Goal: Task Accomplishment & Management: Use online tool/utility

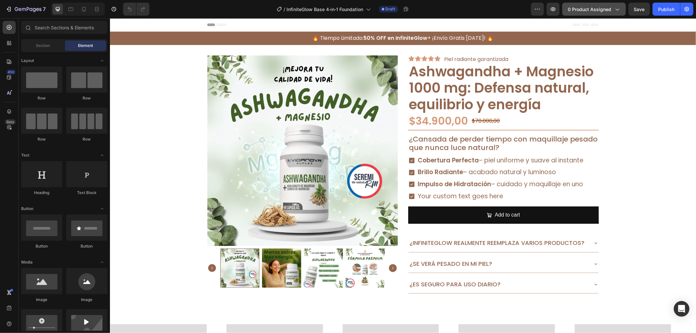
click at [584, 12] on button "0 product assigned" at bounding box center [594, 9] width 64 height 13
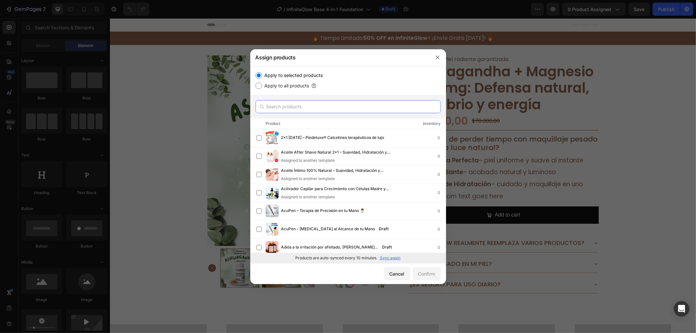
click at [323, 102] on input "text" at bounding box center [347, 106] width 185 height 13
paste input "VitaGold - [MEDICAL_DATA]"
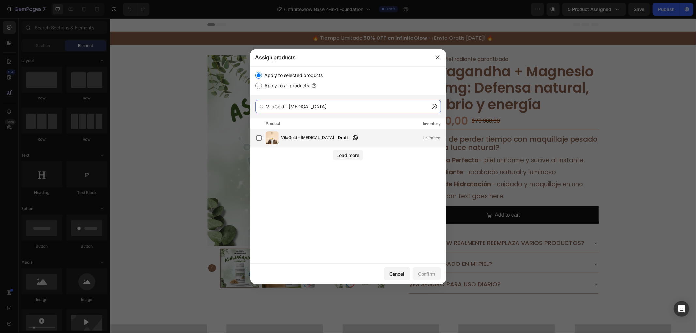
type input "VitaGold - [MEDICAL_DATA]"
click at [352, 134] on button "button" at bounding box center [355, 137] width 7 height 7
click at [259, 138] on label at bounding box center [258, 137] width 5 height 5
click at [419, 275] on div "Confirm" at bounding box center [426, 273] width 17 height 7
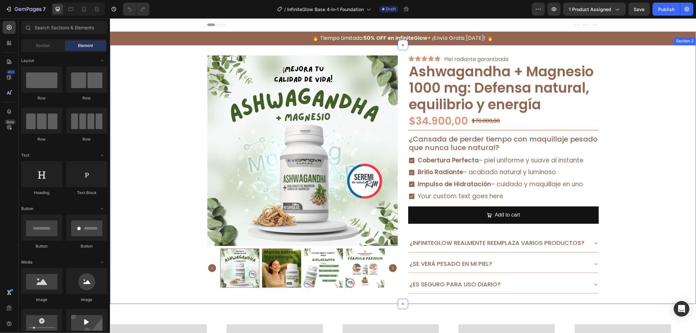
click at [241, 125] on img at bounding box center [302, 150] width 190 height 190
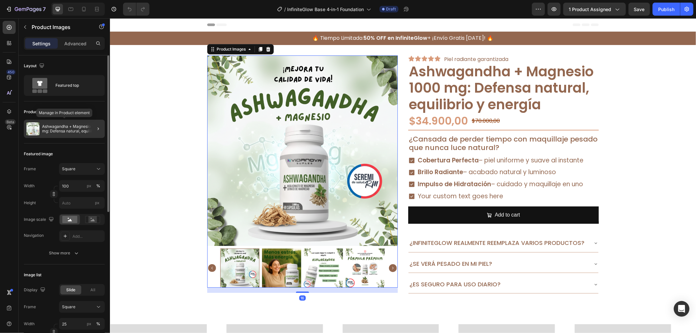
click at [73, 127] on p "Ashwagandha + Magnesio 1000 mg: Defensa natural, equilibrio y energía" at bounding box center [72, 128] width 60 height 9
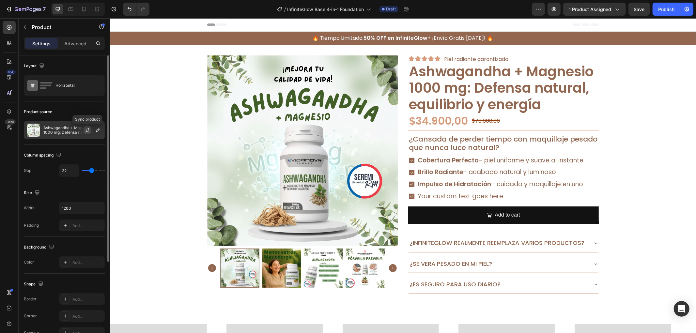
click at [89, 130] on icon "button" at bounding box center [87, 130] width 5 height 5
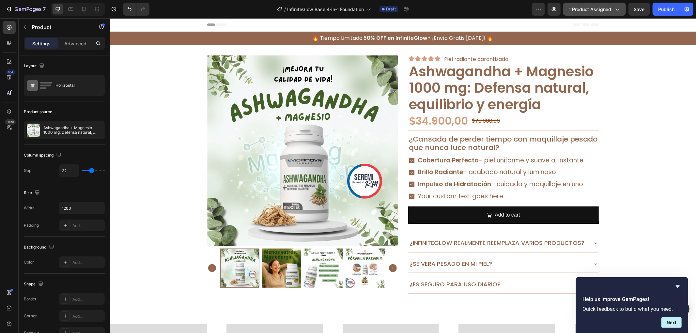
click at [577, 3] on button "1 product assigned" at bounding box center [594, 9] width 63 height 13
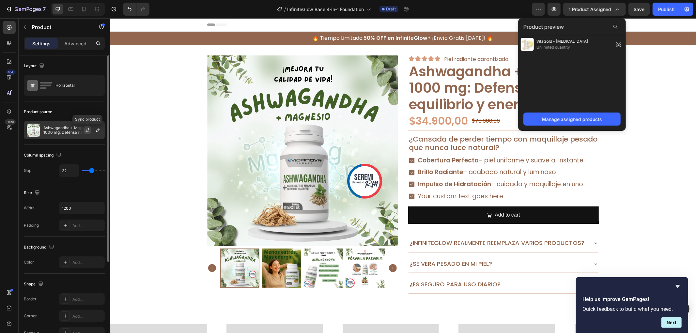
click at [90, 133] on button "button" at bounding box center [87, 130] width 8 height 8
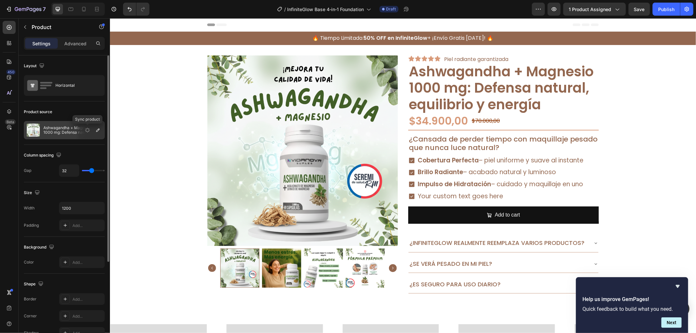
click at [86, 129] on icon "button" at bounding box center [88, 131] width 8 height 8
click at [100, 132] on button "button" at bounding box center [98, 130] width 8 height 8
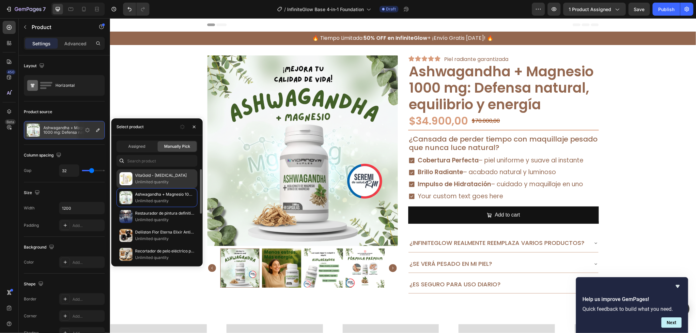
click at [177, 175] on p "VitaGold - [MEDICAL_DATA]" at bounding box center [164, 175] width 59 height 7
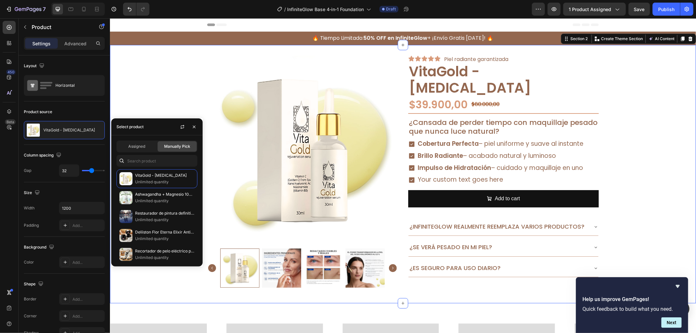
click at [631, 132] on div "Product Images Icon Icon Icon Icon Icon Icon List Piel radiante garantizada Tex…" at bounding box center [403, 173] width 586 height 237
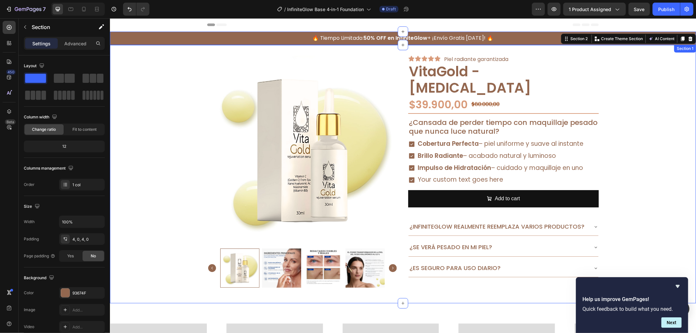
click at [198, 41] on div "🔥 Tiempo Limitado: 50% OFF en InfiniteGlow + ¡Envío Gratis [DATE]! 🔥 Text Block…" at bounding box center [403, 38] width 586 height 11
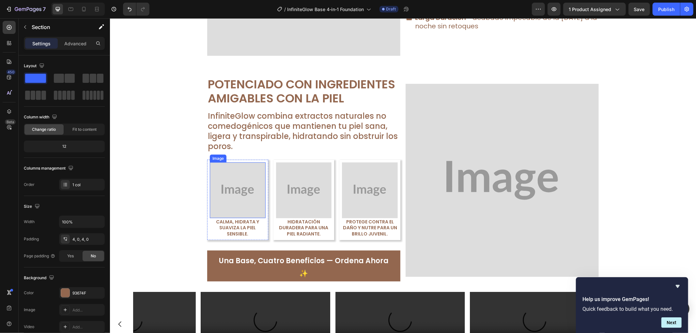
scroll to position [854, 0]
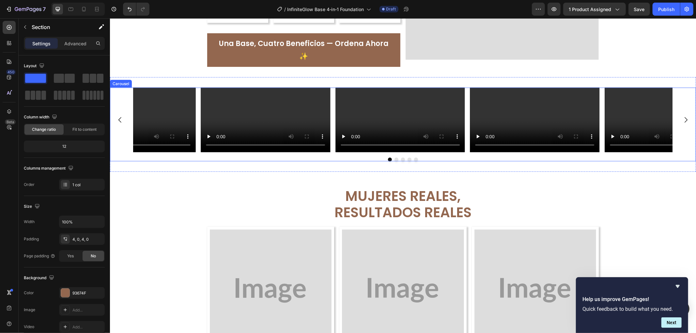
click at [118, 97] on div "Video Video Video Video Video" at bounding box center [403, 119] width 586 height 65
click at [203, 77] on div "Video Video Video Video Video Carousel 0 Section 6" at bounding box center [403, 124] width 586 height 95
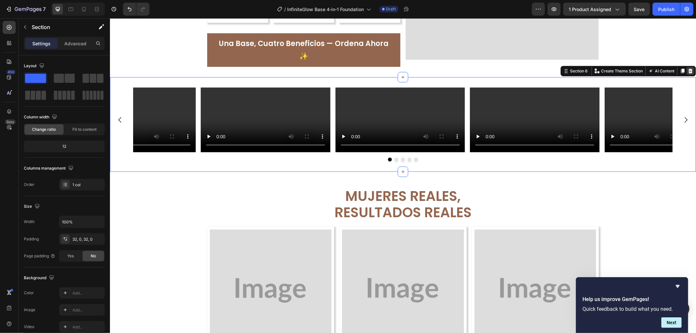
click at [688, 68] on icon at bounding box center [690, 70] width 4 height 5
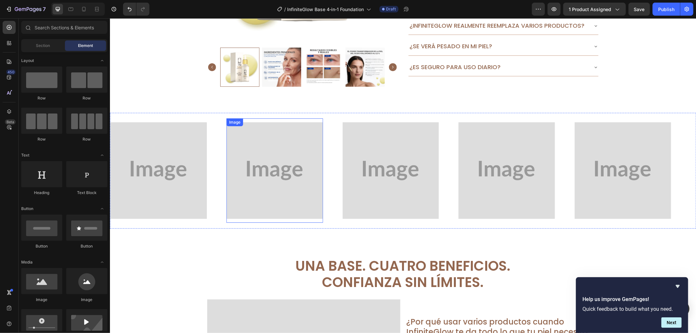
scroll to position [253, 0]
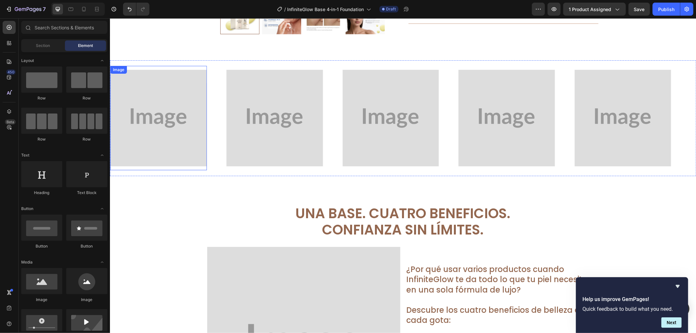
click at [182, 132] on img at bounding box center [158, 117] width 97 height 97
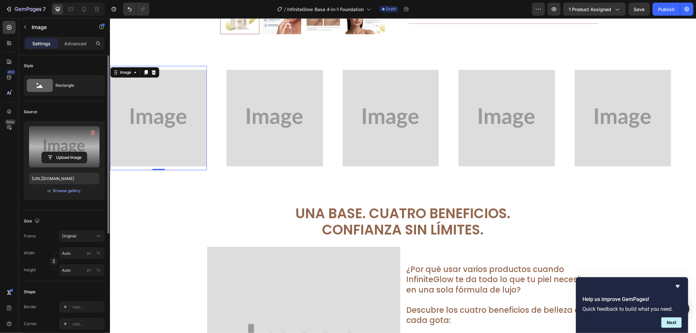
click at [68, 150] on label at bounding box center [64, 146] width 70 height 41
click at [68, 152] on input "file" at bounding box center [64, 157] width 45 height 11
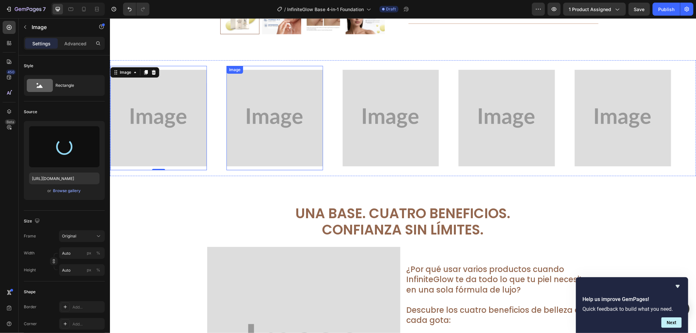
type input "[URL][DOMAIN_NAME]"
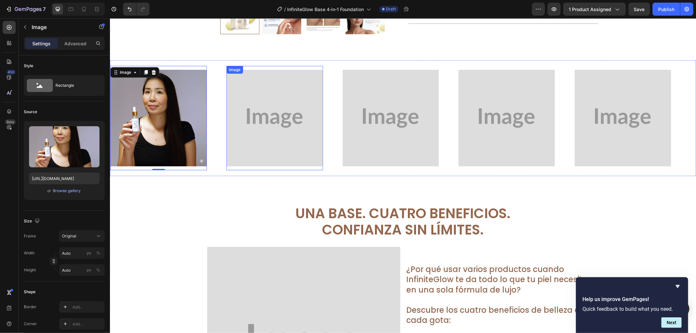
click at [236, 132] on img at bounding box center [274, 117] width 97 height 97
click at [128, 110] on img at bounding box center [158, 117] width 97 height 97
click at [128, 10] on icon "Undo/Redo" at bounding box center [129, 9] width 7 height 7
type input "[URL][DOMAIN_NAME]"
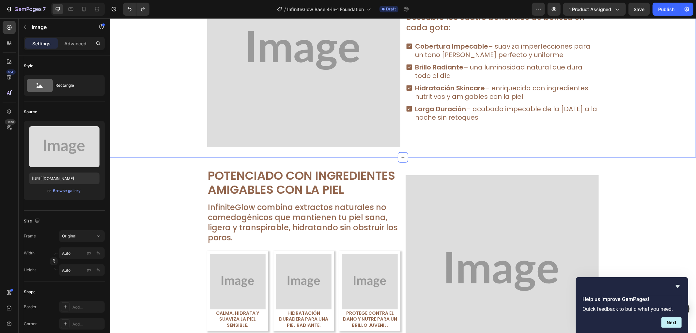
scroll to position [652, 0]
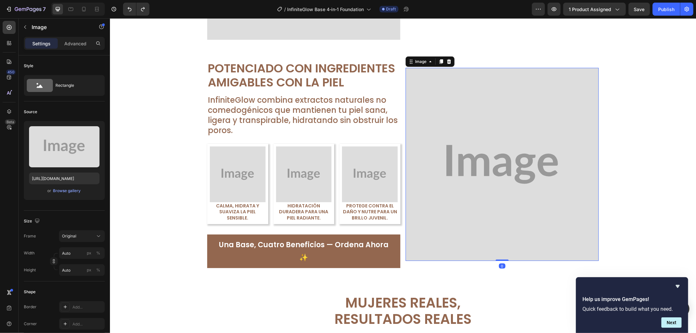
click at [465, 134] on img at bounding box center [501, 164] width 193 height 193
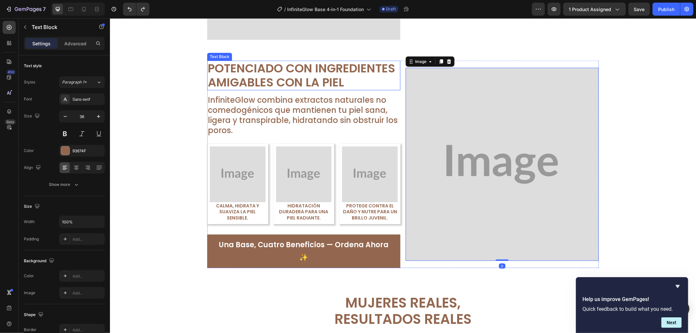
click at [319, 88] on p "Amigables con la Piel" at bounding box center [303, 82] width 192 height 14
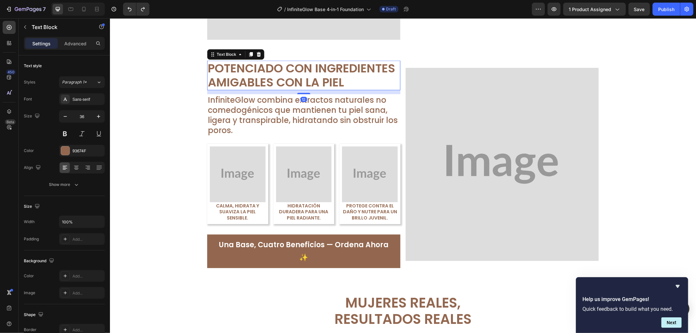
click at [319, 88] on p "Amigables con la Piel" at bounding box center [303, 82] width 192 height 14
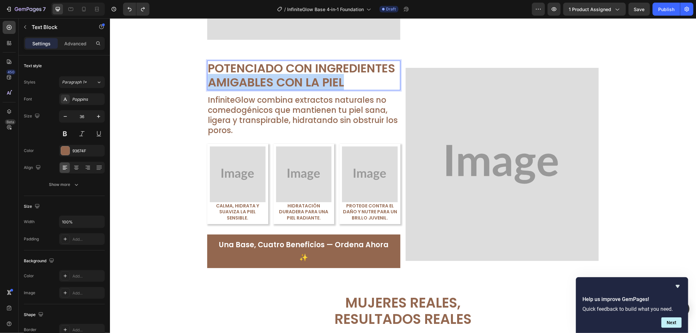
click at [319, 88] on p "Amigables con la Piel" at bounding box center [303, 82] width 192 height 14
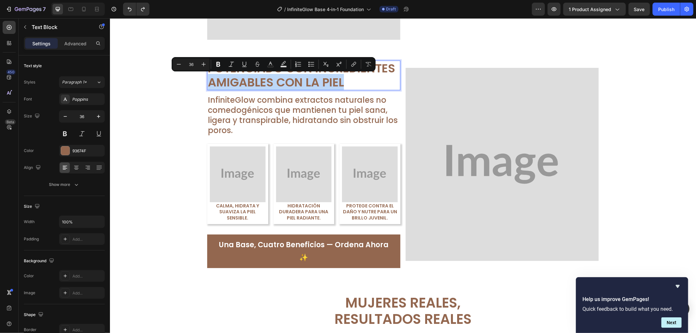
click at [371, 83] on p "Amigables con la Piel" at bounding box center [303, 82] width 192 height 14
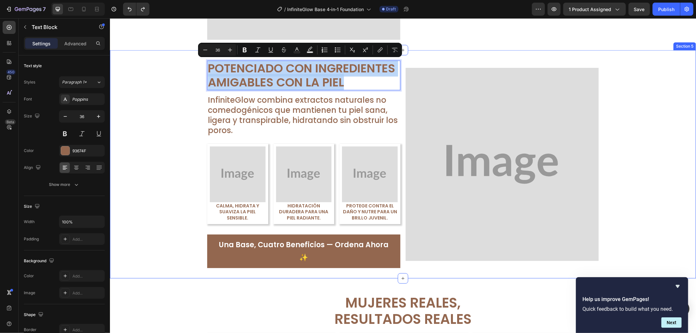
drag, startPoint x: 371, startPoint y: 83, endPoint x: 197, endPoint y: 54, distance: 176.9
click at [197, 54] on div "Image Potenciado con Ingredientes Amigables con la Piel Text Block 12 InfiniteG…" at bounding box center [403, 164] width 586 height 228
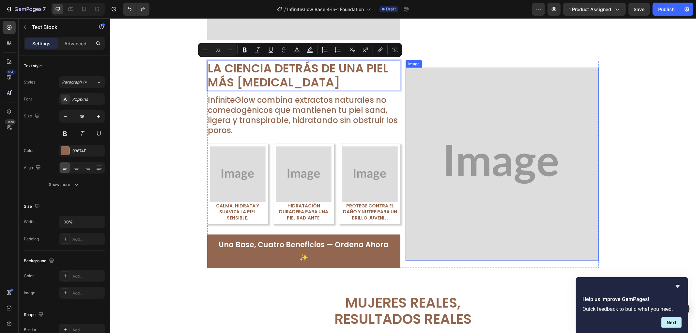
scroll to position [0, 0]
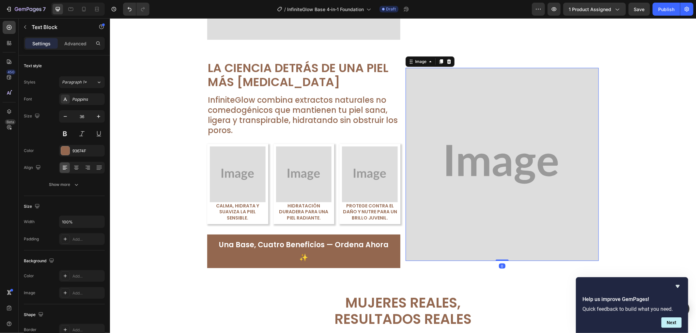
click at [533, 148] on img at bounding box center [501, 164] width 193 height 193
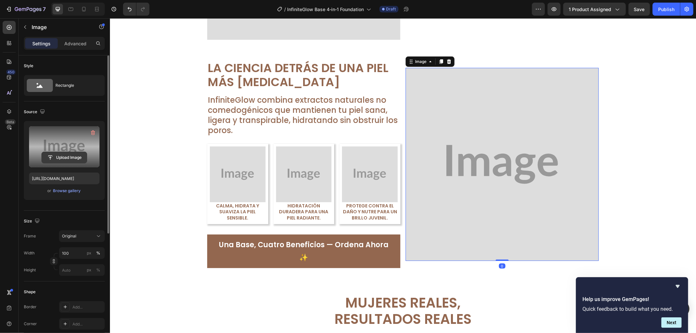
click at [73, 159] on input "file" at bounding box center [64, 157] width 45 height 11
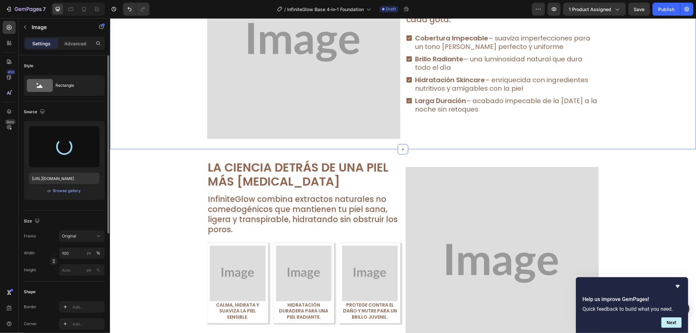
scroll to position [580, 0]
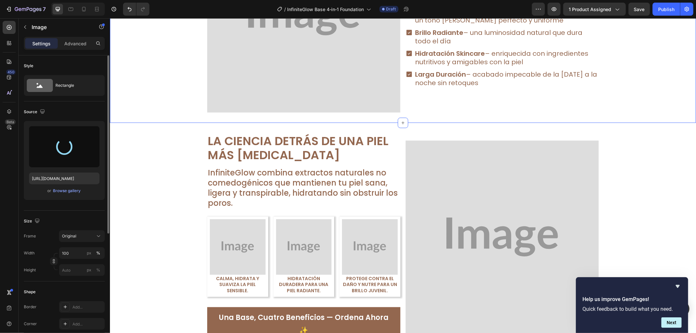
type input "[URL][DOMAIN_NAME]"
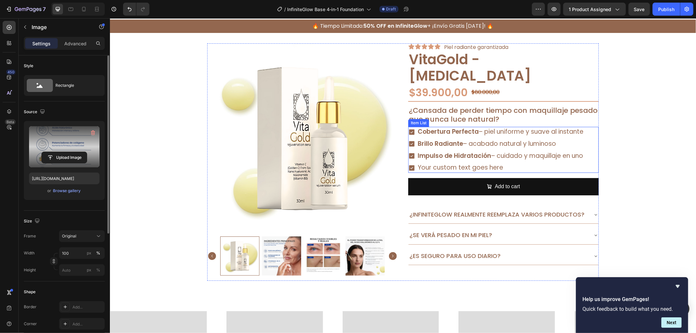
scroll to position [0, 0]
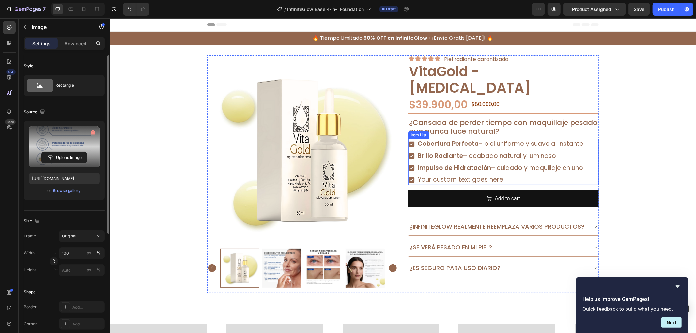
click at [454, 125] on p "¿Cansada de perder tiempo con maquillaje pesado que nunca luce natural?" at bounding box center [502, 126] width 189 height 17
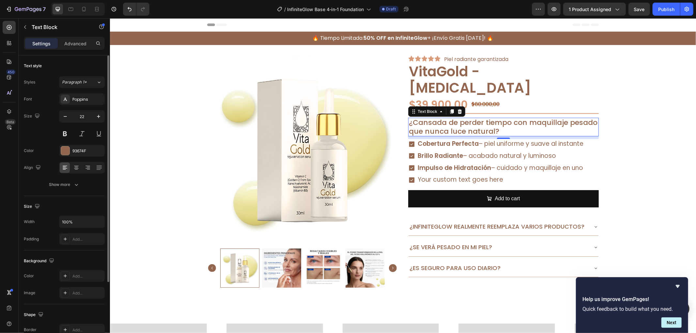
click at [454, 125] on p "¿Cansada de perder tiempo con maquillaje pesado que nunca luce natural?" at bounding box center [502, 126] width 189 height 17
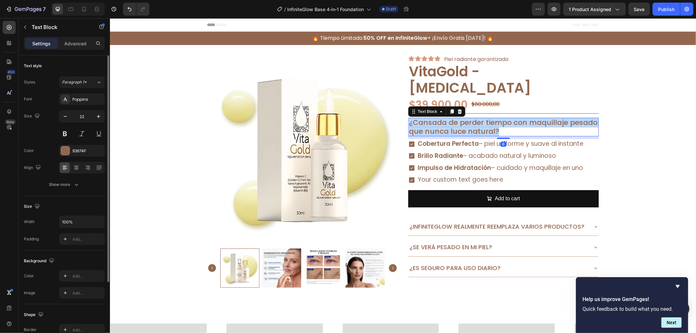
click at [454, 125] on p "¿Cansada de perder tiempo con maquillaje pesado que nunca luce natural?" at bounding box center [502, 126] width 189 height 17
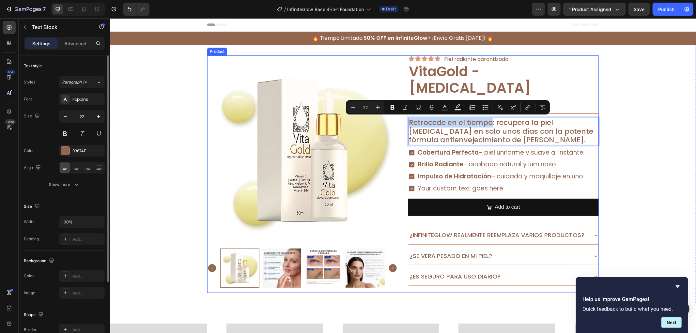
drag, startPoint x: 489, startPoint y: 123, endPoint x: 399, endPoint y: 125, distance: 89.7
click at [399, 125] on div "Product Images Icon Icon Icon Icon Icon Icon List Piel radiante garantizada Tex…" at bounding box center [402, 173] width 391 height 237
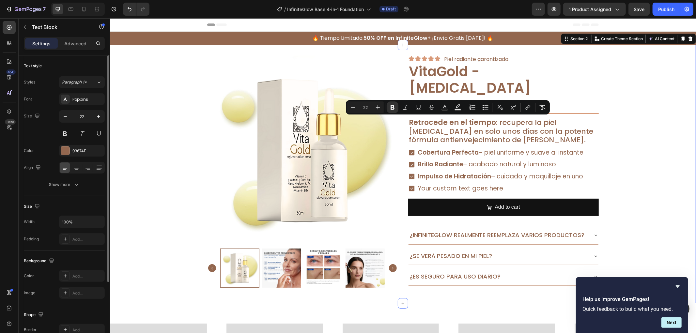
click at [615, 146] on div "Product Images Icon Icon Icon Icon Icon Icon List Piel radiante garantizada Tex…" at bounding box center [403, 173] width 586 height 237
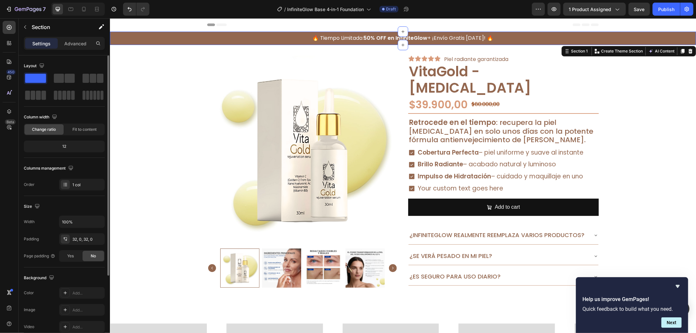
click at [188, 42] on div "🔥 Tiempo Limitado: 50% OFF en InfiniteGlow + ¡Envío Gratis [DATE]! 🔥 Text Block…" at bounding box center [403, 38] width 586 height 11
click at [66, 294] on div at bounding box center [65, 293] width 8 height 8
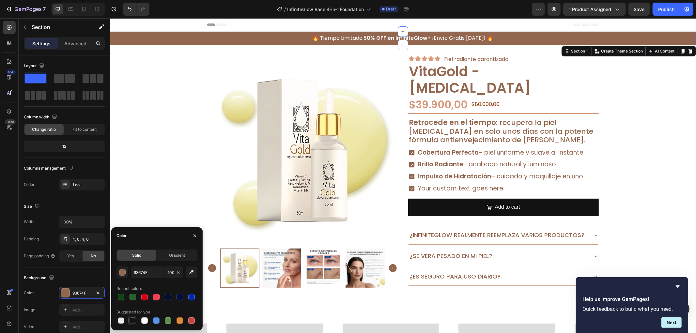
click at [136, 322] on div at bounding box center [132, 320] width 7 height 7
type input "151515"
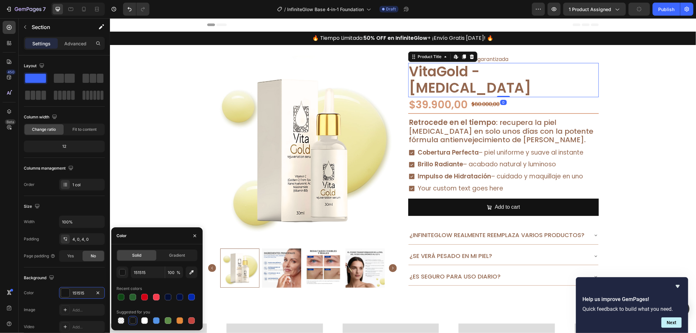
click at [483, 75] on h2 "VitaGold - [MEDICAL_DATA]" at bounding box center [503, 80] width 190 height 34
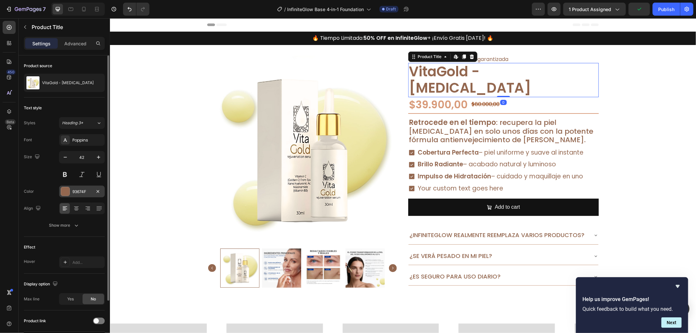
click at [63, 191] on div at bounding box center [65, 191] width 8 height 8
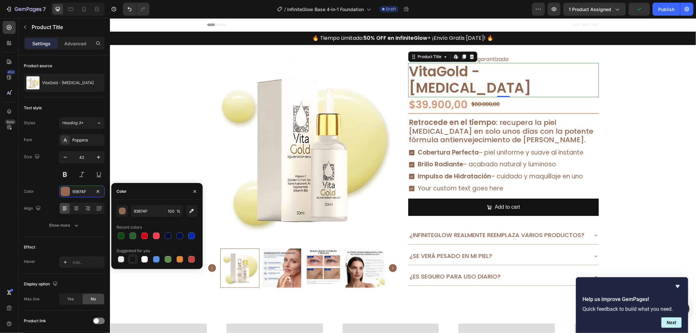
click at [132, 261] on div at bounding box center [132, 259] width 7 height 7
type input "151515"
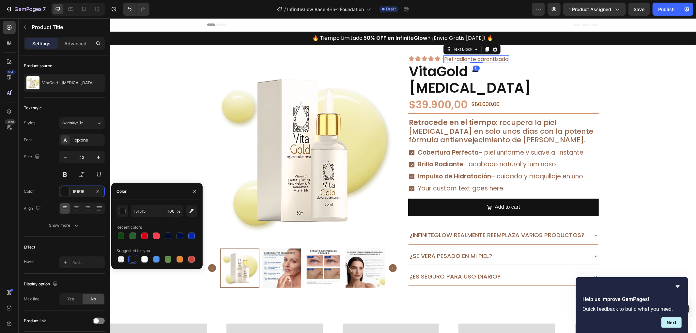
click at [486, 60] on p "Piel radiante garantizada" at bounding box center [476, 59] width 64 height 6
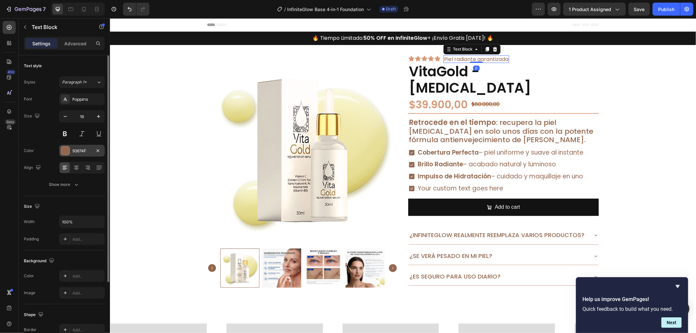
click at [67, 148] on div at bounding box center [65, 150] width 8 height 8
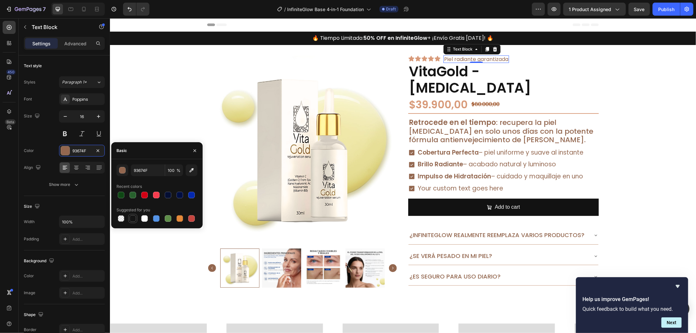
click at [132, 221] on div at bounding box center [132, 218] width 7 height 7
type input "151515"
click at [457, 128] on p "Retrocede en el tiempo : recupera la piel [MEDICAL_DATA] en solo unos días con …" at bounding box center [502, 131] width 189 height 26
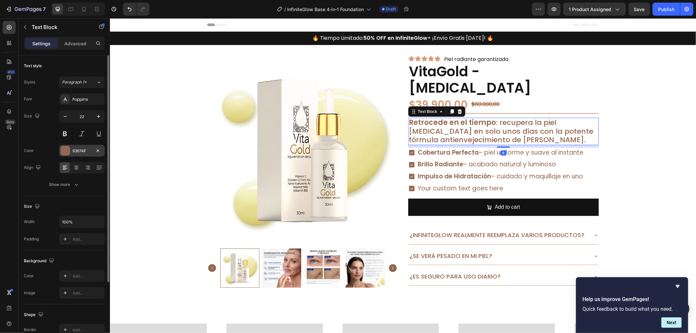
click at [65, 154] on div at bounding box center [65, 150] width 8 height 8
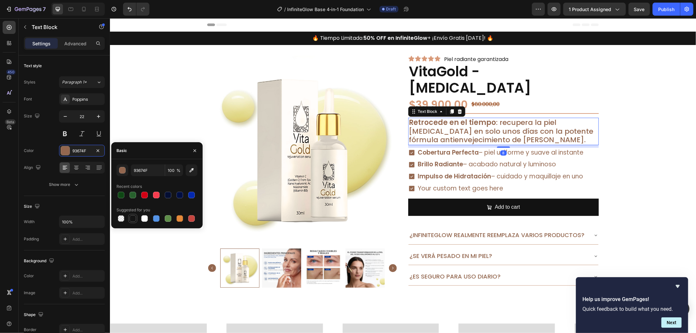
click at [132, 222] on div at bounding box center [133, 219] width 8 height 8
type input "151515"
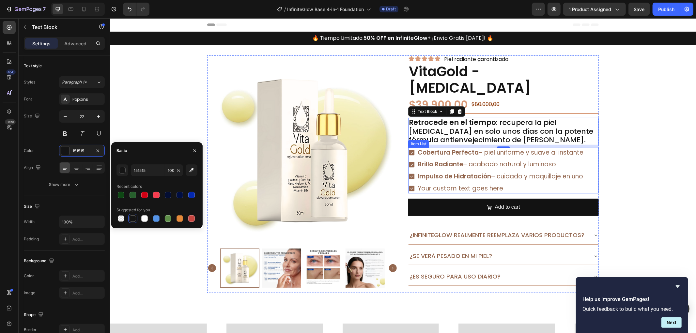
click at [582, 158] on div "Cobertura Perfecta – piel uniforme y suave al instante Brillo Radiante – acabad…" at bounding box center [496, 170] width 176 height 46
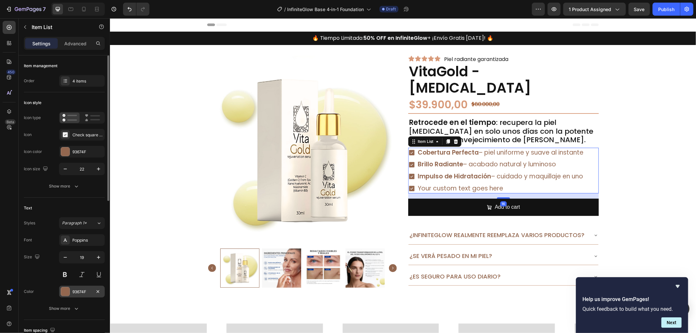
click at [68, 292] on div at bounding box center [65, 291] width 8 height 8
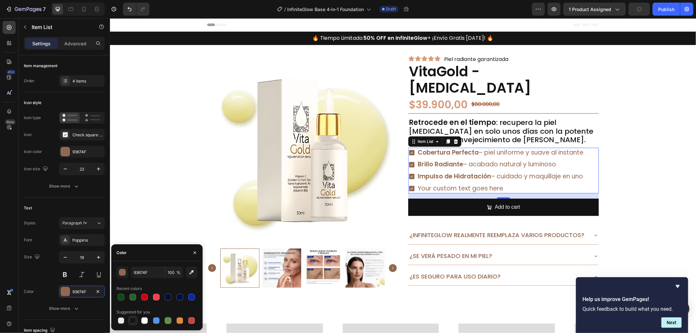
click at [136, 320] on div at bounding box center [132, 320] width 7 height 7
type input "151515"
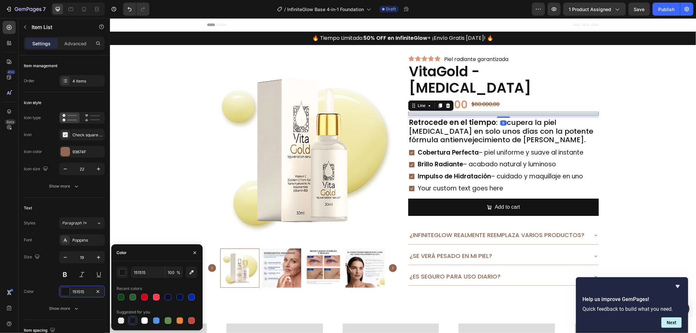
click at [439, 112] on div "Title Line 8" at bounding box center [503, 113] width 190 height 3
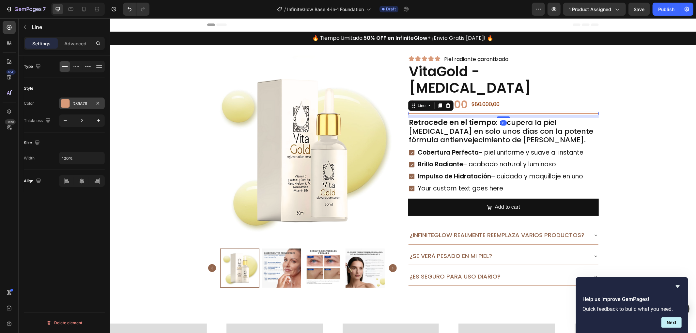
click at [65, 101] on div at bounding box center [65, 103] width 8 height 8
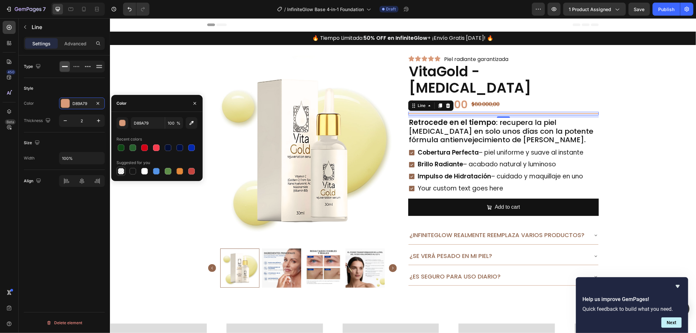
click at [123, 173] on div at bounding box center [121, 171] width 7 height 7
type input "000000"
type input "0"
click at [143, 173] on div at bounding box center [144, 171] width 7 height 7
type input "FFFFFF"
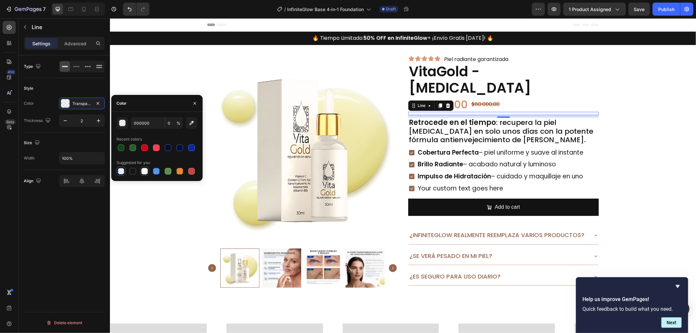
type input "100"
click at [131, 172] on div at bounding box center [132, 171] width 7 height 7
type input "151515"
click at [170, 128] on input "100" at bounding box center [174, 123] width 18 height 12
click at [172, 123] on input "100" at bounding box center [174, 123] width 18 height 12
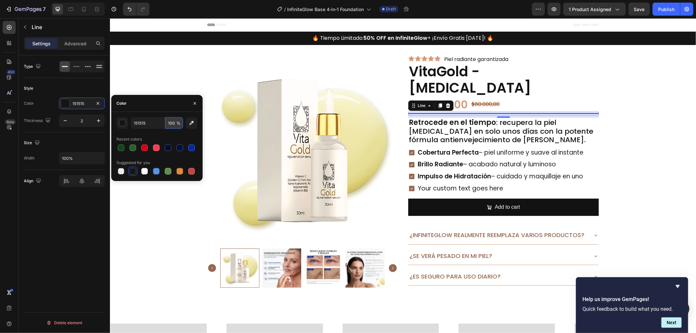
drag, startPoint x: 172, startPoint y: 123, endPoint x: 165, endPoint y: 123, distance: 7.5
click at [165, 123] on input "100" at bounding box center [174, 123] width 18 height 12
type input "10"
click at [165, 134] on div "Recent colors" at bounding box center [156, 139] width 81 height 10
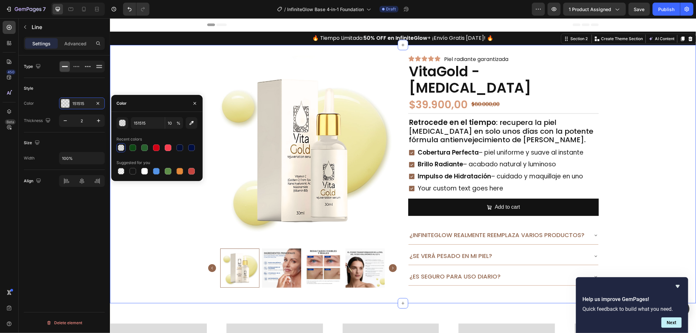
click at [623, 103] on div "Product Images Icon Icon Icon Icon Icon Icon List Piel radiante garantizada Tex…" at bounding box center [403, 173] width 586 height 237
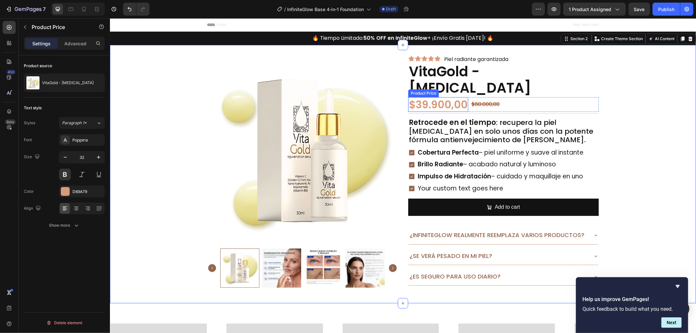
click at [440, 108] on div "$39.900,00" at bounding box center [438, 104] width 60 height 15
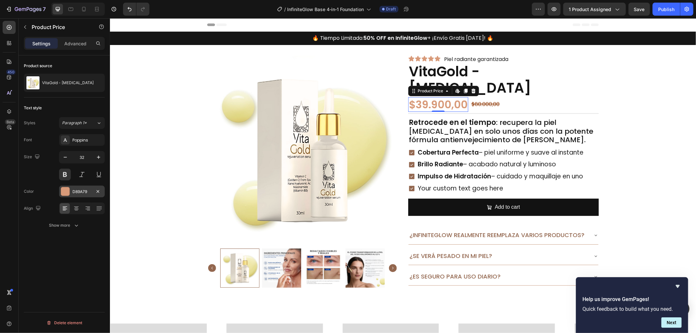
click at [66, 187] on div at bounding box center [65, 191] width 8 height 8
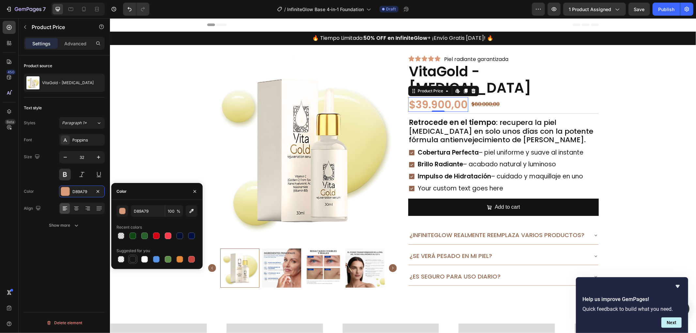
click at [133, 259] on div at bounding box center [132, 259] width 7 height 7
type input "151515"
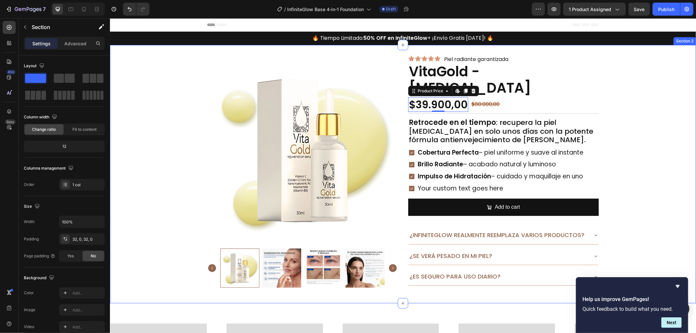
click at [664, 78] on div "Product Images Icon Icon Icon Icon Icon Icon List Piel radiante garantizada Tex…" at bounding box center [403, 173] width 586 height 237
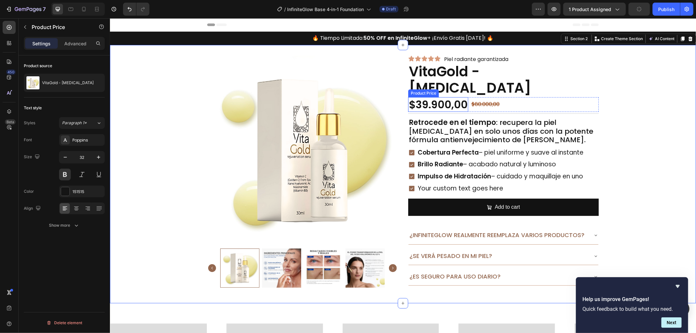
click at [450, 103] on div "$39.900,00" at bounding box center [438, 104] width 60 height 15
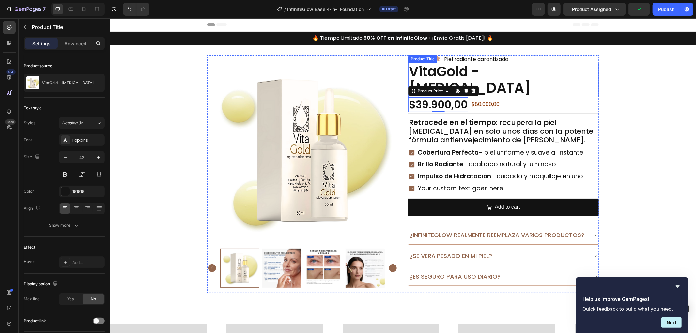
click at [546, 80] on h2 "VitaGold - [MEDICAL_DATA]" at bounding box center [503, 80] width 190 height 34
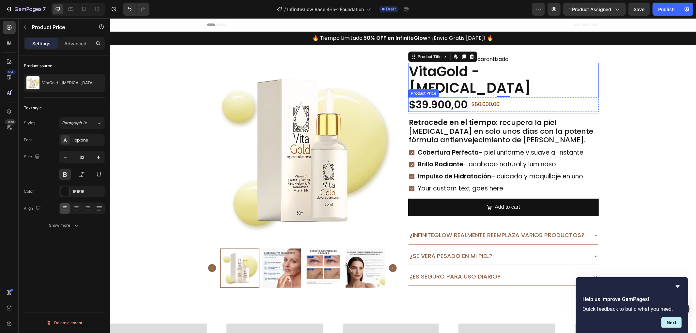
click at [450, 107] on div "$39.900,00" at bounding box center [438, 104] width 60 height 15
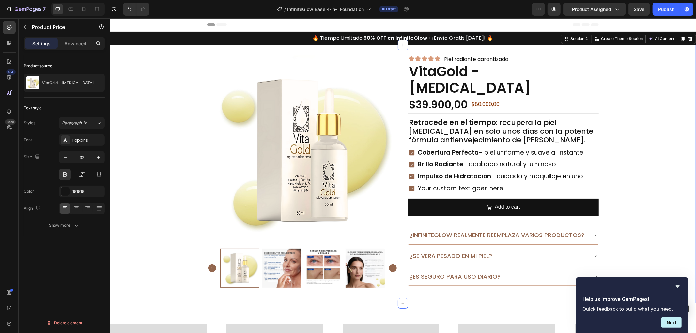
click at [649, 103] on div "Product Images Icon Icon Icon Icon Icon Icon List Piel radiante garantizada Tex…" at bounding box center [403, 173] width 586 height 237
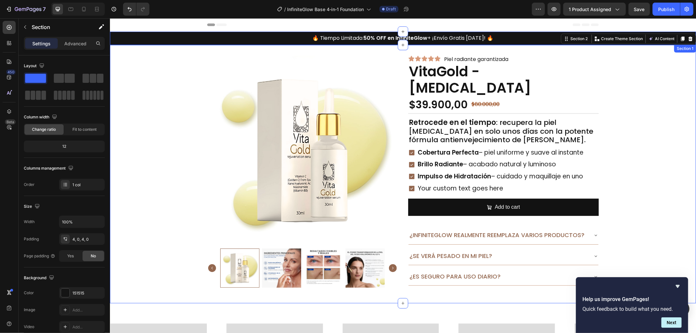
click at [142, 31] on div "🔥 Tiempo Limitado: 50% OFF en InfiniteGlow + ¡Envío Gratis [DATE]! 🔥 Text Block…" at bounding box center [403, 37] width 586 height 13
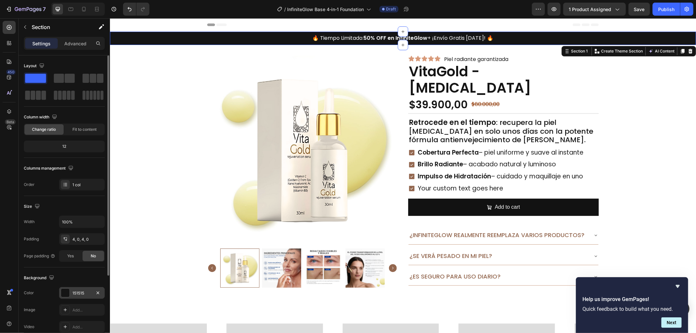
click at [62, 291] on div at bounding box center [65, 293] width 8 height 8
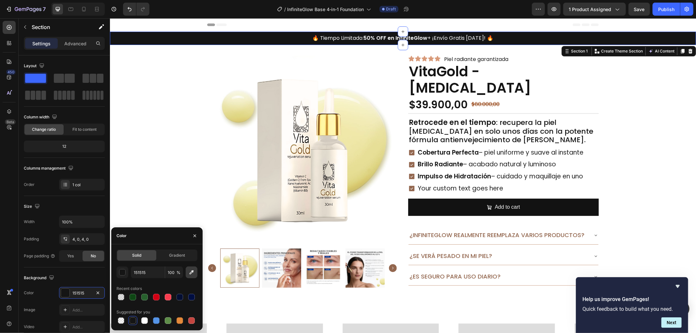
click at [192, 274] on icon "button" at bounding box center [191, 272] width 7 height 7
type input "8E6321"
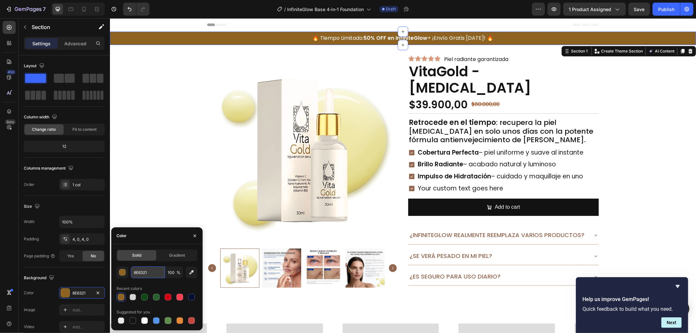
click at [158, 271] on input "8E6321" at bounding box center [148, 272] width 34 height 12
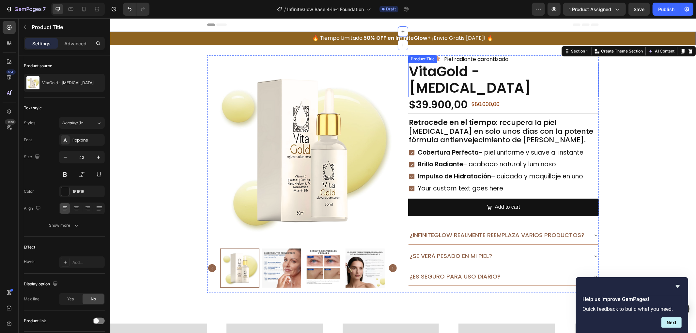
click at [455, 79] on h2 "VitaGold - [MEDICAL_DATA]" at bounding box center [503, 80] width 190 height 34
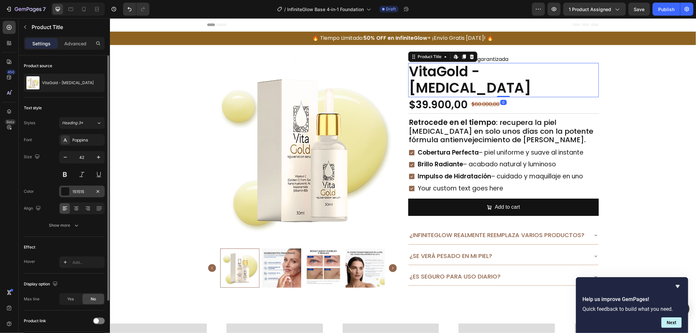
click at [67, 188] on div at bounding box center [65, 191] width 8 height 8
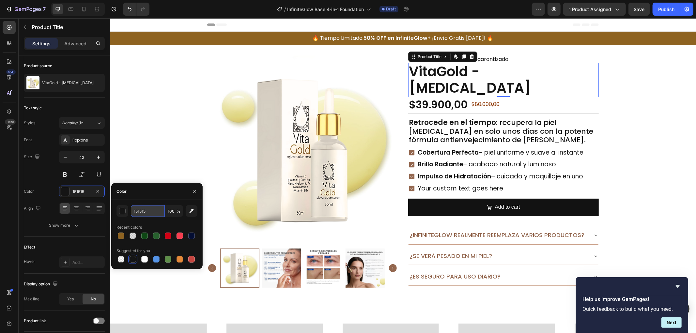
click at [159, 207] on input "151515" at bounding box center [148, 211] width 34 height 12
paste input "8E6321"
type input "8E6321"
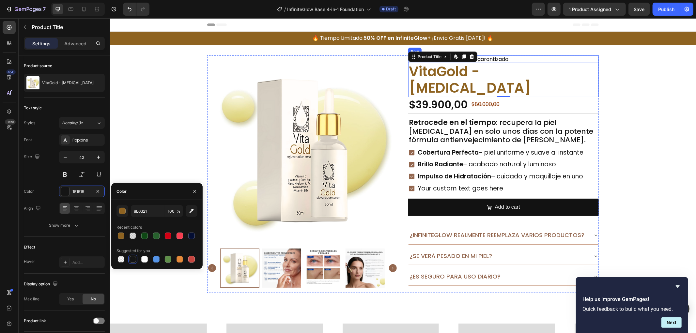
click at [515, 56] on div "Icon Icon Icon Icon Icon Icon List Piel radiante garantizada Text Block Row" at bounding box center [503, 59] width 190 height 8
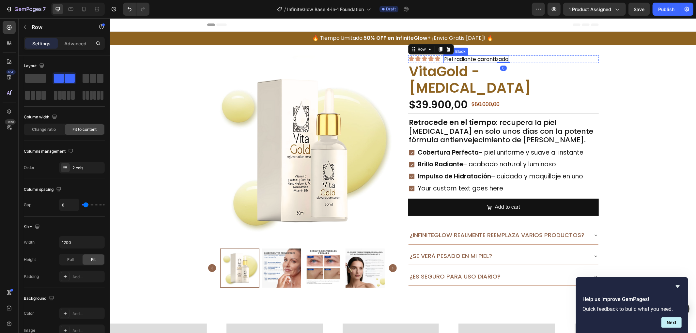
click at [488, 56] on p "Piel radiante garantizada" at bounding box center [476, 59] width 64 height 6
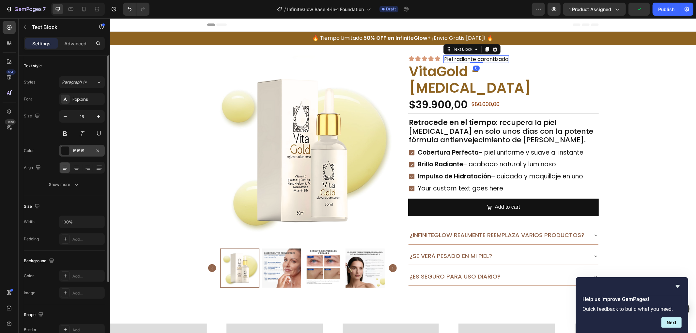
click at [88, 150] on div "151515" at bounding box center [81, 151] width 19 height 6
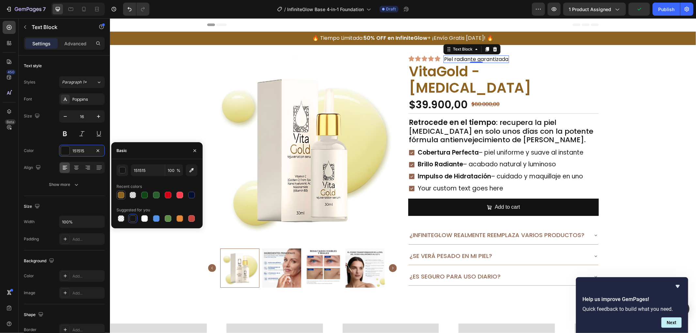
click at [119, 193] on div at bounding box center [121, 195] width 7 height 7
type input "8E6321"
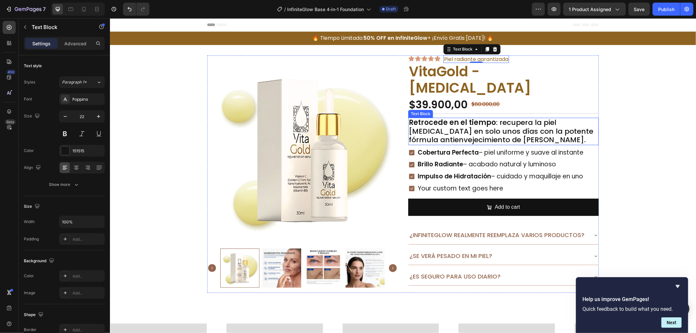
click at [589, 139] on p "Retrocede en el tiempo : recupera la piel [MEDICAL_DATA] en solo unos días con …" at bounding box center [502, 131] width 189 height 26
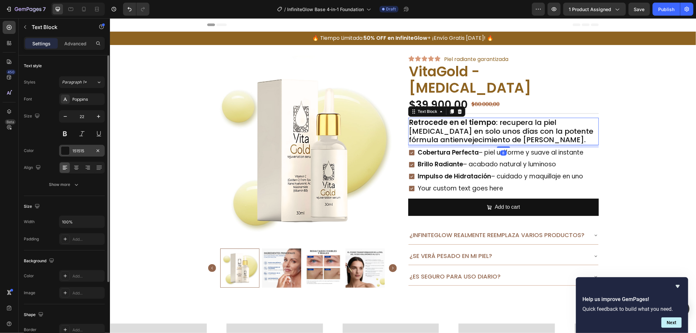
click at [62, 154] on div at bounding box center [65, 150] width 8 height 8
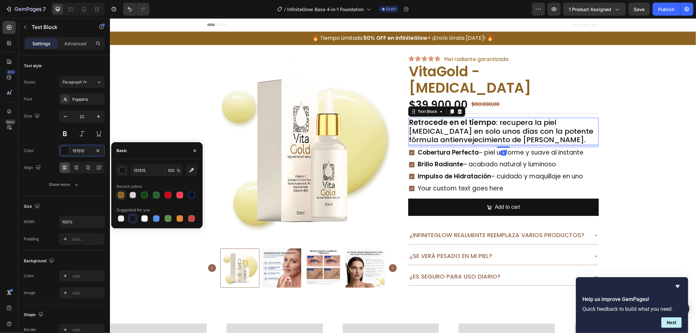
click at [121, 197] on div at bounding box center [121, 195] width 7 height 7
type input "8E6321"
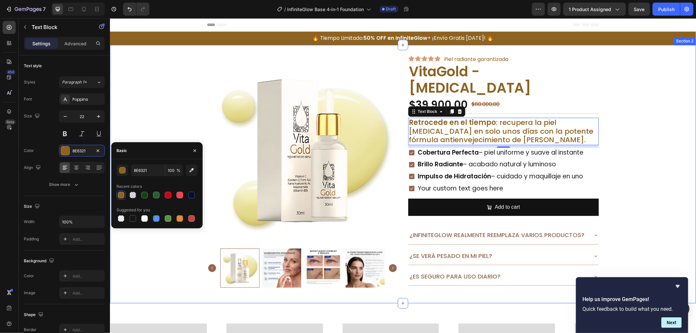
click at [595, 171] on div "Product Images Icon Icon Icon Icon Icon Icon List Piel radiante garantizada Tex…" at bounding box center [403, 173] width 586 height 237
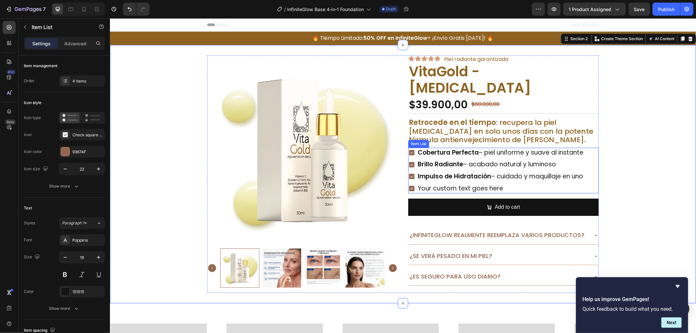
click at [593, 170] on div "Cobertura Perfecta – piel uniforme y suave al instante Brillo Radiante – acabad…" at bounding box center [503, 170] width 190 height 46
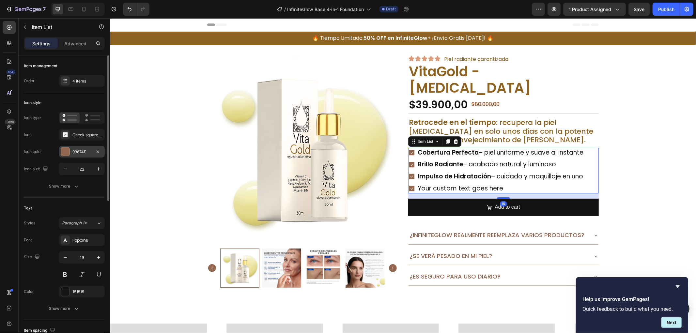
click at [64, 152] on div at bounding box center [65, 151] width 8 height 8
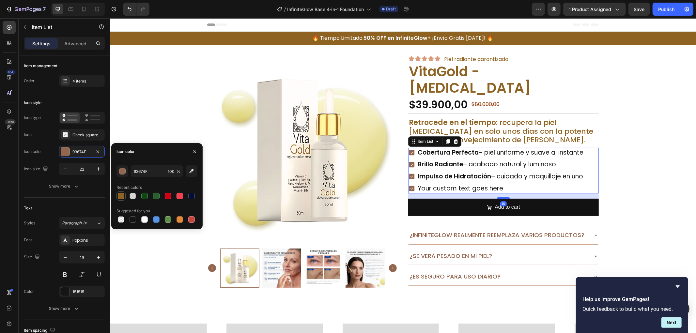
click at [122, 199] on div at bounding box center [121, 196] width 7 height 7
type input "8E6321"
click at [67, 294] on div at bounding box center [65, 291] width 8 height 8
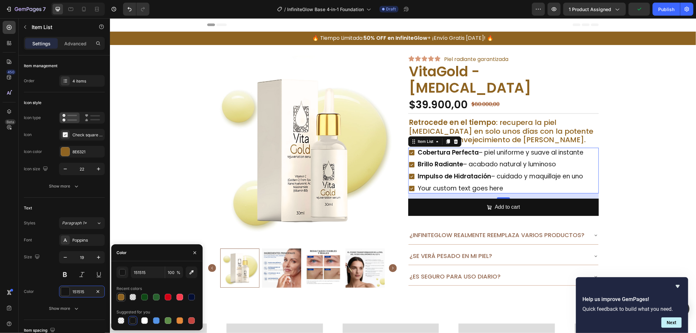
click at [123, 297] on div at bounding box center [121, 297] width 7 height 7
type input "8E6321"
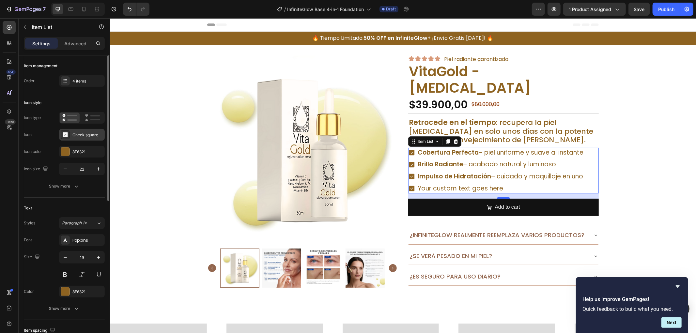
click at [82, 139] on div "Check square filled" at bounding box center [82, 135] width 46 height 12
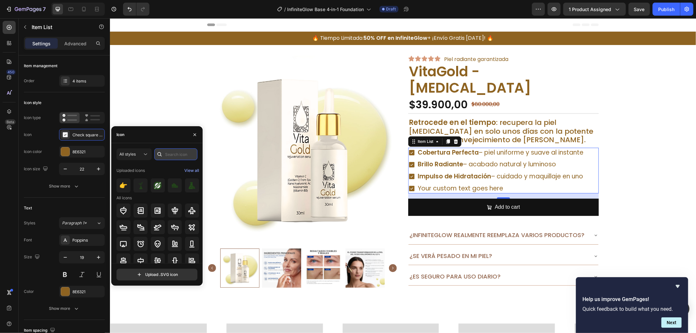
click at [165, 153] on input "text" at bounding box center [175, 154] width 43 height 12
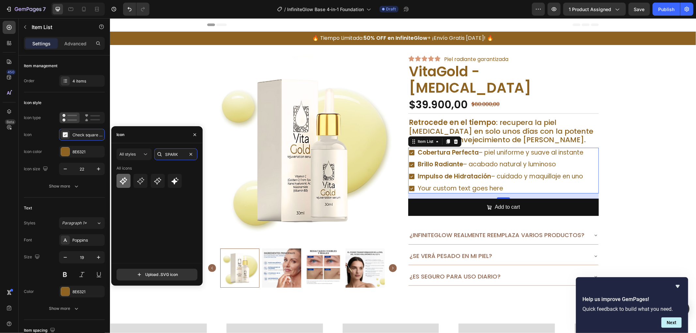
type input "SPARK"
click at [124, 179] on icon at bounding box center [123, 181] width 8 height 8
click at [178, 184] on icon at bounding box center [175, 181] width 8 height 8
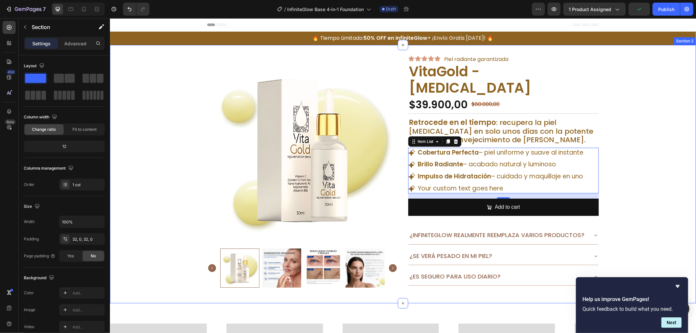
click at [619, 155] on div "Product Images Icon Icon Icon Icon Icon Icon List Piel radiante garantizada Tex…" at bounding box center [403, 173] width 586 height 237
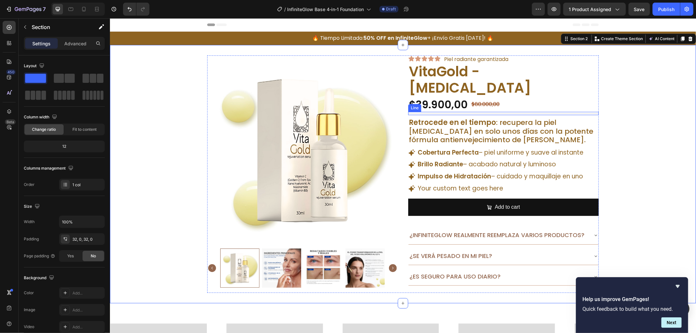
click at [434, 112] on div "Title Line" at bounding box center [503, 113] width 190 height 3
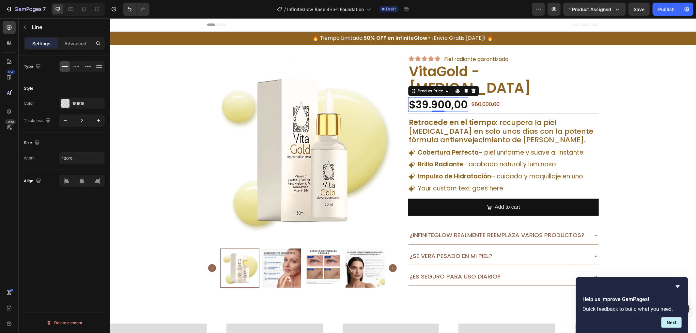
click at [454, 105] on div "$39.900,00" at bounding box center [438, 104] width 60 height 15
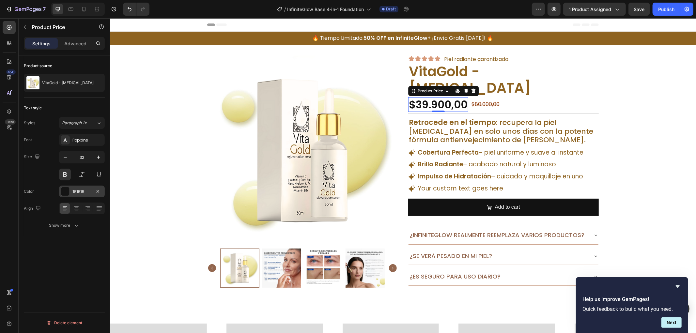
click at [78, 196] on div "151515" at bounding box center [82, 192] width 46 height 12
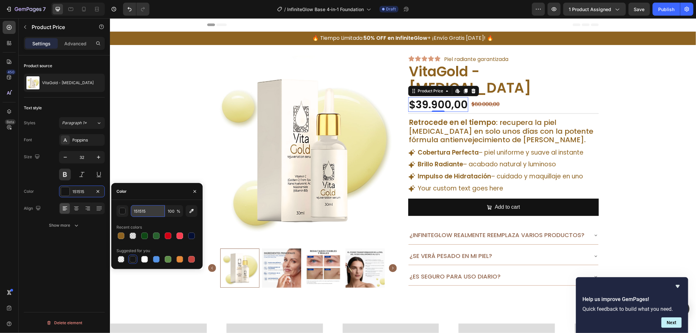
click at [149, 211] on input "151515" at bounding box center [148, 211] width 34 height 12
paste input "8E6321"
click at [124, 217] on div "8E6321 100 % Recent colors Suggested for you" at bounding box center [156, 234] width 81 height 59
click at [124, 209] on div "button" at bounding box center [122, 211] width 7 height 7
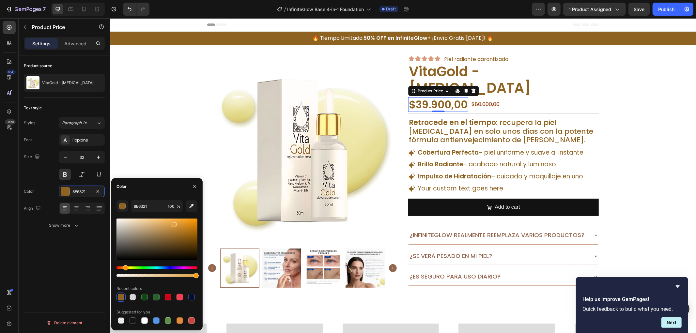
click at [173, 223] on div at bounding box center [156, 239] width 81 height 41
click at [179, 227] on div at bounding box center [156, 239] width 81 height 41
type input "C98B2E"
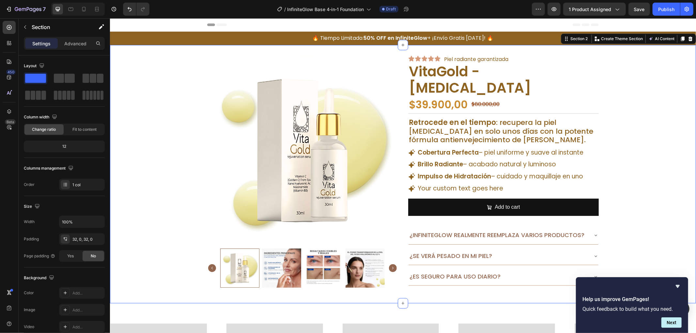
click at [664, 119] on div "Product Images Icon Icon Icon Icon Icon Icon List Piel radiante garantizada Tex…" at bounding box center [403, 173] width 586 height 237
click at [557, 242] on div "¿InfiniteGlow realmente reemplaza varios productos?" at bounding box center [503, 235] width 190 height 18
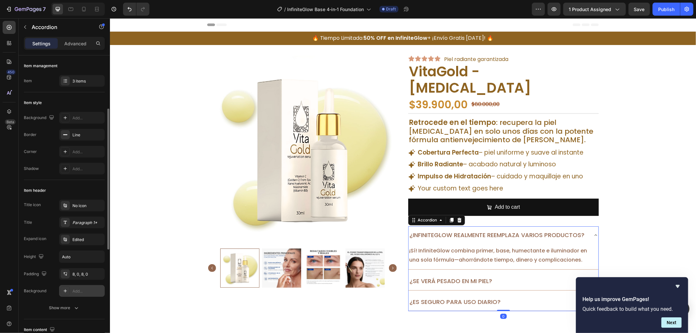
scroll to position [36, 0]
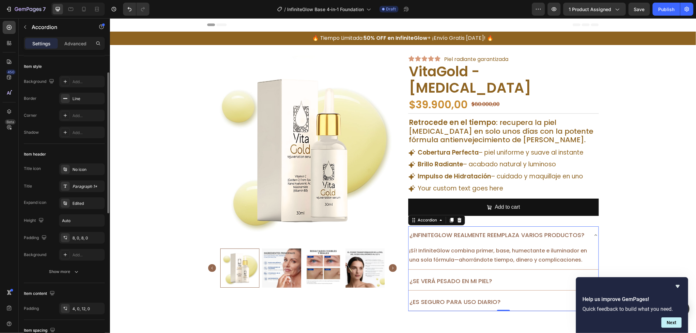
click at [78, 180] on div "Title icon No icon Title Paragraph 1* Expand icon Edited Height Auto Padding 8,…" at bounding box center [64, 211] width 81 height 97
click at [81, 185] on div "Paragraph 1*" at bounding box center [87, 187] width 31 height 6
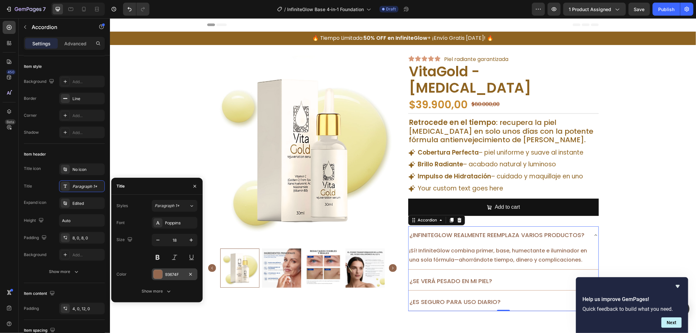
click at [164, 280] on div "93674F" at bounding box center [175, 274] width 46 height 12
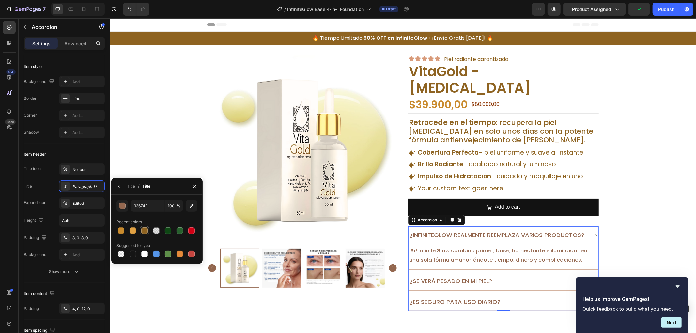
click at [145, 229] on div at bounding box center [144, 230] width 7 height 7
type input "8E6321"
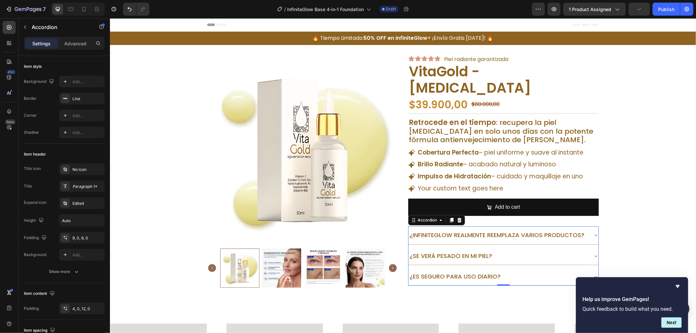
click at [587, 236] on div "¿InfiniteGlow realmente reemplaza varios productos?" at bounding box center [503, 235] width 190 height 18
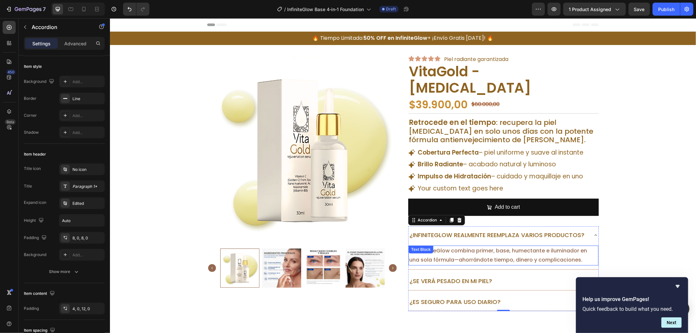
click at [505, 251] on p "¡Sí! InfiniteGlow combina primer, base, humectante e iluminador en una sola fór…" at bounding box center [503, 255] width 189 height 19
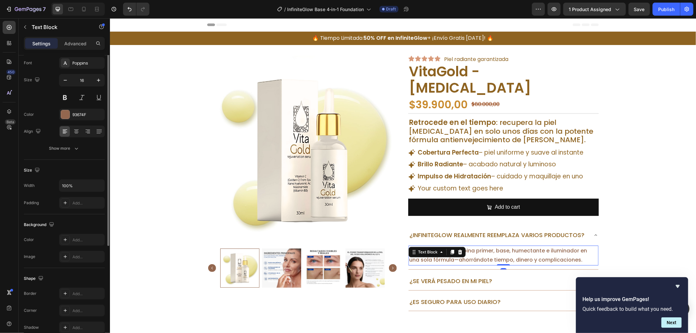
scroll to position [0, 0]
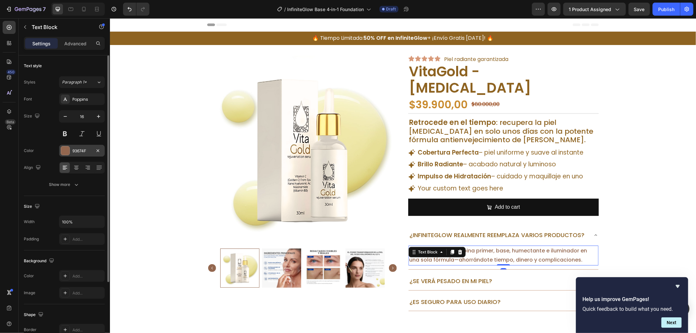
click at [73, 147] on div "93674F" at bounding box center [82, 151] width 46 height 12
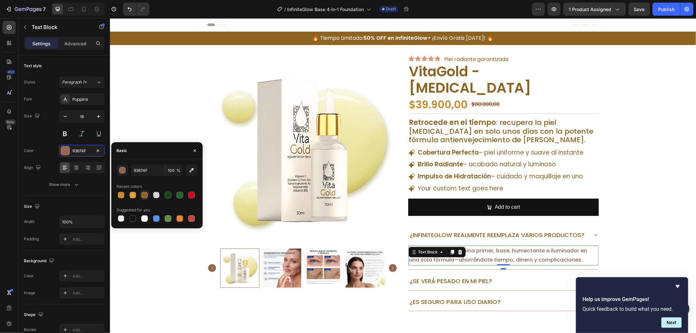
click at [141, 199] on div at bounding box center [144, 194] width 9 height 9
type input "8E6321"
click at [497, 282] on div "¿Se verá pesado en mi piel?" at bounding box center [497, 281] width 179 height 12
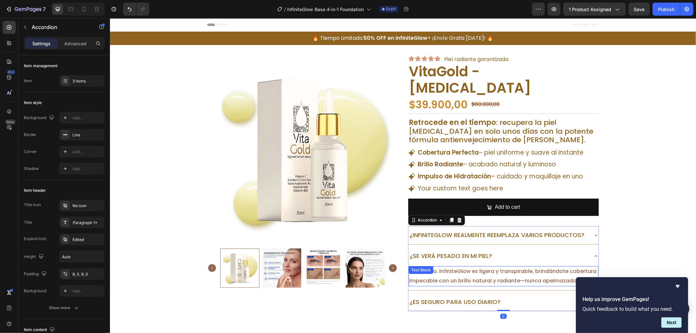
click at [495, 275] on p "Para nada. InfiniteGlow es ligera y transpirable, brindándote cobertura impecab…" at bounding box center [503, 275] width 189 height 19
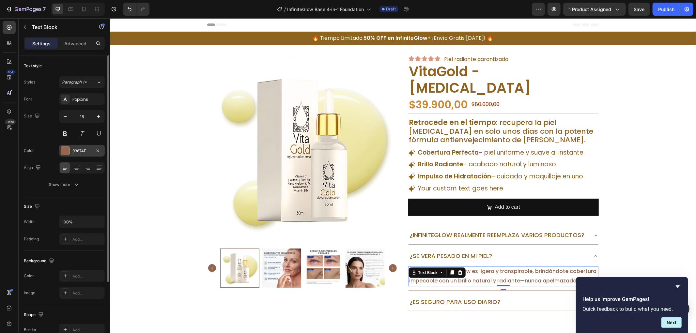
click at [69, 153] on div at bounding box center [65, 150] width 8 height 8
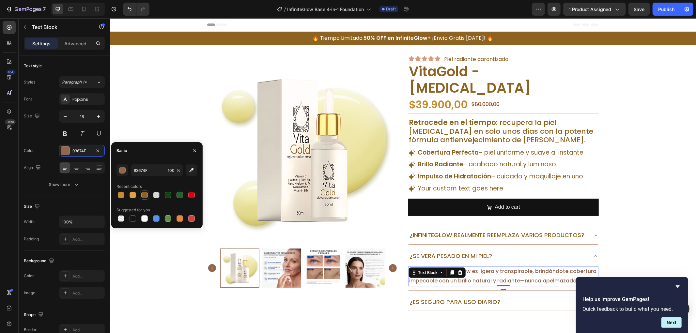
click at [143, 197] on div at bounding box center [144, 195] width 7 height 7
type input "8E6321"
click at [539, 299] on div "¿Es seguro para uso diario?" at bounding box center [497, 301] width 179 height 12
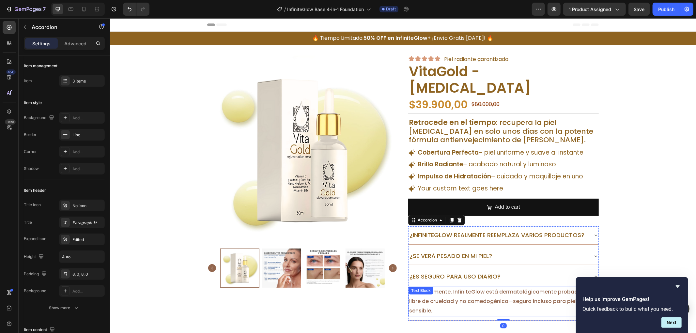
click at [504, 294] on p "Absolutamente. InfiniteGlow está dermatológicamente probada, es libre de crueld…" at bounding box center [503, 301] width 189 height 28
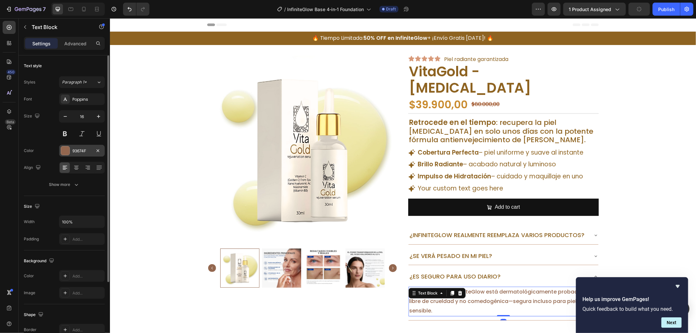
click at [74, 149] on div "93674F" at bounding box center [81, 151] width 19 height 6
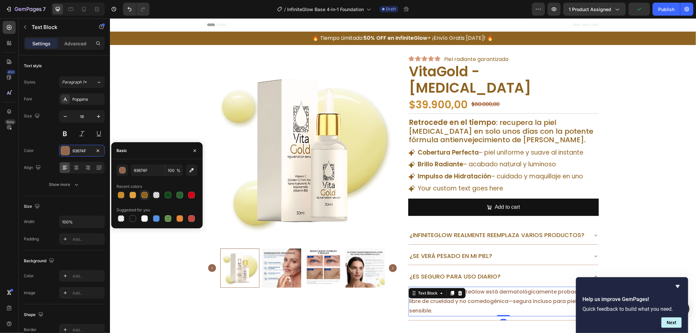
click at [144, 196] on div at bounding box center [144, 195] width 7 height 7
type input "8E6321"
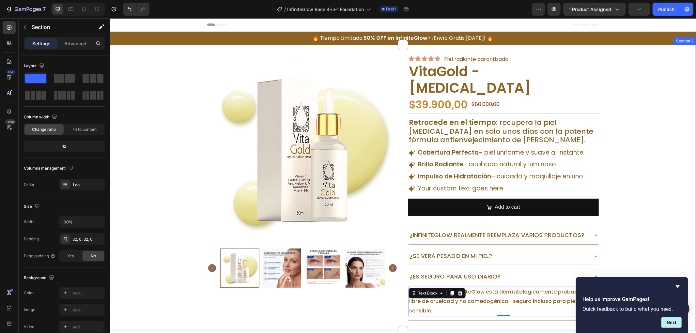
click at [628, 157] on div "Product Images Icon Icon Icon Icon Icon Icon List Piel radiante garantizada Tex…" at bounding box center [403, 187] width 586 height 265
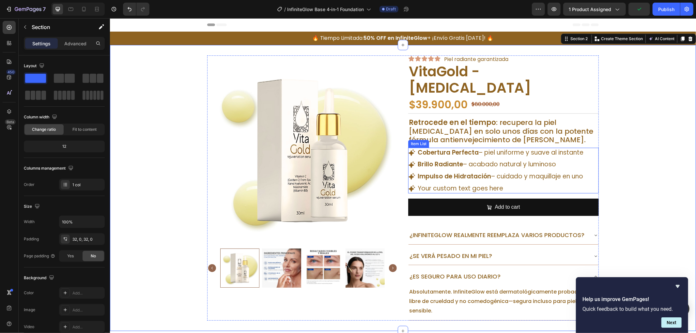
click at [476, 149] on p "Cobertura Perfecta – piel uniforme y suave al instante" at bounding box center [500, 152] width 166 height 8
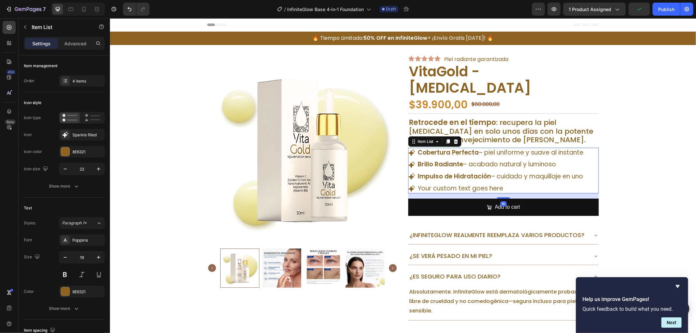
click at [476, 149] on p "Cobertura Perfecta – piel uniforme y suave al instante" at bounding box center [500, 152] width 166 height 8
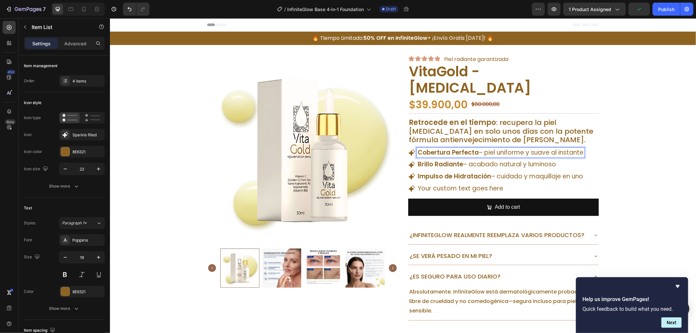
click at [476, 149] on p "Cobertura Perfecta – piel uniforme y suave al instante" at bounding box center [500, 152] width 166 height 8
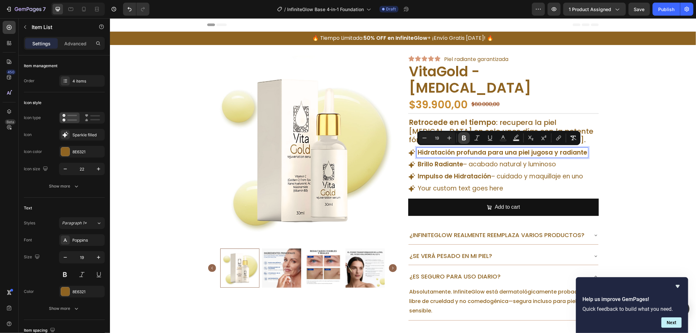
click at [468, 139] on button "Bold" at bounding box center [464, 138] width 12 height 12
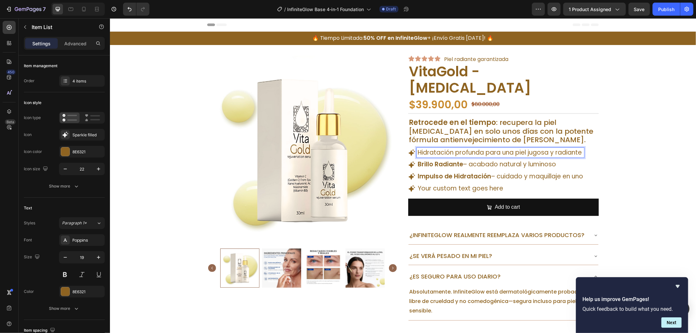
click at [500, 151] on p "Hidratación profunda para una piel jugosa y radiante" at bounding box center [499, 152] width 165 height 8
click at [462, 163] on p "Brillo Radiante – acabado natural y luminoso" at bounding box center [499, 164] width 165 height 8
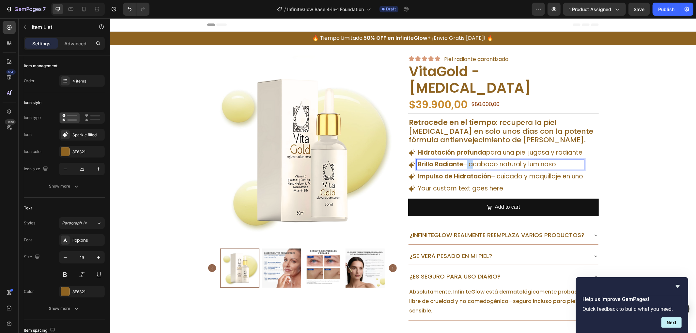
click at [462, 163] on p "Brillo Radiante – acabado natural y luminoso" at bounding box center [499, 164] width 165 height 8
click at [465, 180] on strong "Impulso de Hidratación" at bounding box center [453, 176] width 73 height 9
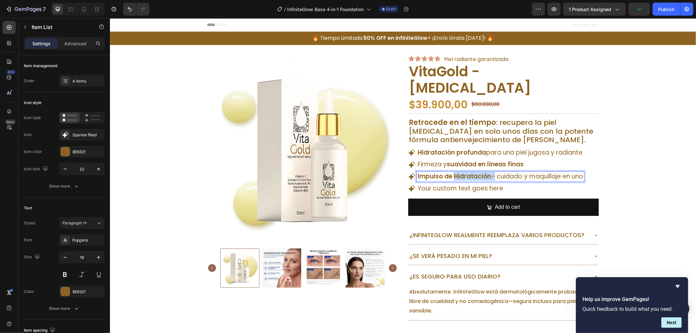
click at [465, 180] on strong "Impulso de Hidratación" at bounding box center [453, 176] width 73 height 9
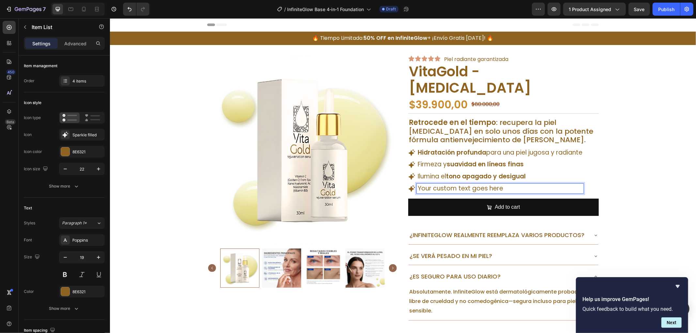
click at [493, 187] on p "Your custom text goes here" at bounding box center [499, 188] width 165 height 8
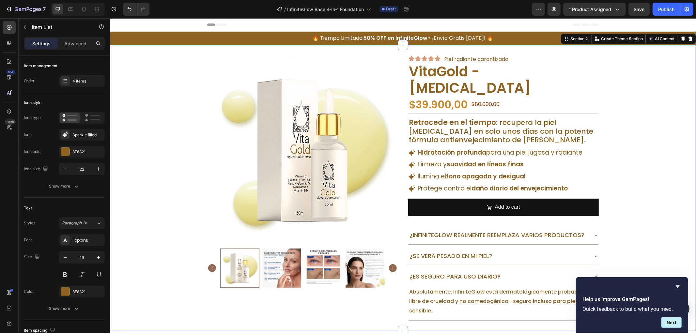
click at [653, 184] on div "Product Images Icon Icon Icon Icon Icon Icon List Piel radiante garantizada Tex…" at bounding box center [403, 187] width 586 height 265
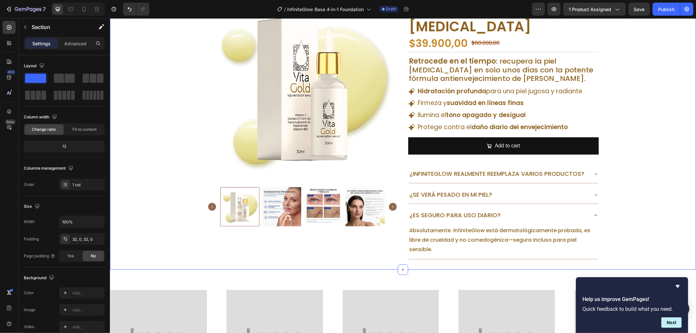
scroll to position [109, 0]
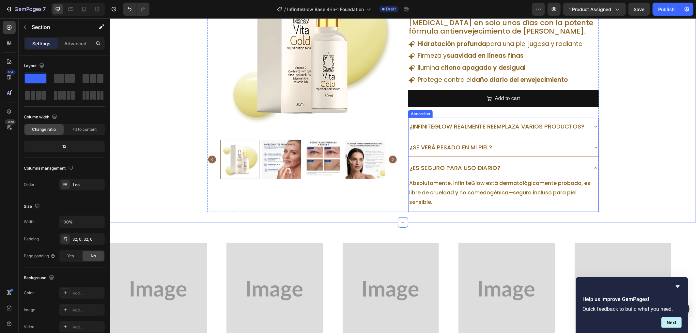
click at [464, 122] on p "¿InfiniteGlow realmente reemplaza varios productos?" at bounding box center [496, 126] width 175 height 10
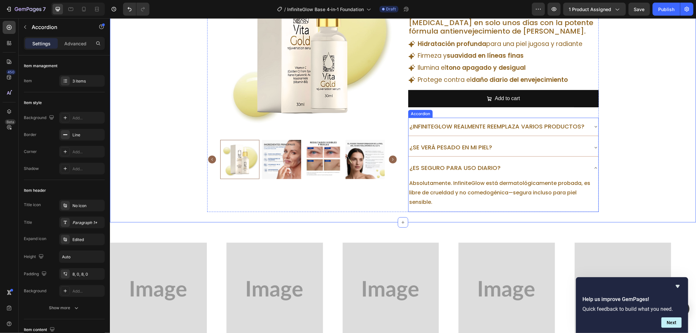
click at [464, 122] on p "¿InfiniteGlow realmente reemplaza varios productos?" at bounding box center [496, 126] width 175 height 10
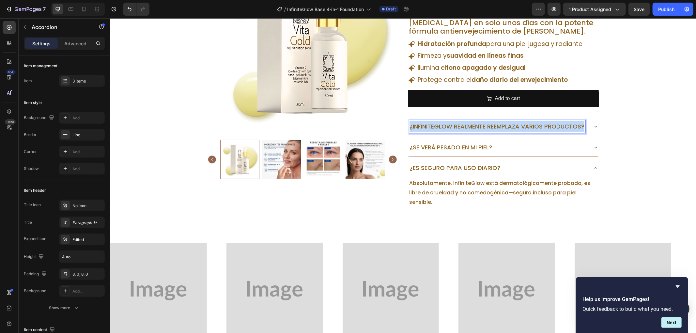
click at [464, 122] on p "¿InfiniteGlow realmente reemplaza varios productos?" at bounding box center [496, 126] width 175 height 10
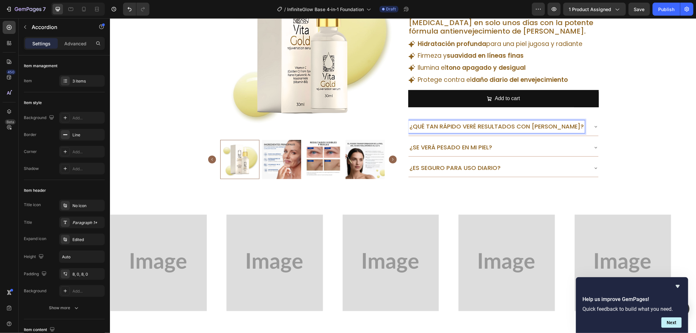
click at [575, 125] on div "¿Qué tan rápido veré resultados con [PERSON_NAME]?" at bounding box center [497, 126] width 179 height 12
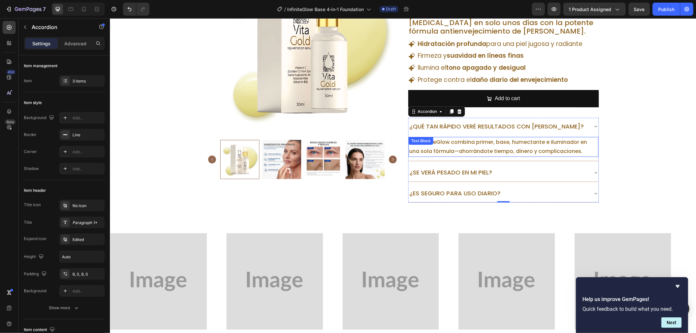
click at [547, 144] on p "¡Sí! InfiniteGlow combina primer, base, humectante e iluminador en una sola fór…" at bounding box center [503, 146] width 189 height 19
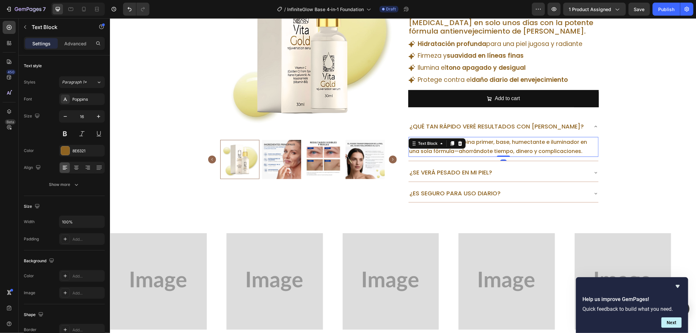
click at [547, 144] on p "¡Sí! InfiniteGlow combina primer, base, humectante e iluminador en una sola fór…" at bounding box center [503, 146] width 189 height 19
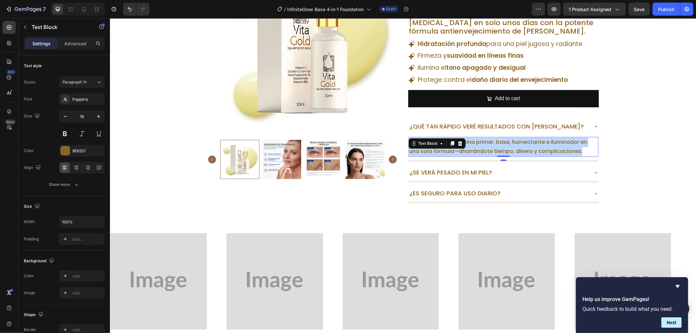
click at [547, 144] on p "¡Sí! InfiniteGlow combina primer, base, humectante e iluminador en una sola fór…" at bounding box center [503, 146] width 189 height 19
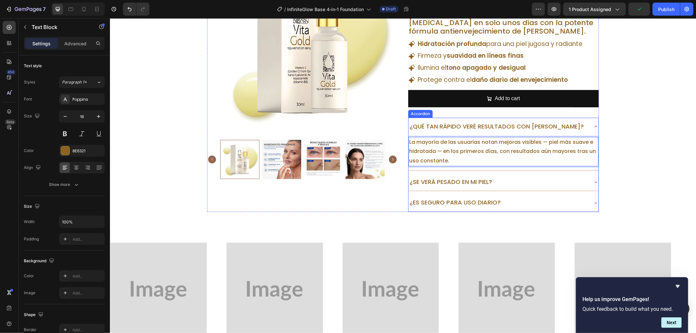
click at [464, 181] on p "¿Se verá pesado en mi piel?" at bounding box center [450, 181] width 83 height 10
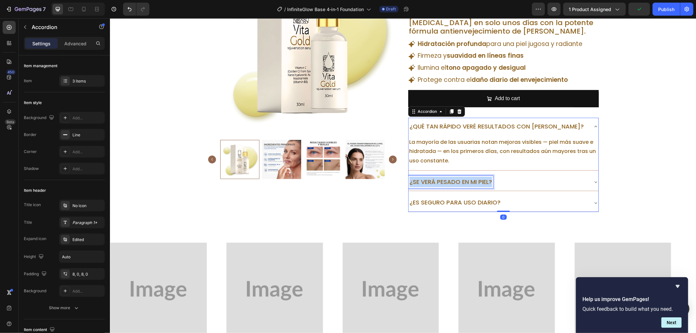
click at [464, 181] on p "¿Se verá pesado en mi piel?" at bounding box center [450, 181] width 83 height 10
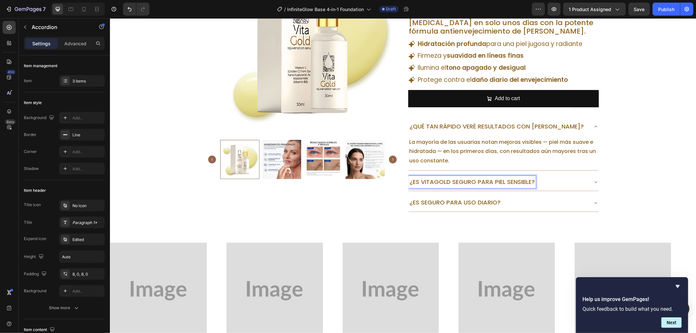
click at [556, 179] on div "¿Es VitaGold seguro para piel sensible?" at bounding box center [497, 181] width 179 height 12
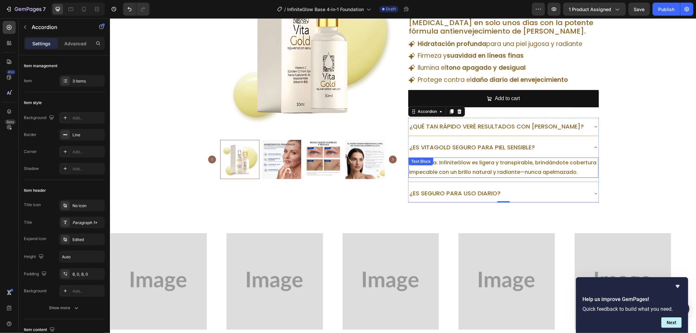
click at [498, 163] on p "Para nada. InfiniteGlow es ligera y transpirable, brindándote cobertura impecab…" at bounding box center [503, 167] width 189 height 19
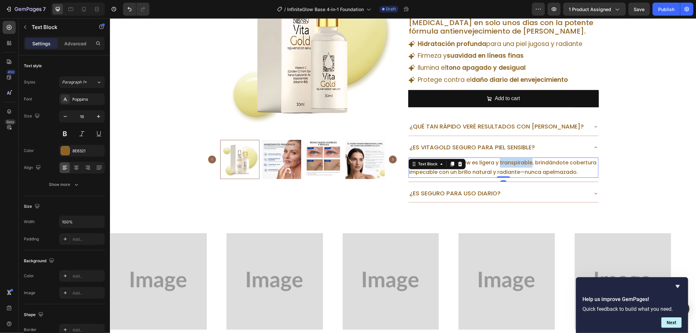
click at [498, 163] on p "Para nada. InfiniteGlow es ligera y transpirable, brindándote cobertura impecab…" at bounding box center [503, 167] width 189 height 19
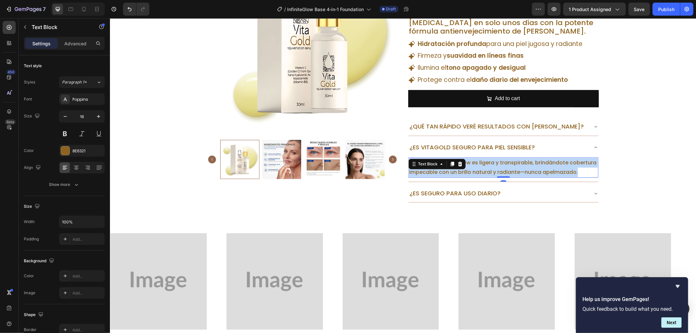
click at [498, 163] on p "Para nada. InfiniteGlow es ligera y transpirable, brindándote cobertura impecab…" at bounding box center [503, 167] width 189 height 19
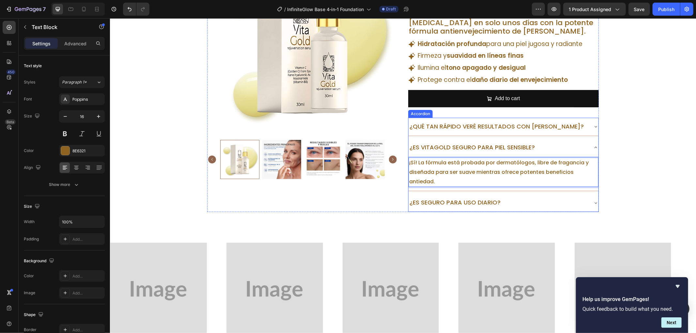
click at [535, 201] on div "¿Es seguro para uso diario?" at bounding box center [503, 202] width 190 height 18
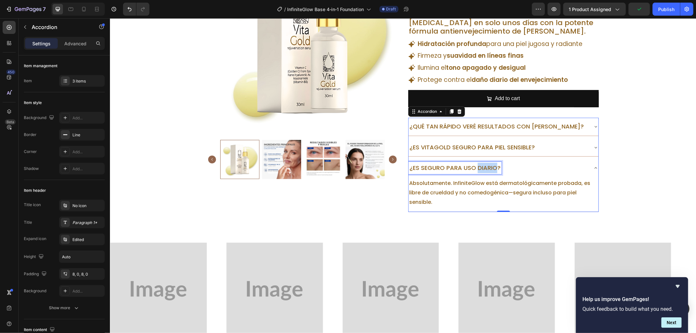
click at [477, 168] on p "¿Es seguro para uso diario?" at bounding box center [454, 167] width 91 height 10
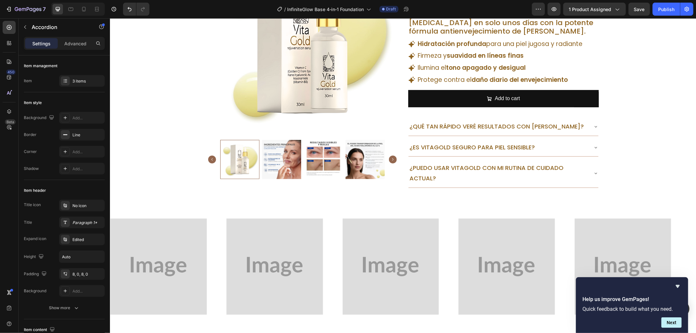
click at [594, 175] on icon at bounding box center [595, 172] width 5 height 5
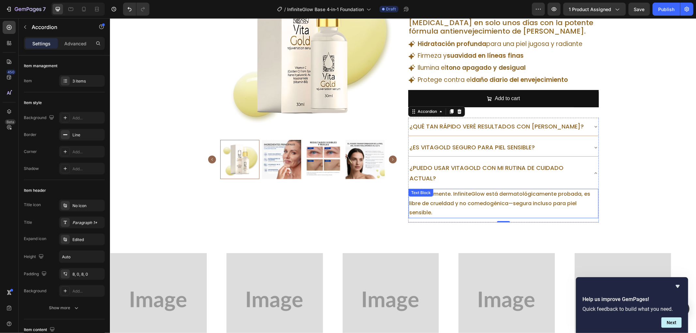
click at [485, 206] on p "Absolutamente. InfiniteGlow está dermatológicamente probada, es libre de crueld…" at bounding box center [503, 203] width 189 height 28
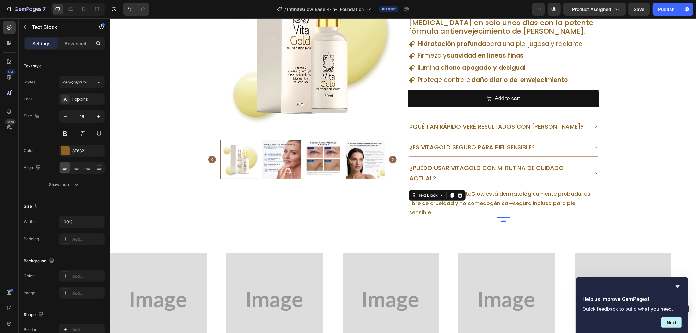
click at [485, 206] on p "Absolutamente. InfiniteGlow está dermatológicamente probada, es libre de crueld…" at bounding box center [503, 203] width 189 height 28
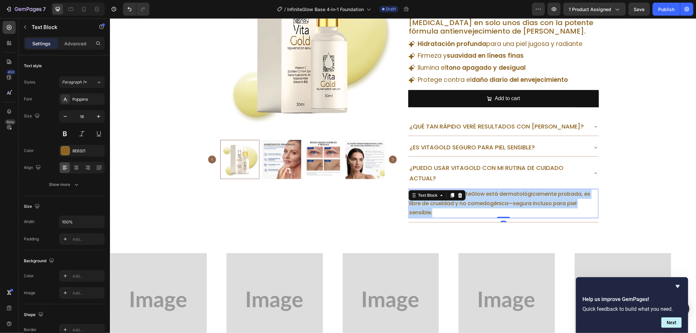
click at [485, 206] on p "Absolutamente. InfiniteGlow está dermatológicamente probada, es libre de crueld…" at bounding box center [503, 203] width 189 height 28
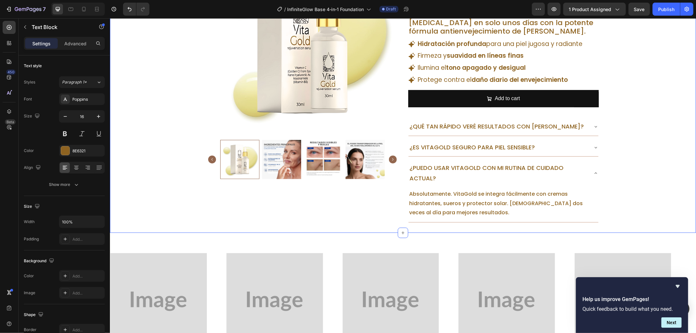
click at [622, 197] on div "Product Images Icon Icon Icon Icon Icon Icon List Piel radiante garantizada Tex…" at bounding box center [403, 85] width 586 height 276
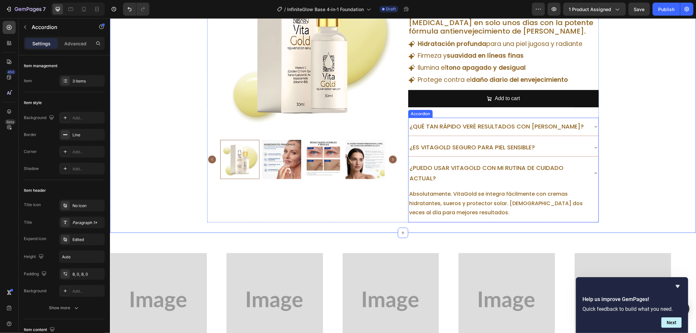
click at [588, 177] on div "¿Puedo usar VitaGold con mi rutina de cuidado actual?" at bounding box center [503, 173] width 190 height 28
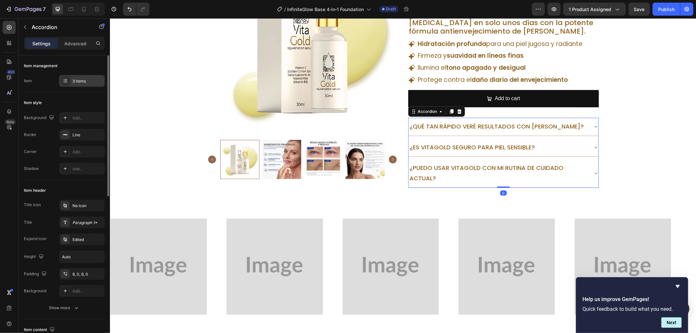
click at [68, 76] on div at bounding box center [65, 80] width 9 height 9
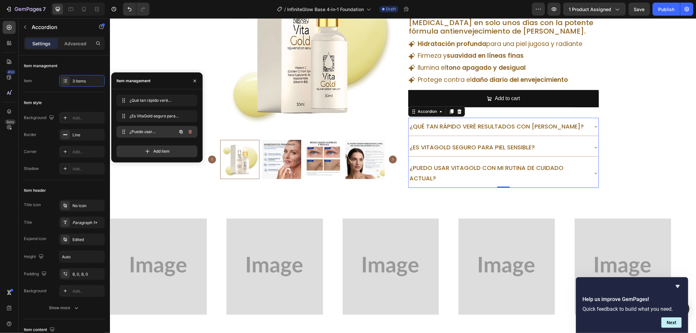
click at [181, 132] on icon "button" at bounding box center [181, 131] width 1 height 1
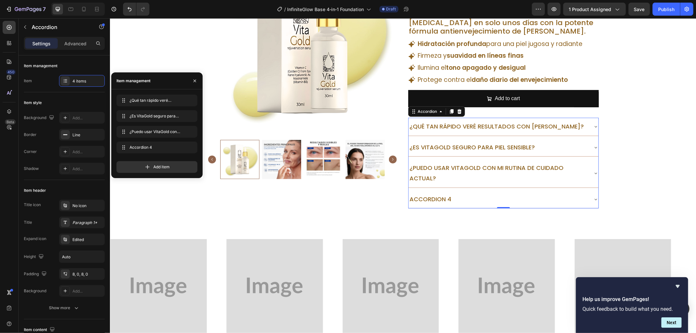
click at [443, 198] on div "Accordion 4" at bounding box center [430, 199] width 44 height 12
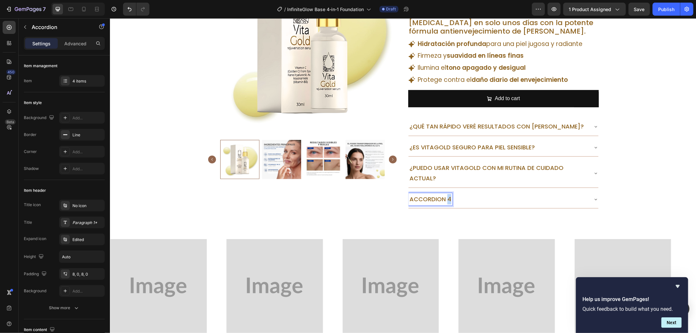
click at [443, 198] on p "Accordion 4" at bounding box center [430, 199] width 42 height 10
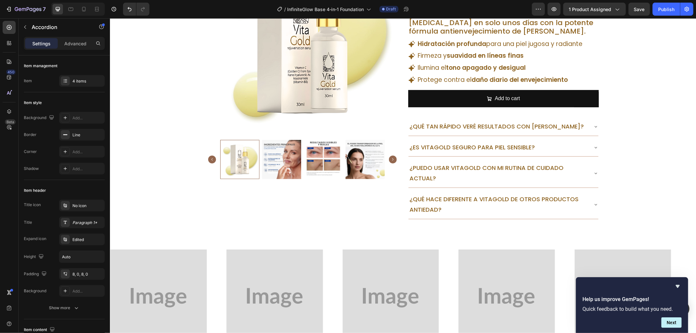
click at [594, 204] on icon at bounding box center [595, 204] width 5 height 5
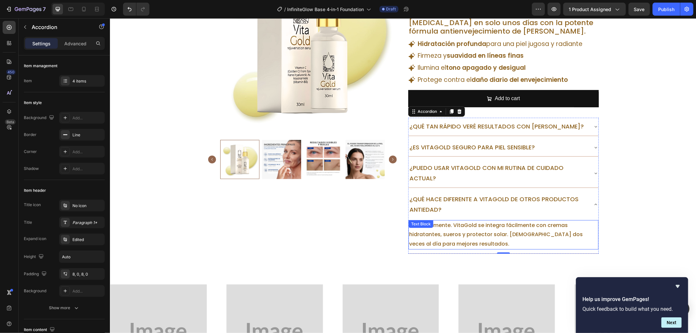
click at [469, 225] on p "Absolutamente. VitaGold se integra fácilmente con cremas hidratantes, sueros y …" at bounding box center [503, 234] width 189 height 28
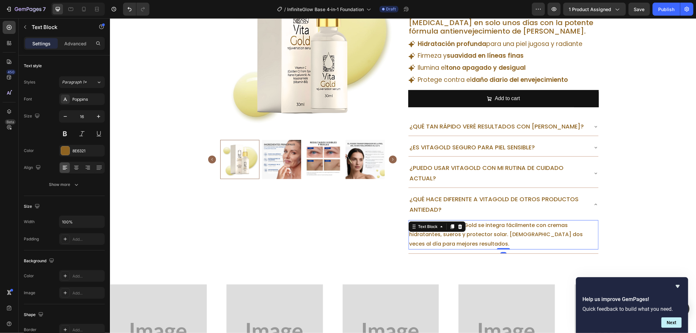
click at [469, 225] on p "Absolutamente. VitaGold se integra fácilmente con cremas hidratantes, sueros y …" at bounding box center [503, 234] width 189 height 28
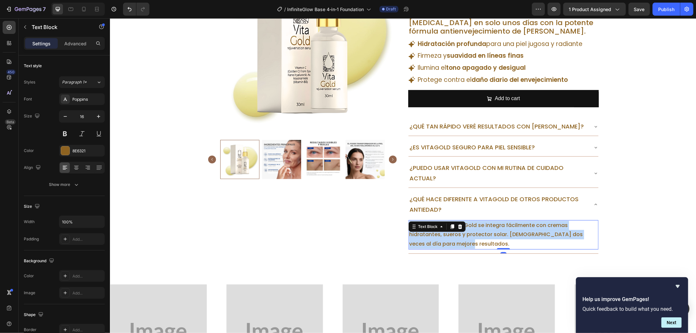
click at [469, 225] on p "Absolutamente. VitaGold se integra fácilmente con cremas hidratantes, sueros y …" at bounding box center [503, 234] width 189 height 28
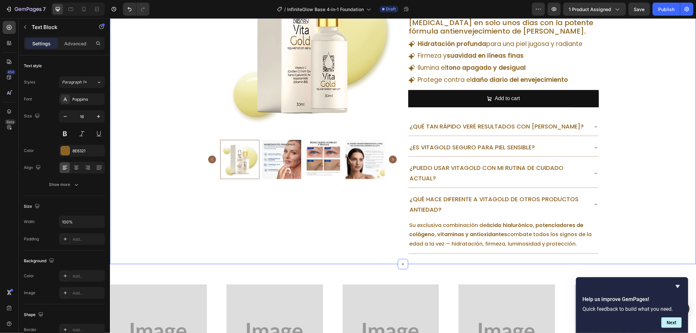
click at [638, 184] on div "Product Images Icon Icon Icon Icon Icon Icon List Piel radiante garantizada Tex…" at bounding box center [403, 100] width 586 height 307
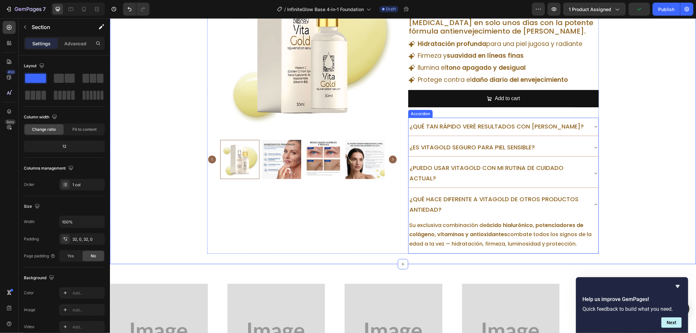
click at [594, 204] on icon at bounding box center [595, 204] width 3 height 1
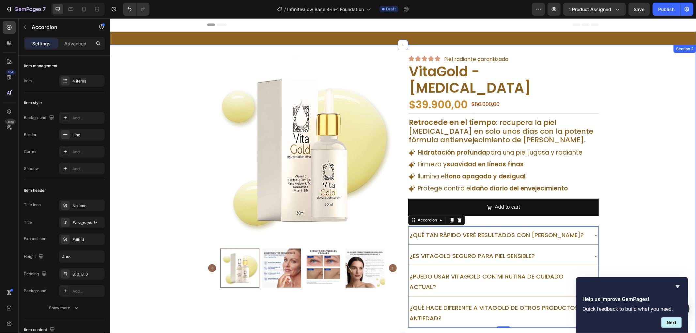
scroll to position [253, 0]
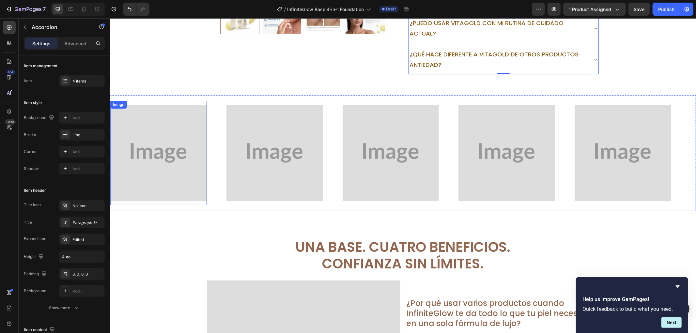
click at [160, 142] on img at bounding box center [158, 152] width 97 height 97
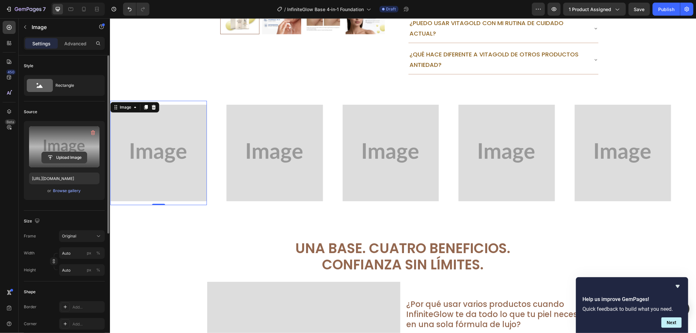
click at [70, 154] on input "file" at bounding box center [64, 157] width 45 height 11
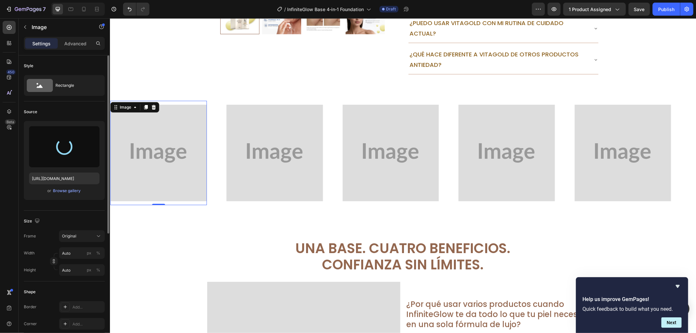
type input "[URL][DOMAIN_NAME]"
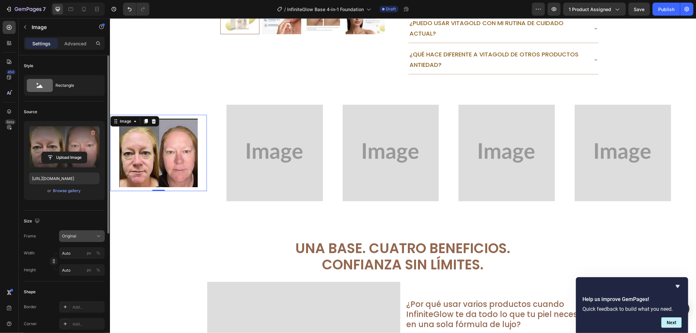
click at [98, 240] on button "Original" at bounding box center [82, 236] width 46 height 12
click at [95, 251] on icon at bounding box center [96, 252] width 7 height 7
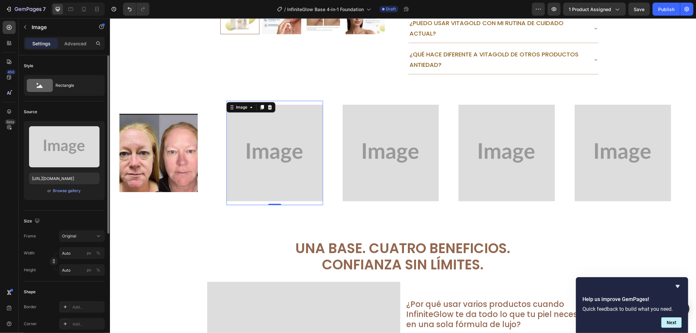
click at [264, 164] on img at bounding box center [274, 152] width 97 height 97
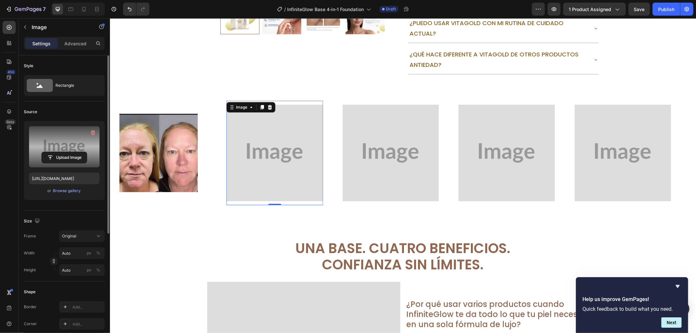
click at [68, 150] on label at bounding box center [64, 146] width 70 height 41
click at [68, 152] on input "file" at bounding box center [64, 157] width 45 height 11
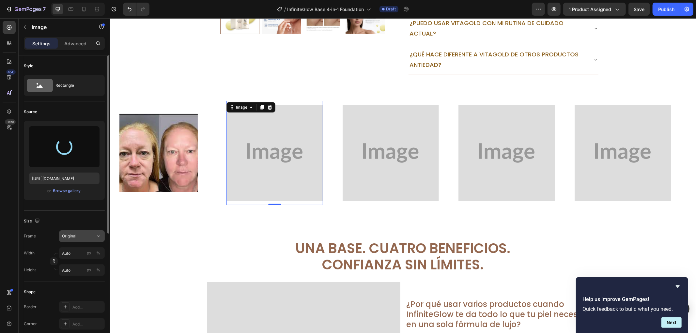
type input "[URL][DOMAIN_NAME]"
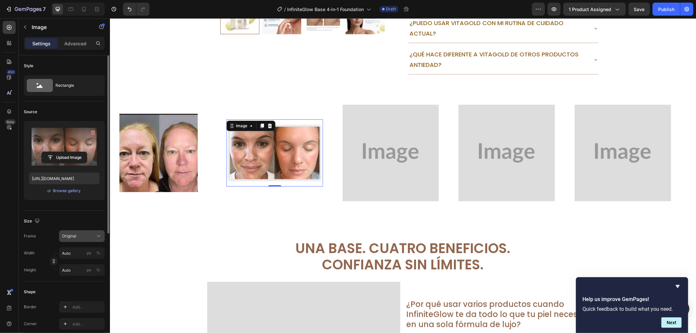
click at [86, 236] on div "Original" at bounding box center [78, 236] width 32 height 6
click at [85, 252] on div "Square" at bounding box center [81, 252] width 38 height 7
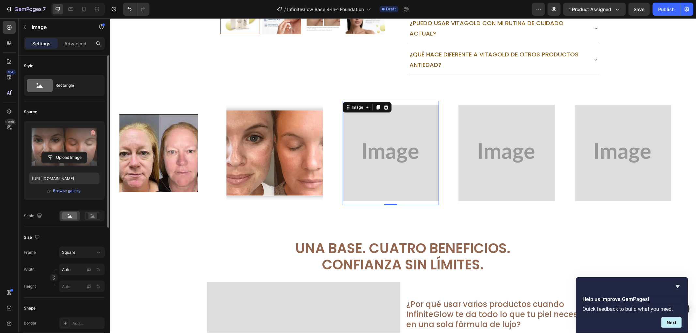
click at [410, 156] on img at bounding box center [390, 152] width 97 height 97
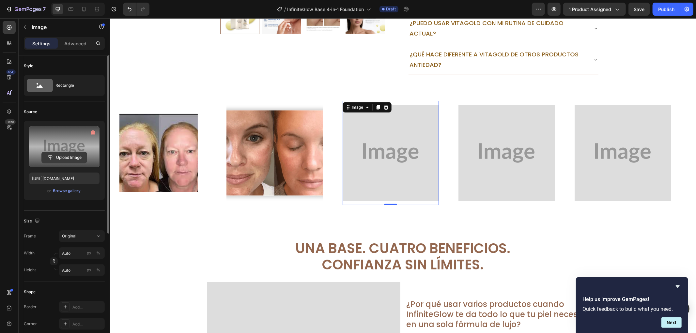
click at [48, 154] on input "file" at bounding box center [64, 157] width 45 height 11
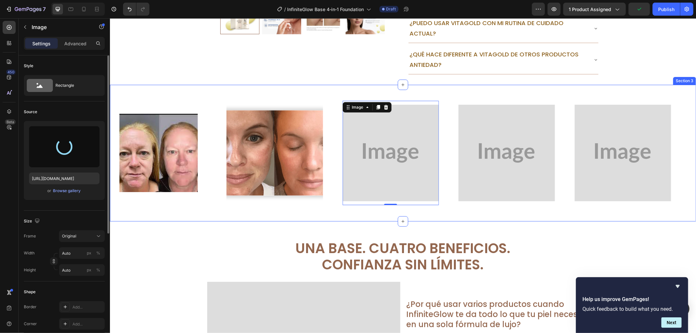
type input "[URL][DOMAIN_NAME]"
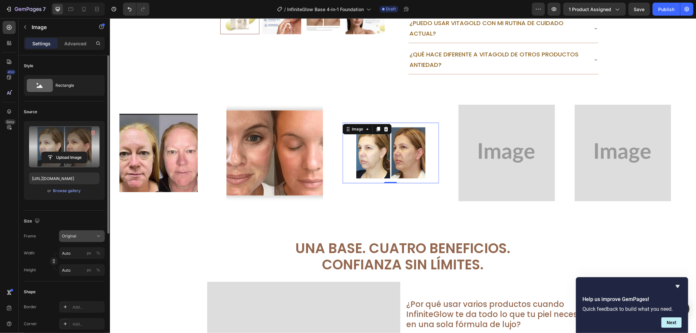
click at [70, 239] on button "Original" at bounding box center [82, 236] width 46 height 12
click at [85, 251] on div "Square" at bounding box center [81, 252] width 38 height 7
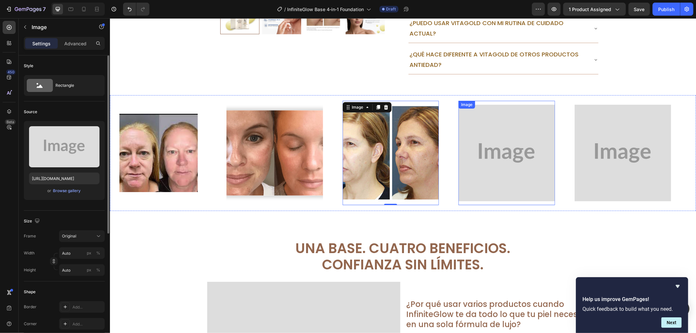
click at [502, 152] on img at bounding box center [506, 152] width 97 height 97
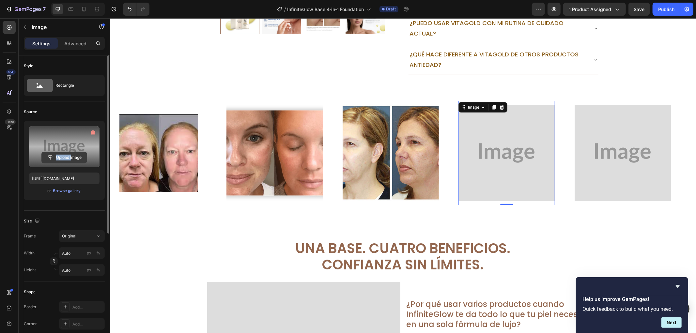
click at [71, 151] on div "Upload Image" at bounding box center [64, 146] width 70 height 41
click at [75, 163] on input "file" at bounding box center [64, 157] width 45 height 11
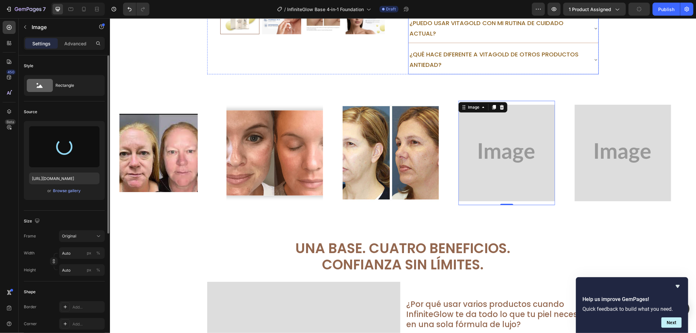
type input "[URL][DOMAIN_NAME]"
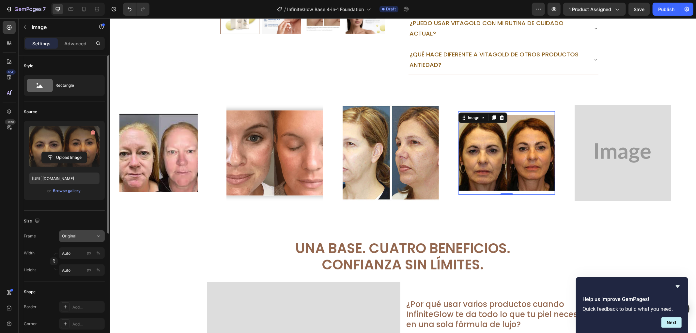
click at [80, 236] on div "Original" at bounding box center [78, 236] width 32 height 6
click at [93, 252] on icon at bounding box center [96, 252] width 7 height 7
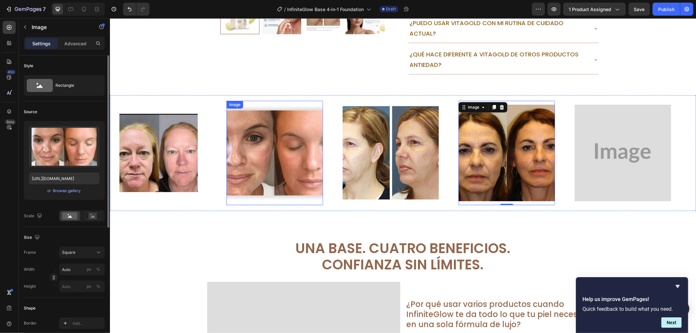
click at [278, 142] on img at bounding box center [274, 152] width 97 height 97
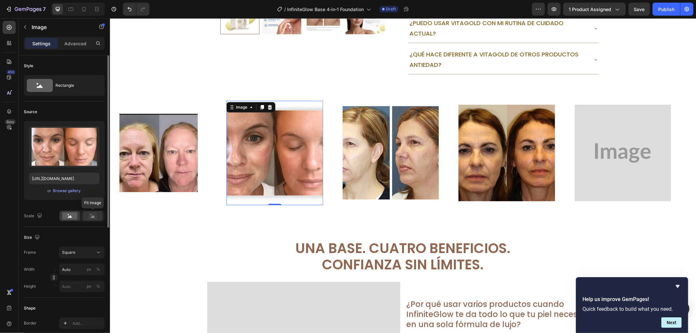
click at [92, 218] on rect at bounding box center [92, 216] width 8 height 7
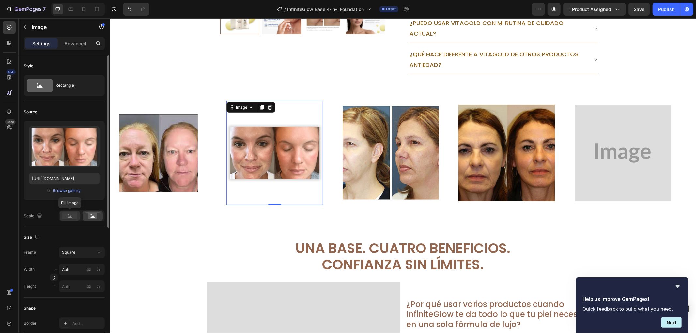
click at [66, 215] on rect at bounding box center [69, 215] width 15 height 7
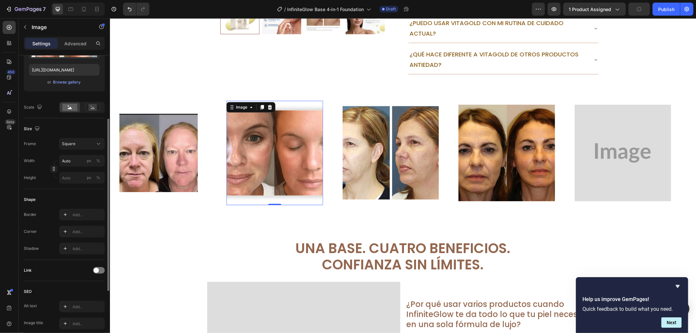
scroll to position [145, 0]
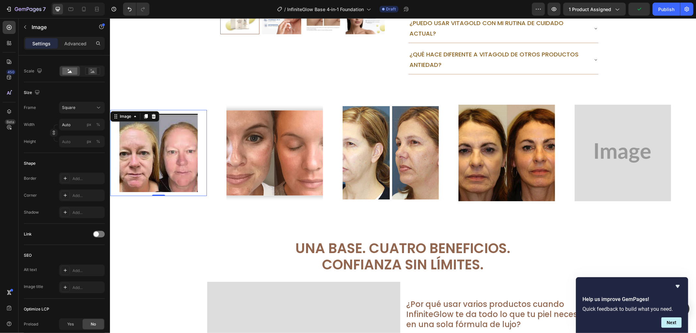
click at [154, 150] on img at bounding box center [158, 152] width 78 height 78
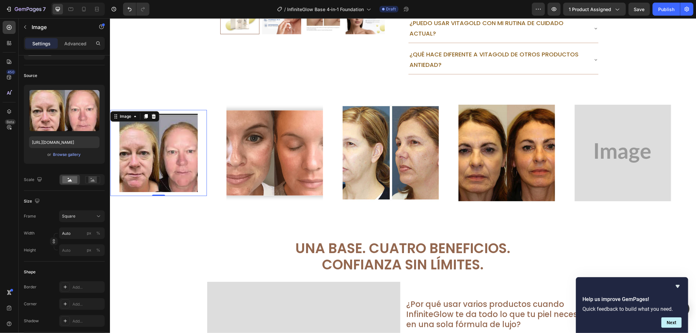
scroll to position [0, 0]
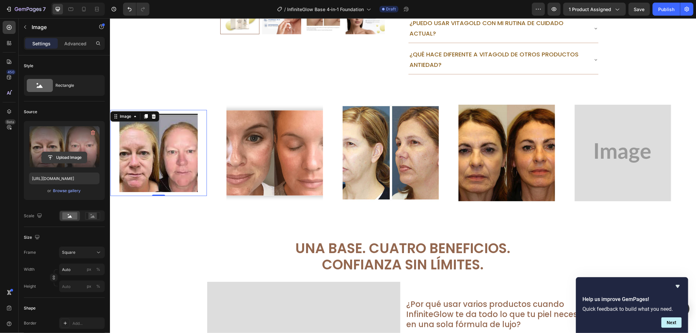
click at [64, 155] on input "file" at bounding box center [64, 157] width 45 height 11
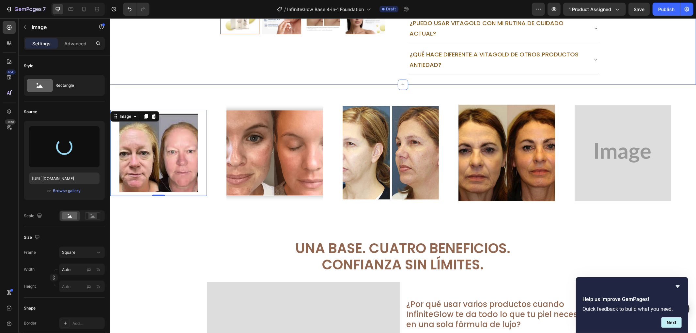
type input "[URL][DOMAIN_NAME]"
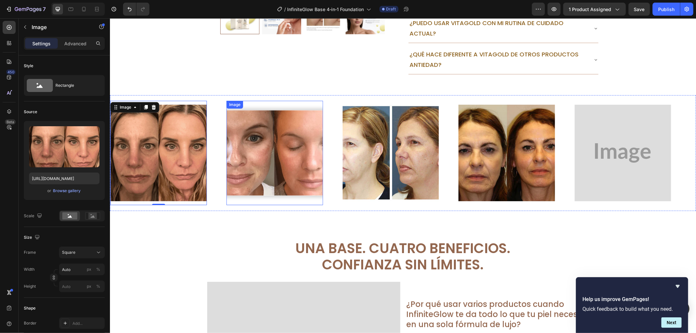
click at [272, 142] on img at bounding box center [274, 152] width 97 height 97
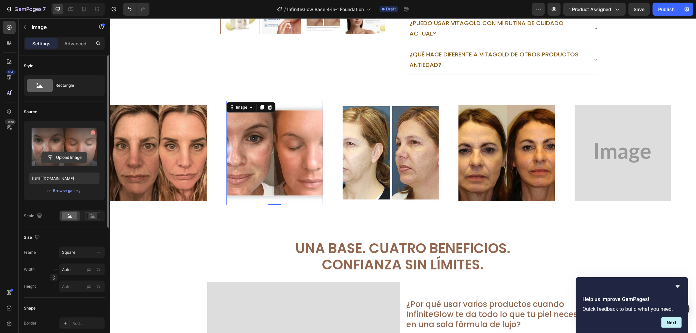
click at [60, 153] on input "file" at bounding box center [64, 157] width 45 height 11
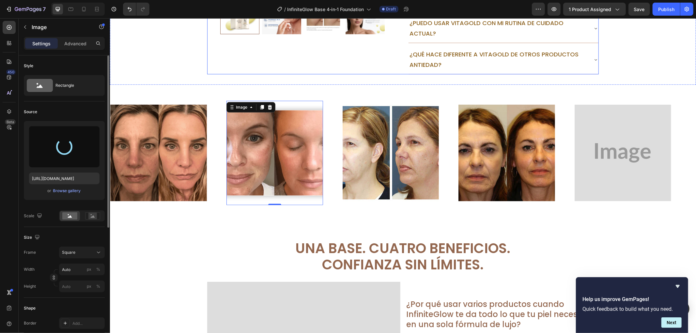
type input "[URL][DOMAIN_NAME]"
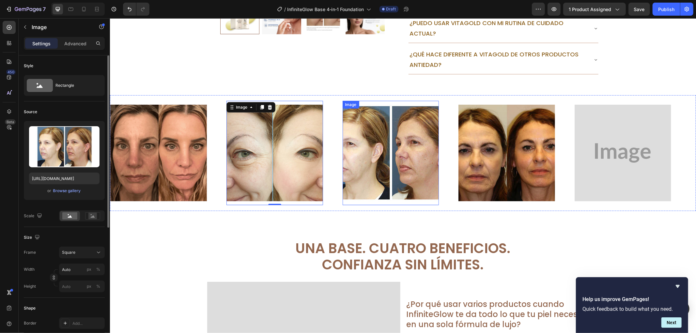
click at [406, 134] on img at bounding box center [390, 152] width 97 height 97
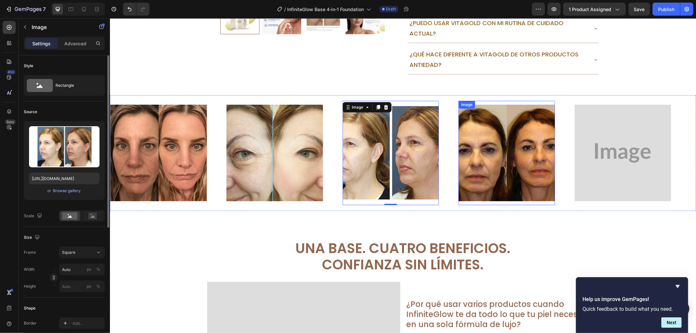
click at [481, 168] on img at bounding box center [506, 152] width 97 height 97
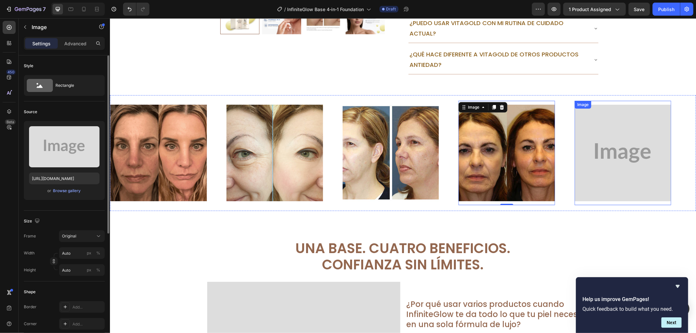
click at [581, 139] on img at bounding box center [622, 152] width 97 height 97
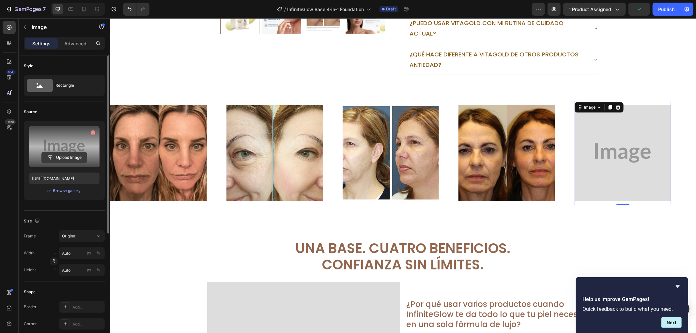
click at [66, 153] on input "file" at bounding box center [64, 157] width 45 height 11
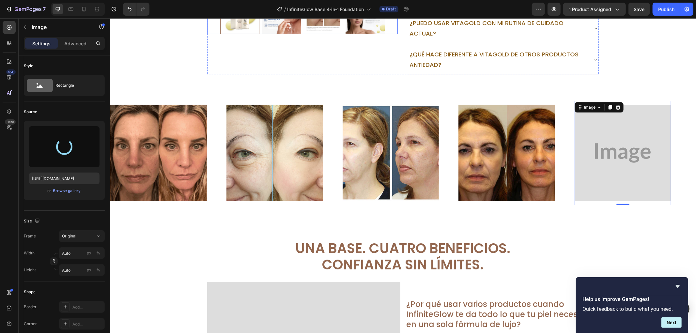
type input "[URL][DOMAIN_NAME]"
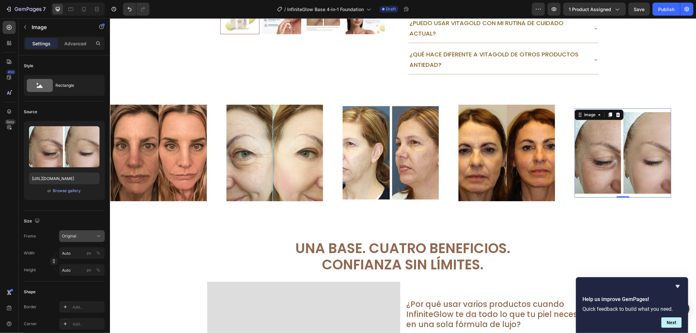
click at [87, 241] on button "Original" at bounding box center [82, 236] width 46 height 12
click at [85, 252] on div "Square" at bounding box center [81, 252] width 38 height 7
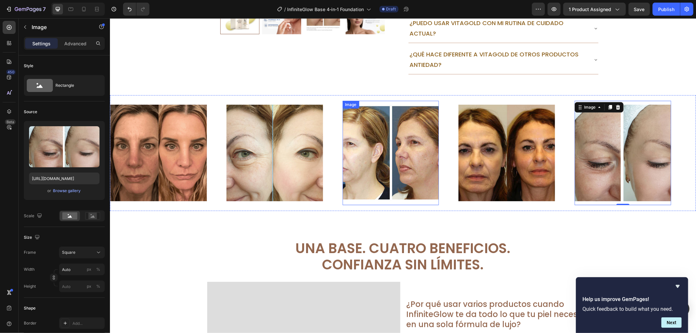
click at [407, 157] on img at bounding box center [390, 152] width 97 height 97
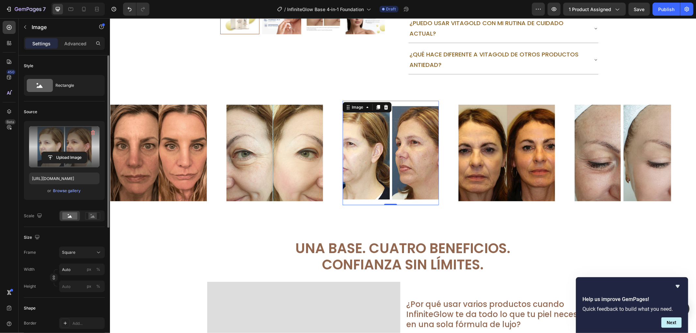
click at [58, 148] on label at bounding box center [64, 146] width 70 height 41
click at [58, 152] on input "file" at bounding box center [64, 157] width 45 height 11
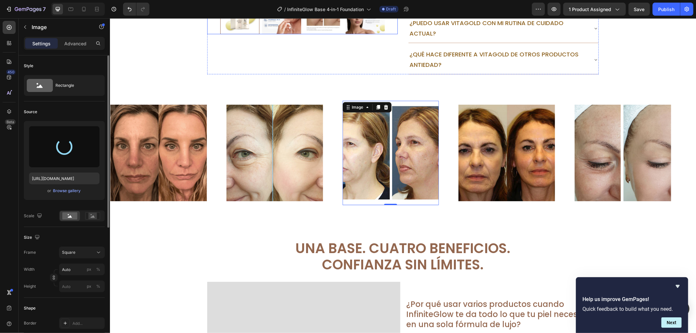
type input "[URL][DOMAIN_NAME]"
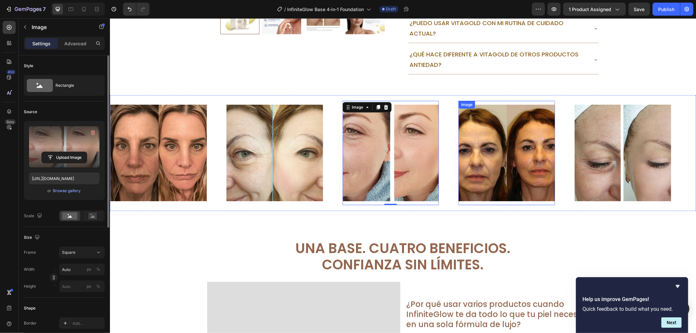
click at [524, 159] on img at bounding box center [506, 152] width 97 height 97
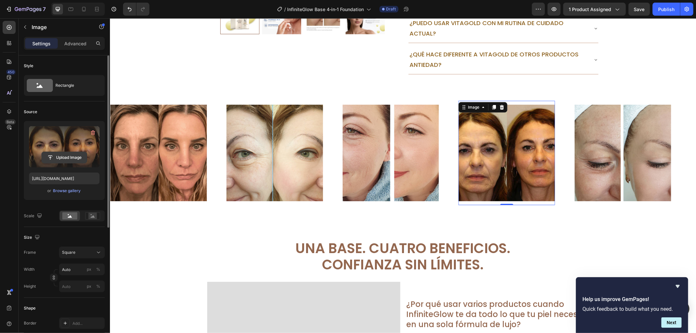
click at [64, 157] on input "file" at bounding box center [64, 157] width 45 height 11
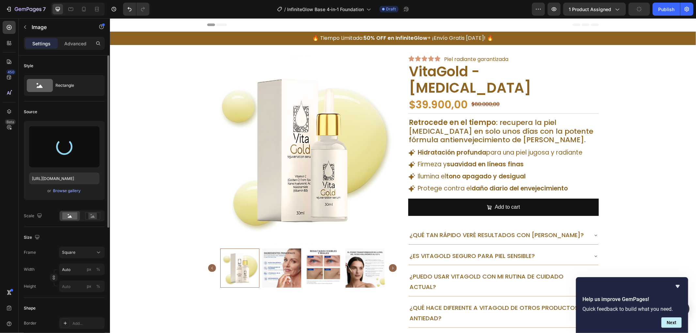
type input "[URL][DOMAIN_NAME]"
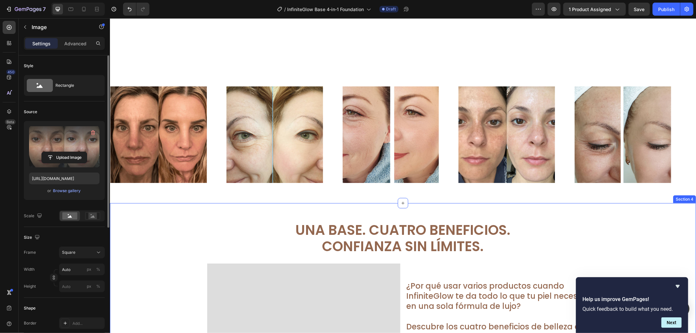
scroll to position [431, 0]
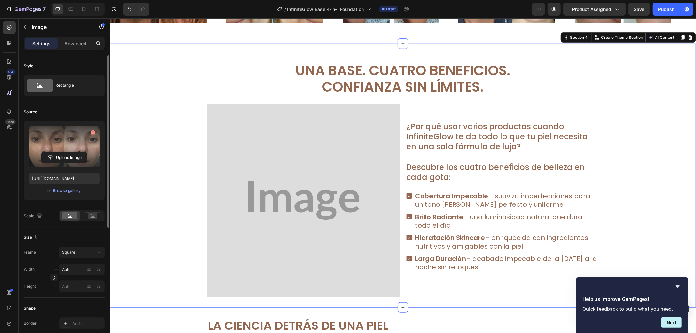
click at [638, 130] on div "Una Base. Cuatro Beneficios. Confianza Sin Límites. Text Block Row Image ¿Por q…" at bounding box center [403, 175] width 586 height 243
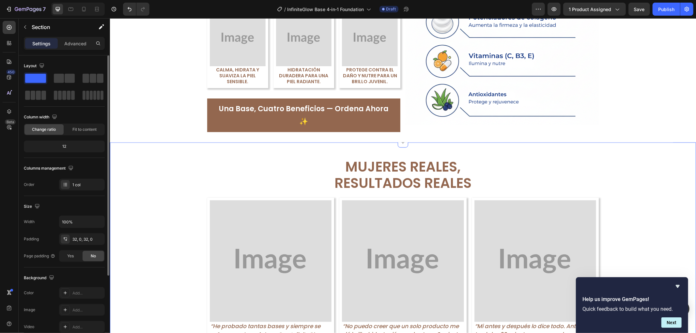
scroll to position [902, 0]
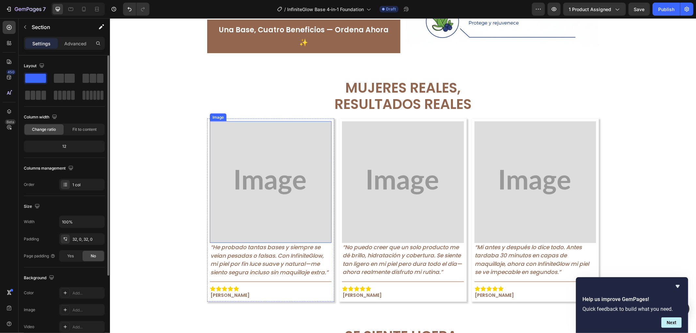
click at [295, 176] on img at bounding box center [270, 182] width 122 height 122
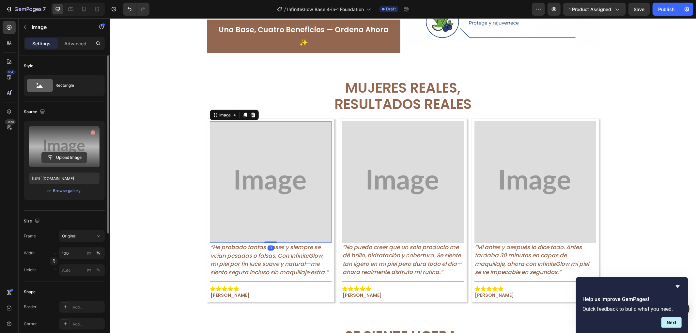
click at [76, 158] on input "file" at bounding box center [64, 157] width 45 height 11
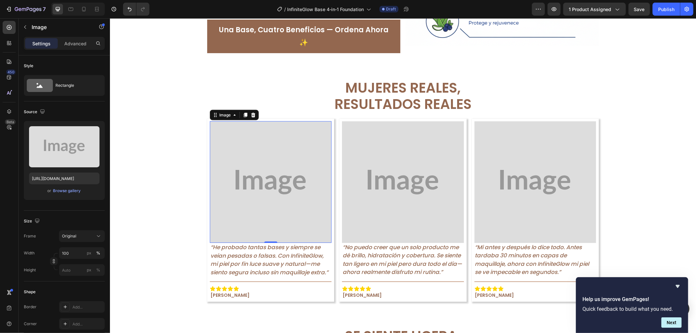
click at [256, 185] on img at bounding box center [270, 182] width 122 height 122
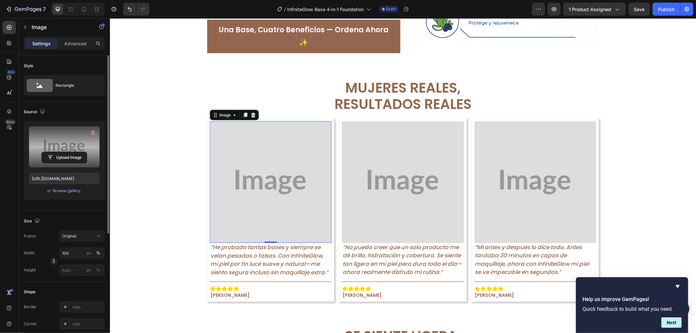
click at [60, 149] on label at bounding box center [64, 146] width 70 height 41
click at [60, 152] on input "file" at bounding box center [64, 157] width 45 height 11
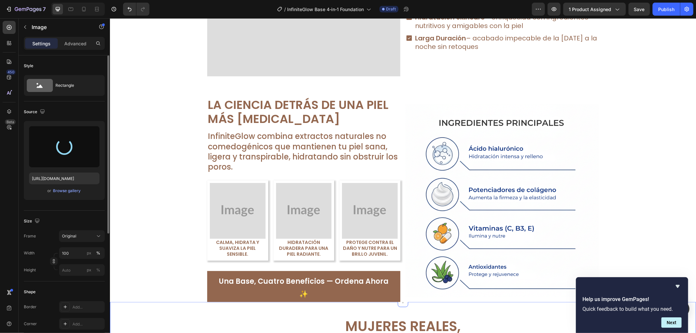
scroll to position [649, 0]
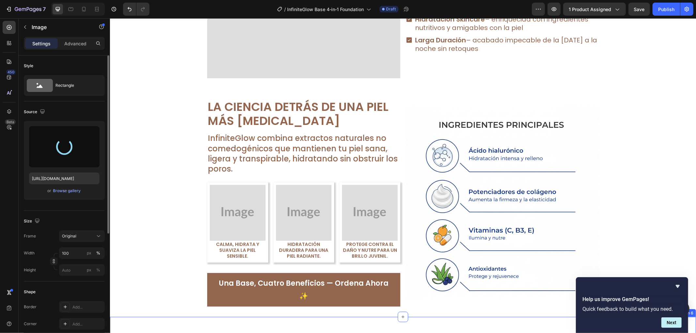
type input "[URL][DOMAIN_NAME]"
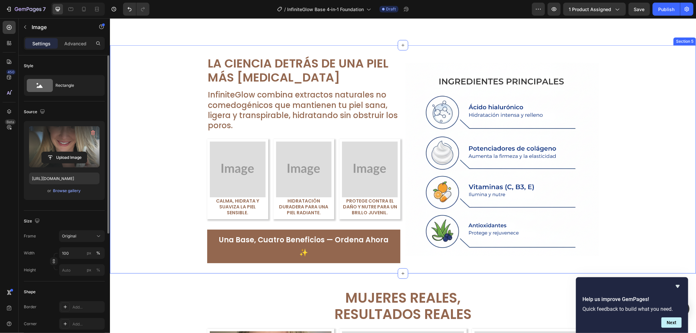
scroll to position [902, 0]
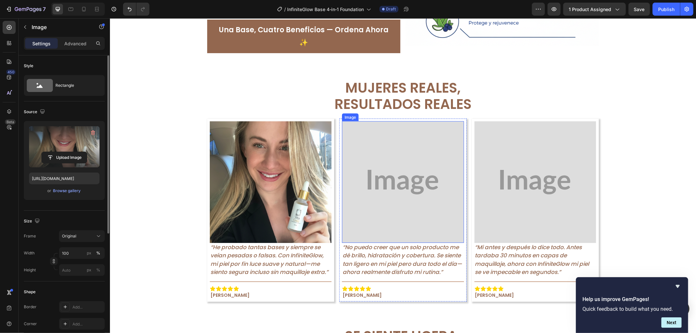
click at [445, 173] on img at bounding box center [402, 182] width 122 height 122
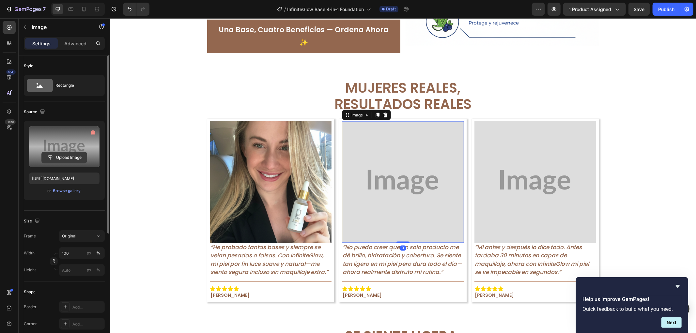
click at [48, 159] on input "file" at bounding box center [64, 157] width 45 height 11
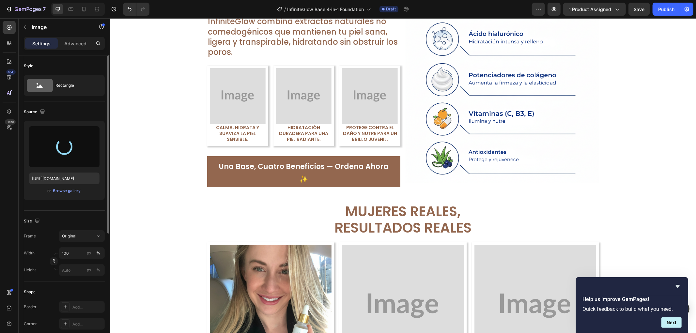
scroll to position [830, 0]
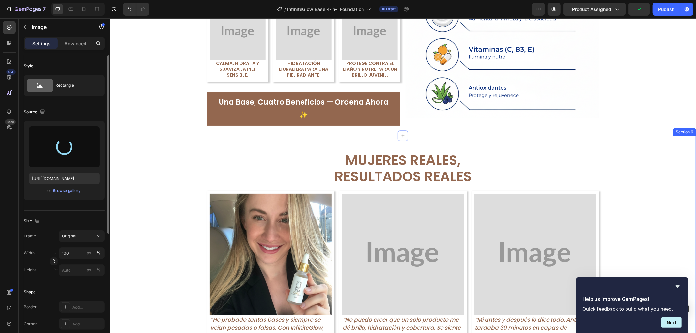
type input "[URL][DOMAIN_NAME]"
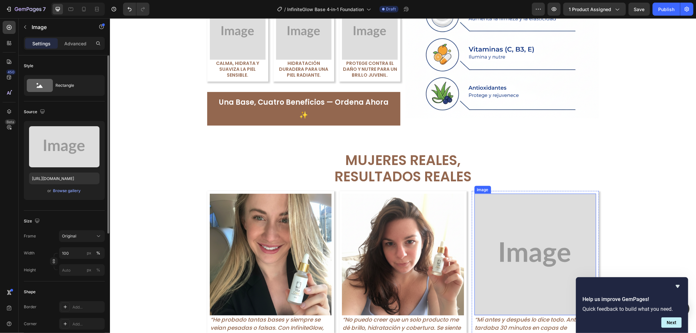
click at [534, 239] on img at bounding box center [535, 254] width 122 height 122
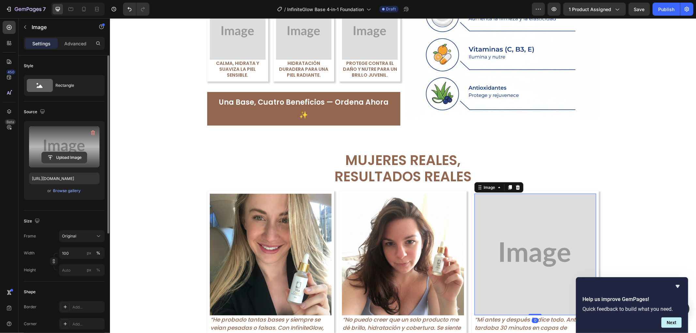
click at [77, 154] on input "file" at bounding box center [64, 157] width 45 height 11
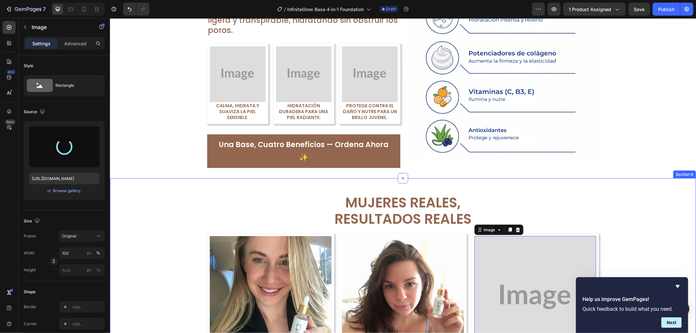
scroll to position [902, 0]
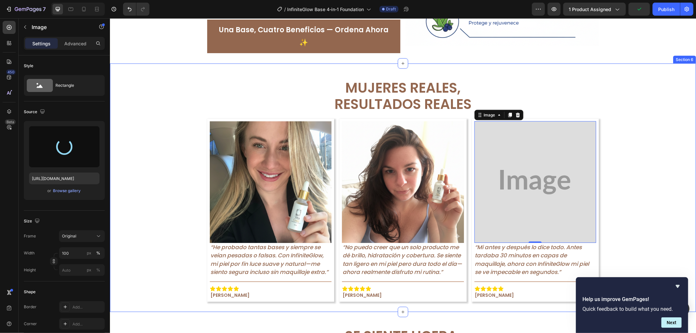
type input "[URL][DOMAIN_NAME]"
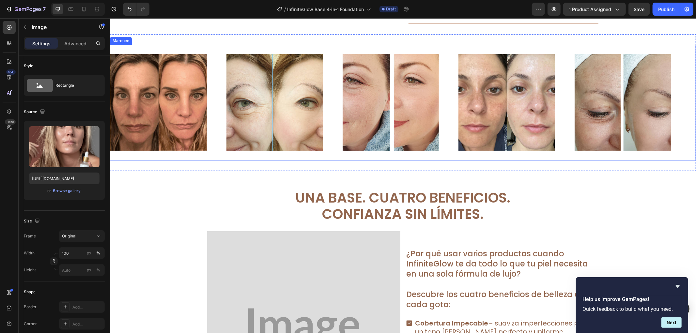
scroll to position [323, 0]
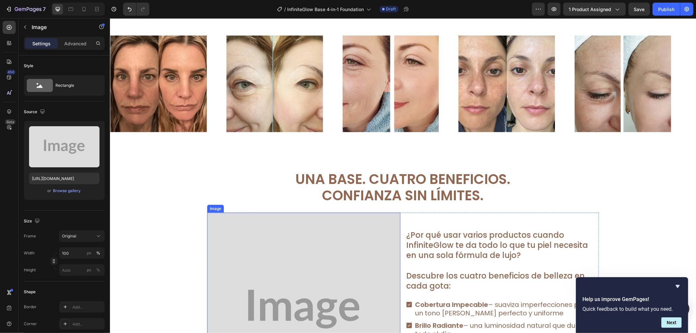
click at [323, 264] on img at bounding box center [303, 308] width 193 height 193
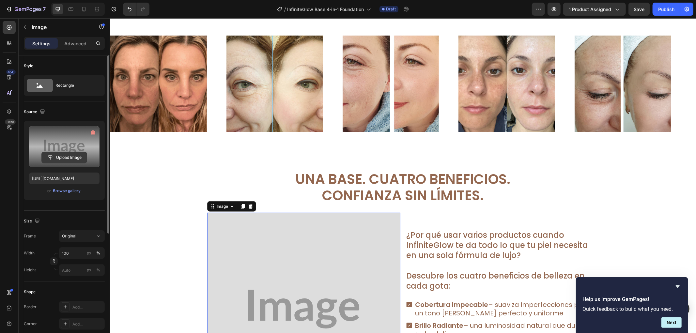
click at [70, 154] on input "file" at bounding box center [64, 157] width 45 height 11
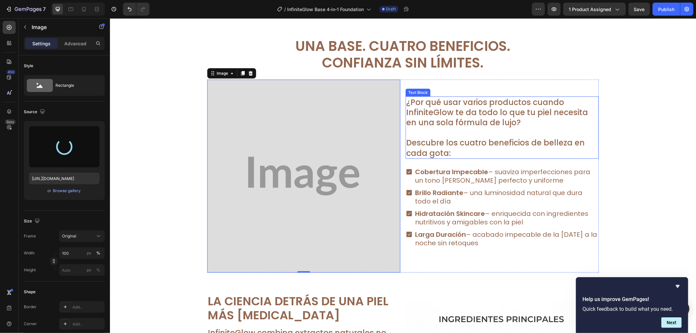
scroll to position [395, 0]
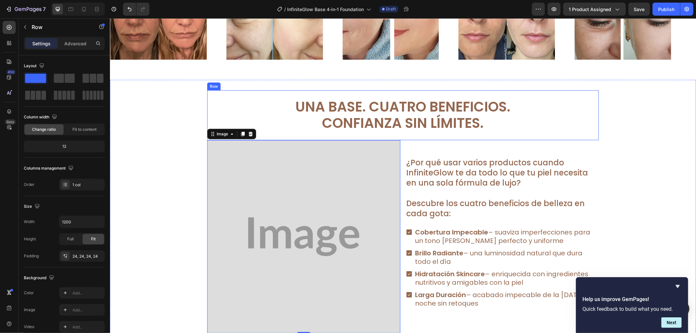
click at [516, 94] on div "Una Base. Cuatro Beneficios. Confianza Sin Límites. Text Block Row" at bounding box center [402, 115] width 391 height 50
click at [245, 82] on icon at bounding box center [247, 84] width 4 height 5
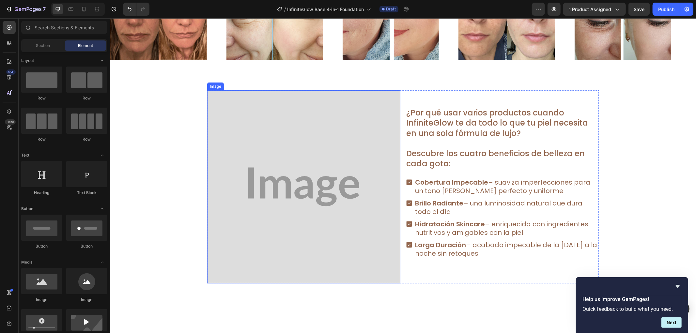
click at [273, 173] on img at bounding box center [303, 186] width 193 height 193
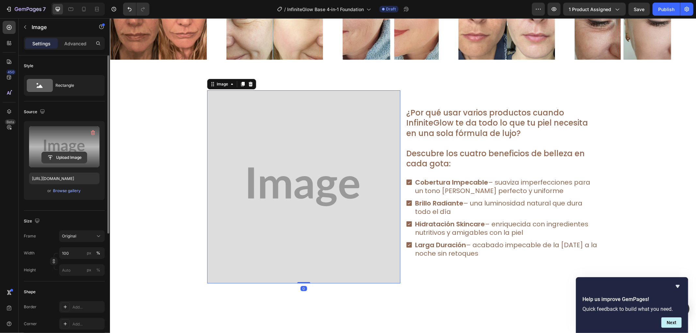
click at [52, 155] on input "file" at bounding box center [64, 157] width 45 height 11
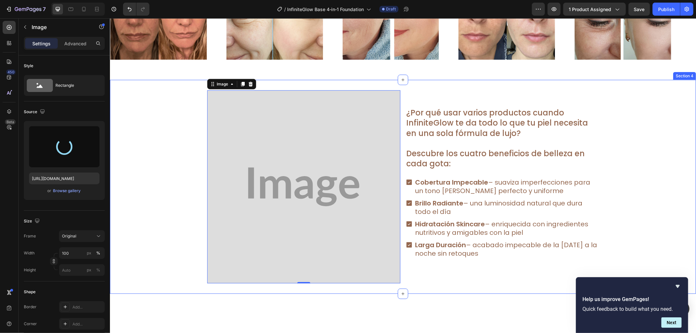
type input "[URL][DOMAIN_NAME]"
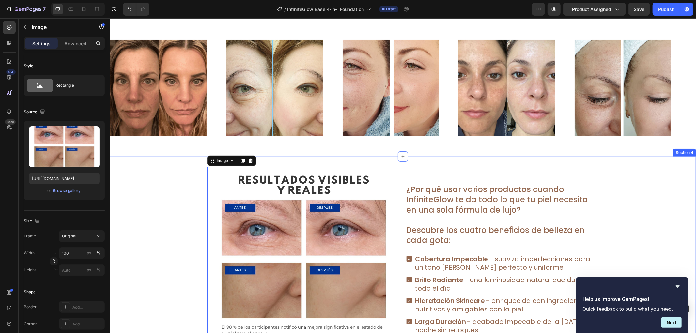
scroll to position [431, 0]
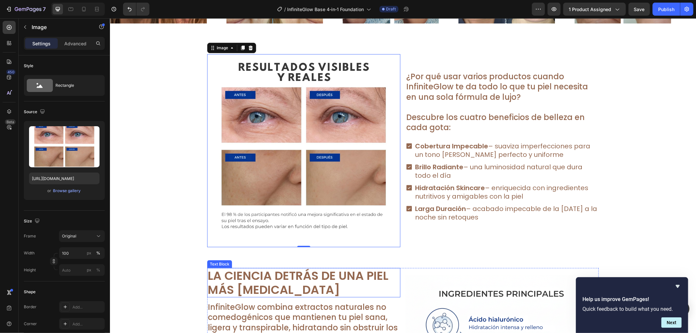
click at [301, 284] on p "La Ciencia Detrás de una Piel Más [MEDICAL_DATA]" at bounding box center [303, 282] width 192 height 28
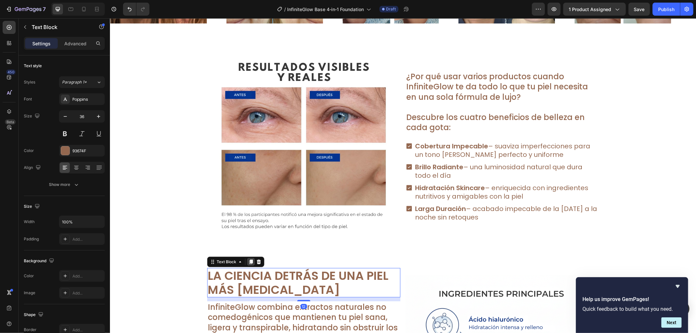
click at [249, 259] on icon at bounding box center [251, 261] width 4 height 5
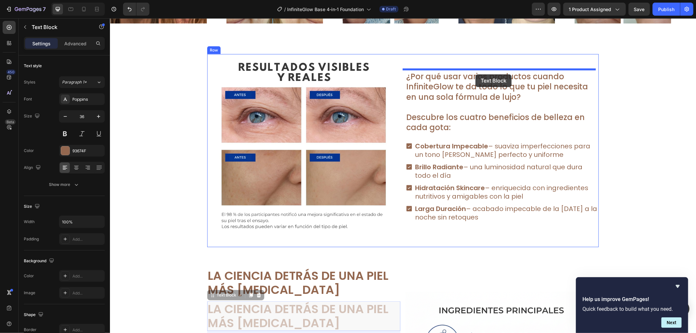
drag, startPoint x: 208, startPoint y: 295, endPoint x: 475, endPoint y: 74, distance: 346.3
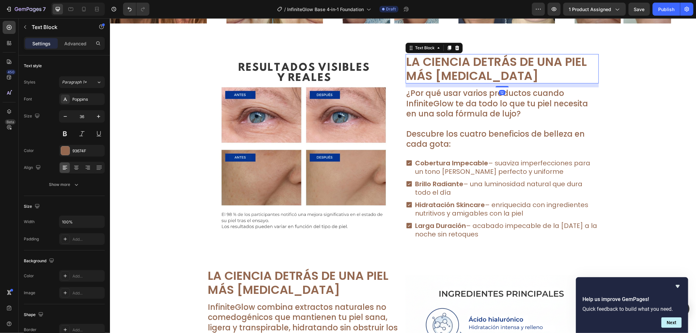
click at [475, 79] on p "La Ciencia Detrás de una Piel Más [MEDICAL_DATA]" at bounding box center [502, 68] width 192 height 28
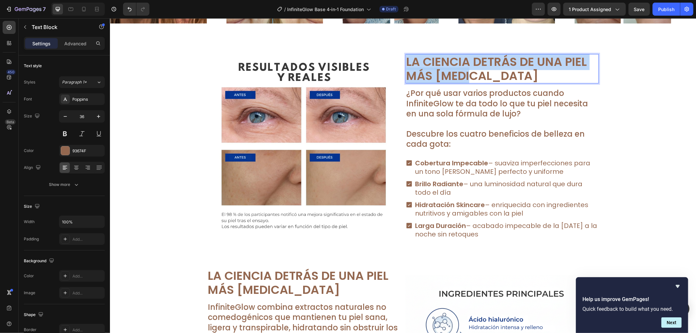
click at [475, 79] on p "La Ciencia Detrás de una Piel Más [MEDICAL_DATA]" at bounding box center [502, 68] width 192 height 28
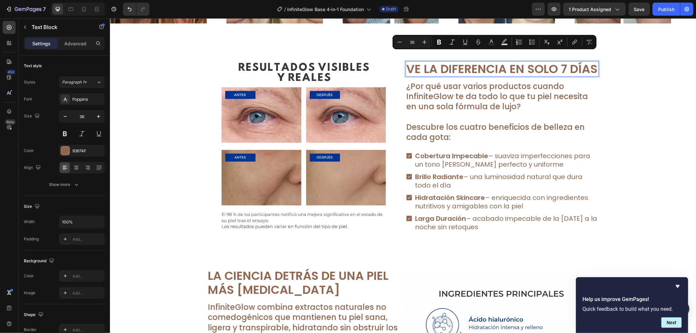
scroll to position [0, 0]
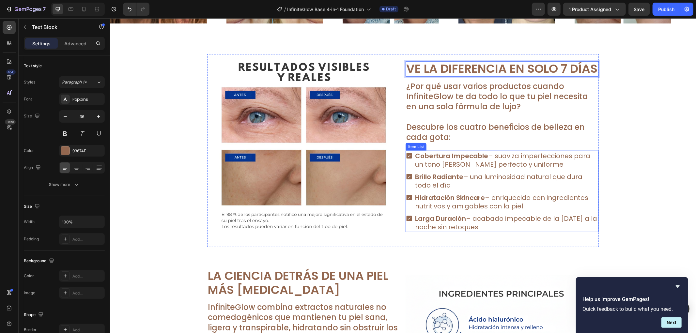
click at [495, 176] on div "Cobertura Impecable – suaviza imperfecciones para un tono [PERSON_NAME] perfect…" at bounding box center [501, 191] width 193 height 82
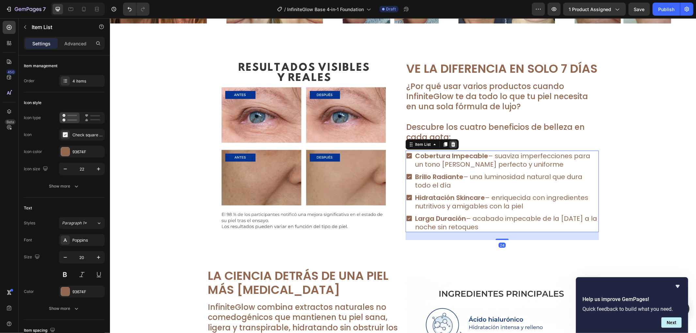
click at [452, 147] on icon at bounding box center [452, 144] width 5 height 5
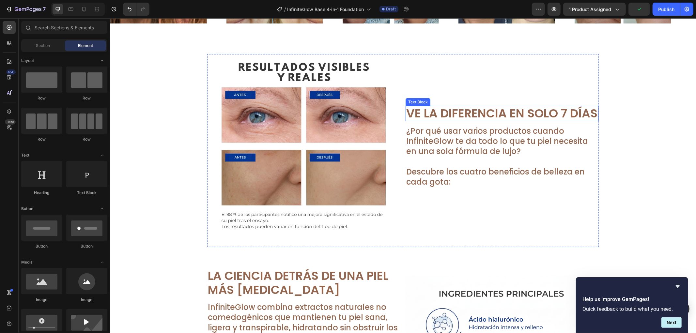
click at [445, 118] on p "Ve la Diferencia en Solo 7 Días" at bounding box center [502, 113] width 192 height 14
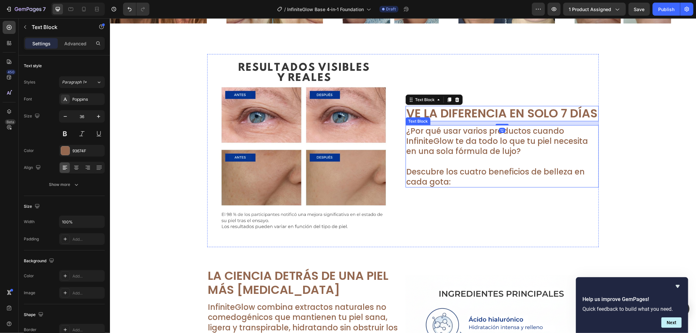
click at [451, 143] on p "¿Por qué usar varios productos cuando InfiniteGlow te da todo lo que tu piel ne…" at bounding box center [502, 141] width 192 height 31
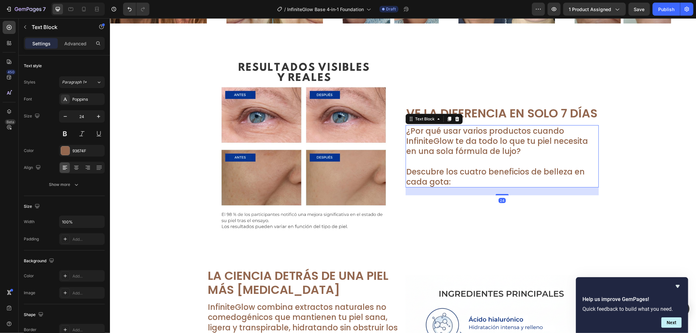
click at [451, 143] on p "¿Por qué usar varios productos cuando InfiniteGlow te da todo lo que tu piel ne…" at bounding box center [502, 141] width 192 height 31
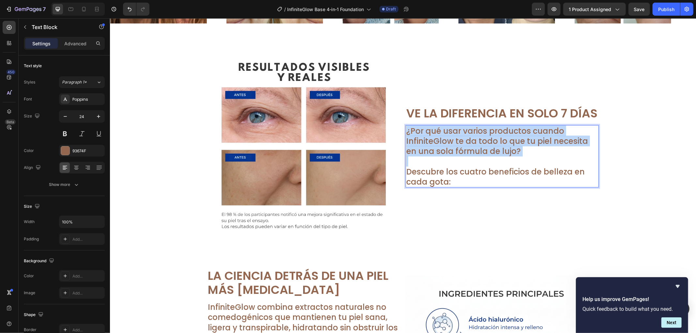
click at [451, 143] on p "¿Por qué usar varios productos cuando InfiniteGlow te da todo lo que tu piel ne…" at bounding box center [502, 141] width 192 height 31
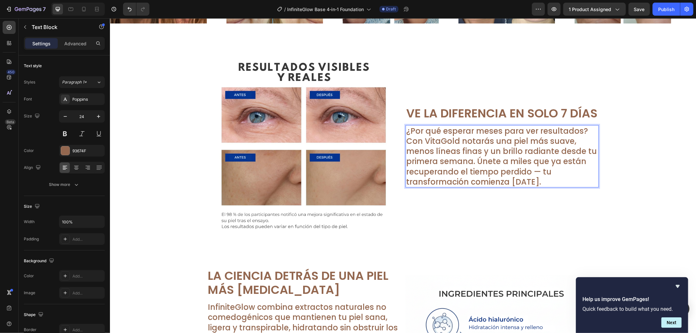
click at [583, 135] on p "¿Por qué esperar meses para ver resultados? Con VitaGold notarás una piel más s…" at bounding box center [502, 156] width 192 height 61
drag, startPoint x: 407, startPoint y: 147, endPoint x: 413, endPoint y: 151, distance: 7.2
click at [401, 148] on div "Image Ve la Diferencia en Solo 7 Días Text Block ¿Por qué esperar meses para ve…" at bounding box center [402, 150] width 391 height 193
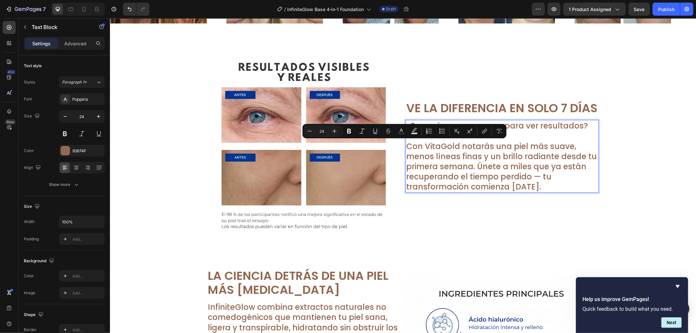
scroll to position [426, 0]
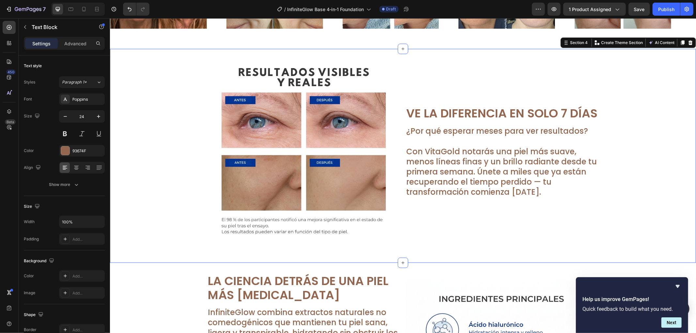
click at [615, 158] on div "Image Ve la Diferencia en Solo 7 Días Text Block ¿Por qué esperar meses para ve…" at bounding box center [403, 155] width 586 height 193
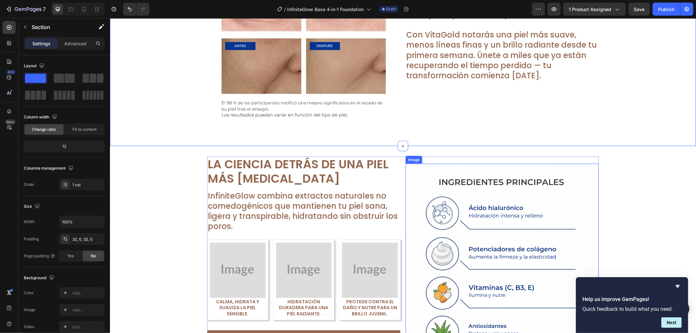
scroll to position [571, 0]
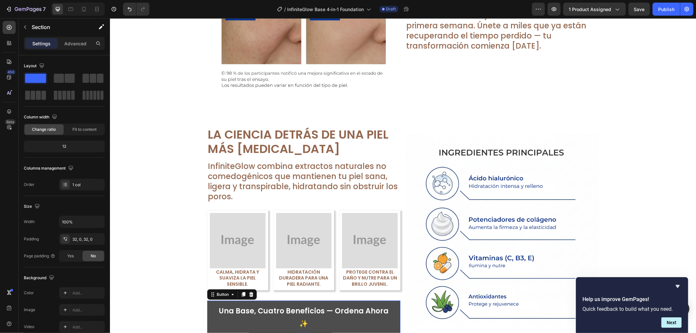
click at [390, 303] on link "Una Base, Cuatro Beneficios — Ordena Ahora ✨" at bounding box center [303, 317] width 193 height 34
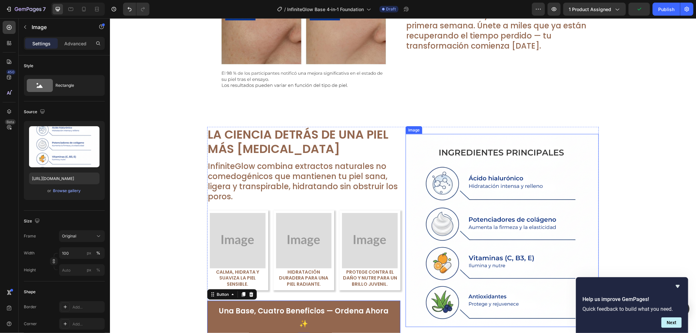
click at [497, 196] on img at bounding box center [501, 230] width 193 height 193
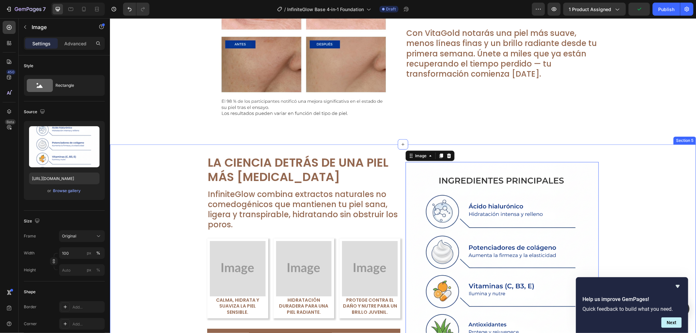
scroll to position [390, 0]
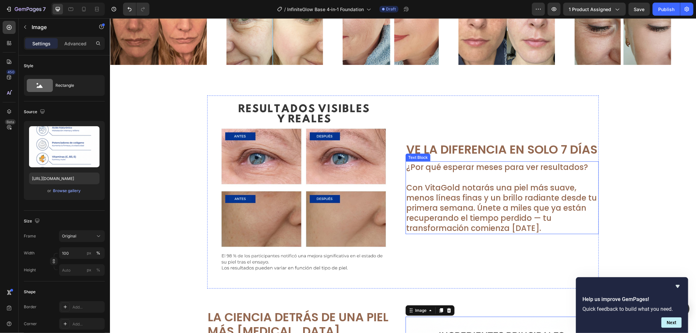
click at [503, 182] on p "Rich Text Editor. Editing area: main" at bounding box center [502, 177] width 192 height 10
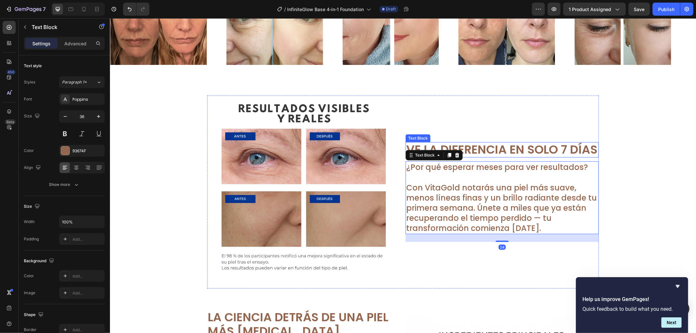
click at [518, 145] on p "Ve la Diferencia en Solo 7 Días" at bounding box center [502, 149] width 192 height 14
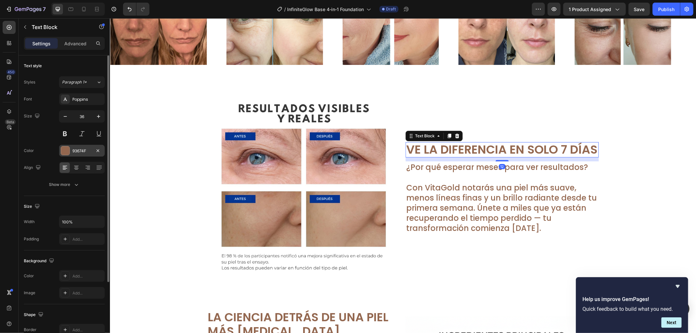
click at [65, 148] on div at bounding box center [65, 150] width 8 height 8
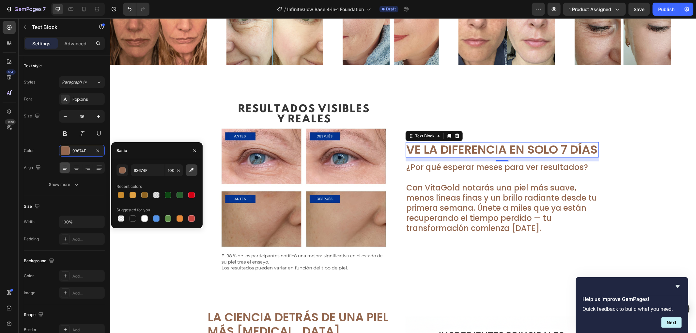
click at [193, 172] on icon "button" at bounding box center [191, 170] width 7 height 7
type input "373737"
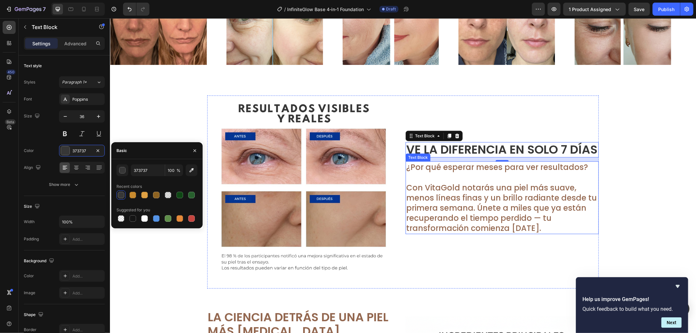
click at [500, 182] on p "Rich Text Editor. Editing area: main" at bounding box center [502, 177] width 192 height 10
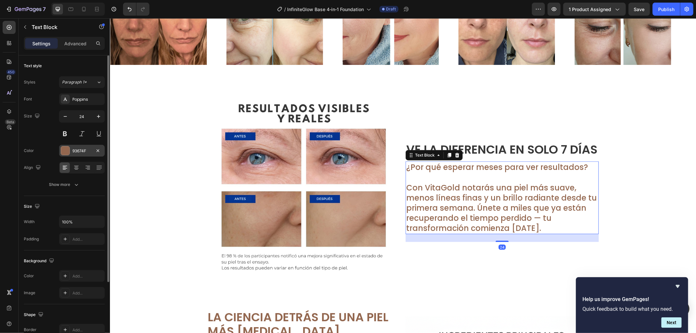
click at [68, 151] on div at bounding box center [65, 150] width 8 height 8
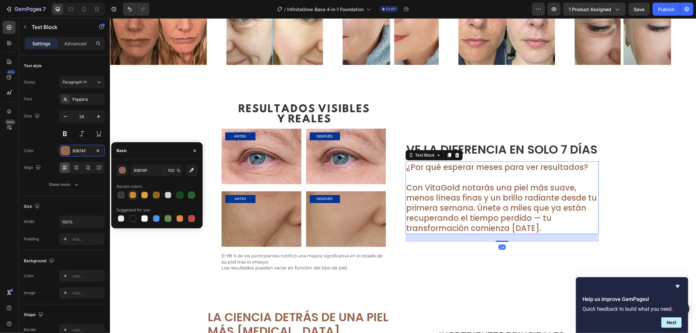
click at [123, 194] on div at bounding box center [121, 195] width 7 height 7
type input "373737"
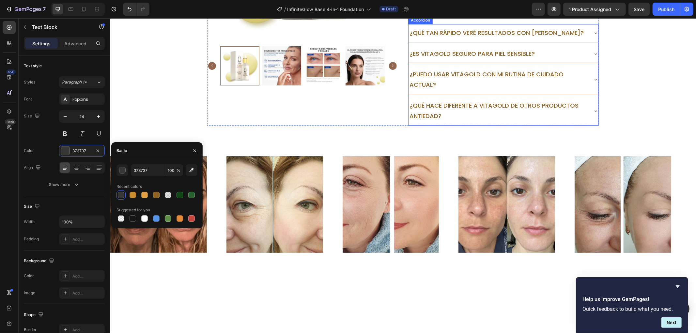
scroll to position [100, 0]
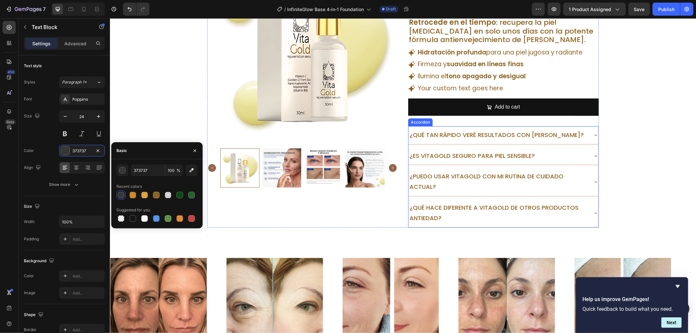
click at [517, 144] on div "¿Qué tan rápido veré resultados con [PERSON_NAME]?" at bounding box center [503, 135] width 190 height 18
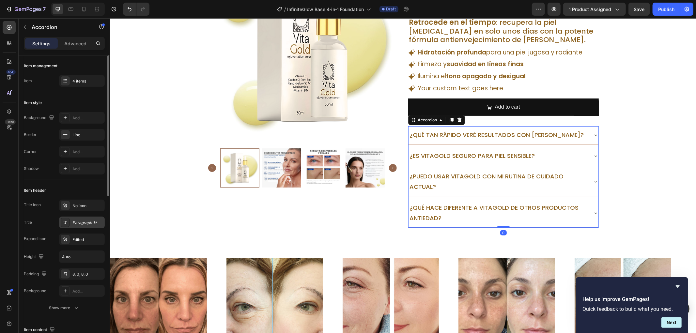
click at [80, 224] on div "Paragraph 1*" at bounding box center [87, 223] width 31 height 6
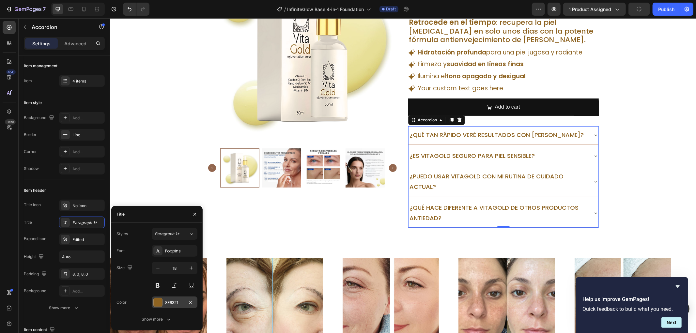
click at [162, 307] on div "8E6321" at bounding box center [175, 302] width 46 height 12
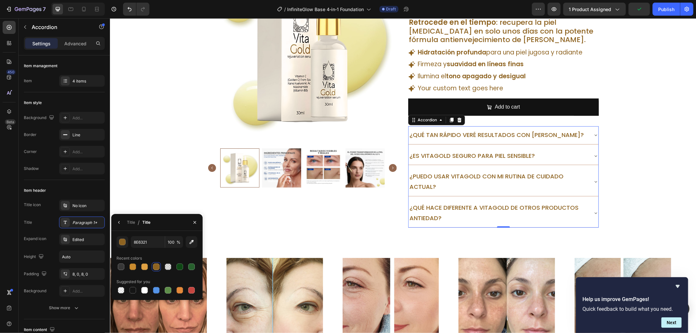
click at [118, 261] on div "Recent colors" at bounding box center [128, 258] width 25 height 6
click at [122, 267] on div at bounding box center [121, 267] width 7 height 7
type input "373737"
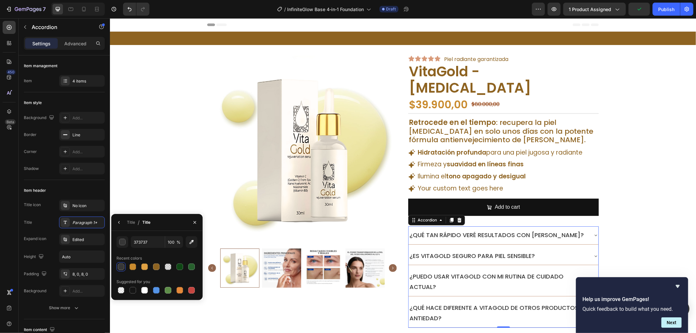
scroll to position [100, 0]
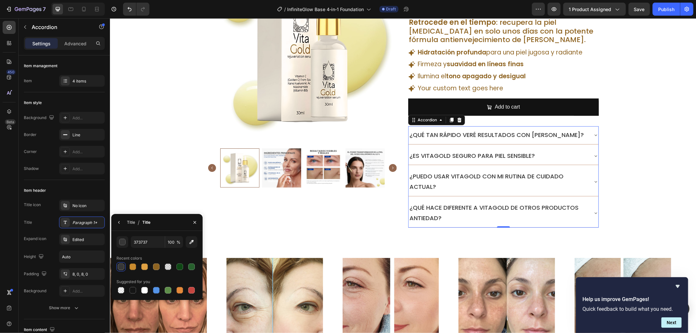
click at [128, 222] on div "Title" at bounding box center [131, 222] width 8 height 6
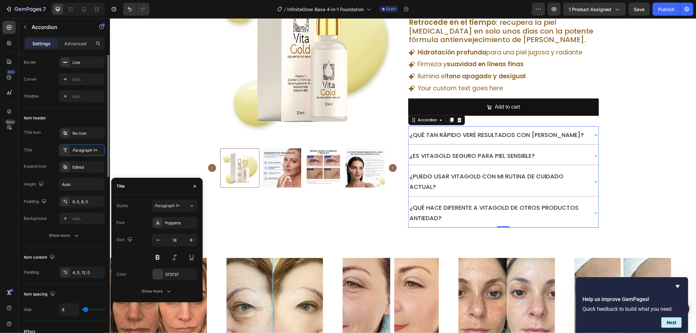
scroll to position [109, 0]
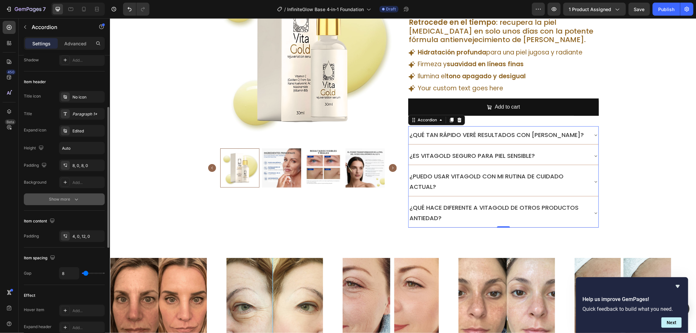
click at [80, 202] on button "Show more" at bounding box center [64, 199] width 81 height 12
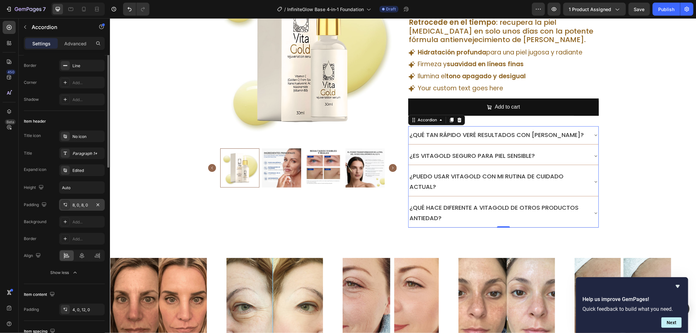
scroll to position [33, 0]
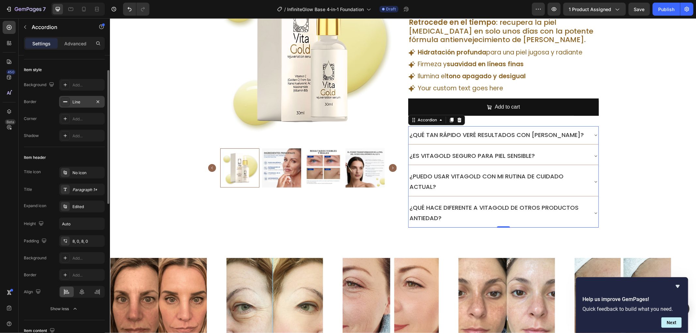
click at [79, 97] on div "Line" at bounding box center [82, 102] width 46 height 12
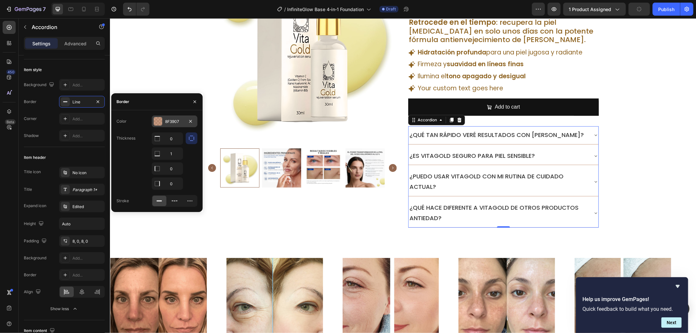
click at [174, 122] on div "8F3907" at bounding box center [174, 122] width 19 height 6
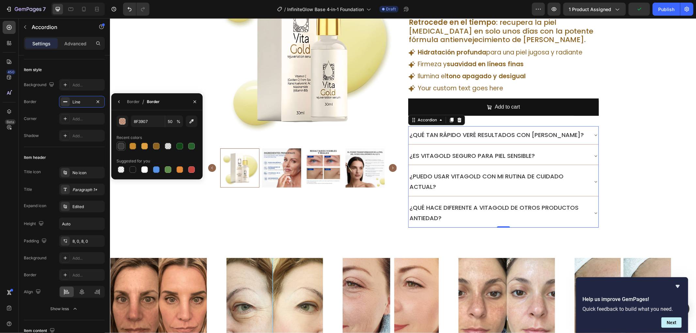
click at [120, 147] on div at bounding box center [121, 146] width 7 height 7
type input "373737"
type input "100"
click at [569, 76] on p "Ilumina el tono apagado y desigual" at bounding box center [499, 76] width 165 height 8
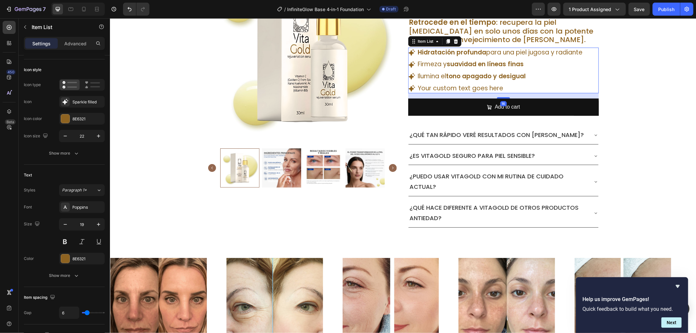
scroll to position [0, 0]
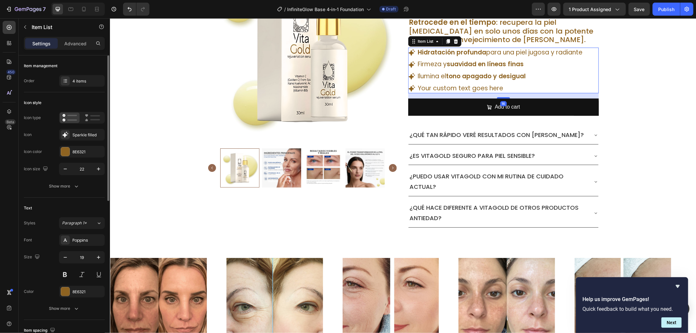
click at [588, 74] on div "Hidratación profunda para una piel jugosa y radiante Firmeza y suavidad en líne…" at bounding box center [503, 70] width 190 height 46
click at [68, 149] on div at bounding box center [65, 151] width 8 height 8
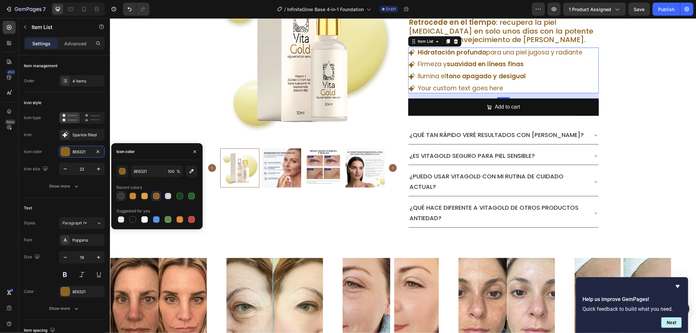
click at [119, 191] on div at bounding box center [120, 195] width 9 height 9
click at [155, 198] on div at bounding box center [156, 196] width 7 height 7
type input "8E6321"
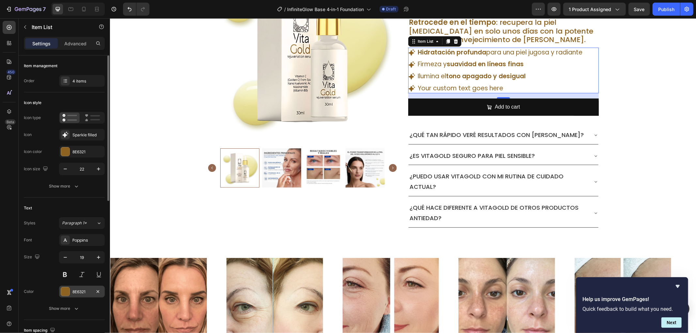
click at [61, 293] on div at bounding box center [65, 291] width 8 height 8
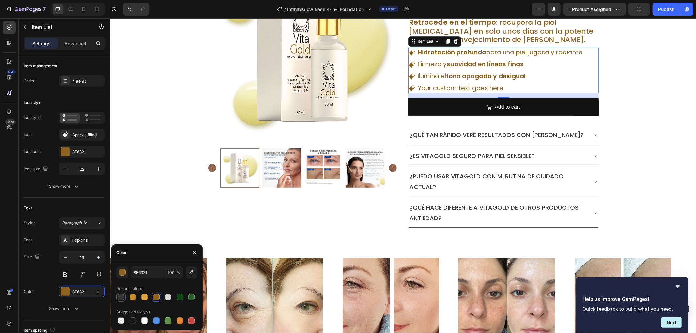
click at [125, 297] on div at bounding box center [120, 297] width 9 height 9
type input "373737"
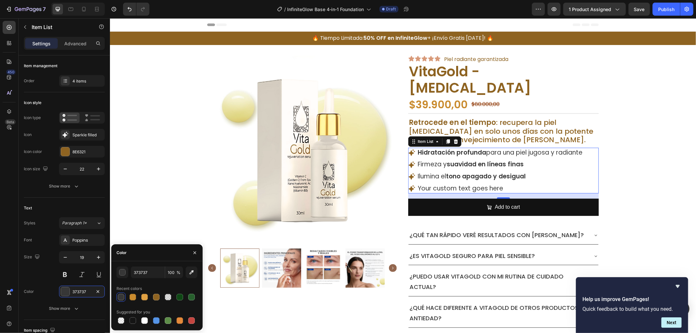
click at [573, 132] on p "Retrocede en el tiempo : recupera la piel [MEDICAL_DATA] en solo unos días con …" at bounding box center [502, 131] width 189 height 26
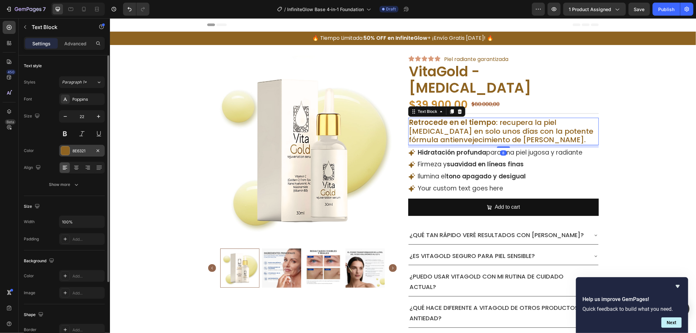
click at [69, 154] on div at bounding box center [65, 150] width 8 height 8
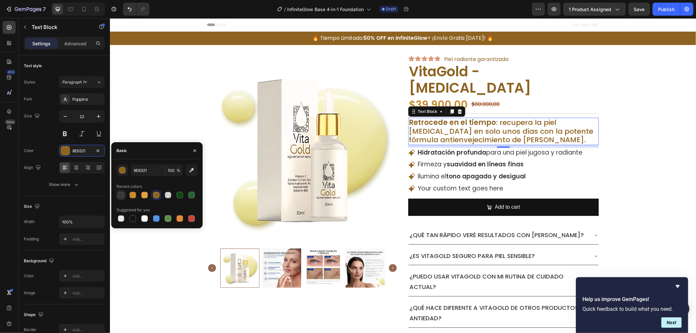
click at [124, 194] on div at bounding box center [121, 195] width 8 height 8
type input "373737"
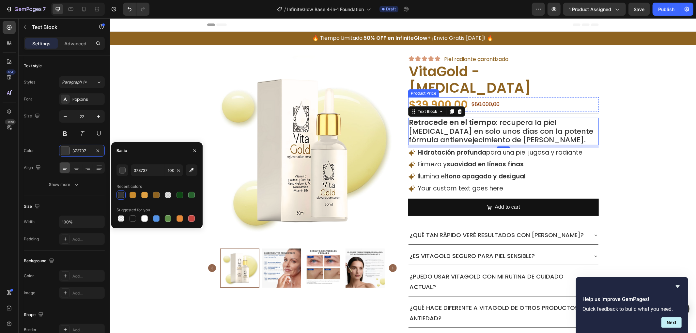
click at [442, 99] on div "$39.900,00" at bounding box center [438, 104] width 60 height 15
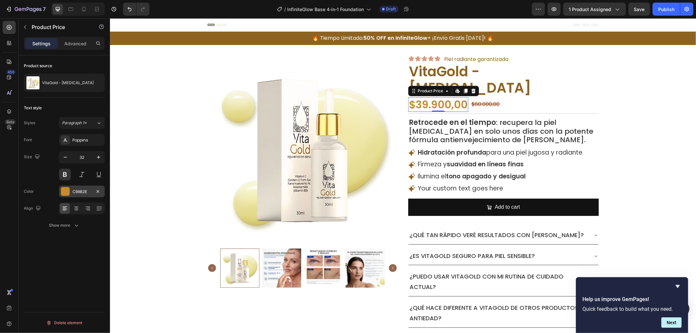
click at [66, 191] on div at bounding box center [65, 191] width 8 height 8
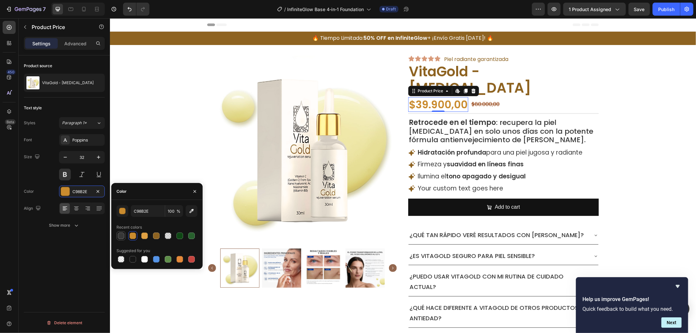
click at [121, 232] on div at bounding box center [121, 236] width 8 height 8
type input "373737"
click at [554, 80] on h2 "VitaGold - [MEDICAL_DATA]" at bounding box center [503, 80] width 190 height 34
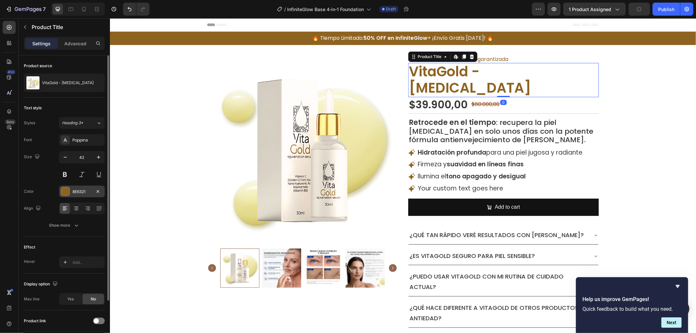
click at [68, 195] on div at bounding box center [65, 191] width 8 height 8
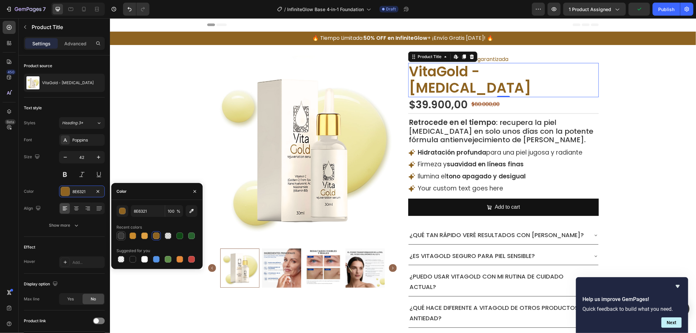
drag, startPoint x: 122, startPoint y: 232, endPoint x: 92, endPoint y: 196, distance: 46.9
click at [122, 233] on div at bounding box center [121, 236] width 7 height 7
type input "373737"
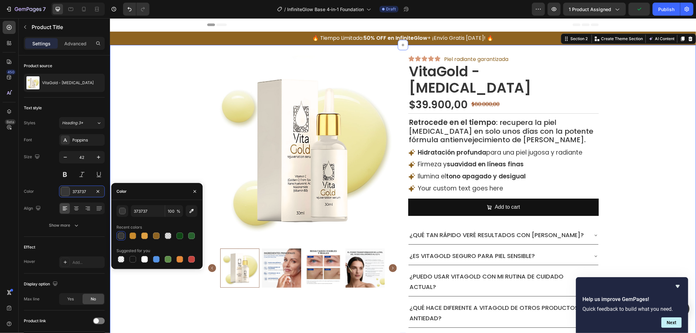
drag, startPoint x: 643, startPoint y: 111, endPoint x: 522, endPoint y: 76, distance: 125.6
click at [642, 111] on div "Product Images Icon Icon Icon Icon Icon Icon List Piel radiante garantizada Tex…" at bounding box center [403, 191] width 586 height 272
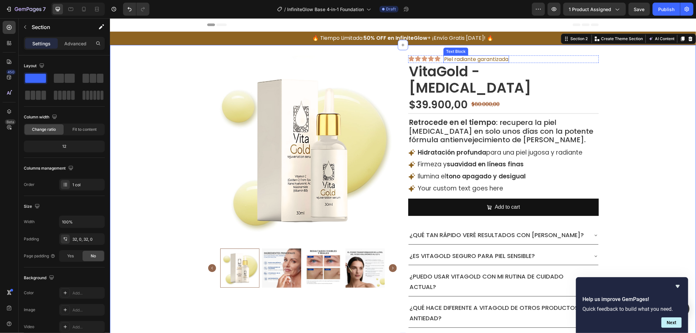
click at [484, 61] on p "Piel radiante garantizada" at bounding box center [476, 59] width 64 height 6
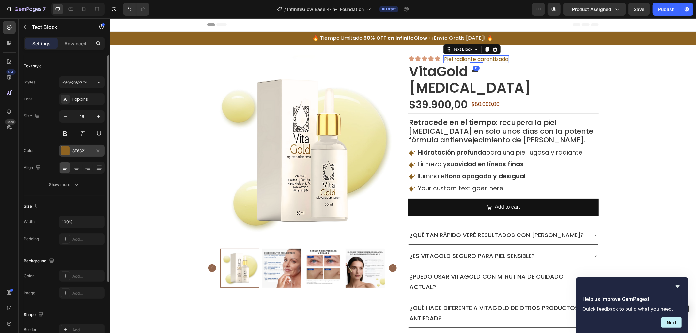
click at [68, 151] on div at bounding box center [65, 150] width 8 height 8
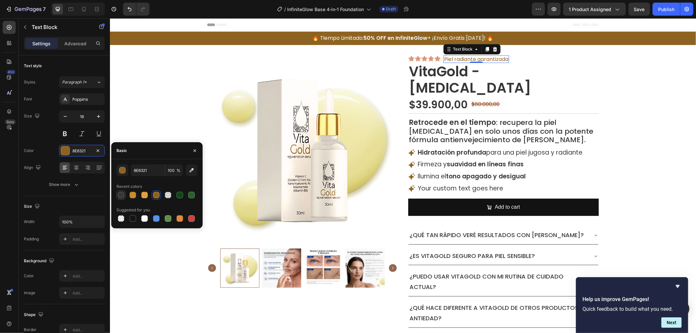
click at [122, 197] on div at bounding box center [121, 195] width 7 height 7
type input "373737"
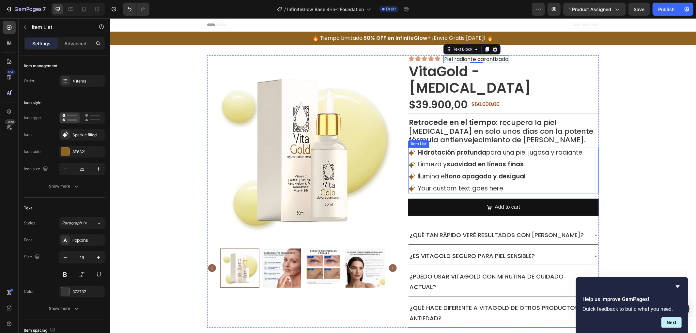
click at [410, 157] on div "Hidratación profunda para una piel jugosa y radiante" at bounding box center [495, 152] width 175 height 10
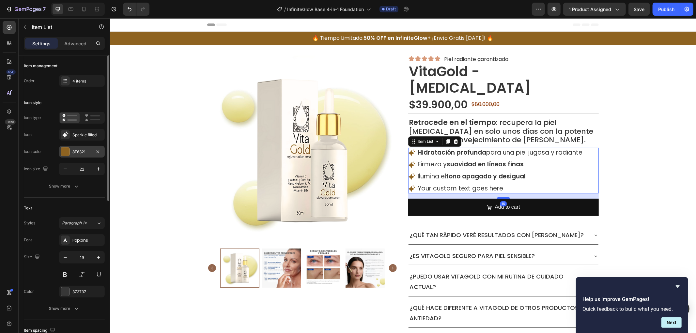
click at [63, 152] on div at bounding box center [65, 151] width 8 height 8
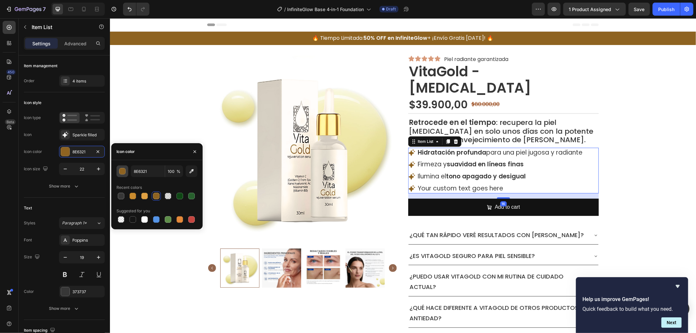
click at [126, 170] on button "button" at bounding box center [122, 171] width 12 height 12
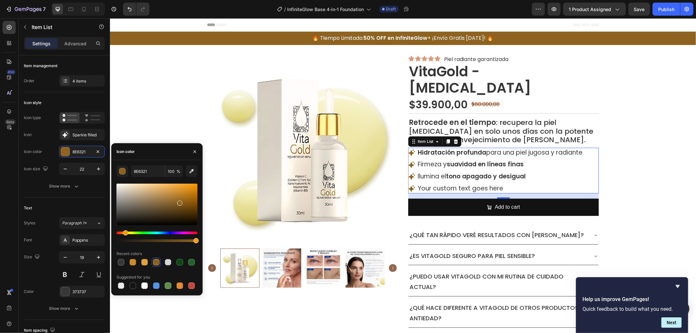
click at [121, 151] on div "Icon color" at bounding box center [125, 152] width 18 height 6
click at [190, 152] on button "button" at bounding box center [194, 151] width 10 height 10
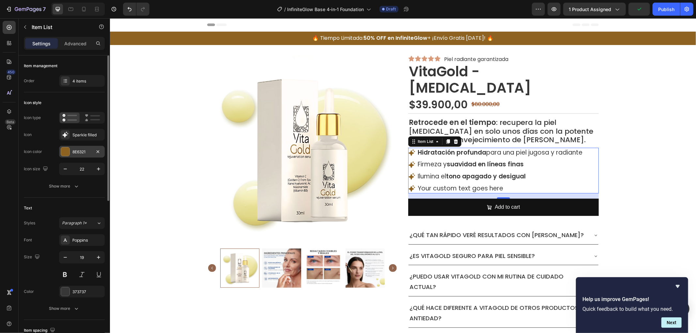
drag, startPoint x: 50, startPoint y: 143, endPoint x: 62, endPoint y: 148, distance: 13.4
click at [53, 144] on div "Icon type Icon Sparkle filled Icon color 8E6321 Icon size 22" at bounding box center [64, 143] width 81 height 63
click at [66, 149] on div at bounding box center [65, 151] width 8 height 8
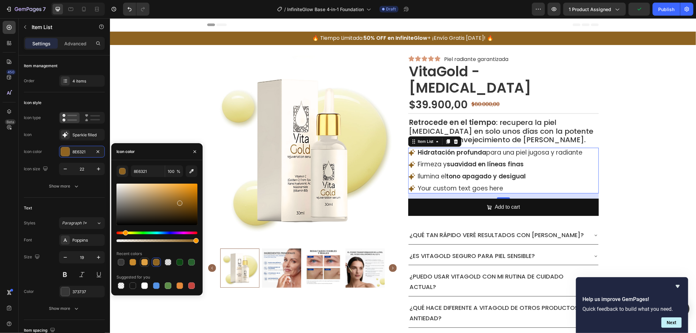
click at [146, 261] on div at bounding box center [144, 262] width 7 height 7
type input "E0A143"
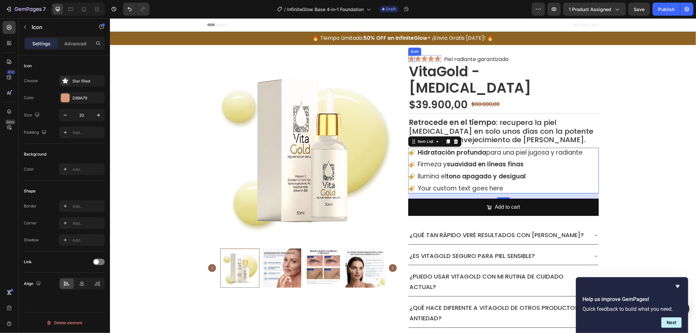
click at [408, 58] on icon at bounding box center [411, 58] width 6 height 6
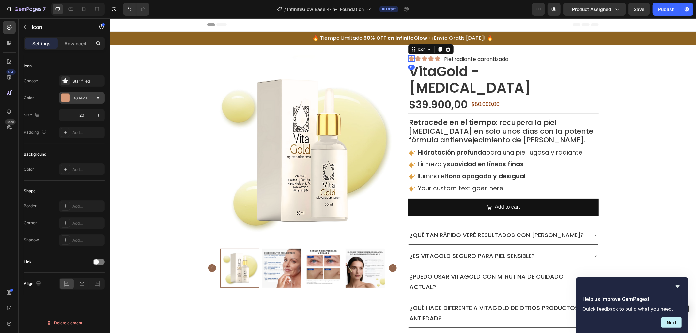
click at [68, 99] on div at bounding box center [65, 98] width 8 height 8
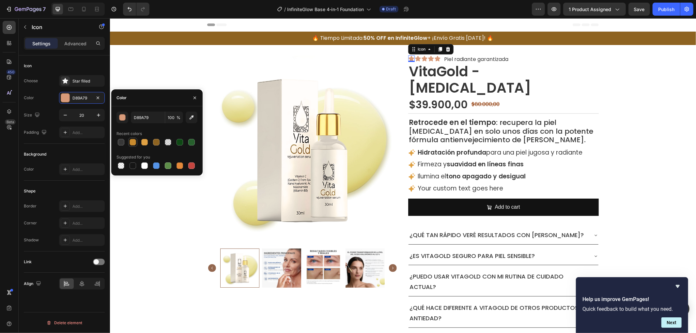
click at [131, 142] on div at bounding box center [132, 142] width 7 height 7
type input "C98B2E"
click at [416, 58] on icon at bounding box center [418, 58] width 6 height 6
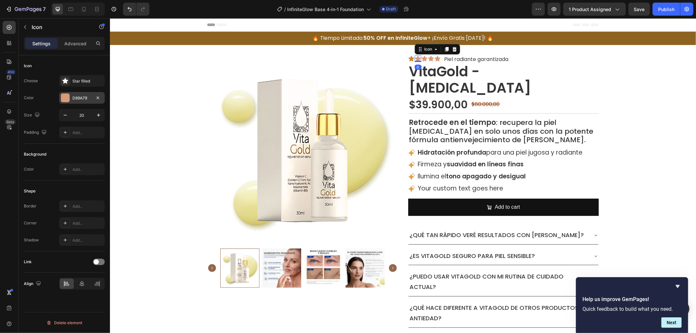
click at [68, 98] on div at bounding box center [65, 98] width 8 height 8
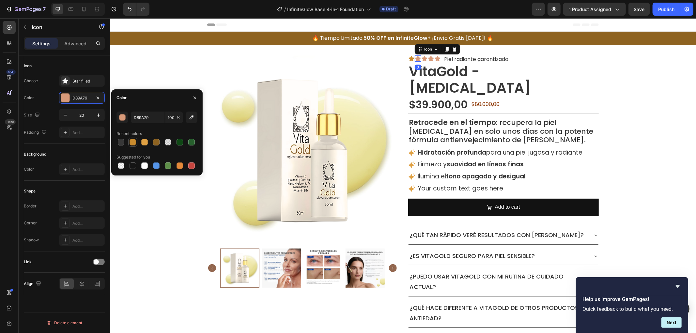
click at [135, 141] on div at bounding box center [132, 142] width 7 height 7
type input "C98B2E"
click at [421, 59] on icon at bounding box center [424, 58] width 7 height 7
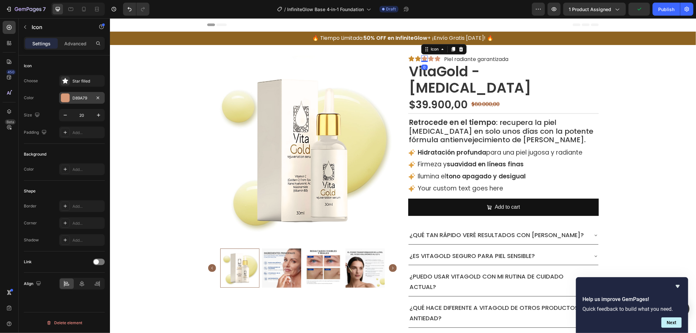
click at [61, 98] on div at bounding box center [65, 98] width 8 height 8
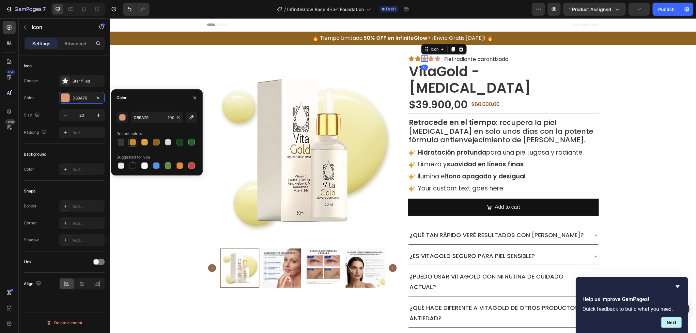
click at [133, 140] on div at bounding box center [132, 142] width 7 height 7
type input "C98B2E"
click at [430, 59] on icon at bounding box center [430, 58] width 7 height 7
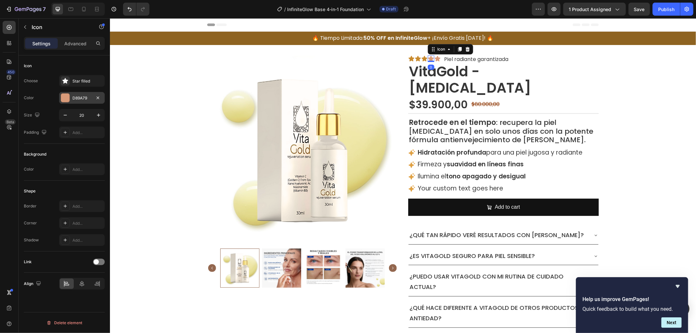
click at [69, 96] on div at bounding box center [65, 98] width 8 height 8
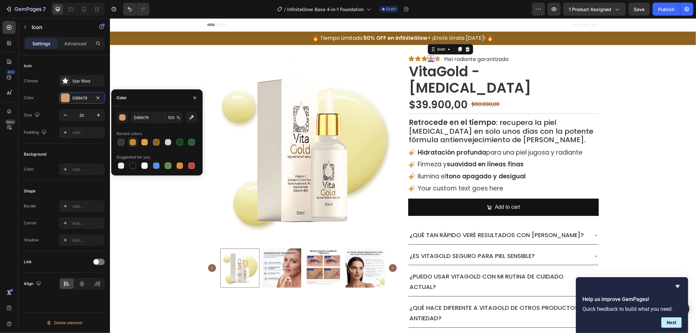
click at [135, 145] on div at bounding box center [133, 142] width 8 height 8
type input "C98B2E"
click at [434, 57] on icon at bounding box center [437, 58] width 6 height 6
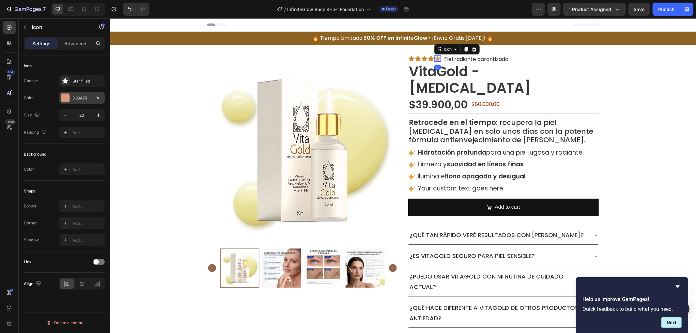
click at [67, 99] on div at bounding box center [65, 98] width 8 height 8
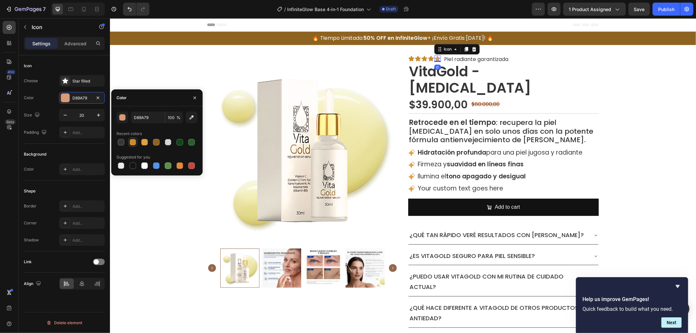
click at [135, 141] on div at bounding box center [132, 142] width 7 height 7
type input "C98B2E"
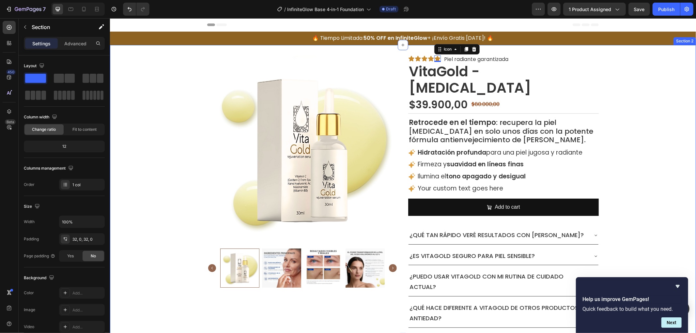
click at [686, 113] on div "Product Images Icon Icon Icon Icon Icon 0 Icon List Piel radiante garantizada T…" at bounding box center [403, 191] width 586 height 272
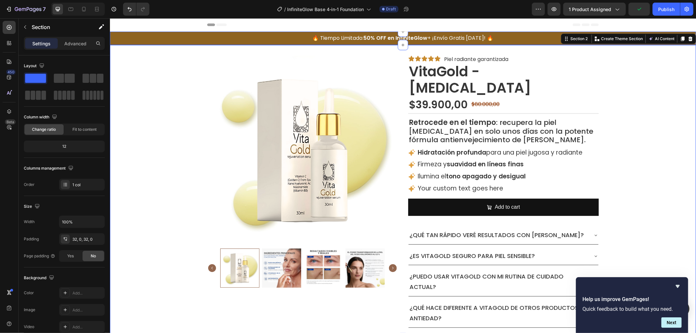
click at [169, 40] on div "🔥 Tiempo Limitado: 50% OFF en InfiniteGlow + ¡Envío Gratis [DATE]! 🔥 Text Block…" at bounding box center [403, 38] width 586 height 11
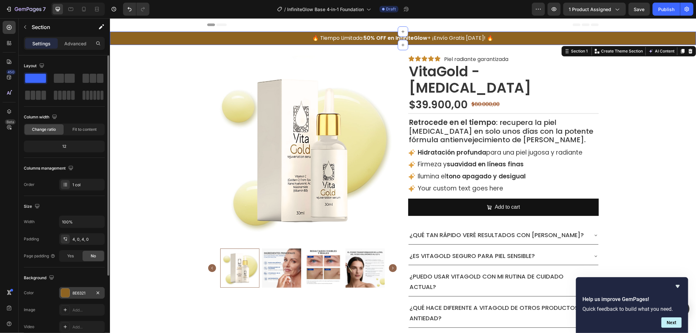
click at [72, 289] on div "8E6321" at bounding box center [82, 293] width 46 height 12
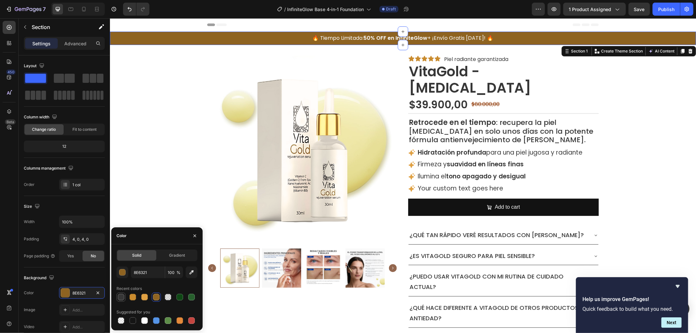
drag, startPoint x: 126, startPoint y: 299, endPoint x: 124, endPoint y: 296, distance: 3.9
click at [125, 297] on div at bounding box center [156, 297] width 81 height 9
drag, startPoint x: 124, startPoint y: 295, endPoint x: 124, endPoint y: 287, distance: 8.2
click at [124, 294] on div at bounding box center [121, 297] width 8 height 8
type input "373737"
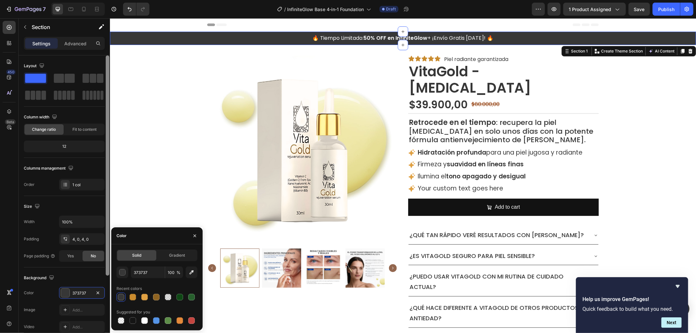
click at [107, 151] on div at bounding box center [108, 165] width 4 height 220
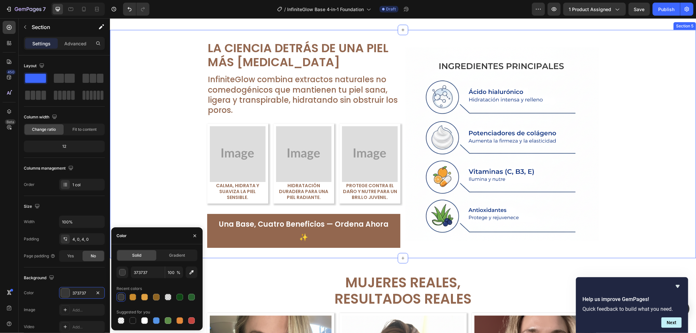
scroll to position [580, 0]
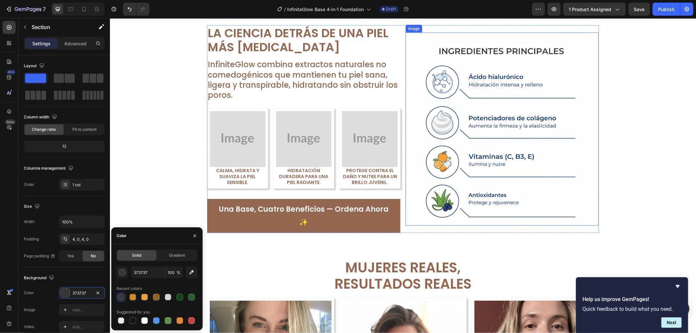
click at [451, 225] on img at bounding box center [501, 128] width 193 height 193
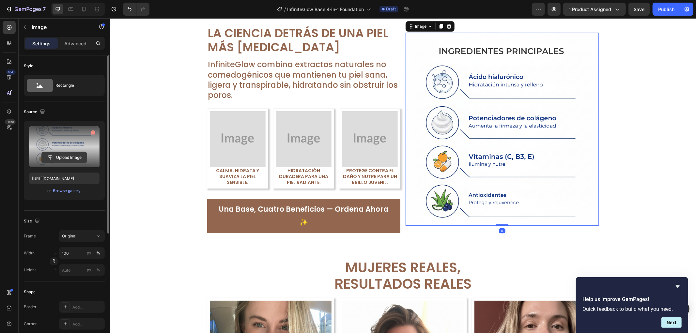
click at [66, 156] on input "file" at bounding box center [64, 157] width 45 height 11
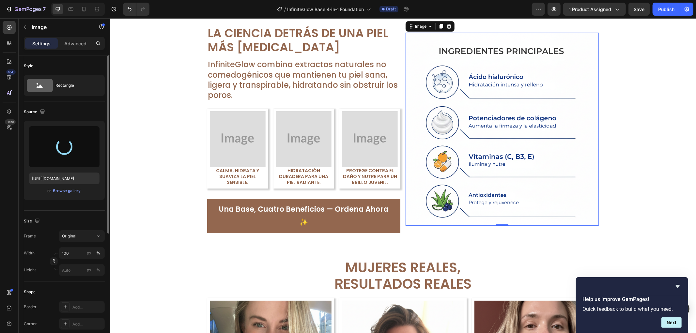
type input "https://cdn.shopify.com/s/files/1/0906/6060/2234/files/gempages_566283674253788…"
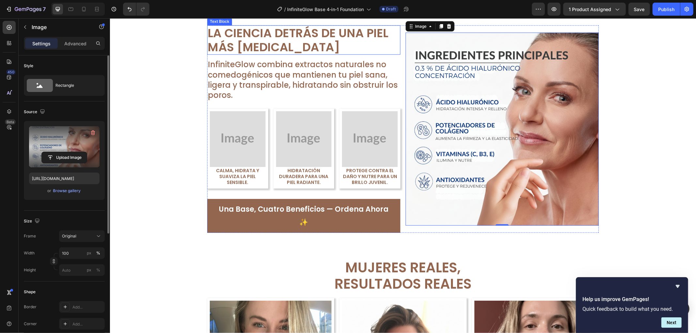
click at [303, 54] on p "La Ciencia Detrás de una Piel Más [MEDICAL_DATA]" at bounding box center [303, 40] width 192 height 28
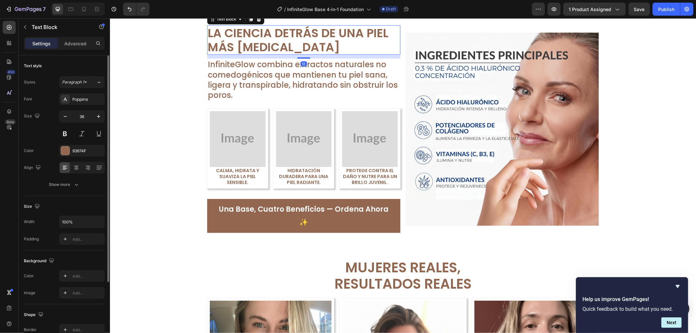
click at [303, 54] on p "La Ciencia Detrás de una Piel Más [MEDICAL_DATA]" at bounding box center [303, 40] width 192 height 28
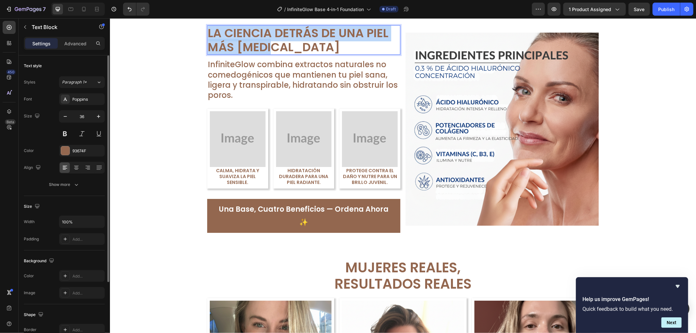
click at [303, 54] on p "La Ciencia Detrás de una Piel Más [MEDICAL_DATA]" at bounding box center [303, 40] width 192 height 28
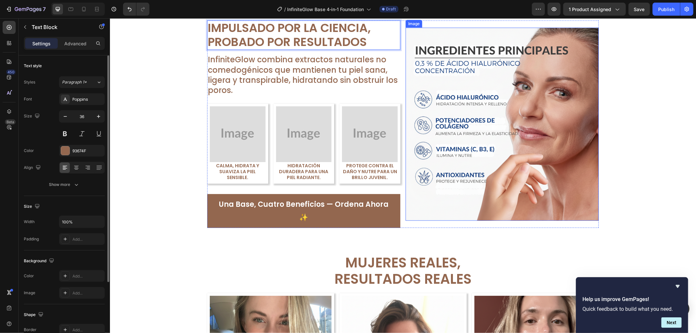
scroll to position [652, 0]
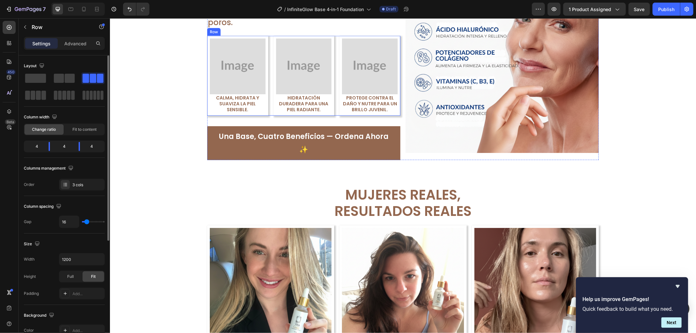
click at [267, 115] on div "Image Calma, hidrata y suaviza la piel sensible. Text Block Row Image Hidrataci…" at bounding box center [303, 76] width 193 height 80
click at [247, 33] on div at bounding box center [247, 29] width 8 height 8
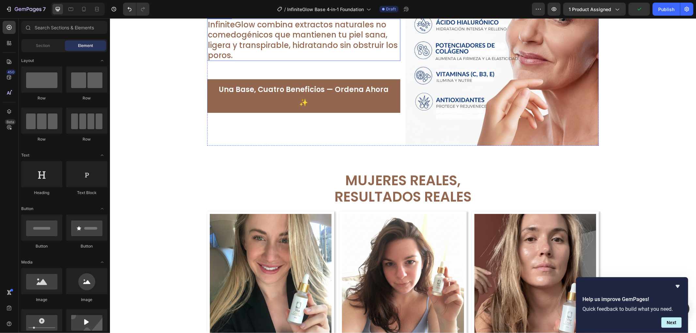
click at [295, 60] on p "InfiniteGlow combina extractos naturales no comedogénicos que mantienen tu piel…" at bounding box center [303, 39] width 192 height 41
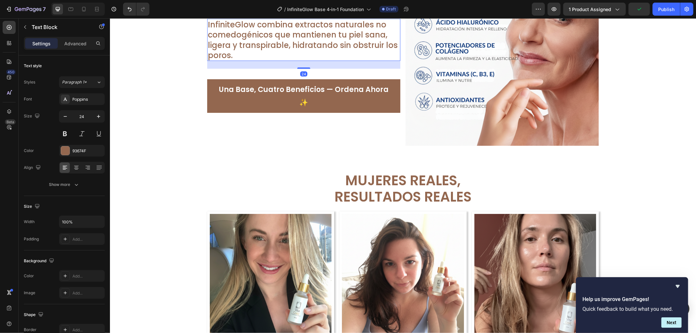
click at [295, 60] on p "InfiniteGlow combina extractos naturales no comedogénicos que mantienen tu piel…" at bounding box center [303, 39] width 192 height 41
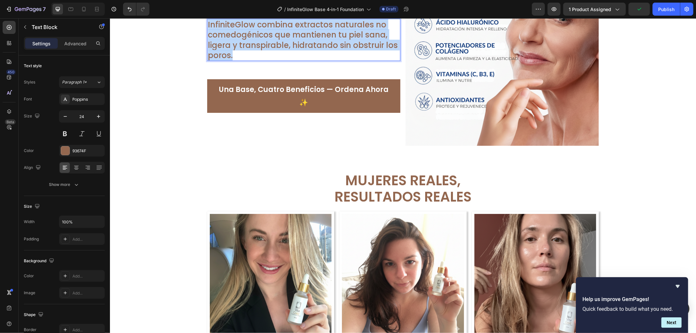
click at [295, 60] on p "InfiniteGlow combina extractos naturales no comedogénicos que mantienen tu piel…" at bounding box center [303, 39] width 192 height 41
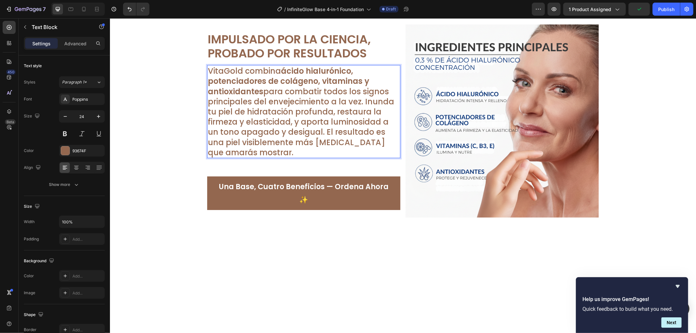
scroll to position [445, 0]
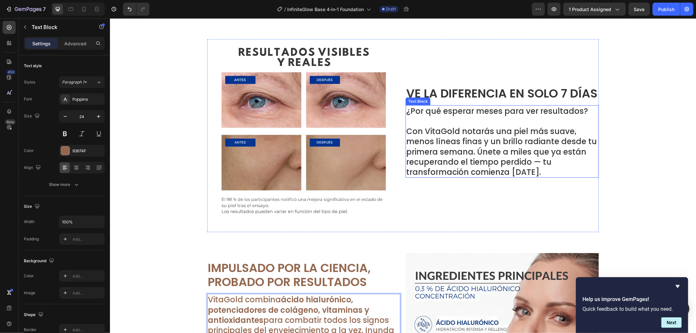
click at [439, 135] on p "Con VitaGold notarás una piel más suave, menos líneas finas y un brillo radiant…" at bounding box center [502, 151] width 192 height 51
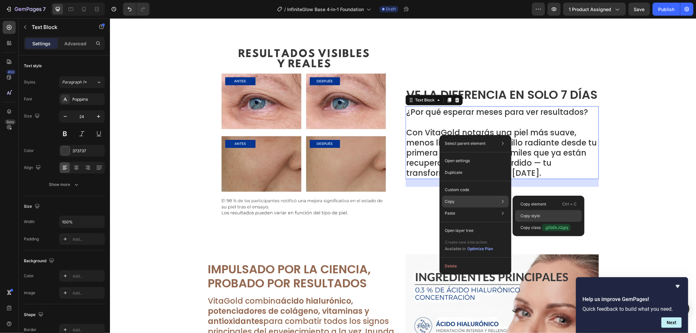
click at [537, 214] on p "Copy style" at bounding box center [530, 216] width 20 height 6
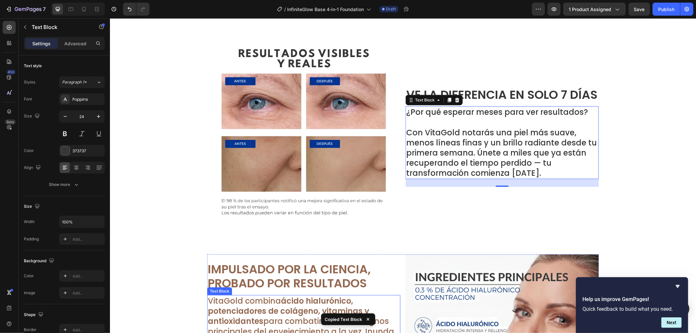
click at [279, 307] on strong "ácido hialurónico, potenciadores de colágeno, vitaminas y antioxidantes" at bounding box center [287, 310] width 161 height 31
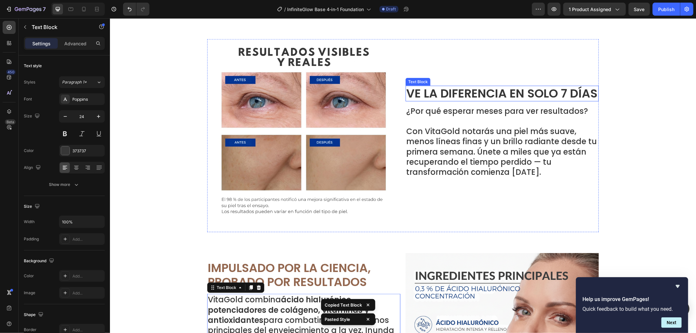
click at [492, 93] on p "Ve la Diferencia en Solo 7 Días" at bounding box center [502, 93] width 192 height 14
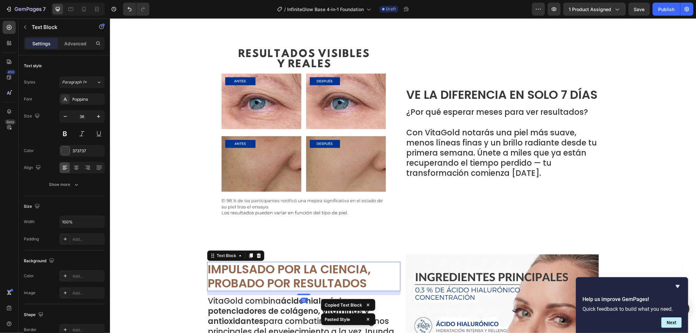
click at [239, 287] on p "Impulsado por la Ciencia, Probado por Resultados" at bounding box center [303, 276] width 192 height 28
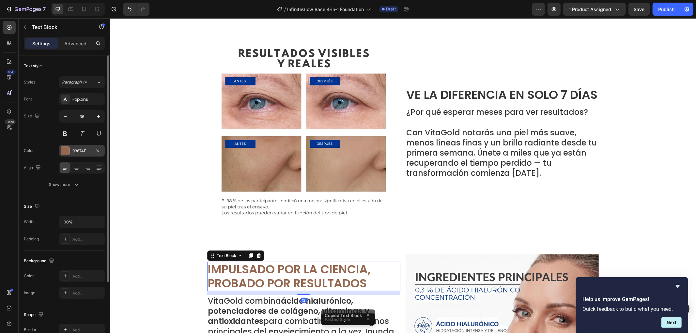
click at [66, 152] on div at bounding box center [65, 150] width 8 height 8
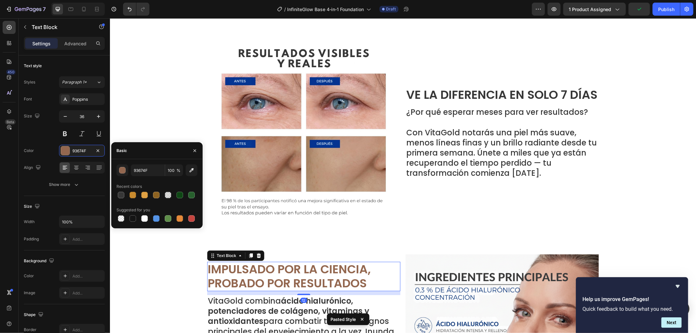
click at [115, 195] on div "93674F 100 % Recent colors Suggested for you" at bounding box center [156, 193] width 91 height 59
click at [118, 195] on div at bounding box center [121, 195] width 7 height 7
type input "373737"
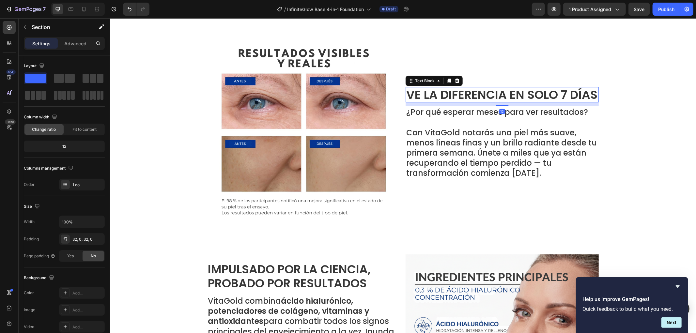
click at [507, 92] on p "Ve la Diferencia en Solo 7 Días" at bounding box center [502, 94] width 192 height 14
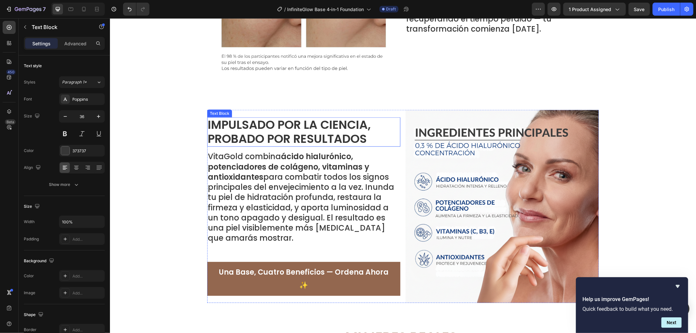
scroll to position [590, 0]
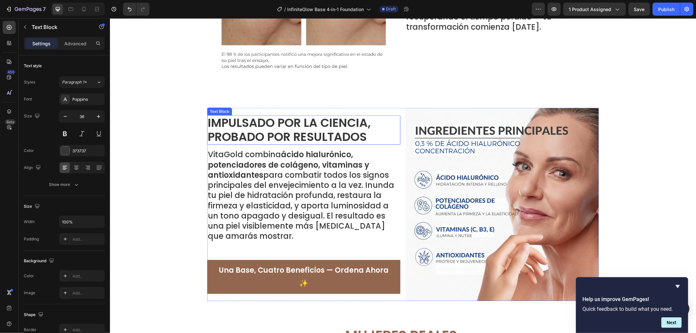
click at [314, 144] on p "Impulsado por la Ciencia, Probado por Resultados" at bounding box center [303, 129] width 192 height 28
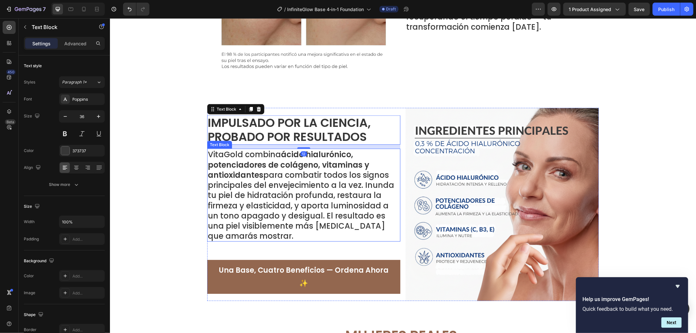
click at [320, 196] on p "VitaGold combina ácido hialurónico, potenciadores de colágeno, vitaminas y anti…" at bounding box center [303, 195] width 192 height 92
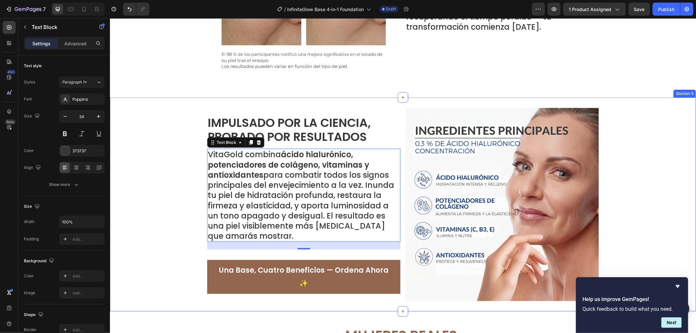
click at [651, 182] on div "Image Impulsado por la Ciencia, Probado por Resultados Text Block VitaGold comb…" at bounding box center [403, 204] width 586 height 193
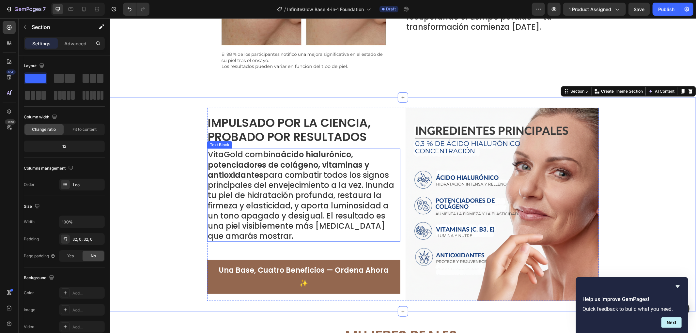
click at [310, 217] on p "VitaGold combina ácido hialurónico, potenciadores de colágeno, vitaminas y anti…" at bounding box center [303, 195] width 192 height 92
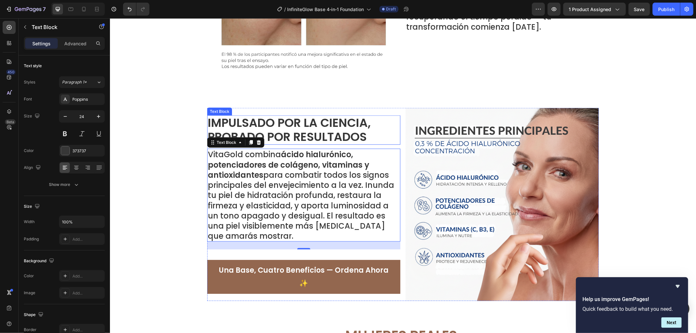
click at [335, 122] on p "Impulsado por la Ciencia, Probado por Resultados" at bounding box center [303, 129] width 192 height 28
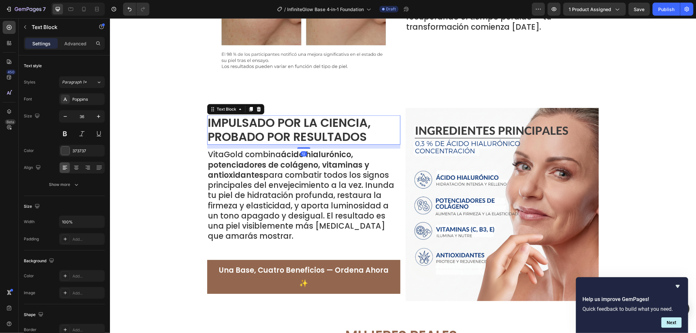
scroll to position [0, 0]
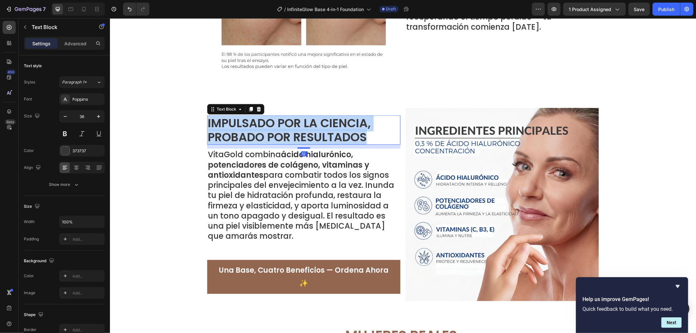
click at [335, 122] on p "Impulsado por la Ciencia, Probado por Resultados" at bounding box center [303, 130] width 192 height 28
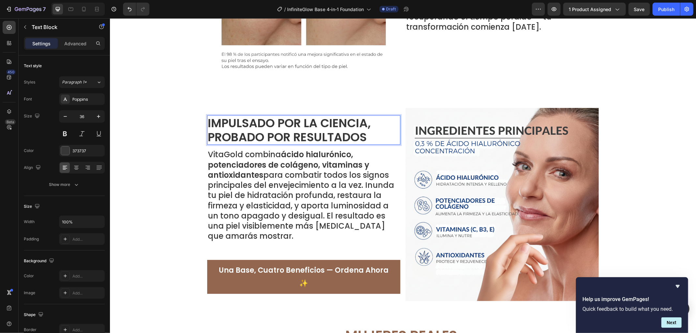
scroll to position [0, 0]
click at [321, 220] on p "VitaGold combina ácido hialurónico, potenciadores de colágeno, vitaminas y anti…" at bounding box center [303, 195] width 192 height 92
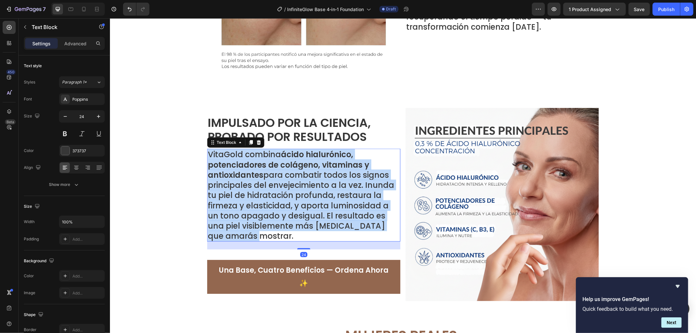
click at [321, 220] on p "VitaGold combina ácido hialurónico, potenciadores de colágeno, vitaminas y anti…" at bounding box center [303, 195] width 192 height 92
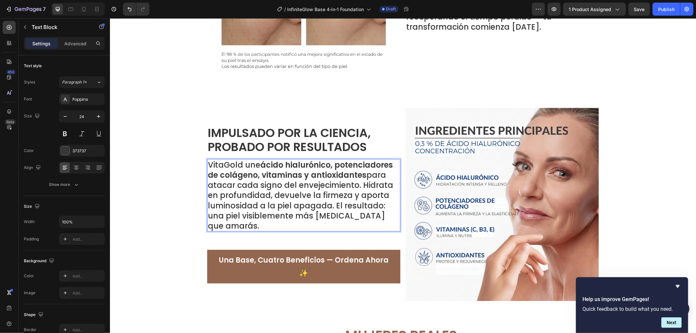
scroll to position [606, 0]
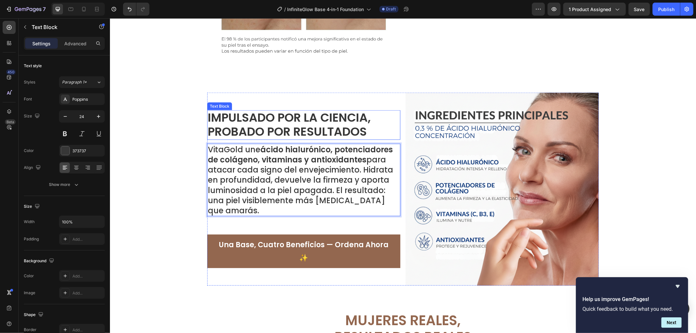
click at [389, 124] on p "Impulsado por la Ciencia, Probado por Resultados" at bounding box center [303, 124] width 192 height 28
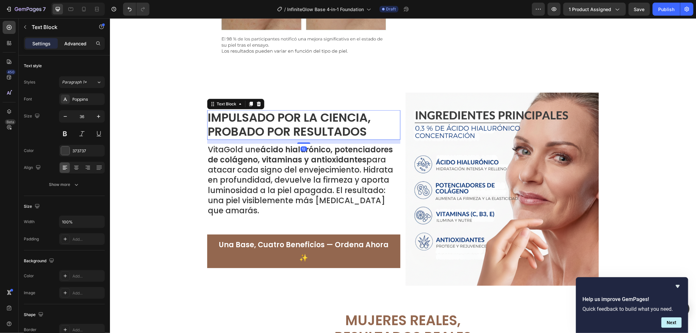
click at [68, 41] on p "Advanced" at bounding box center [75, 43] width 22 height 7
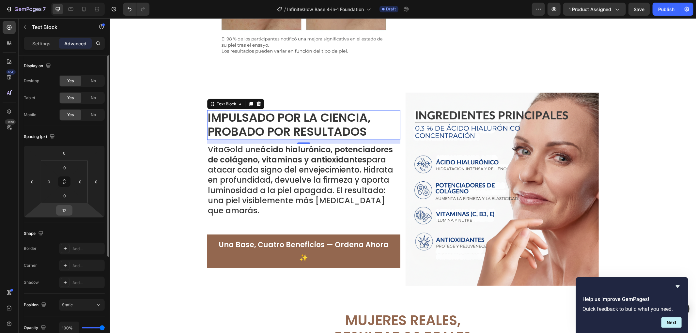
click at [63, 212] on input "12" at bounding box center [64, 210] width 13 height 10
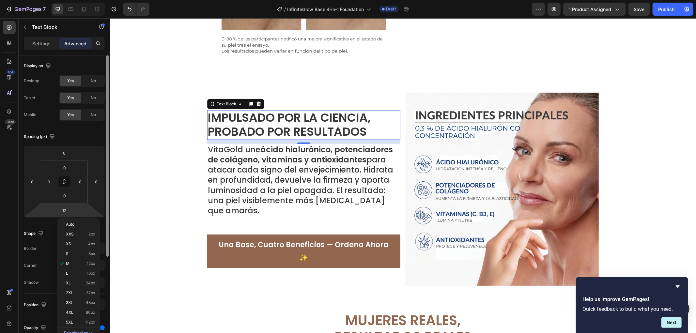
drag, startPoint x: 92, startPoint y: 282, endPoint x: 108, endPoint y: 273, distance: 18.4
click at [92, 282] on span "24px" at bounding box center [90, 283] width 9 height 5
type input "24"
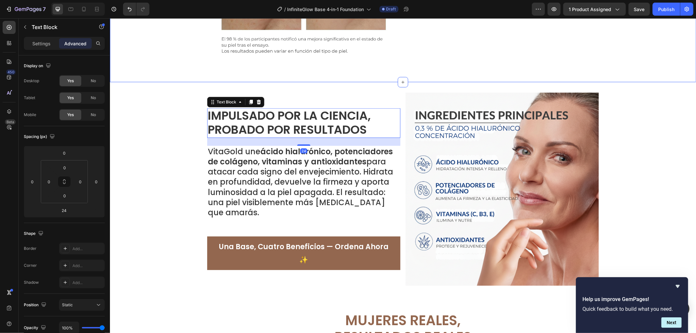
click at [665, 99] on div "Image Impulsado por la Ciencia, Probado por Resultados Text Block 24 VitaGold u…" at bounding box center [403, 188] width 586 height 193
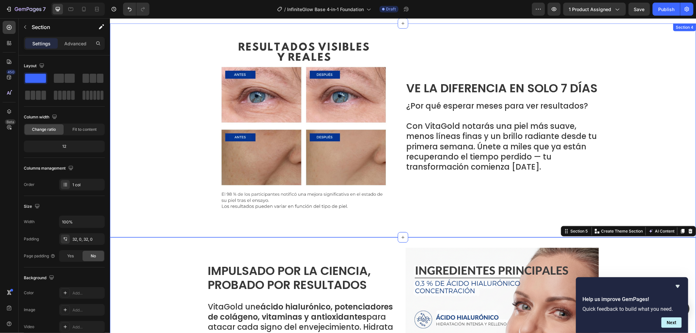
scroll to position [388, 0]
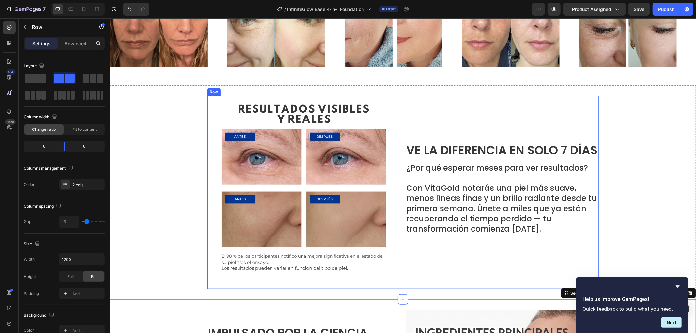
click at [532, 131] on div "Ve la Diferencia en Solo 7 Días Text Block ¿Por qué esperar meses para ver resu…" at bounding box center [501, 192] width 193 height 193
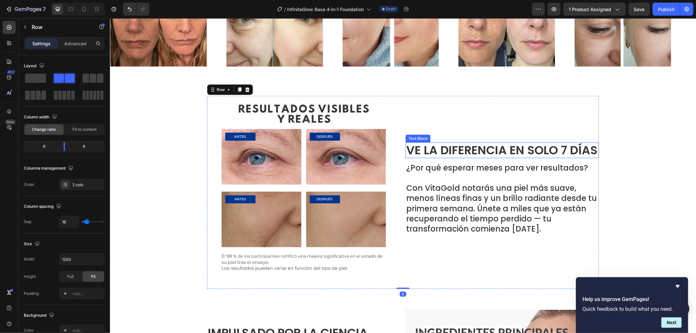
click at [532, 143] on p "Ve la Diferencia en Solo 7 Días" at bounding box center [502, 150] width 192 height 14
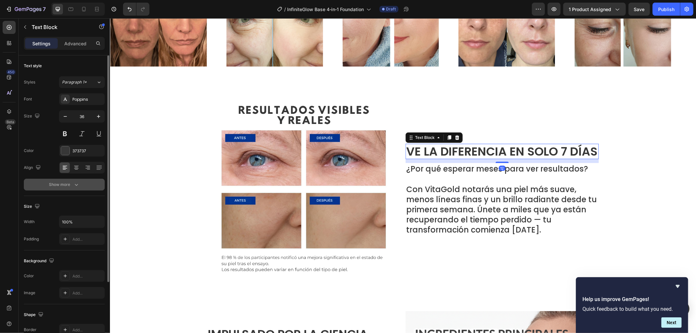
click at [74, 188] on button "Show more" at bounding box center [64, 185] width 81 height 12
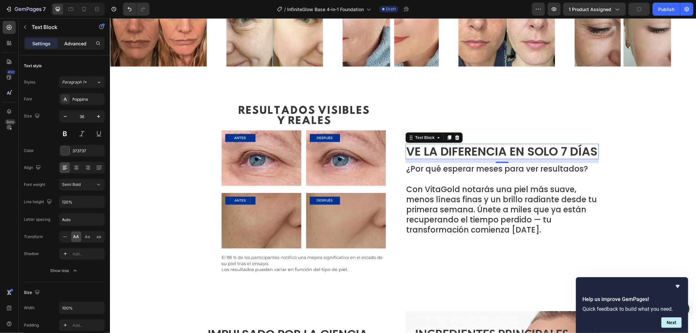
click at [76, 43] on p "Advanced" at bounding box center [75, 43] width 22 height 7
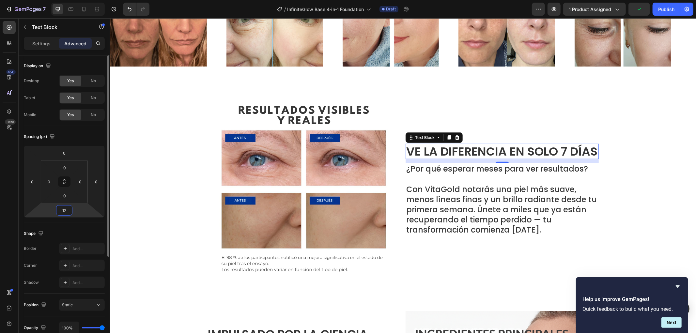
click at [69, 213] on input "12" at bounding box center [64, 210] width 13 height 10
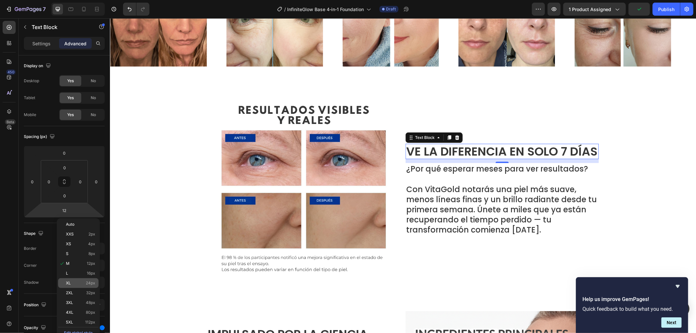
click at [93, 285] on span "24px" at bounding box center [90, 283] width 9 height 5
type input "24"
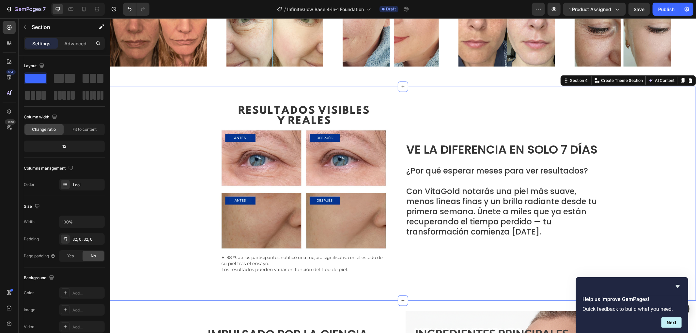
click at [647, 201] on div "Image Ve la Diferencia en Solo 7 Días Text Block ¿Por qué esperar meses para ve…" at bounding box center [403, 193] width 586 height 193
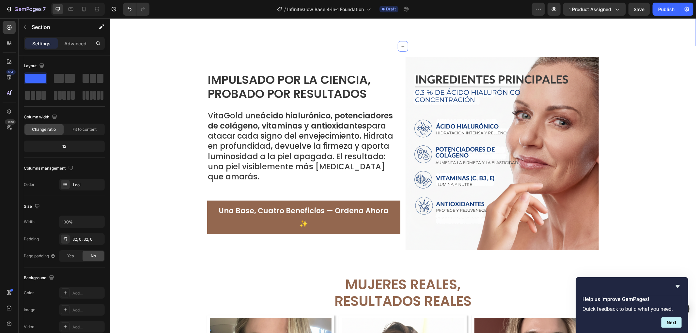
scroll to position [642, 0]
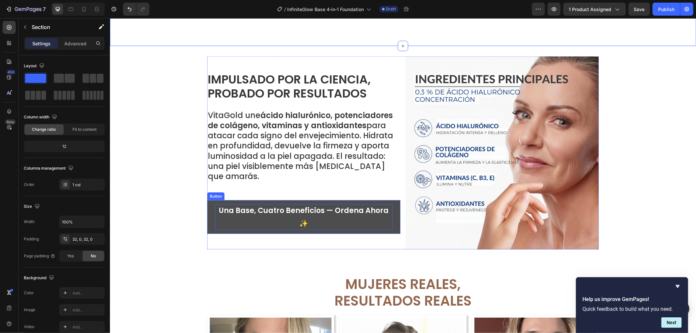
click at [315, 210] on p "Una Base, Cuatro Beneficios — Ordena Ahora ✨" at bounding box center [303, 217] width 177 height 26
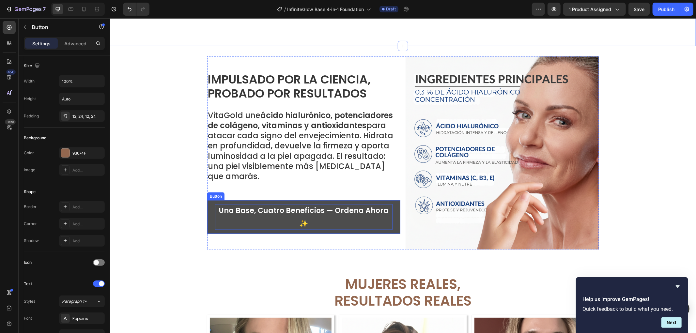
click at [315, 210] on p "Una Base, Cuatro Beneficios — Ordena Ahora ✨" at bounding box center [303, 217] width 177 height 26
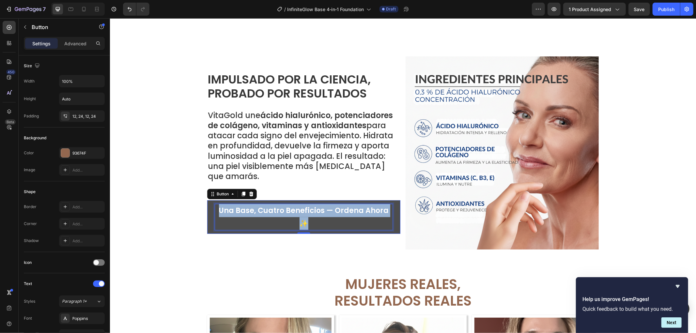
click at [315, 210] on p "Una Base, Cuatro Beneficios — Ordena Ahora ✨" at bounding box center [303, 217] width 177 height 26
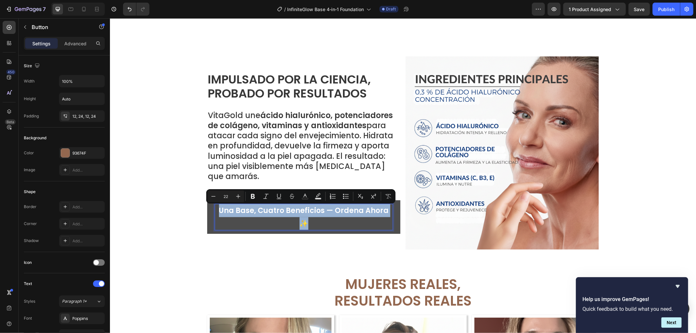
click at [357, 208] on p "Una Base, Cuatro Beneficios — Ordena Ahora ✨" at bounding box center [303, 217] width 177 height 26
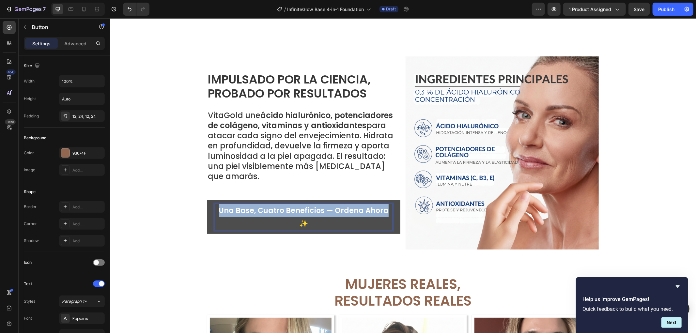
drag, startPoint x: 376, startPoint y: 213, endPoint x: 206, endPoint y: 212, distance: 169.6
click at [207, 212] on link "Una Base, Cuatro Beneficios — Ordena Ahora ✨" at bounding box center [303, 217] width 193 height 34
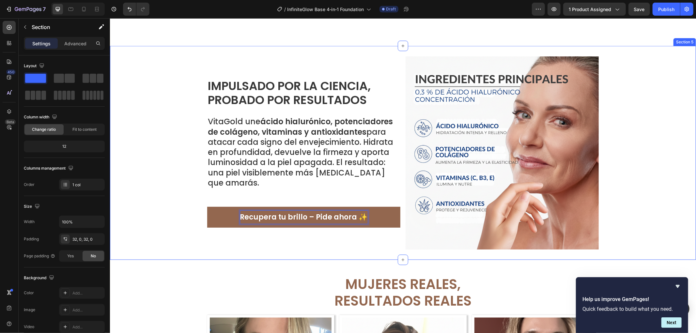
click at [156, 225] on div "Image Impulsado por la Ciencia, Probado por Resultados Text Block VitaGold une …" at bounding box center [403, 152] width 586 height 193
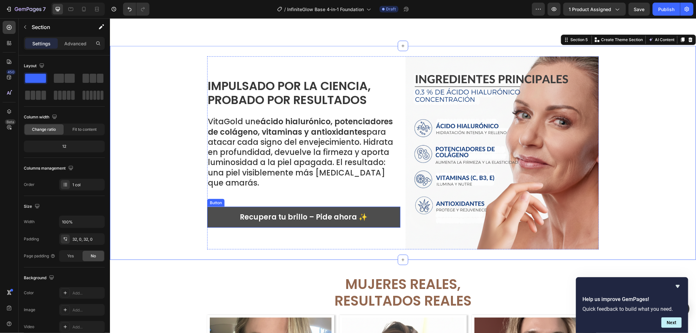
click at [208, 212] on link "Recupera tu brillo – Pide ahora ✨" at bounding box center [303, 216] width 193 height 21
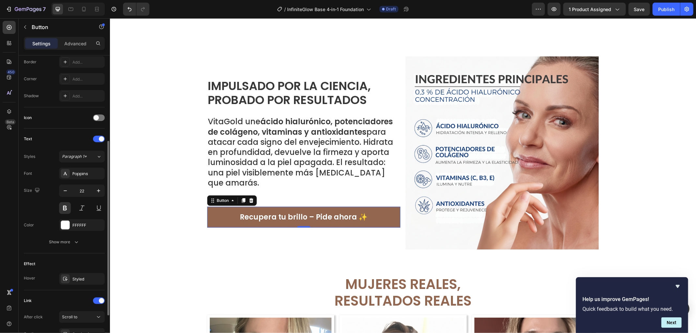
scroll to position [0, 0]
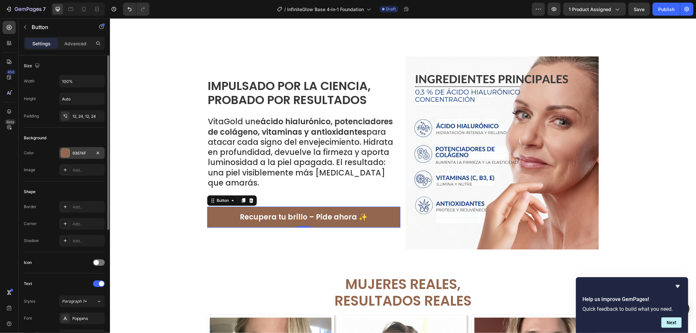
click at [62, 154] on div at bounding box center [65, 153] width 8 height 8
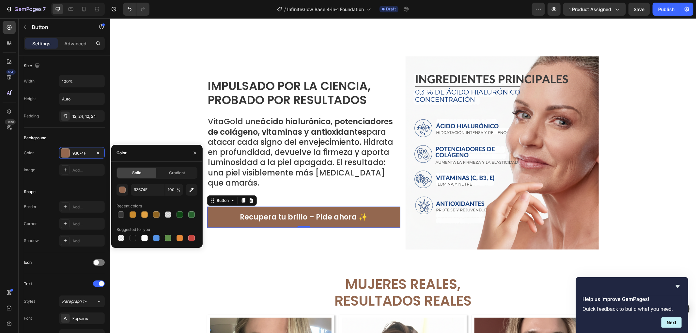
click at [151, 214] on div at bounding box center [156, 214] width 81 height 9
click at [152, 214] on div at bounding box center [156, 214] width 9 height 9
type input "8E6321"
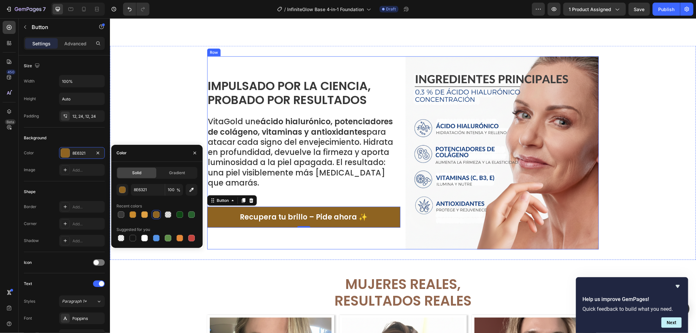
click at [266, 239] on div "Impulsado por la Ciencia, Probado por Resultados Text Block VitaGold une ácido …" at bounding box center [303, 152] width 193 height 193
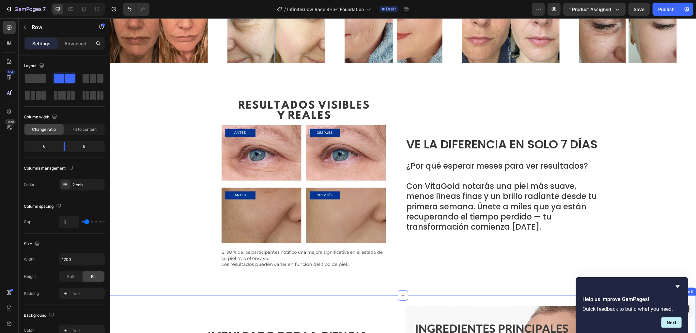
scroll to position [388, 0]
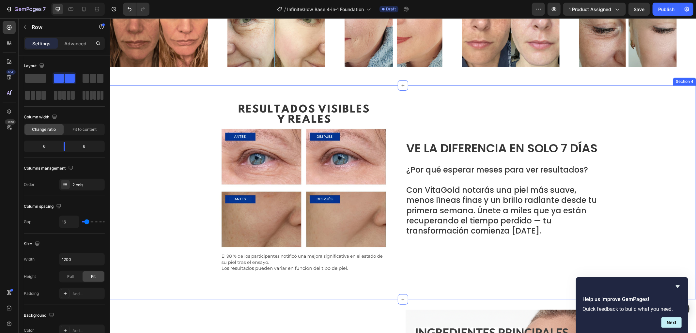
click at [633, 112] on div "Image Ve la Diferencia en Solo 7 Días Text Block ¿Por qué esperar meses para ve…" at bounding box center [403, 192] width 586 height 193
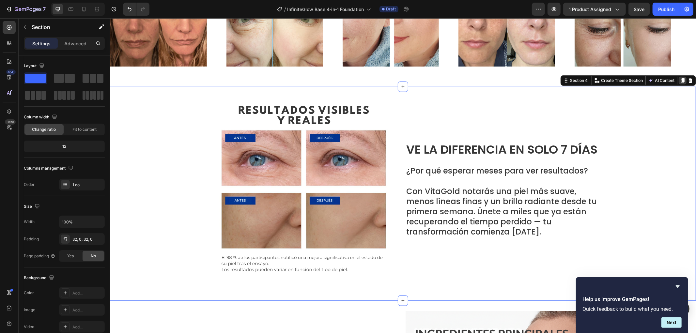
click at [680, 78] on icon at bounding box center [682, 80] width 4 height 5
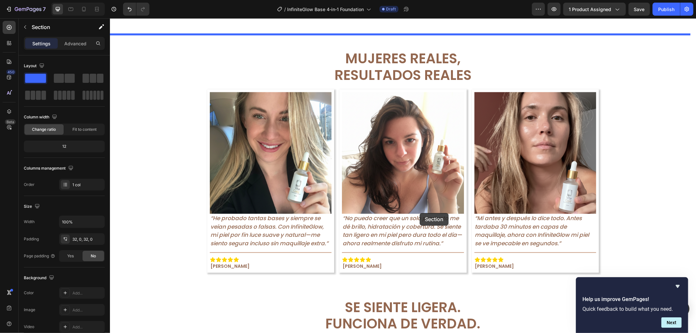
scroll to position [1227, 0]
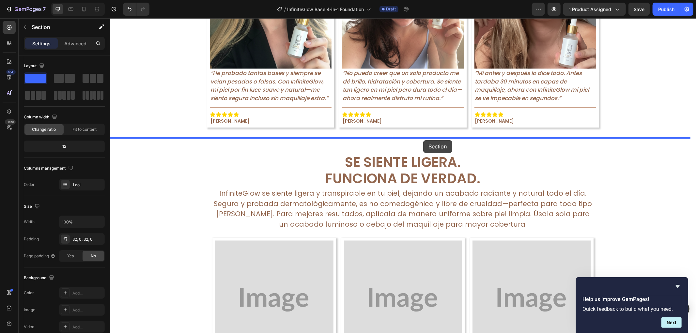
drag, startPoint x: 559, startPoint y: 37, endPoint x: 423, endPoint y: 140, distance: 170.4
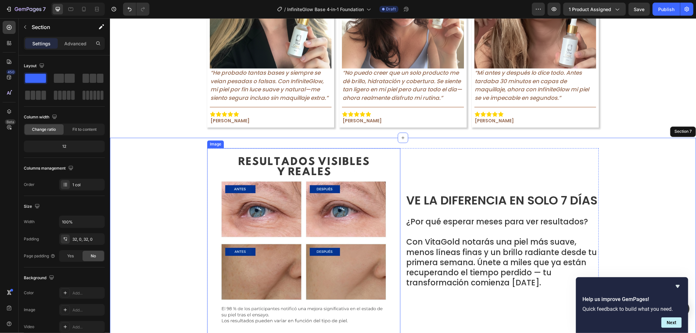
click at [365, 235] on img at bounding box center [303, 244] width 193 height 193
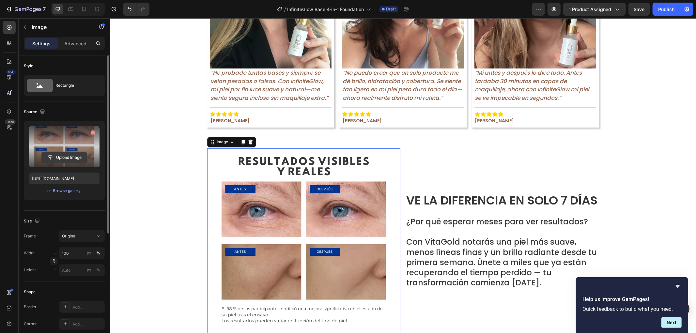
click at [79, 155] on input "file" at bounding box center [64, 157] width 45 height 11
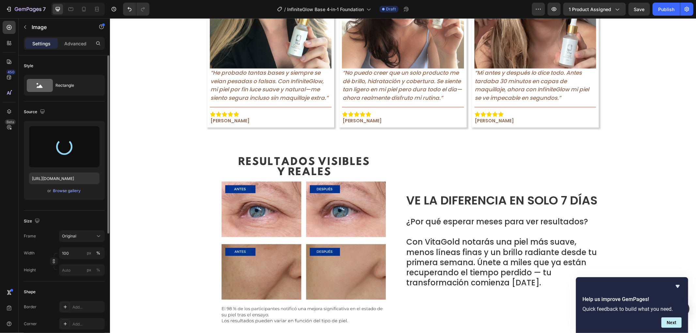
type input "https://cdn.shopify.com/s/files/1/0906/6060/2234/files/gempages_566283674253788…"
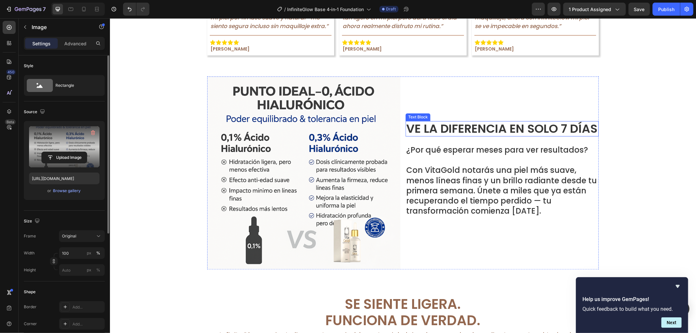
scroll to position [1085, 0]
click at [497, 128] on p "Ve la Diferencia en Solo 7 Días" at bounding box center [502, 128] width 192 height 14
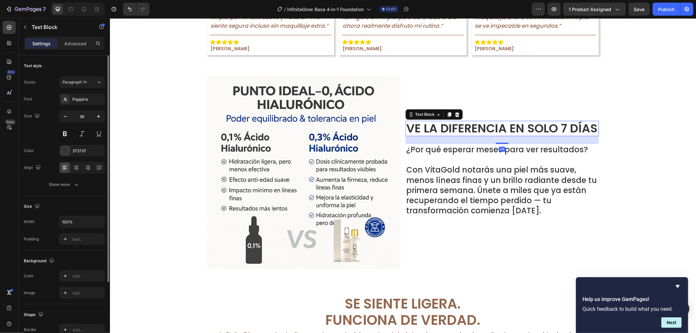
click at [497, 128] on p "Ve la Diferencia en Solo 7 Días" at bounding box center [502, 128] width 192 height 14
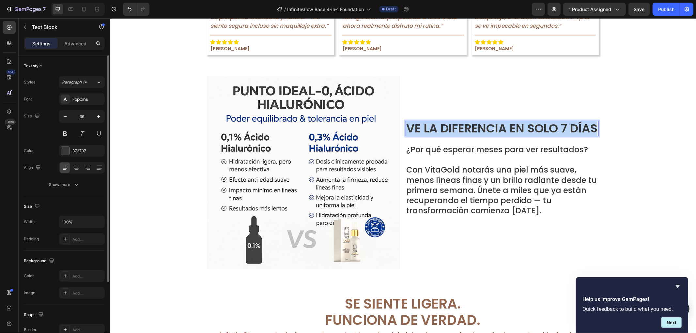
click at [497, 128] on p "Ve la Diferencia en Solo 7 Días" at bounding box center [502, 128] width 192 height 14
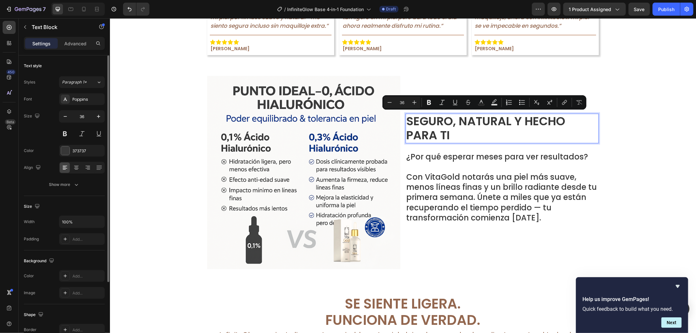
scroll to position [0, 0]
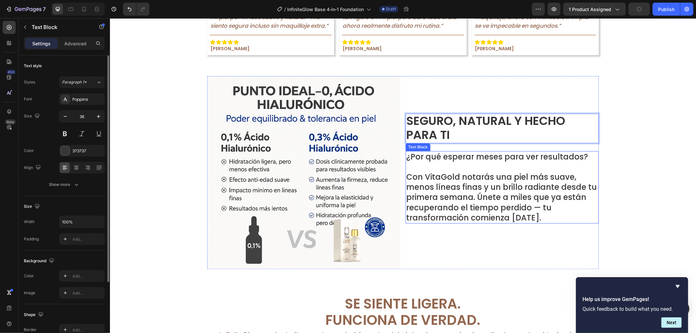
click at [452, 162] on p at bounding box center [502, 166] width 192 height 10
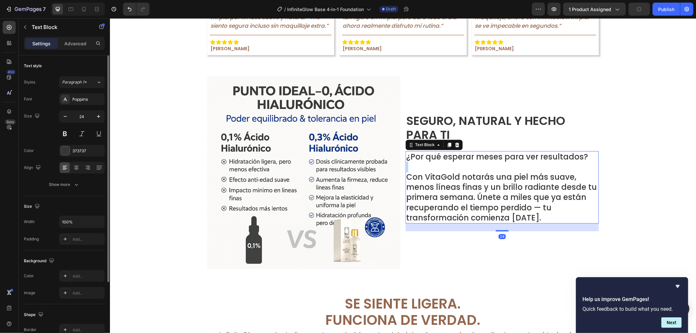
click at [452, 162] on p "Rich Text Editor. Editing area: main" at bounding box center [502, 166] width 192 height 10
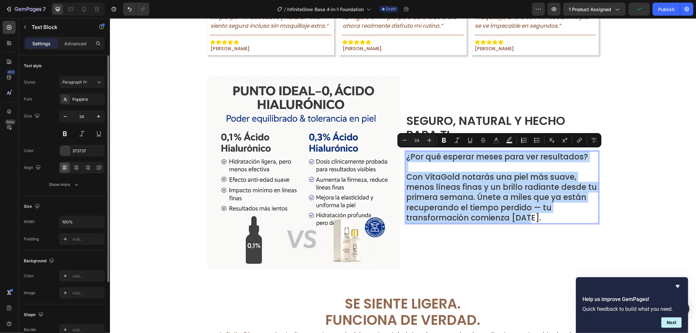
scroll to position [1080, 0]
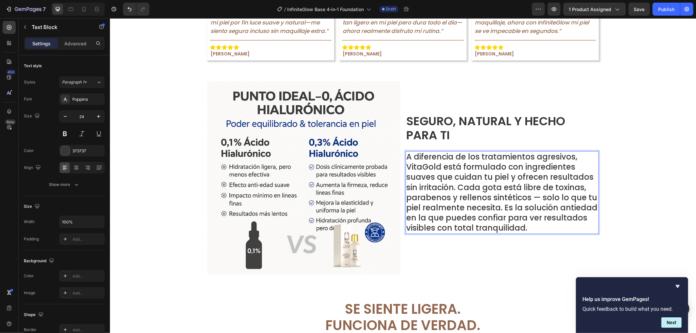
click at [433, 173] on p "A diferencia de los tratamientos agresivos, VitaGold está formulado con ingredi…" at bounding box center [502, 192] width 192 height 82
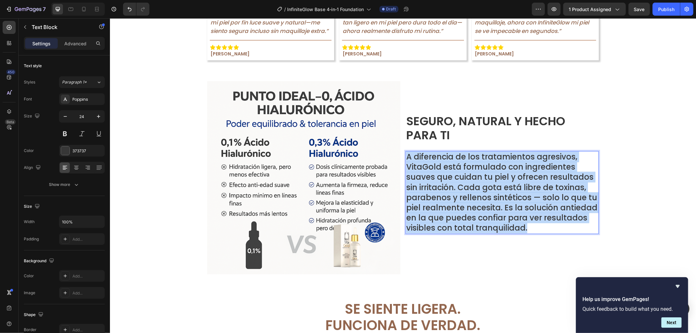
click at [433, 173] on p "A diferencia de los tratamientos agresivos, VitaGold está formulado con ingredi…" at bounding box center [502, 192] width 192 height 82
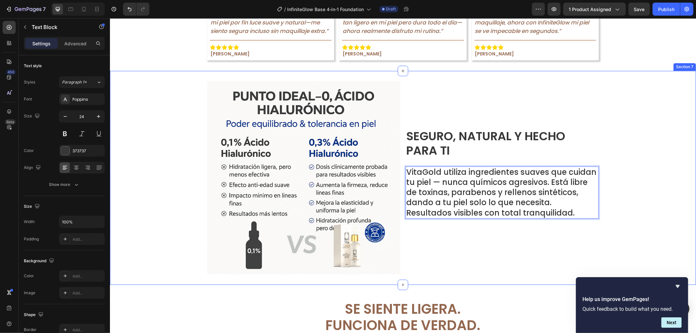
click at [629, 151] on div "Image Seguro, Natural y Hecho para Ti Text Block VitaGold utiliza ingredientes …" at bounding box center [403, 177] width 586 height 193
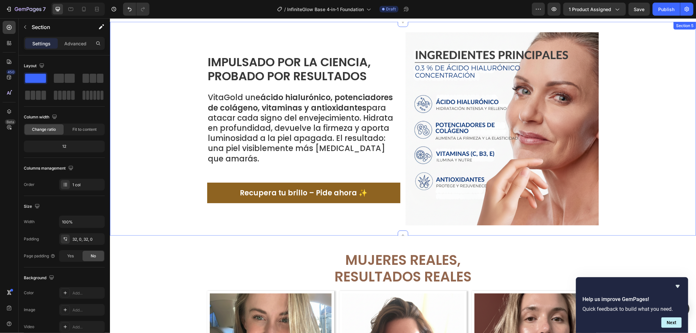
scroll to position [645, 0]
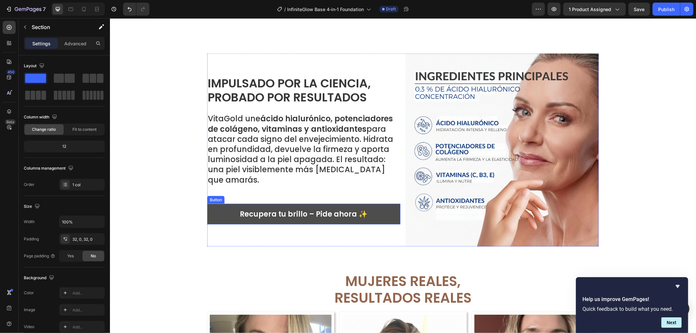
click at [388, 206] on link "Recupera tu brillo – Pide ahora ✨" at bounding box center [303, 214] width 193 height 21
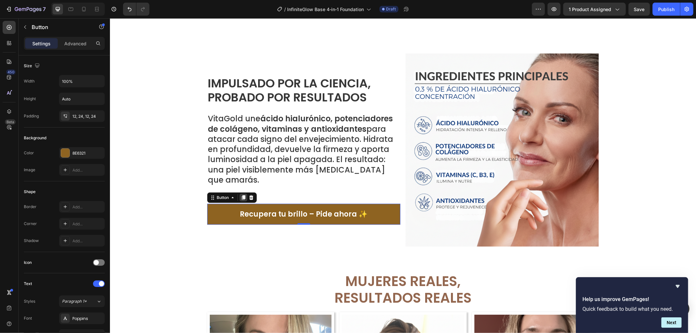
click at [240, 193] on div at bounding box center [243, 197] width 8 height 8
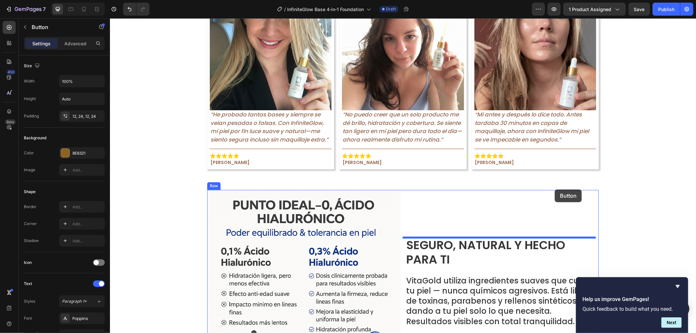
scroll to position [1116, 0]
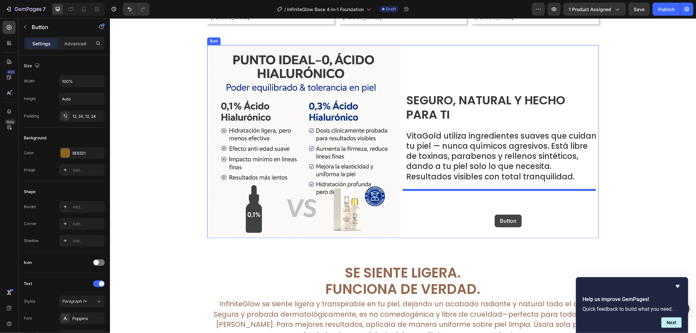
drag, startPoint x: 210, startPoint y: 208, endPoint x: 494, endPoint y: 214, distance: 284.5
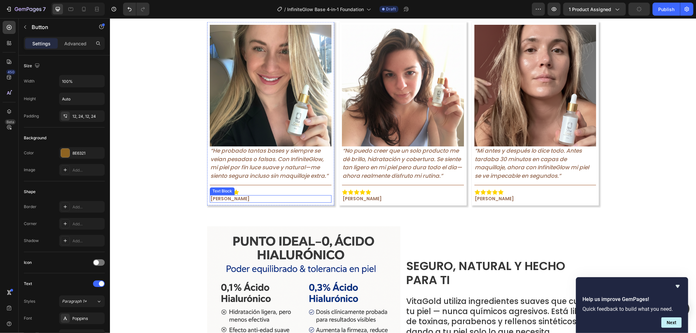
scroll to position [718, 0]
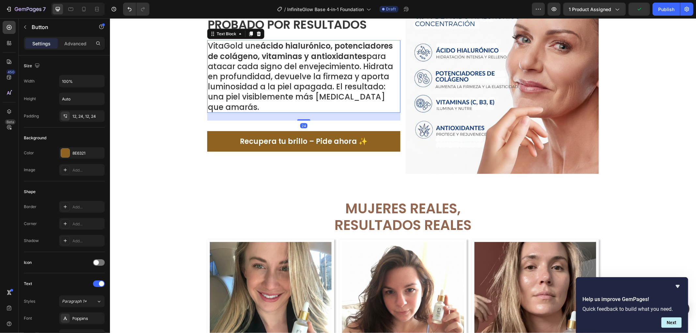
click at [264, 102] on p "VitaGold une ácido hialurónico, potenciadores de colágeno, vitaminas y antioxid…" at bounding box center [303, 75] width 192 height 71
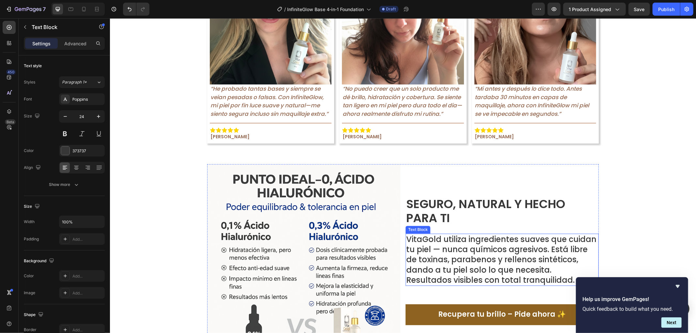
scroll to position [1116, 0]
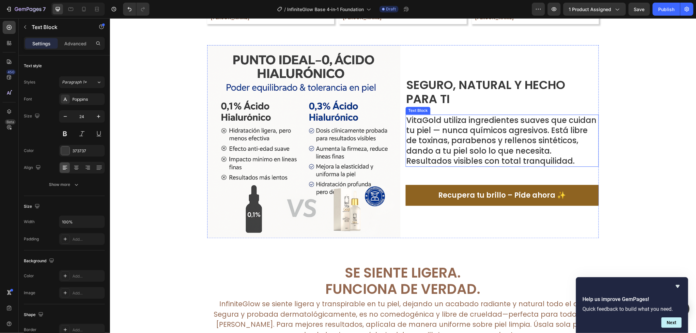
click at [493, 167] on div "Seguro, Natural y Hecho para Ti Text Block VitaGold utiliza ingredientes suaves…" at bounding box center [501, 141] width 193 height 193
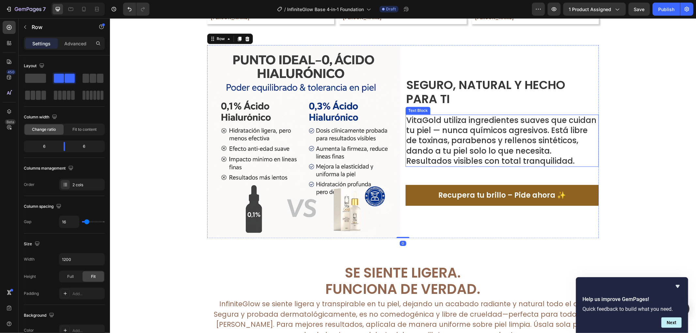
click at [495, 135] on p "VitaGold utiliza ingredientes suaves que cuidan tu piel — nunca químicos agresi…" at bounding box center [502, 140] width 192 height 51
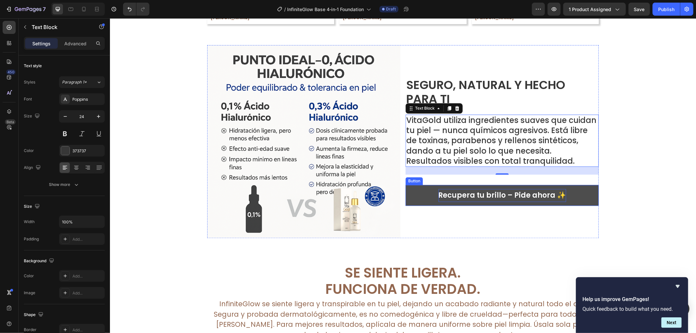
click at [463, 189] on p "Recupera tu brillo – Pide ahora ✨" at bounding box center [502, 195] width 128 height 13
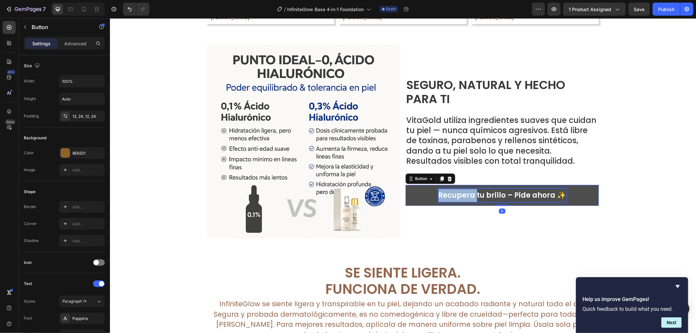
click at [463, 189] on p "Recupera tu brillo – Pide ahora ✨" at bounding box center [502, 195] width 128 height 13
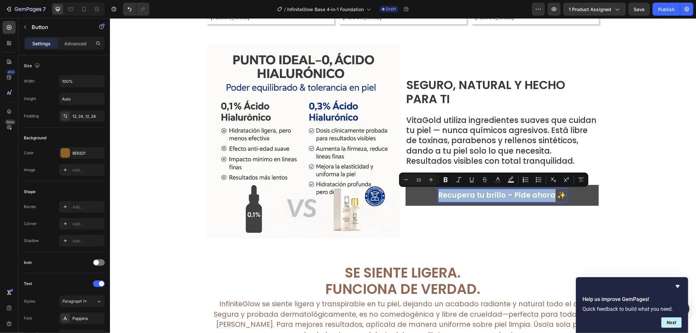
drag, startPoint x: 547, startPoint y: 193, endPoint x: 424, endPoint y: 195, distance: 123.6
click at [424, 195] on link "Recupera tu brillo – Pide ahora ✨" at bounding box center [501, 195] width 193 height 21
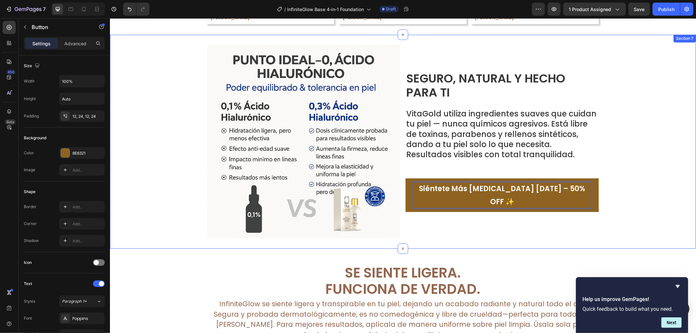
click at [637, 201] on div "Image Seguro, Natural y Hecho para Ti Text Block VitaGold utiliza ingredientes …" at bounding box center [403, 141] width 586 height 193
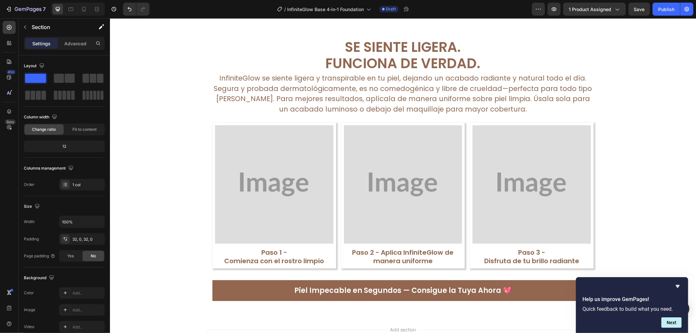
scroll to position [1294, 0]
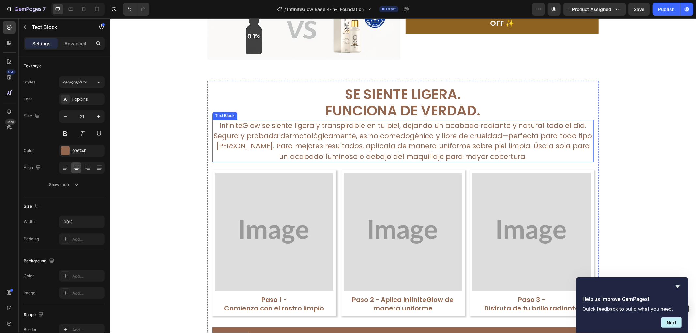
click at [414, 127] on p "InfiniteGlow se siente ligera y transpirable en tu piel, dejando un acabado rad…" at bounding box center [403, 140] width 380 height 41
click at [261, 111] on icon at bounding box center [263, 113] width 5 height 5
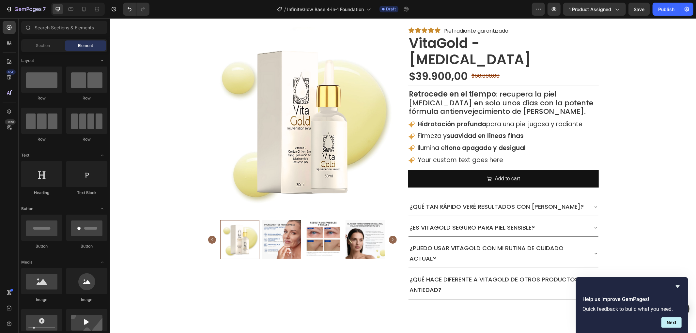
scroll to position [0, 0]
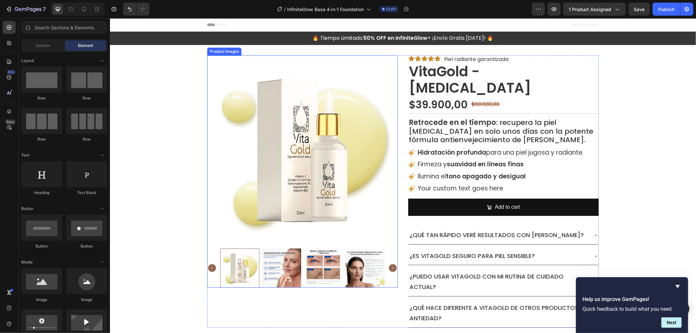
click at [330, 263] on img at bounding box center [322, 267] width 39 height 39
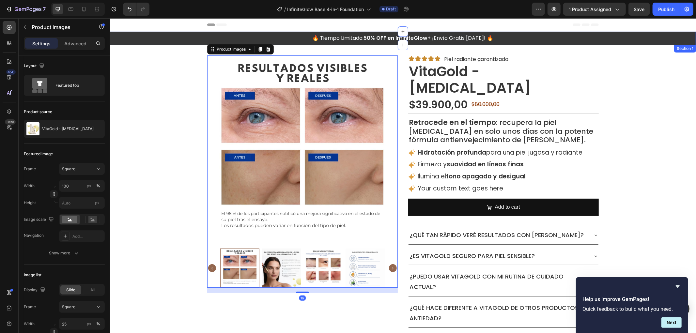
click at [156, 38] on div "🔥 Tiempo Limitado: 50% OFF en InfiniteGlow + ¡Envío Gratis [DATE]! 🔥 Text Block…" at bounding box center [403, 38] width 586 height 11
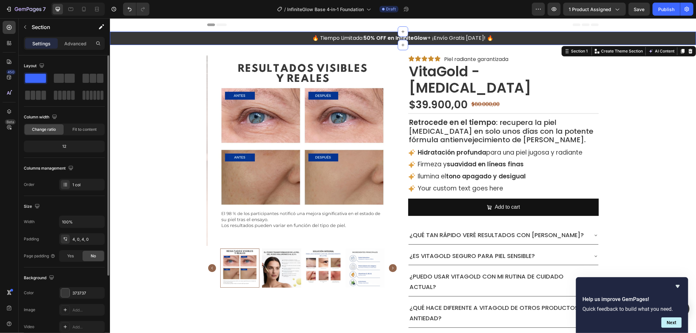
scroll to position [102, 0]
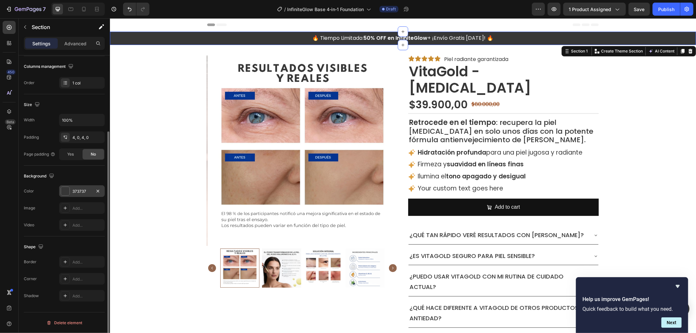
click at [64, 192] on div at bounding box center [65, 191] width 8 height 8
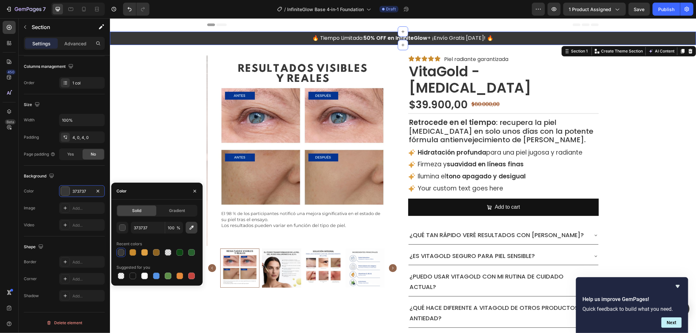
click at [192, 229] on icon "button" at bounding box center [191, 227] width 7 height 7
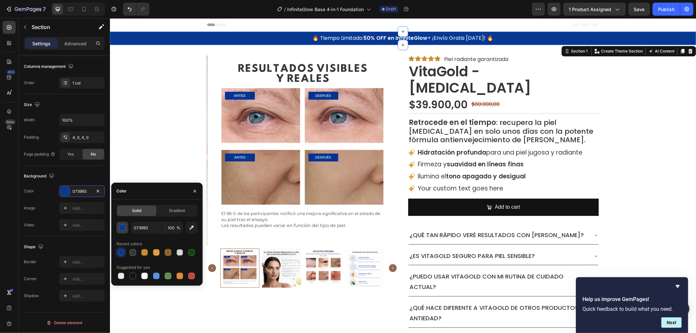
click at [122, 228] on div "button" at bounding box center [122, 228] width 7 height 7
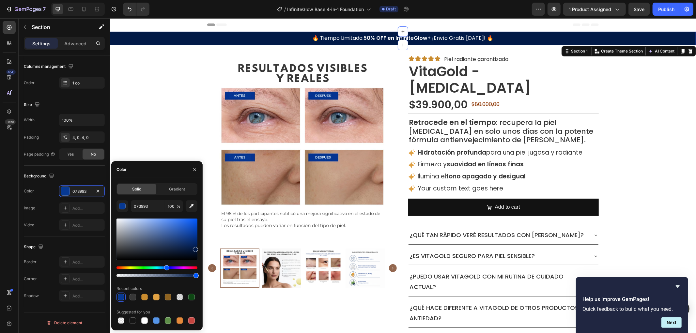
type input "021A47"
drag, startPoint x: 194, startPoint y: 243, endPoint x: 195, endPoint y: 248, distance: 5.3
click at [195, 248] on div at bounding box center [156, 239] width 81 height 41
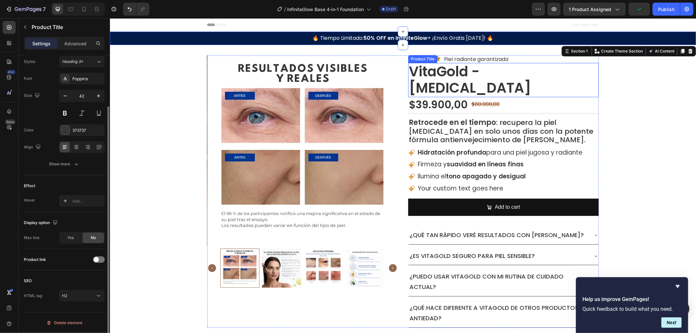
click at [441, 80] on h2 "VitaGold - [MEDICAL_DATA]" at bounding box center [503, 80] width 190 height 34
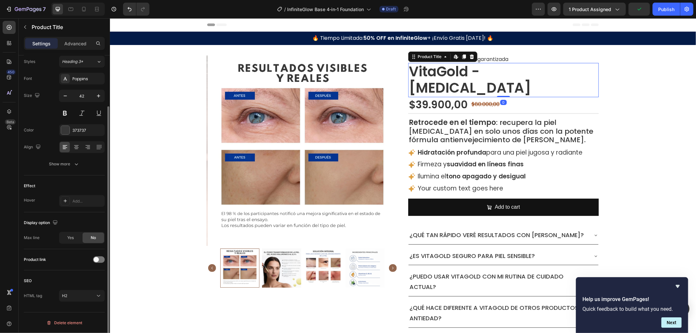
scroll to position [0, 0]
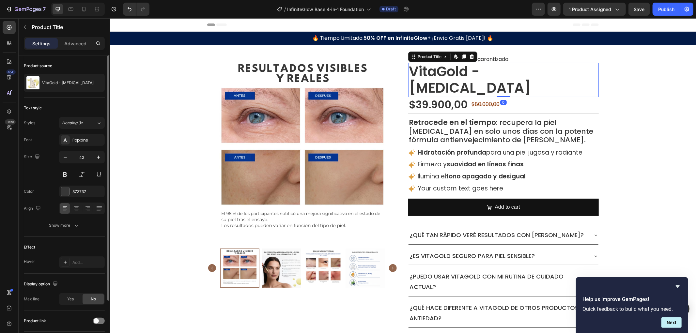
click at [70, 185] on div "Font Poppins Size 42 Color 373737 Align Show more" at bounding box center [64, 182] width 81 height 97
click at [70, 187] on div "373737" at bounding box center [82, 192] width 46 height 12
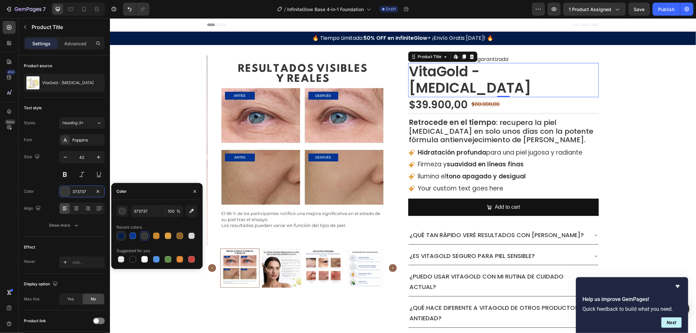
click at [119, 237] on div at bounding box center [121, 236] width 7 height 7
type input "021A47"
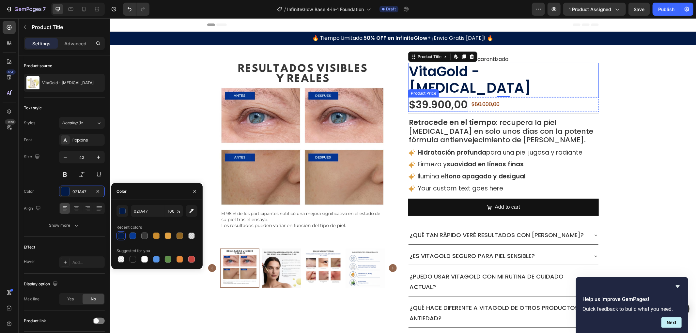
click at [423, 105] on div "$39.900,00" at bounding box center [438, 104] width 60 height 15
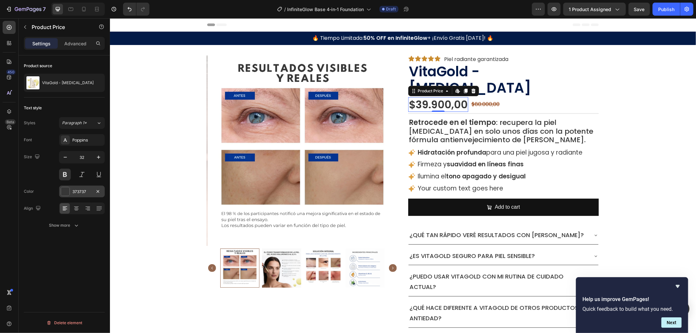
click at [63, 193] on div at bounding box center [65, 191] width 8 height 8
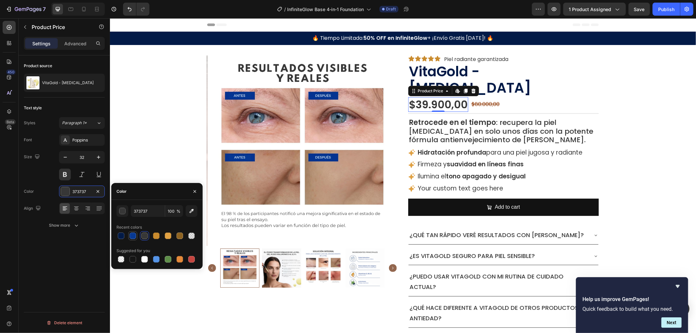
click at [130, 236] on div at bounding box center [132, 236] width 7 height 7
type input "073993"
click at [476, 141] on p "Retrocede en el tiempo : recupera la piel [MEDICAL_DATA] en solo unos días con …" at bounding box center [502, 131] width 189 height 26
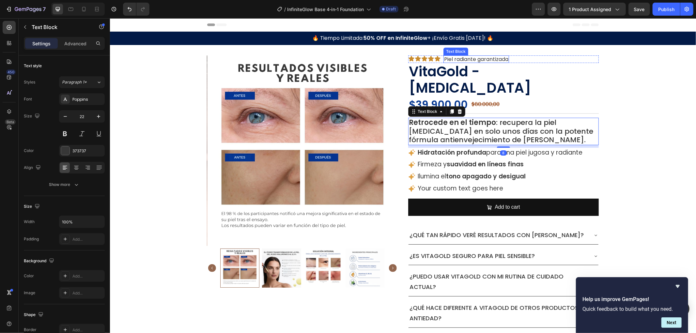
click at [457, 58] on p "Piel radiante garantizada" at bounding box center [476, 59] width 64 height 6
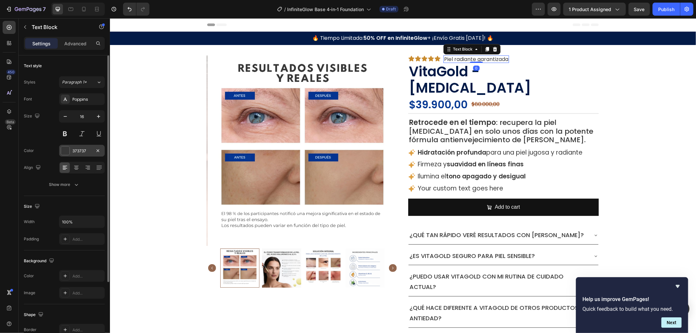
click at [63, 150] on div at bounding box center [65, 150] width 8 height 8
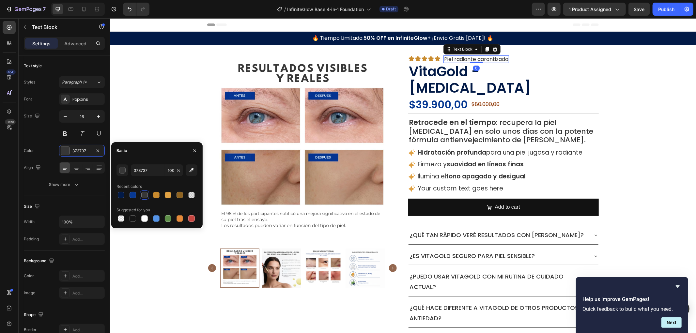
click at [119, 190] on div "Recent colors" at bounding box center [156, 186] width 81 height 10
click at [123, 193] on div at bounding box center [121, 195] width 8 height 8
type input "021A47"
click at [486, 128] on p "Retrocede en el tiempo : recupera la piel [MEDICAL_DATA] en solo unos días con …" at bounding box center [502, 131] width 189 height 26
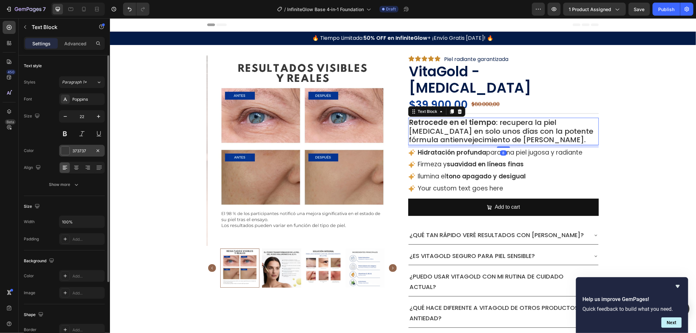
click at [61, 147] on div at bounding box center [65, 150] width 8 height 8
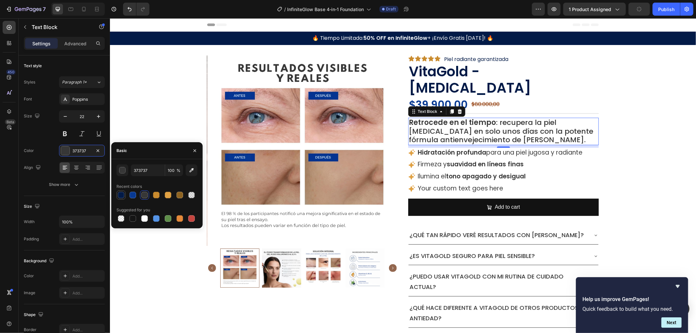
click at [123, 197] on div at bounding box center [121, 195] width 7 height 7
type input "021A47"
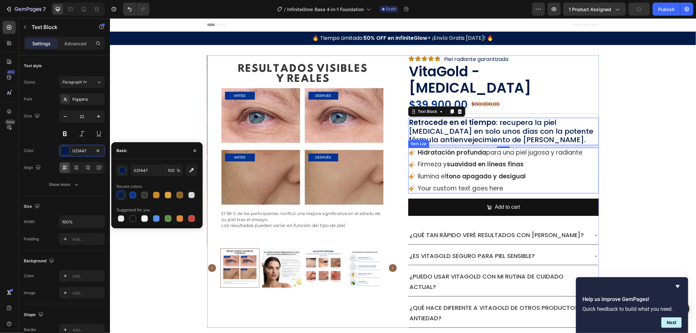
click at [584, 173] on div "Hidratación profunda para una piel jugosa y radiante Firmeza y suavidad en líne…" at bounding box center [503, 170] width 190 height 46
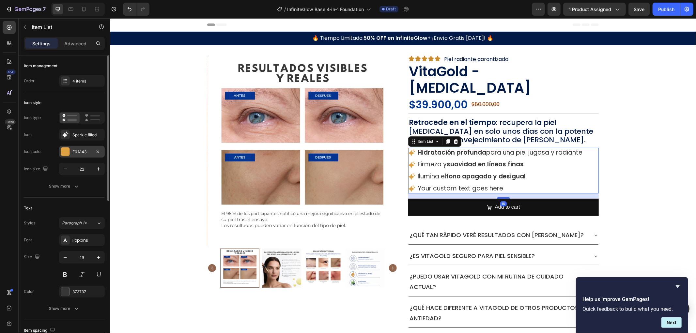
click at [64, 150] on div at bounding box center [65, 151] width 8 height 8
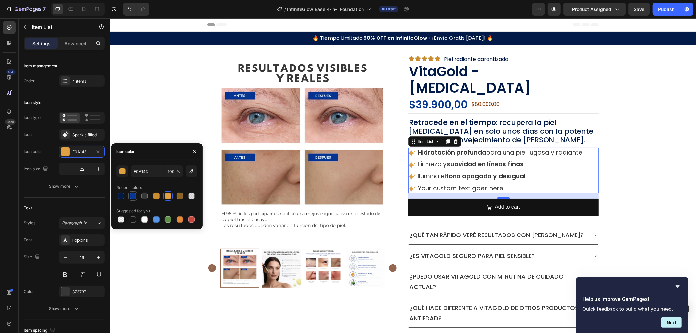
click at [134, 194] on div at bounding box center [132, 196] width 7 height 7
type input "073993"
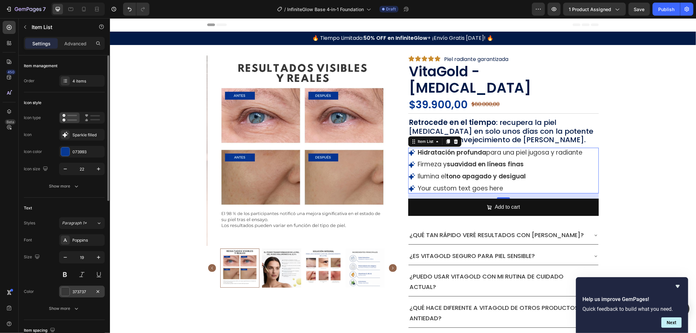
drag, startPoint x: 69, startPoint y: 292, endPoint x: 80, endPoint y: 289, distance: 11.2
click at [69, 292] on div at bounding box center [65, 291] width 8 height 8
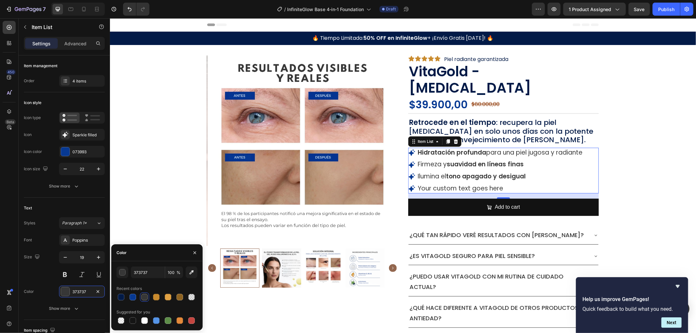
drag, startPoint x: 122, startPoint y: 295, endPoint x: 129, endPoint y: 291, distance: 8.1
click at [122, 295] on div at bounding box center [121, 297] width 7 height 7
type input "021A47"
click at [670, 153] on div "Product Images Icon Icon Icon Icon Icon Icon List Piel radiante garantizada Tex…" at bounding box center [403, 191] width 586 height 272
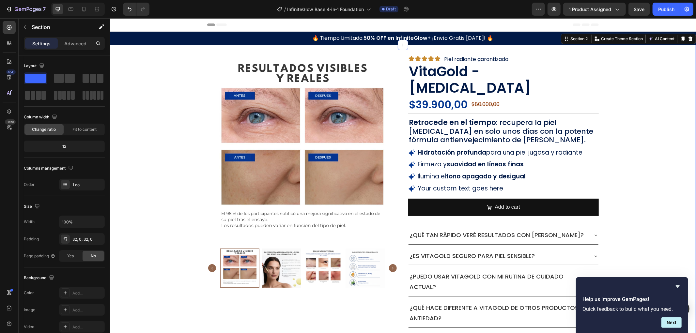
scroll to position [72, 0]
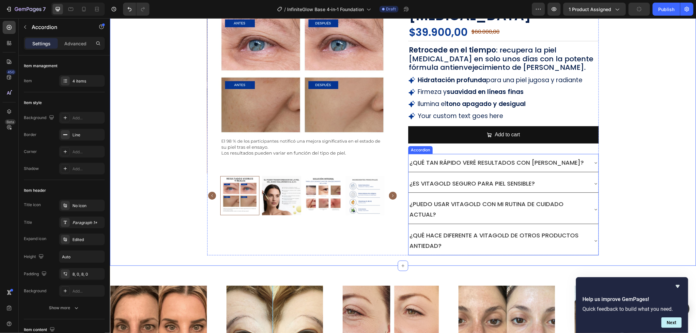
click at [456, 155] on div "¿Qué tan rápido veré resultados con [PERSON_NAME]?" at bounding box center [503, 163] width 190 height 18
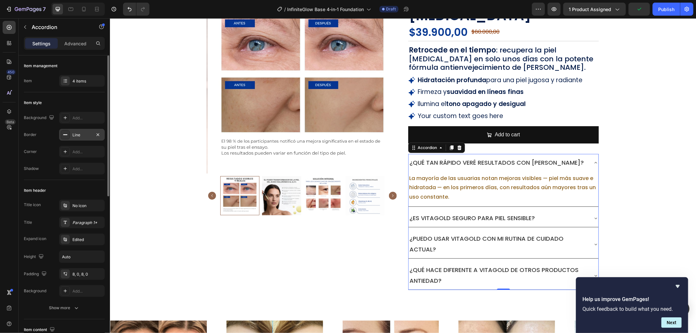
click at [72, 138] on div "Line" at bounding box center [82, 135] width 46 height 12
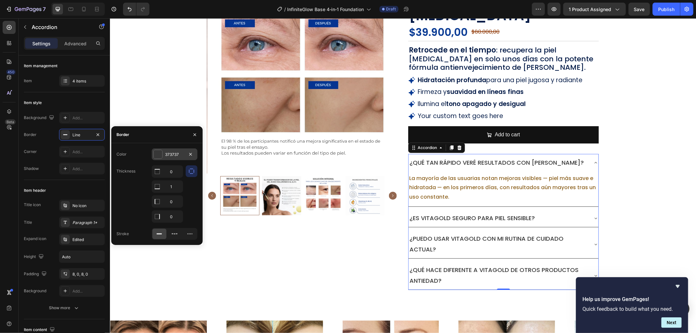
click at [167, 154] on div "373737" at bounding box center [174, 155] width 19 height 6
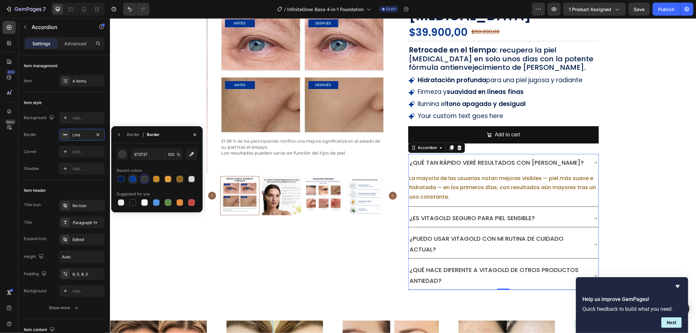
click at [134, 177] on div at bounding box center [132, 179] width 7 height 7
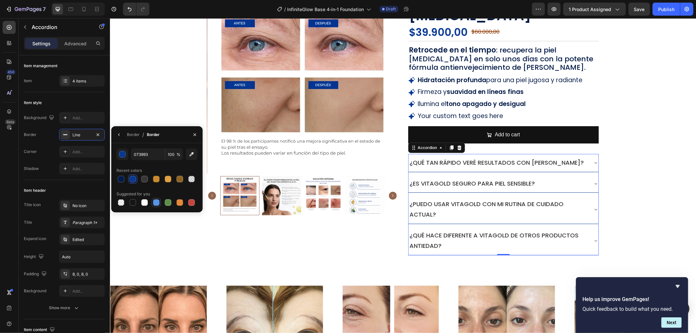
click at [156, 203] on div at bounding box center [156, 202] width 7 height 7
type input "5594E7"
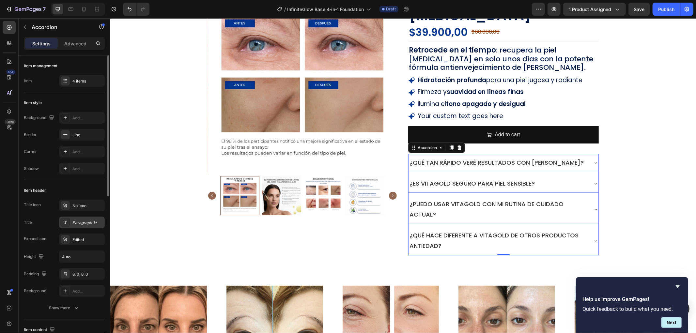
click at [88, 226] on div "Paragraph 1*" at bounding box center [82, 223] width 46 height 12
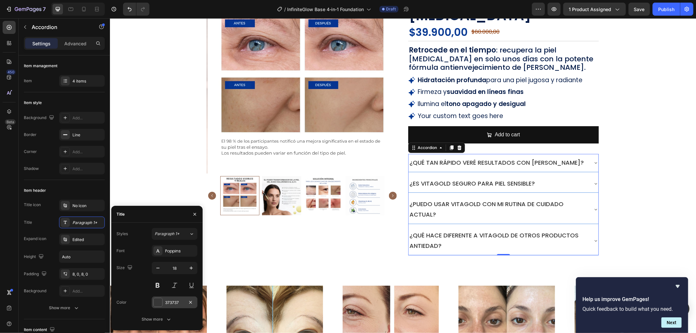
click at [161, 302] on div at bounding box center [158, 302] width 8 height 8
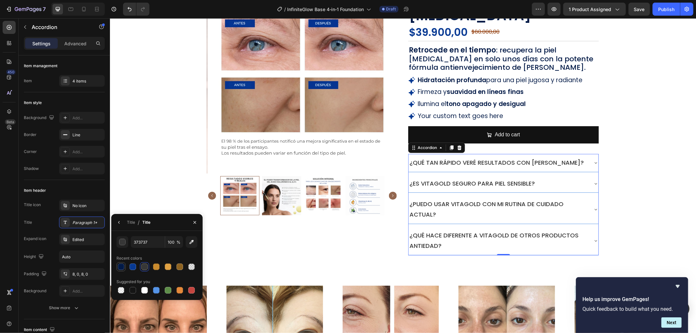
click at [122, 266] on div at bounding box center [121, 267] width 7 height 7
type input "021A47"
click at [134, 222] on div "Title" at bounding box center [131, 222] width 8 height 6
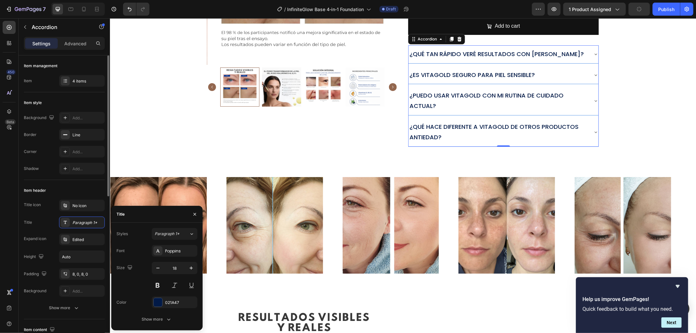
scroll to position [145, 0]
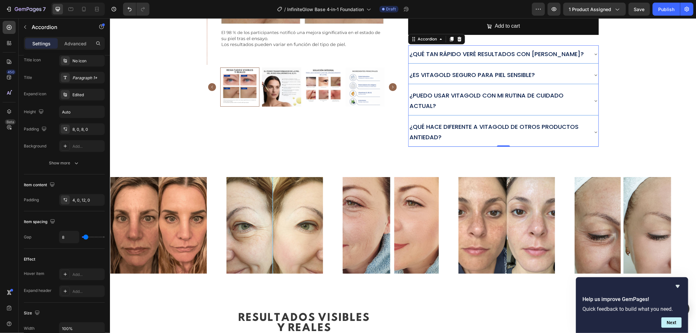
click at [589, 53] on div "¿Qué tan rápido veré resultados con [PERSON_NAME]?" at bounding box center [503, 54] width 190 height 18
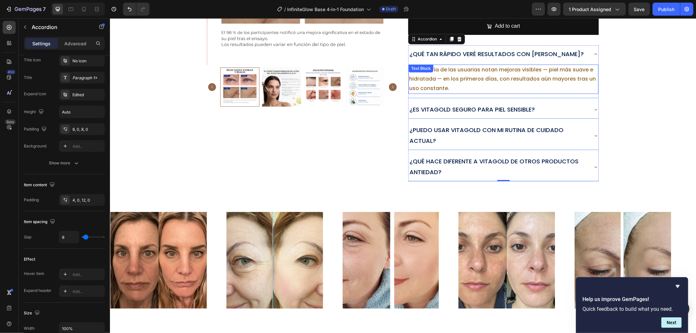
click at [571, 74] on p "La mayoría de las usuarias notan mejoras visibles — piel más suave e hidratada …" at bounding box center [503, 79] width 189 height 28
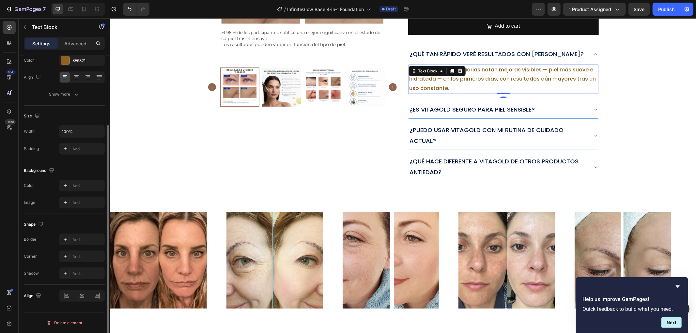
scroll to position [0, 0]
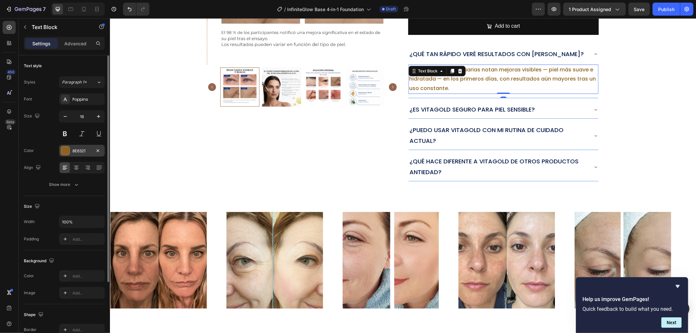
click at [68, 150] on div at bounding box center [65, 150] width 8 height 8
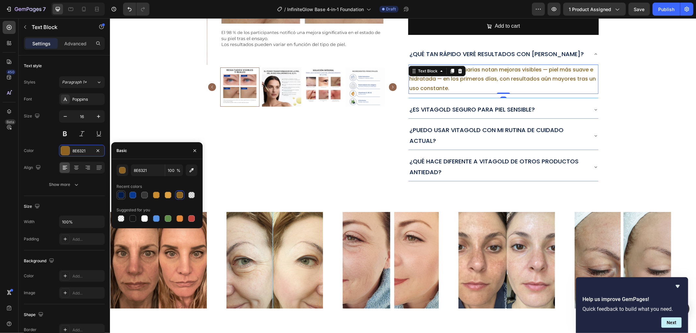
click at [125, 193] on div at bounding box center [121, 195] width 8 height 8
type input "021A47"
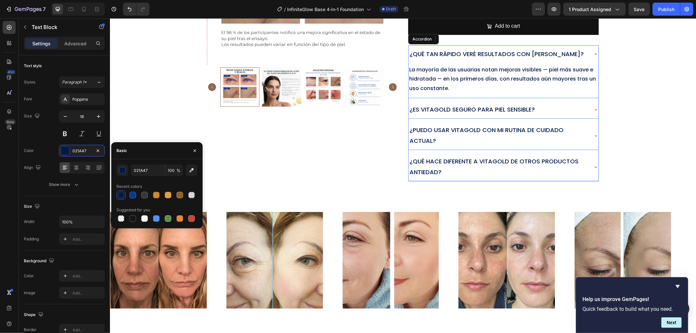
click at [586, 102] on div "¿Es VitaGold seguro para piel sensible?" at bounding box center [503, 109] width 190 height 18
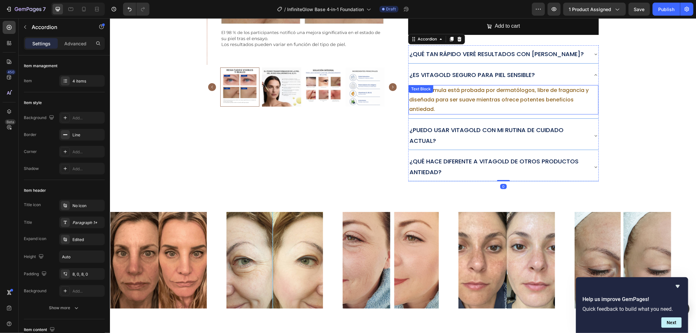
click at [467, 86] on p "¡Sí! La fórmula está probada por dermatólogos, libre de fragancia y diseñada pa…" at bounding box center [503, 99] width 189 height 28
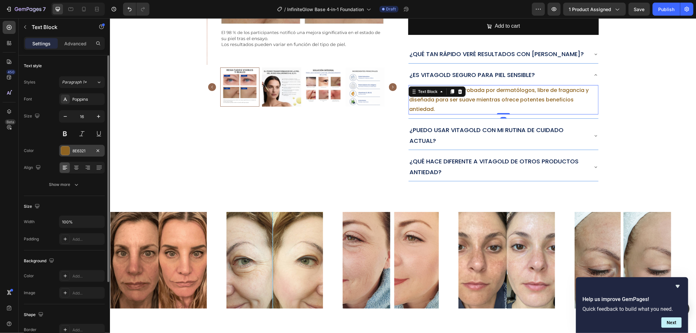
click at [70, 153] on div "8E6321" at bounding box center [82, 151] width 46 height 12
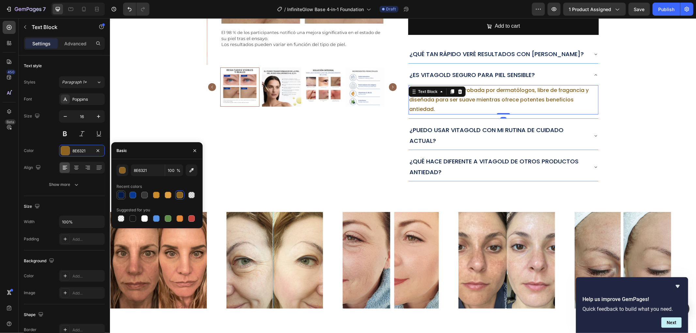
drag, startPoint x: 122, startPoint y: 187, endPoint x: 123, endPoint y: 190, distance: 3.4
click at [122, 188] on div "Recent colors" at bounding box center [128, 187] width 25 height 6
drag, startPoint x: 123, startPoint y: 192, endPoint x: 126, endPoint y: 192, distance: 3.6
click at [123, 192] on div at bounding box center [121, 195] width 7 height 7
type input "021A47"
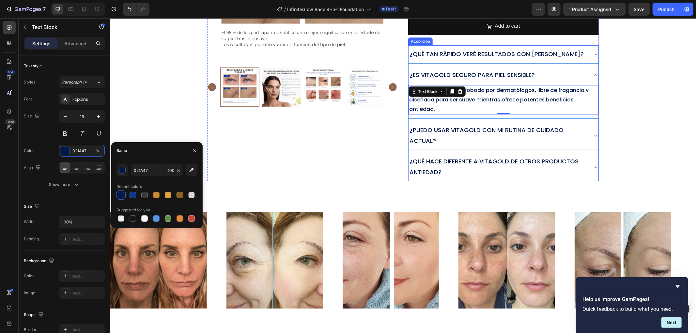
click at [568, 129] on p "¿Puedo usar VitaGold con mi rutina de cuidado actual?" at bounding box center [497, 135] width 177 height 21
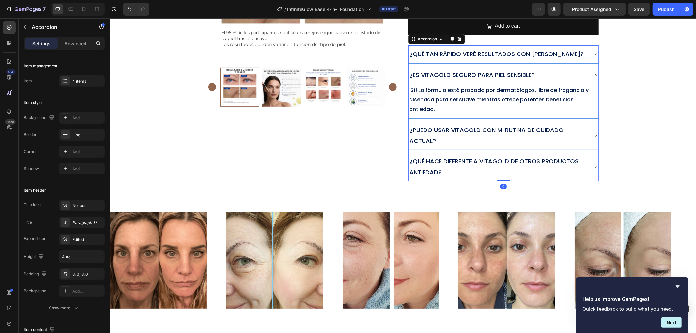
click at [593, 133] on icon at bounding box center [595, 135] width 5 height 5
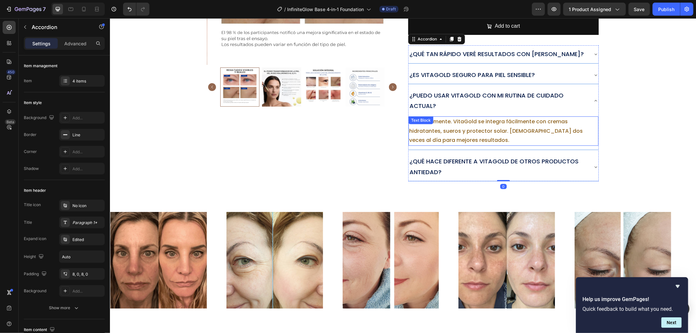
click at [426, 126] on div "Absolutamente. VitaGold se integra fácilmente con cremas hidratantes, sueros y …" at bounding box center [503, 130] width 190 height 29
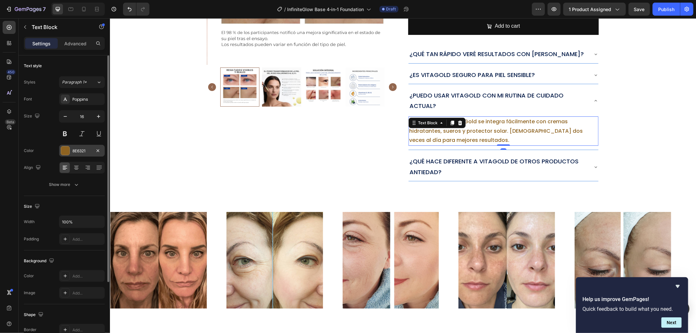
click at [65, 152] on div at bounding box center [65, 150] width 8 height 8
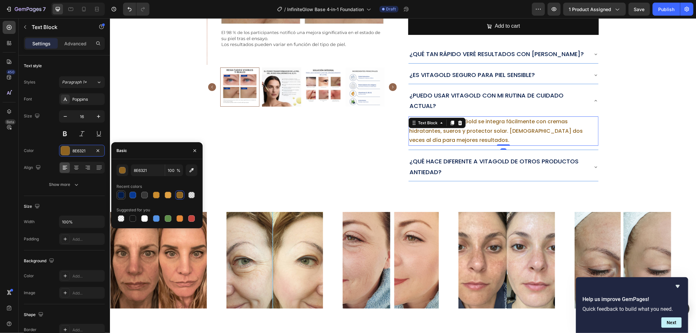
click at [118, 197] on div at bounding box center [121, 195] width 7 height 7
type input "021A47"
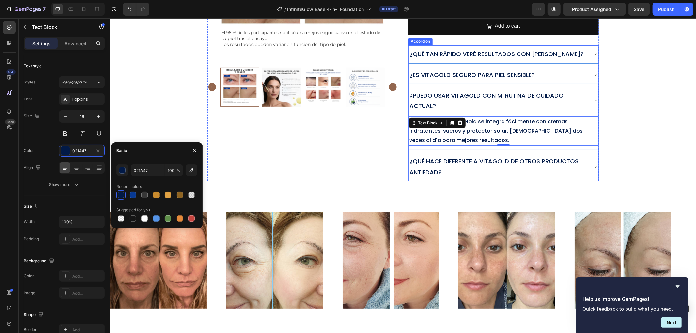
click at [587, 162] on div "¿Qué hace diferente a VitaGold de otros productos antiedad?" at bounding box center [503, 166] width 190 height 28
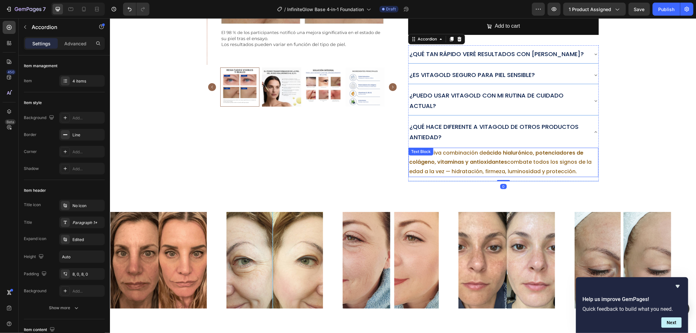
click at [526, 168] on p "Su exclusiva combinación de ácido hialurónico, potenciadores de colágeno, vitam…" at bounding box center [503, 162] width 189 height 28
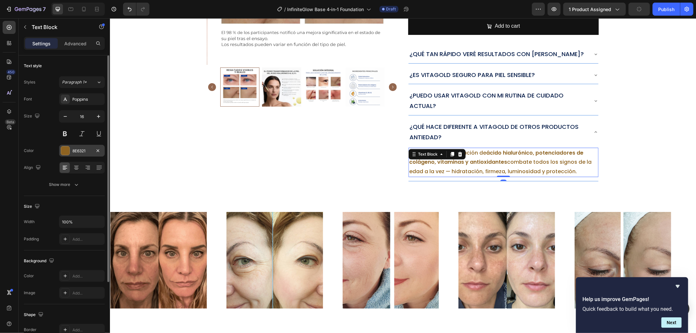
click at [67, 146] on div at bounding box center [65, 150] width 9 height 9
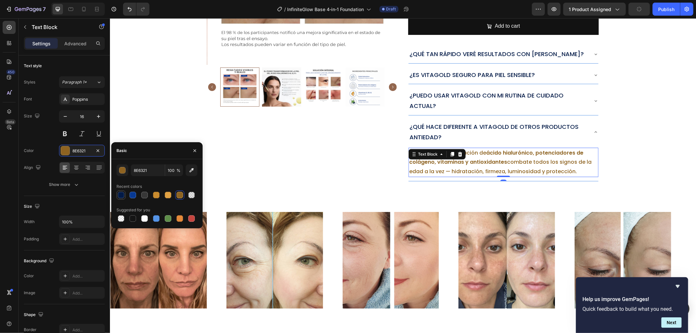
click at [119, 198] on div at bounding box center [121, 195] width 7 height 7
type input "021A47"
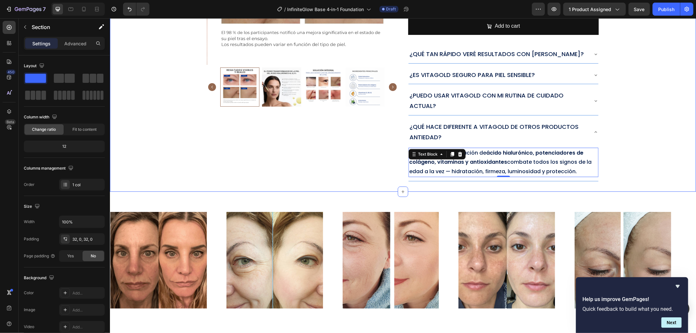
click at [657, 142] on div "Product Images Icon Icon Icon Icon Icon Icon List Piel radiante garantizada Tex…" at bounding box center [403, 27] width 586 height 307
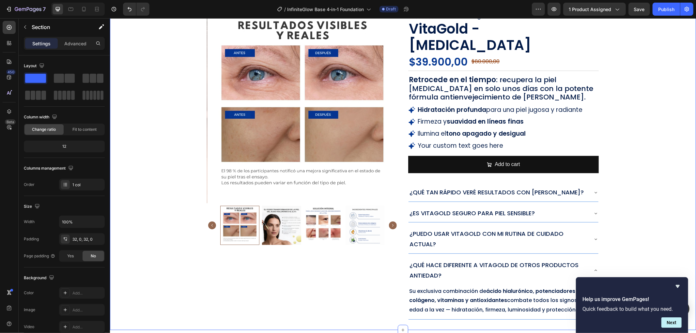
scroll to position [36, 0]
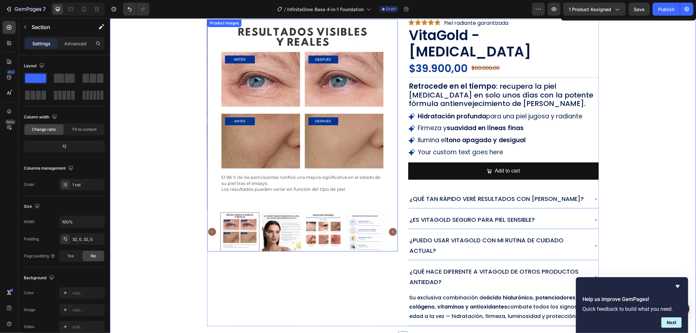
click at [383, 204] on img at bounding box center [302, 114] width 190 height 190
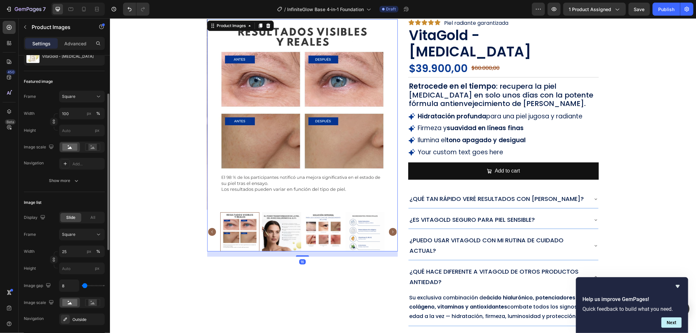
scroll to position [109, 0]
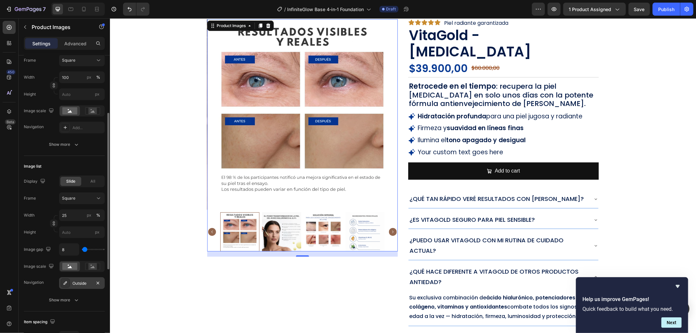
click at [68, 286] on div at bounding box center [65, 283] width 9 height 9
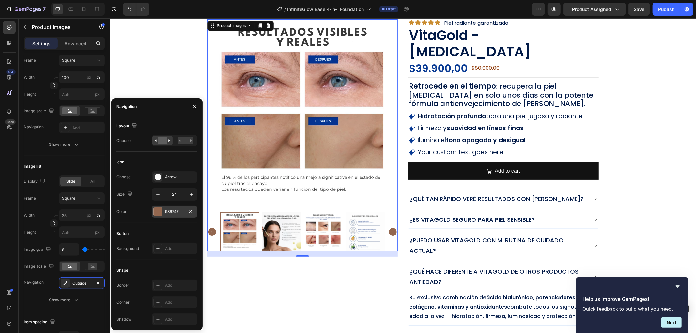
click at [156, 210] on div at bounding box center [158, 211] width 8 height 8
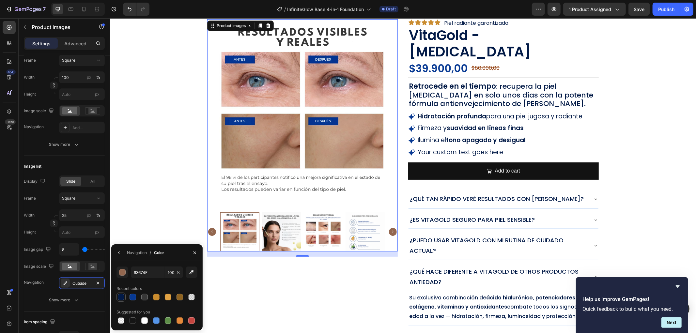
click at [121, 297] on div at bounding box center [121, 297] width 7 height 7
type input "021A47"
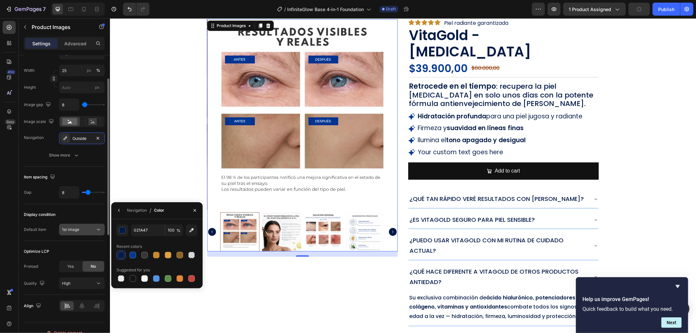
scroll to position [72, 0]
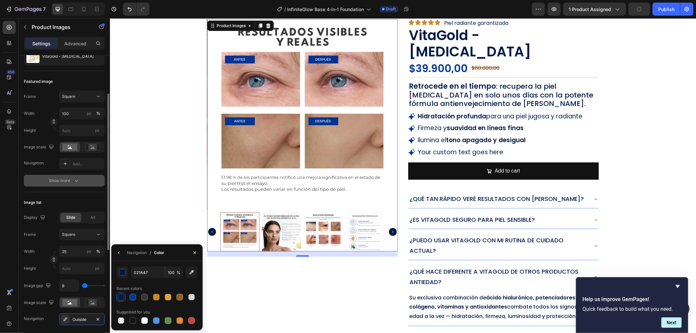
click at [82, 183] on button "Show more" at bounding box center [64, 181] width 81 height 12
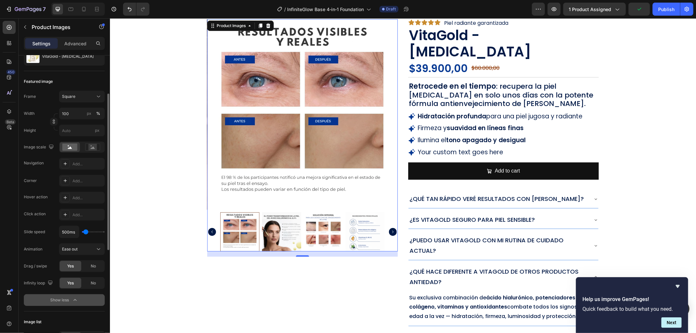
scroll to position [253, 0]
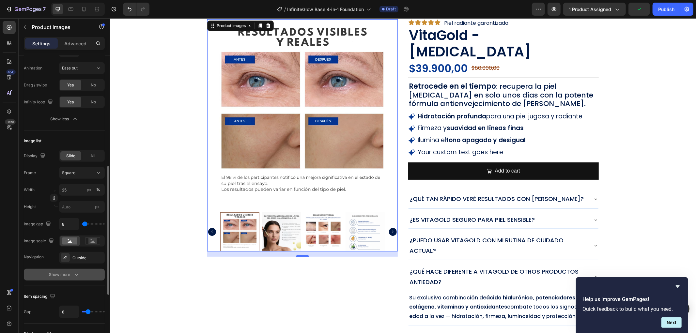
click at [70, 272] on div "Show more" at bounding box center [64, 274] width 30 height 7
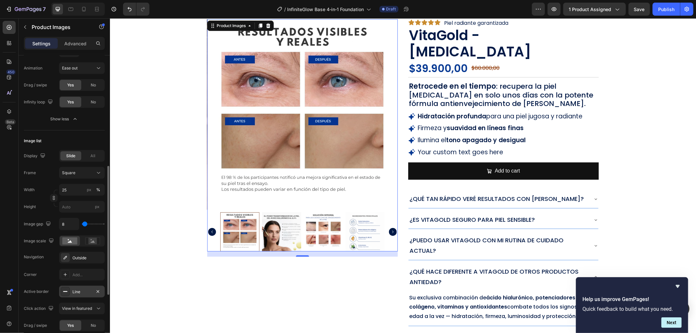
drag, startPoint x: 65, startPoint y: 290, endPoint x: 76, endPoint y: 286, distance: 11.6
click at [65, 290] on icon at bounding box center [65, 291] width 5 height 5
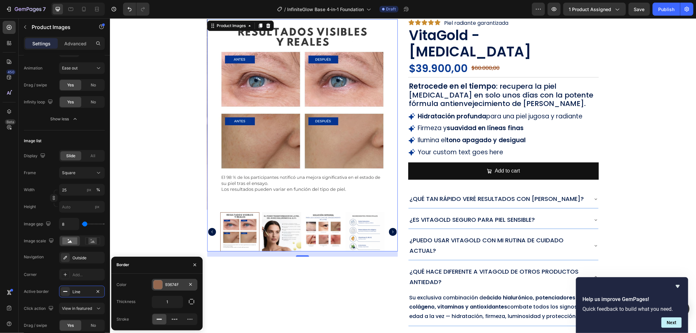
drag, startPoint x: 151, startPoint y: 287, endPoint x: 154, endPoint y: 285, distance: 3.8
click at [154, 286] on div "Color 93674F" at bounding box center [156, 285] width 81 height 12
click at [154, 285] on div at bounding box center [158, 284] width 8 height 8
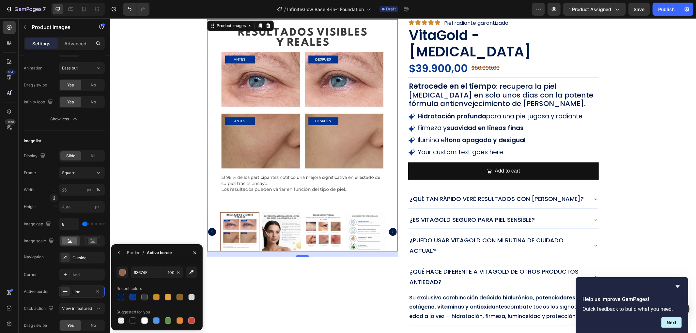
click at [127, 297] on div at bounding box center [156, 297] width 81 height 9
click at [131, 296] on div at bounding box center [132, 297] width 7 height 7
type input "073993"
click at [130, 182] on div "Product Images 16 Icon Icon Icon Icon Icon Icon List Piel radiante garantizada …" at bounding box center [403, 172] width 586 height 307
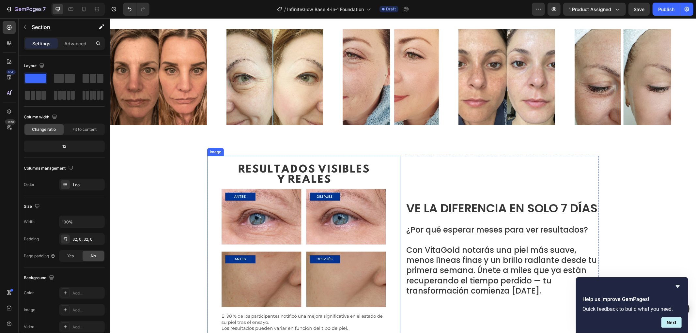
scroll to position [399, 0]
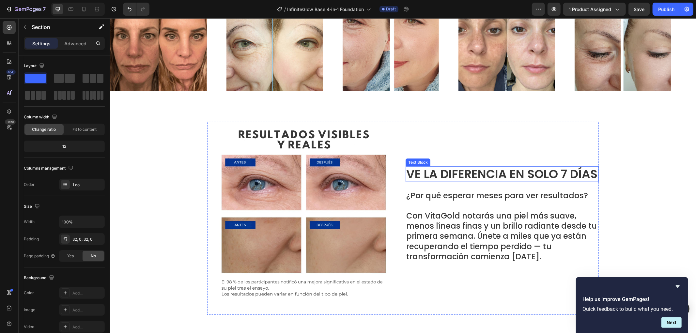
click at [511, 170] on p "Ve la Diferencia en Solo 7 Días" at bounding box center [502, 174] width 192 height 14
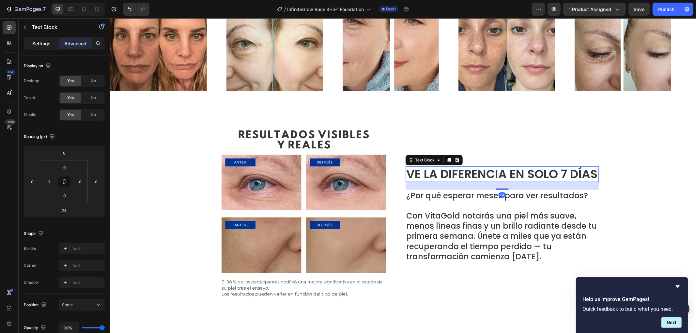
click at [41, 43] on p "Settings" at bounding box center [41, 43] width 18 height 7
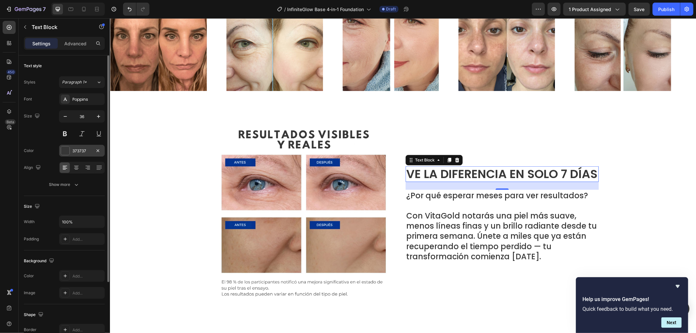
click at [66, 151] on div at bounding box center [65, 150] width 8 height 8
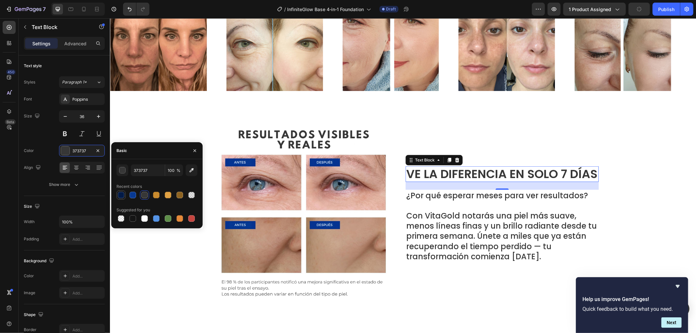
click at [123, 195] on div at bounding box center [121, 195] width 7 height 7
type input "021A47"
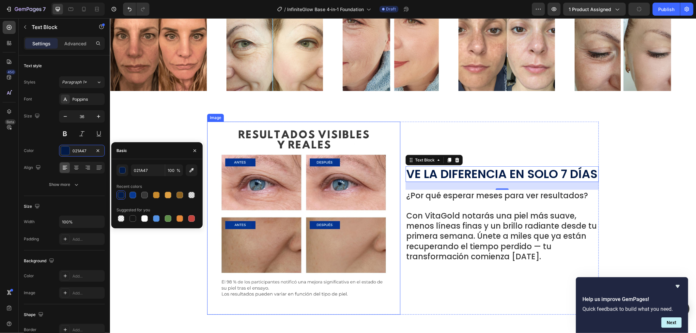
click at [495, 276] on div "Ve la Diferencia en Solo 7 Días Text Block 24 ¿Por qué esperar meses para ver r…" at bounding box center [501, 217] width 193 height 193
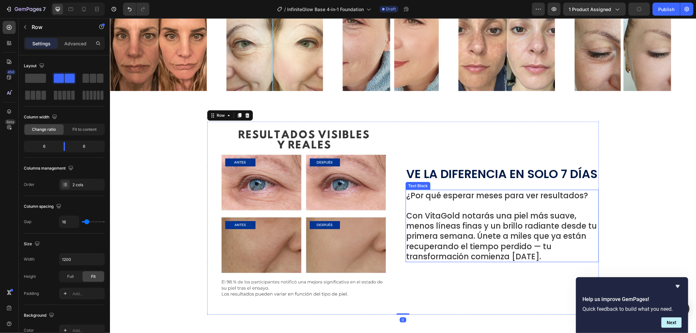
click at [491, 248] on p "Con VitaGold notarás una piel más suave, menos líneas finas y un brillo radiant…" at bounding box center [502, 235] width 192 height 51
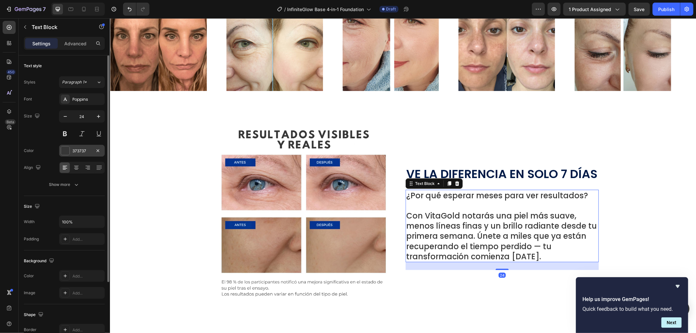
click at [65, 149] on div at bounding box center [65, 150] width 8 height 8
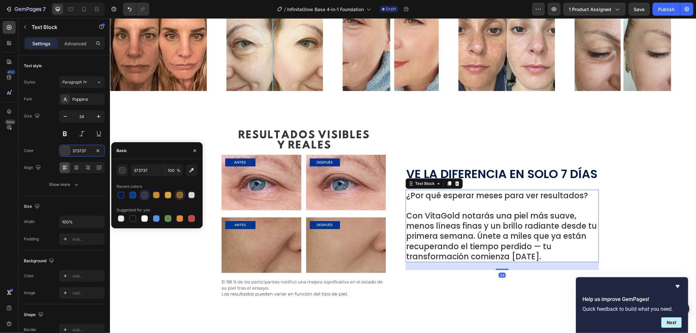
drag, startPoint x: 118, startPoint y: 196, endPoint x: 182, endPoint y: 193, distance: 63.7
click at [121, 196] on div at bounding box center [121, 195] width 7 height 7
type input "021A47"
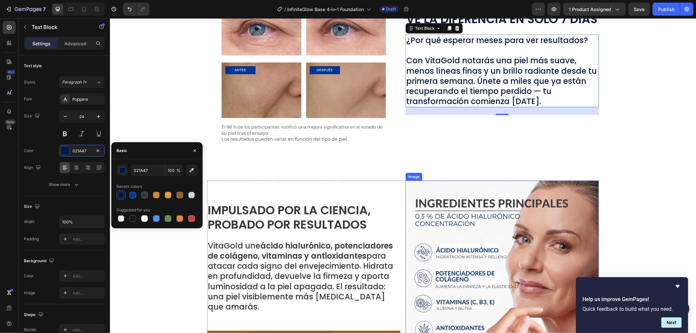
scroll to position [616, 0]
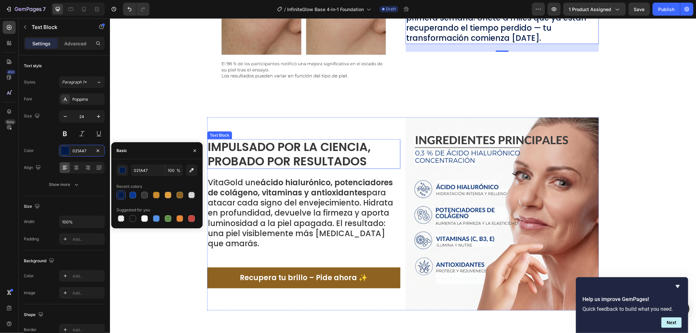
click at [328, 146] on p "Impulsado por la Ciencia, Probado por Resultados" at bounding box center [303, 154] width 192 height 28
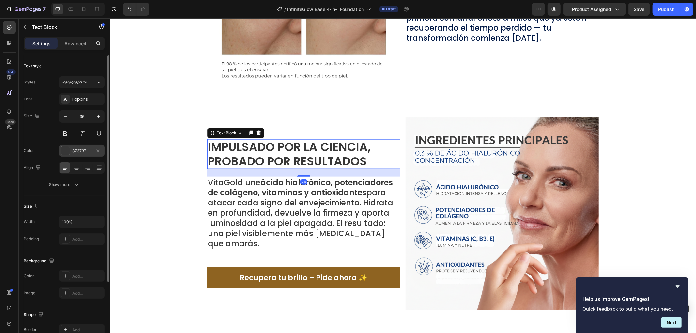
click at [71, 151] on div "373737" at bounding box center [82, 151] width 46 height 12
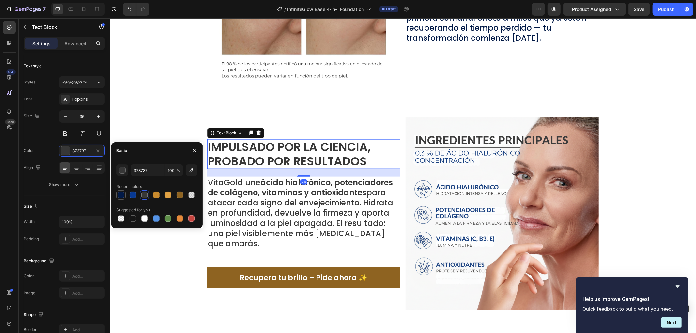
click at [123, 191] on div at bounding box center [121, 195] width 8 height 8
type input "021A47"
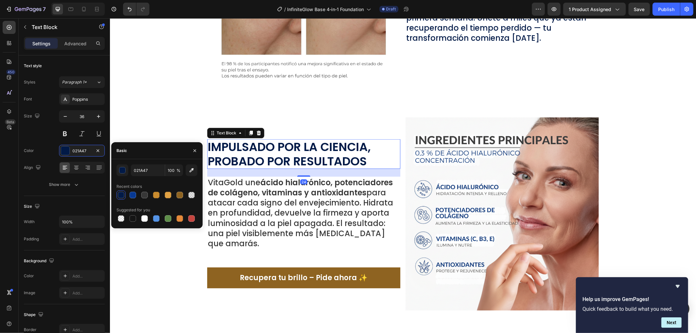
click at [270, 190] on strong "ácido hialurónico, potenciadores de colágeno, vitaminas y antioxidantes" at bounding box center [299, 187] width 185 height 21
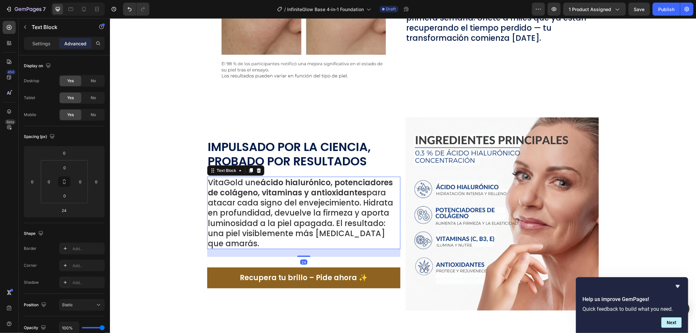
click at [43, 37] on div "Settings Advanced" at bounding box center [64, 43] width 81 height 13
click at [50, 43] on p "Settings" at bounding box center [41, 43] width 18 height 7
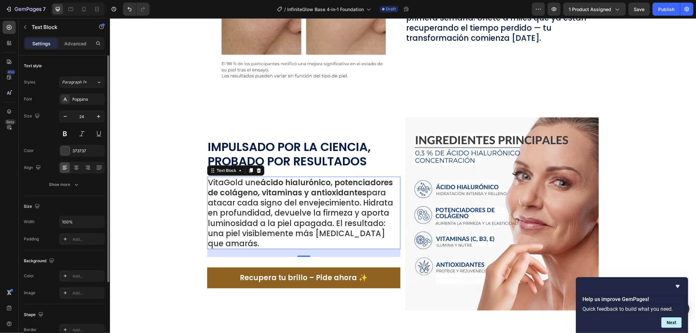
click at [66, 144] on div "Font Poppins Size 24 Color 373737 Align Show more" at bounding box center [64, 141] width 81 height 97
click at [66, 148] on div at bounding box center [65, 150] width 8 height 8
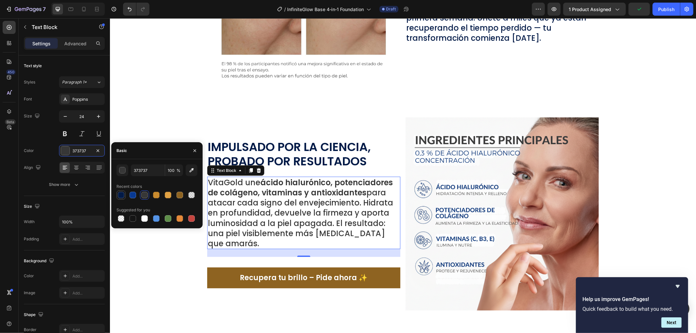
click at [120, 195] on div at bounding box center [121, 195] width 7 height 7
type input "021A47"
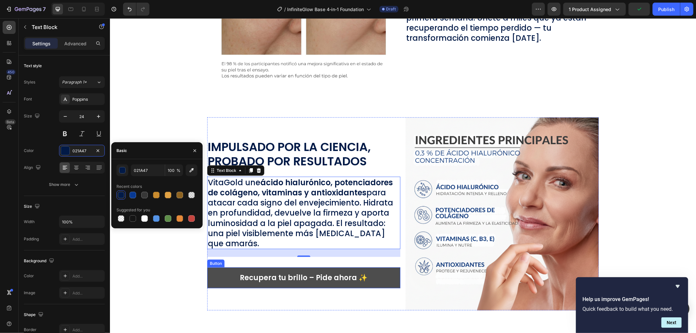
click at [384, 268] on link "Recupera tu brillo – Pide ahora ✨" at bounding box center [303, 277] width 193 height 21
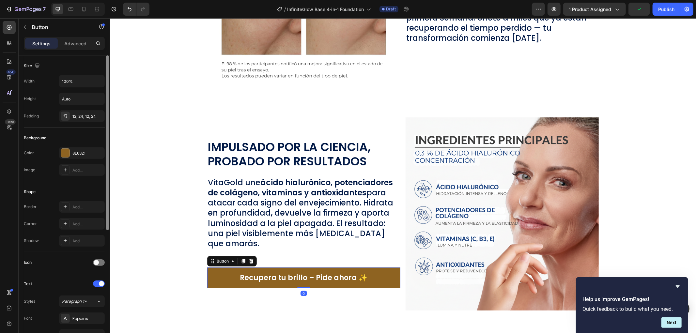
drag, startPoint x: 65, startPoint y: 155, endPoint x: 105, endPoint y: 195, distance: 57.2
click at [66, 157] on div at bounding box center [65, 153] width 8 height 8
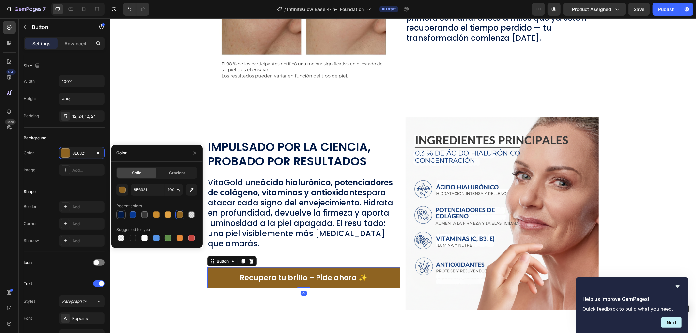
click at [120, 217] on div at bounding box center [121, 214] width 7 height 7
type input "021A47"
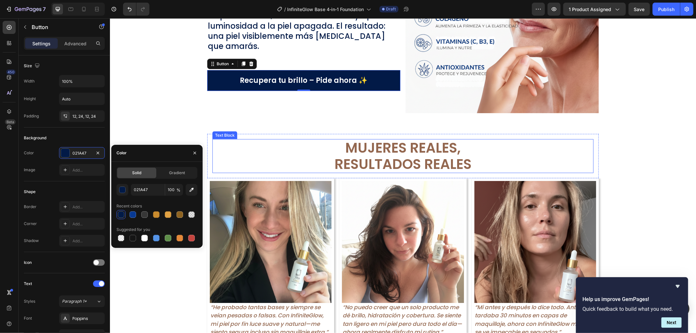
scroll to position [906, 0]
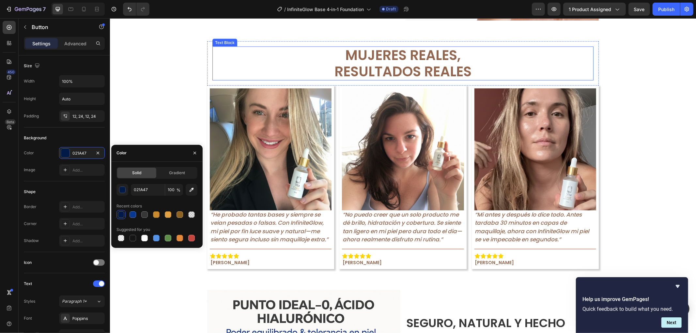
click at [280, 67] on p "Resultados Reales" at bounding box center [403, 71] width 380 height 16
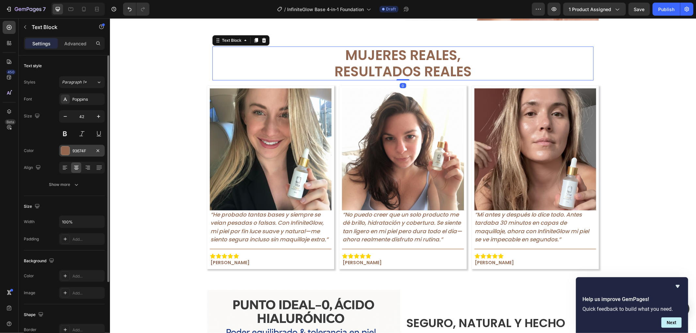
click at [66, 151] on div at bounding box center [65, 150] width 8 height 8
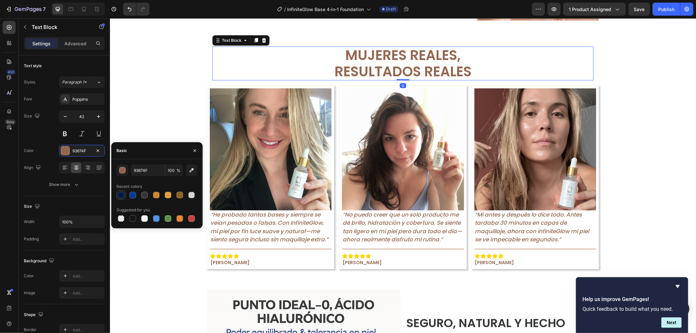
click at [125, 194] on div at bounding box center [121, 195] width 8 height 8
type input "021A47"
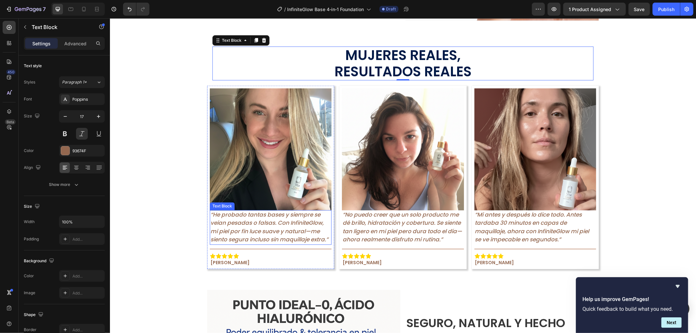
click at [234, 228] on p "“He probado tantas bases y siempre se veían pesadas o falsas. Con InfiniteGlow,…" at bounding box center [270, 227] width 120 height 33
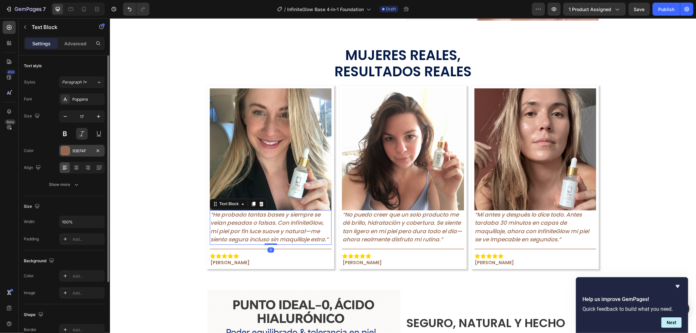
click at [68, 153] on div at bounding box center [65, 150] width 8 height 8
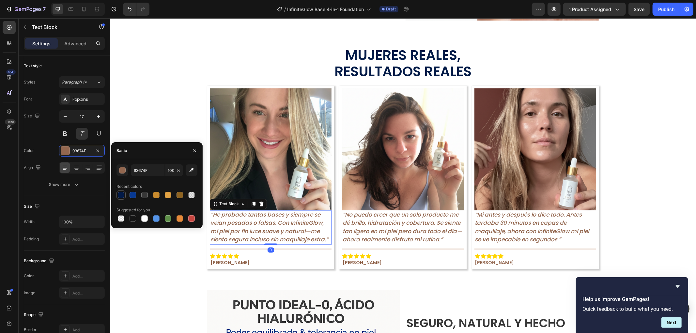
click at [120, 196] on div at bounding box center [121, 195] width 7 height 7
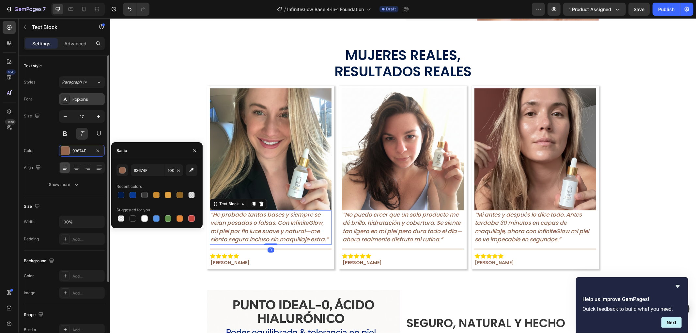
type input "021A47"
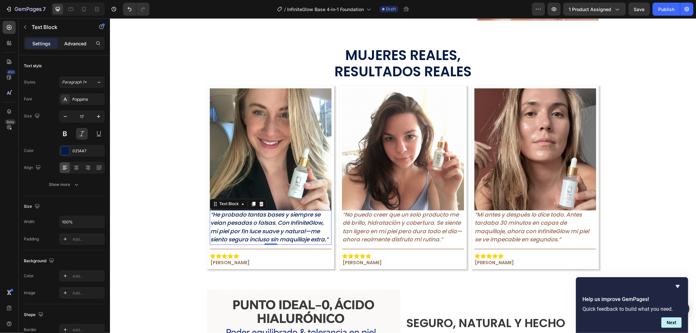
click at [79, 38] on div "Advanced" at bounding box center [75, 43] width 33 height 10
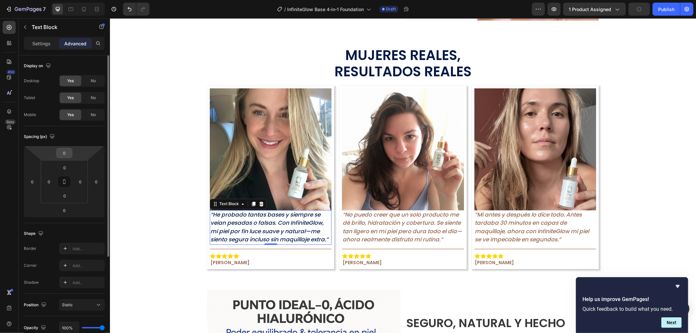
click at [67, 151] on input "0" at bounding box center [64, 153] width 13 height 10
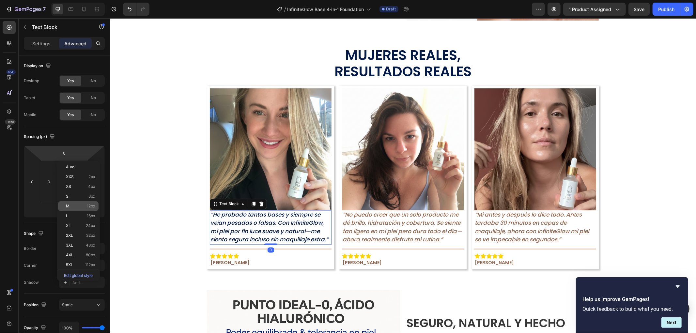
click at [95, 204] on div "M 12px" at bounding box center [78, 206] width 40 height 10
type input "12"
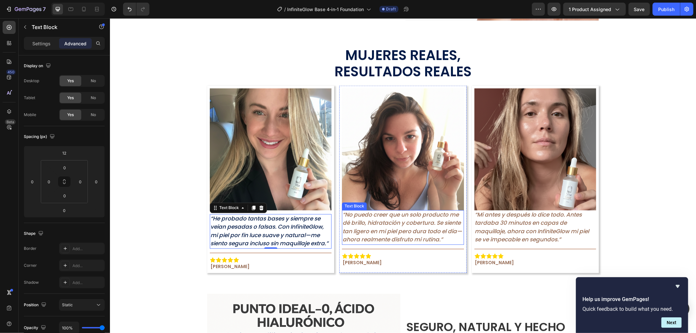
click at [381, 220] on p "“No puedo creer que un solo producto me dé brillo, hidratación y cobertura. Se …" at bounding box center [402, 227] width 120 height 33
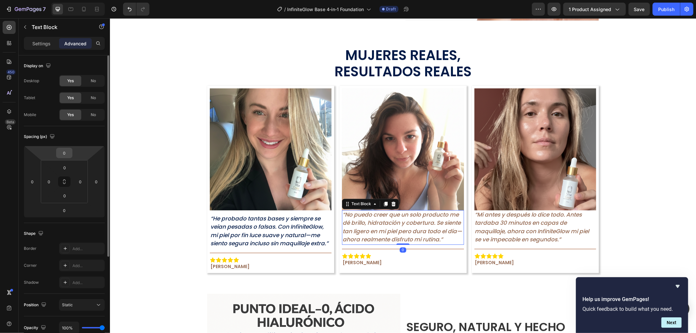
click at [67, 153] on input "0" at bounding box center [64, 153] width 13 height 10
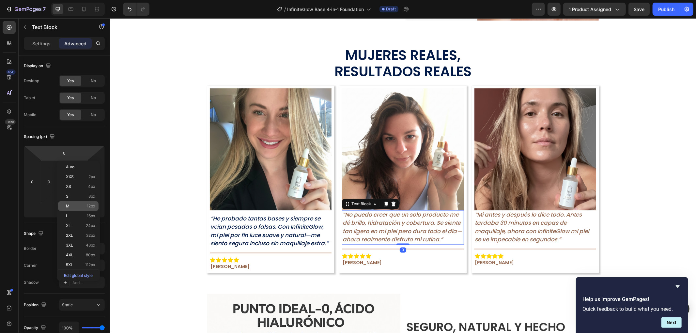
click at [94, 205] on span "12px" at bounding box center [91, 206] width 8 height 5
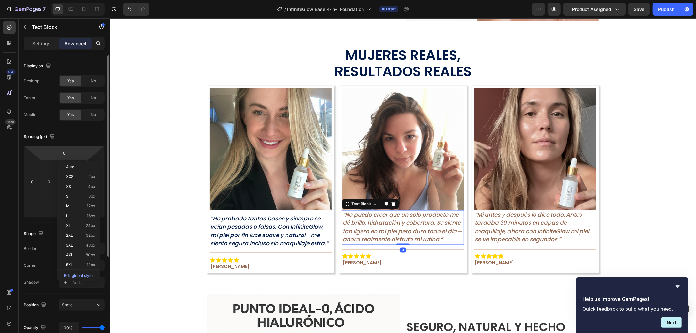
type input "12"
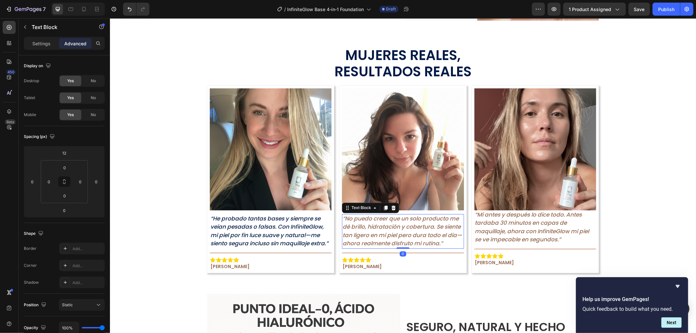
click at [48, 38] on div "Settings Advanced" at bounding box center [64, 43] width 81 height 13
click at [37, 35] on div "Text Block" at bounding box center [56, 27] width 74 height 17
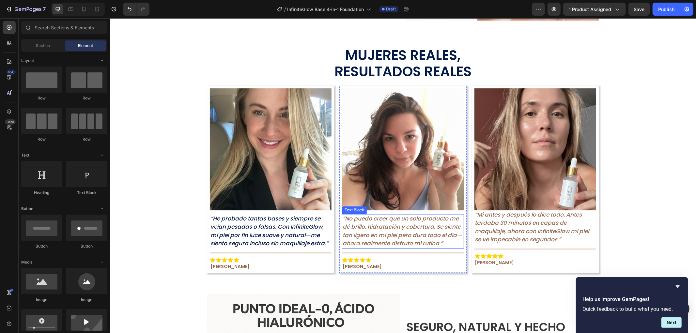
click at [386, 229] on p "“No puedo creer que un solo producto me dé brillo, hidratación y cobertura. Se …" at bounding box center [402, 231] width 120 height 33
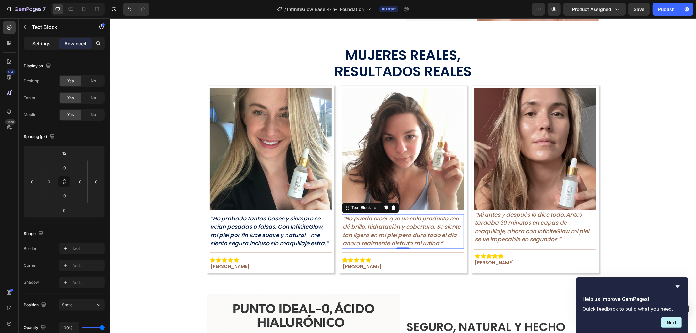
click at [48, 45] on p "Settings" at bounding box center [41, 43] width 18 height 7
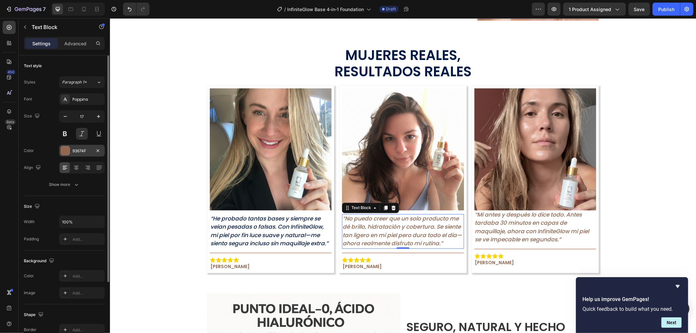
click at [69, 153] on div at bounding box center [65, 150] width 8 height 8
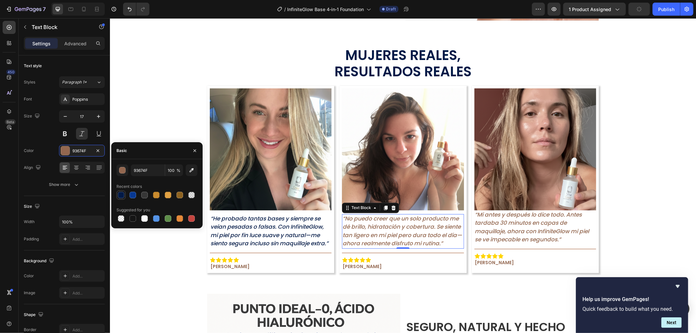
click at [121, 196] on div at bounding box center [121, 195] width 7 height 7
type input "021A47"
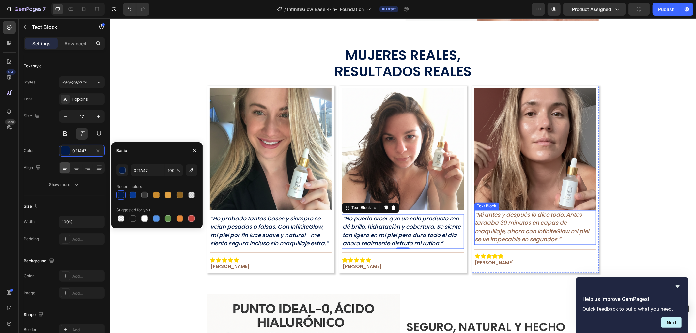
click at [507, 229] on p "“Mi antes y después lo dice todo. Antes tardaba 30 minutos en capas de maquilla…" at bounding box center [535, 227] width 120 height 33
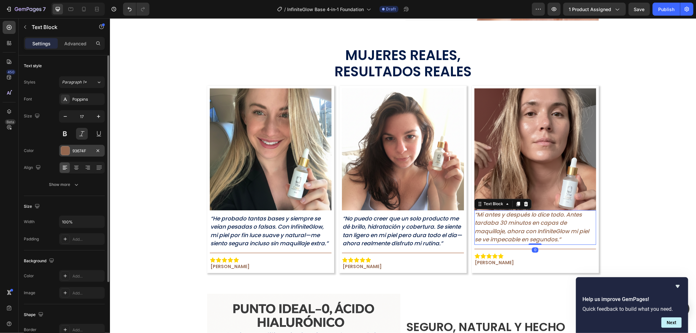
click at [70, 149] on div "93674F" at bounding box center [82, 151] width 46 height 12
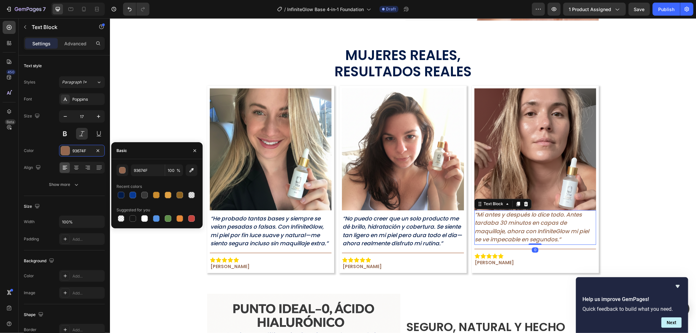
click at [126, 195] on div at bounding box center [156, 194] width 81 height 9
click at [123, 192] on div at bounding box center [121, 195] width 7 height 7
type input "021A47"
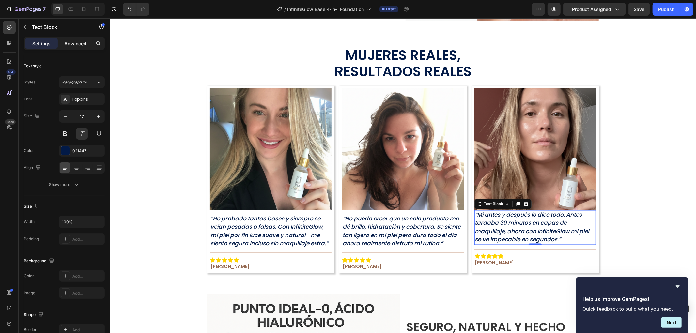
click at [77, 44] on p "Advanced" at bounding box center [75, 43] width 22 height 7
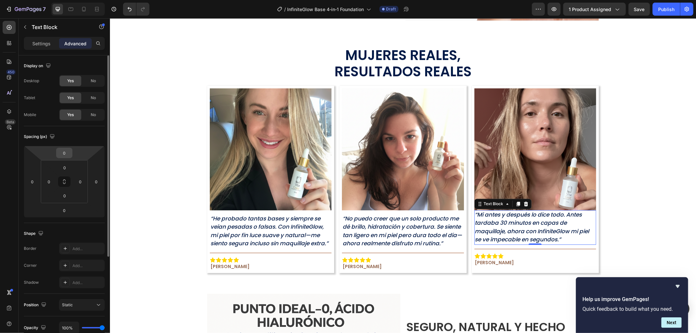
click at [66, 155] on input "0" at bounding box center [64, 153] width 13 height 10
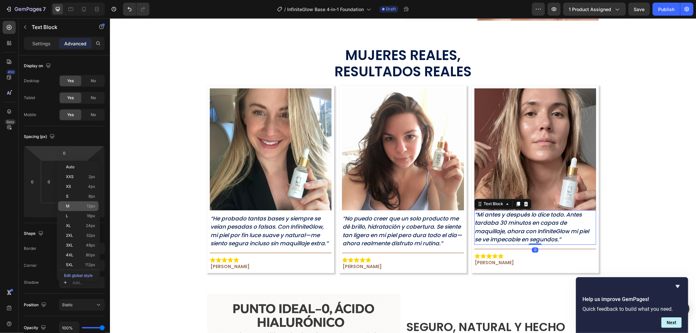
click at [93, 208] on span "12px" at bounding box center [91, 206] width 8 height 5
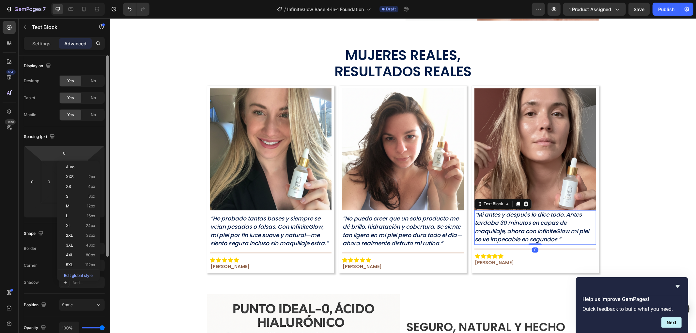
type input "12"
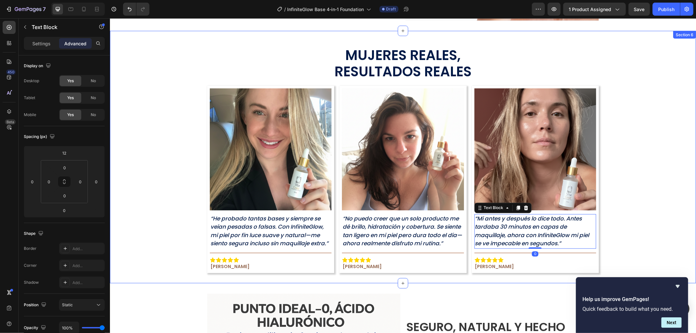
click at [613, 207] on div "Mujeres Reales, Resultados Reales Text Block Row Image “He probado tantas bases…" at bounding box center [403, 157] width 586 height 232
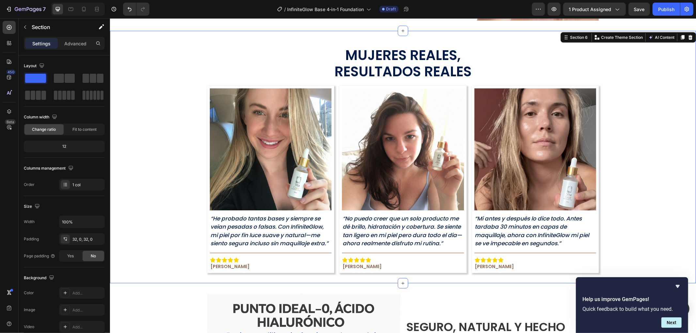
scroll to position [942, 0]
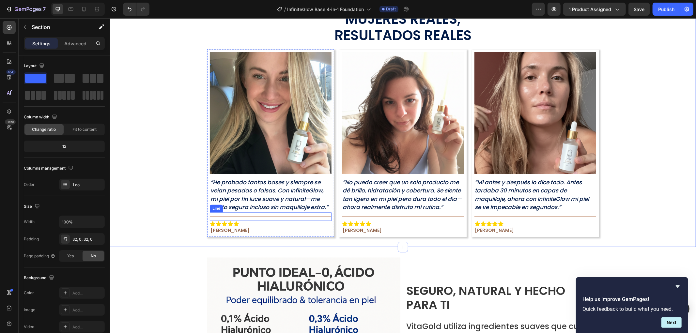
click at [278, 213] on div "Title Line" at bounding box center [270, 216] width 122 height 8
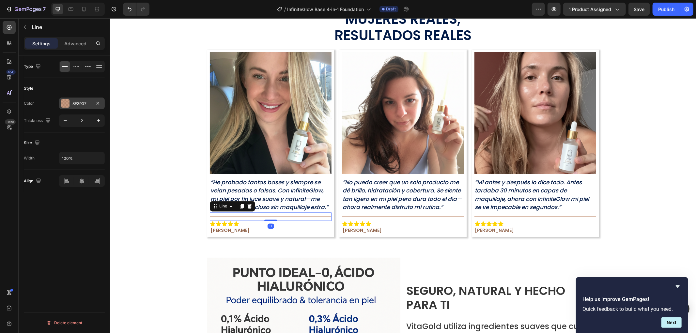
click at [66, 107] on div at bounding box center [65, 103] width 8 height 8
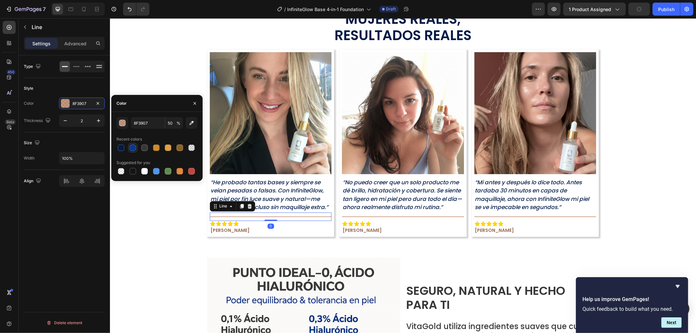
click at [132, 151] on div at bounding box center [132, 147] width 7 height 7
type input "073993"
type input "100"
click at [156, 171] on div at bounding box center [156, 171] width 7 height 7
type input "5594E7"
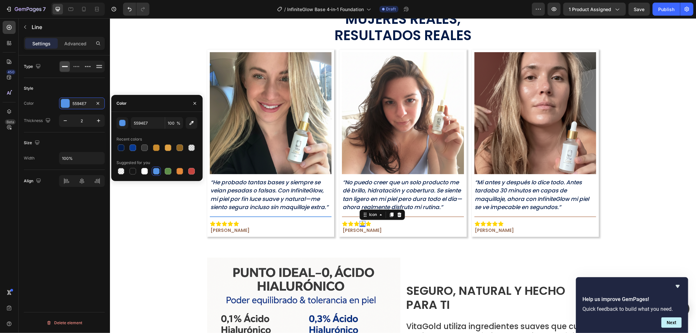
click at [359, 221] on icon at bounding box center [362, 224] width 6 height 6
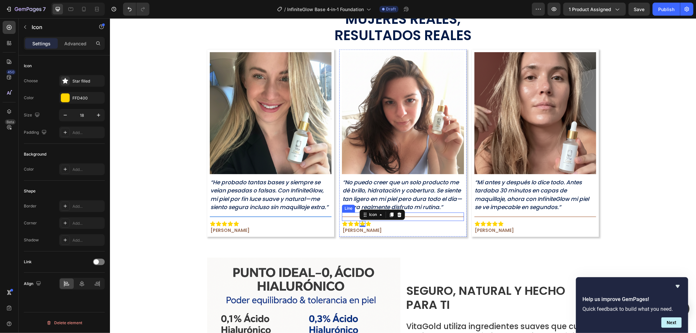
click at [344, 215] on div "Title Line" at bounding box center [402, 216] width 122 height 8
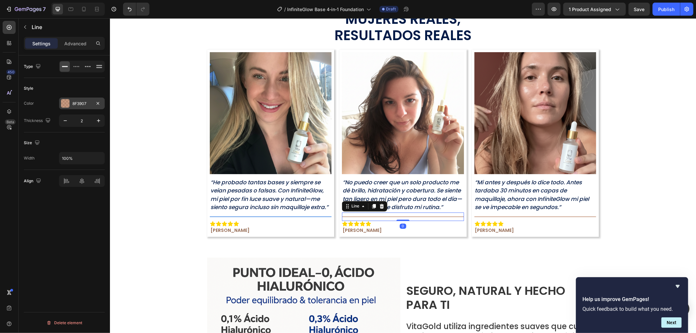
click at [68, 103] on div at bounding box center [65, 103] width 8 height 8
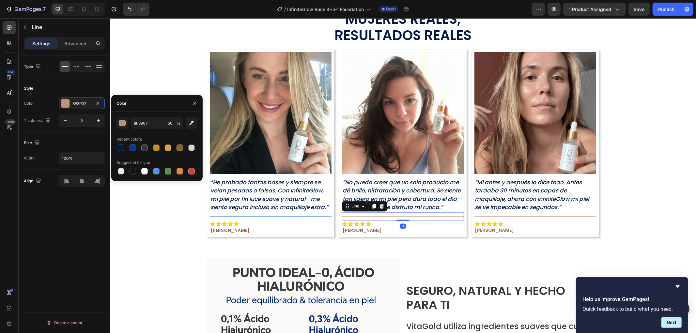
drag, startPoint x: 156, startPoint y: 172, endPoint x: 197, endPoint y: 172, distance: 41.4
click at [157, 172] on div at bounding box center [156, 171] width 7 height 7
type input "5594E7"
type input "100"
click at [497, 214] on div "Title Line" at bounding box center [535, 216] width 122 height 8
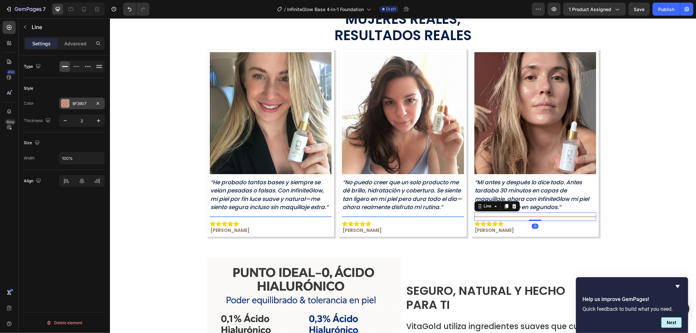
click at [67, 101] on div at bounding box center [65, 103] width 8 height 8
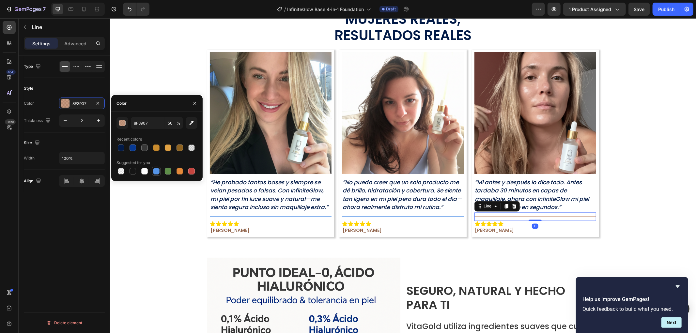
click at [154, 171] on div at bounding box center [156, 171] width 7 height 7
type input "5594E7"
type input "100"
click at [224, 230] on p "[PERSON_NAME]" at bounding box center [270, 230] width 120 height 6
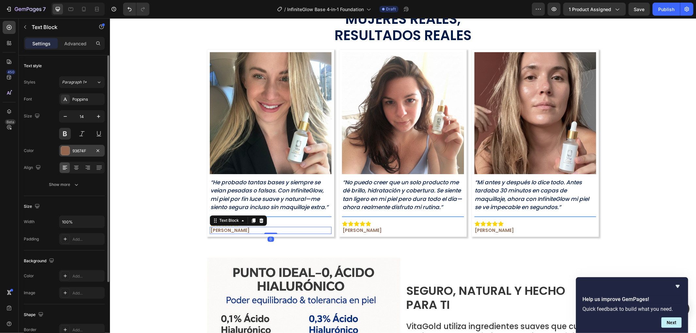
click at [69, 149] on div at bounding box center [65, 150] width 8 height 8
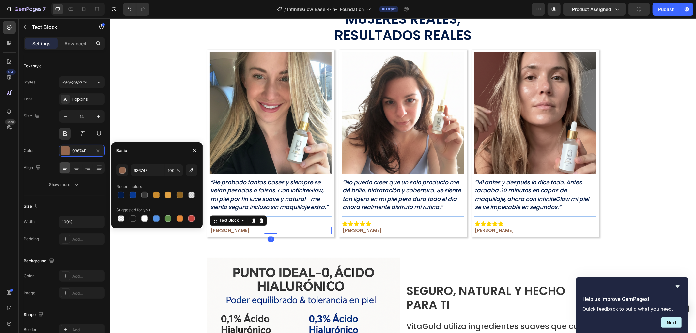
drag, startPoint x: 154, startPoint y: 218, endPoint x: 197, endPoint y: 224, distance: 43.6
click at [157, 218] on div at bounding box center [156, 218] width 7 height 7
click at [128, 197] on div at bounding box center [132, 194] width 9 height 9
type input "073993"
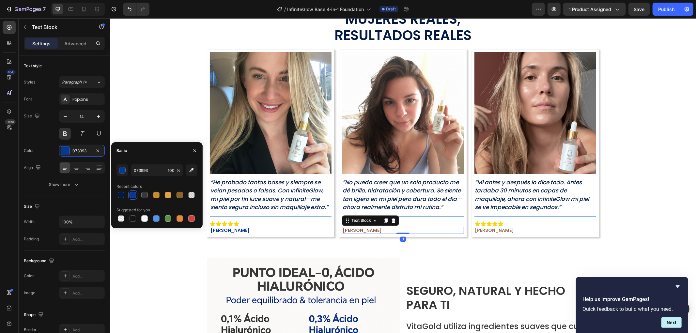
click at [360, 227] on p "[PERSON_NAME]" at bounding box center [402, 230] width 120 height 6
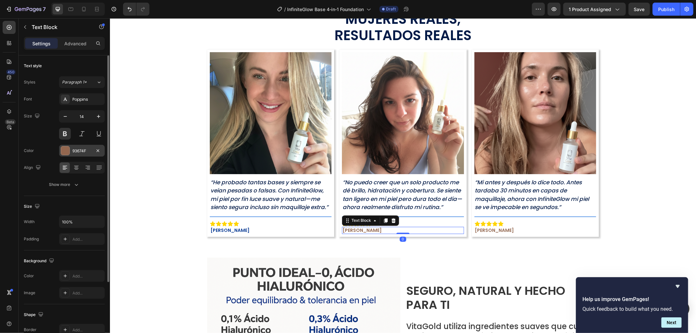
click at [67, 151] on div at bounding box center [65, 150] width 8 height 8
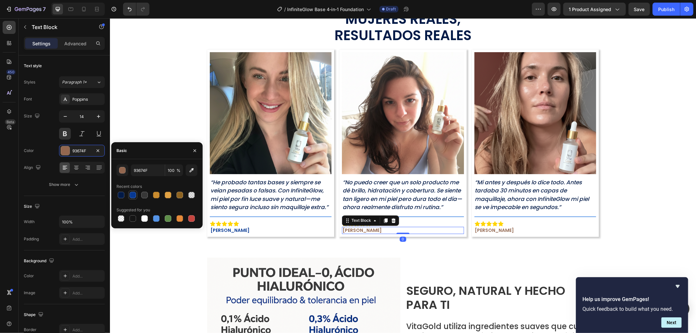
click at [132, 191] on div at bounding box center [133, 195] width 8 height 8
type input "073993"
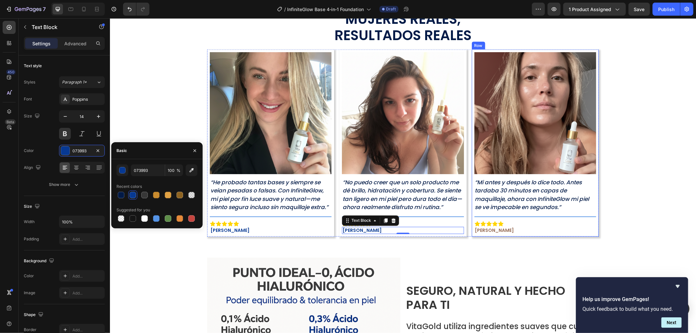
click at [489, 230] on p "[PERSON_NAME]" at bounding box center [535, 230] width 120 height 6
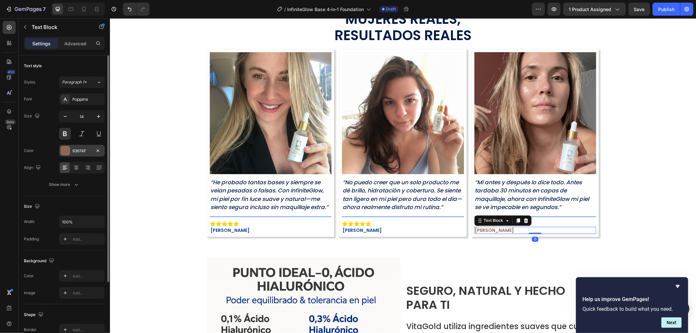
click at [67, 155] on div at bounding box center [65, 150] width 9 height 9
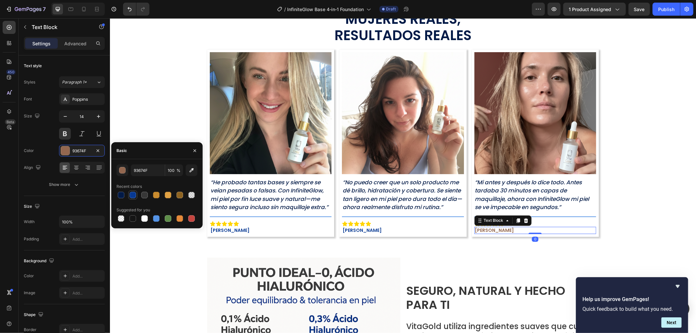
click at [136, 194] on div at bounding box center [133, 195] width 8 height 8
type input "073993"
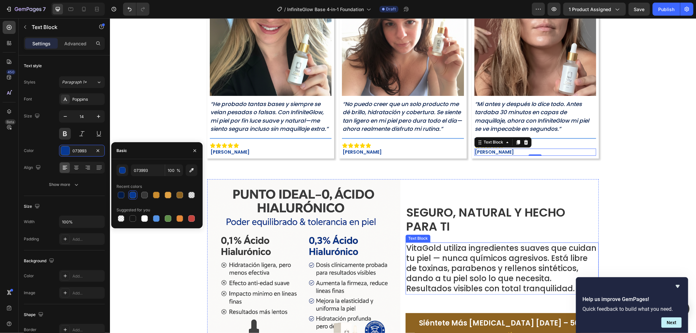
scroll to position [1159, 0]
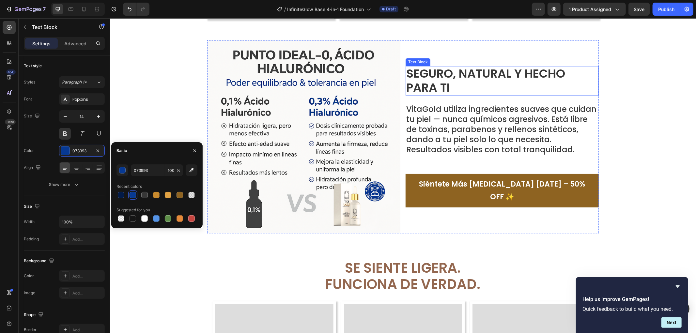
click at [486, 75] on p "Seguro, Natural y Hecho para Ti" at bounding box center [502, 80] width 192 height 28
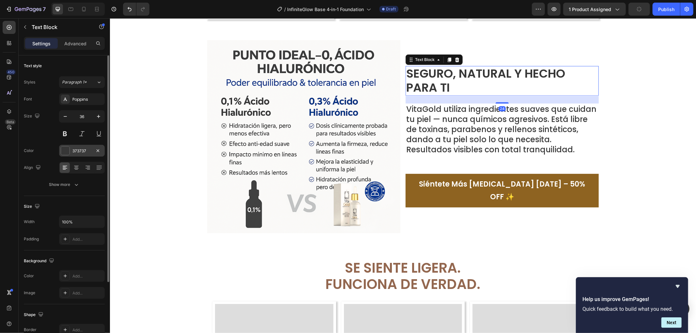
click at [71, 150] on div "373737" at bounding box center [82, 151] width 46 height 12
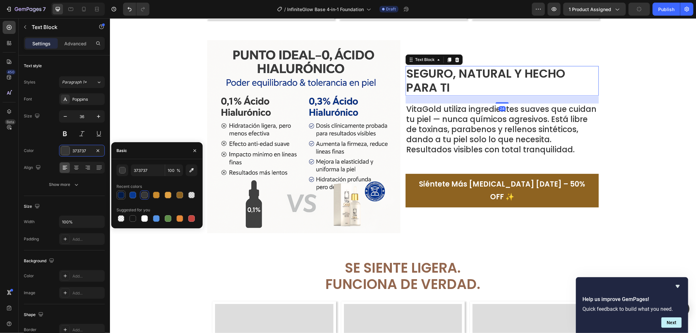
click at [123, 195] on div at bounding box center [121, 195] width 7 height 7
type input "021A47"
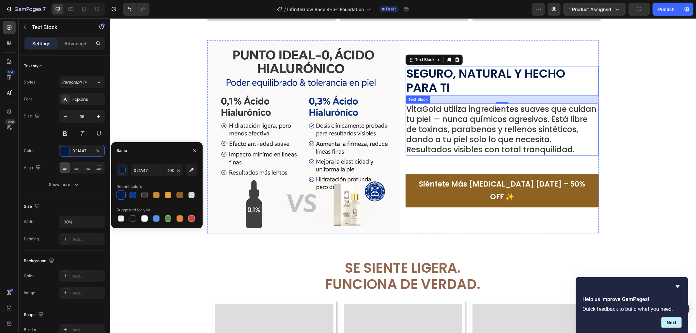
click at [459, 130] on p "VitaGold utiliza ingredientes suaves que cuidan tu piel — nunca químicos agresi…" at bounding box center [502, 129] width 192 height 51
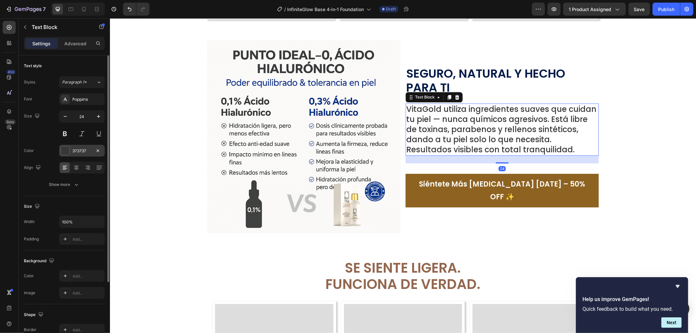
click at [67, 150] on div at bounding box center [65, 150] width 8 height 8
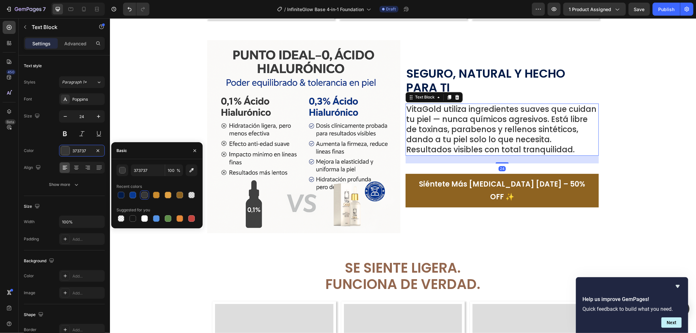
drag, startPoint x: 121, startPoint y: 195, endPoint x: 186, endPoint y: 195, distance: 65.2
click at [122, 195] on div at bounding box center [121, 195] width 7 height 7
type input "021A47"
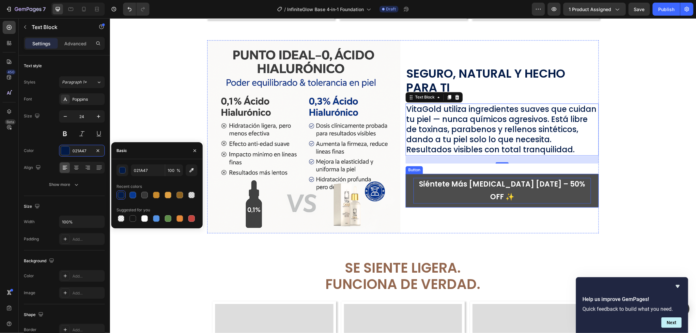
click at [494, 196] on p "Siéntete Más Joven Hoy – 50% OFF ✨" at bounding box center [501, 190] width 177 height 26
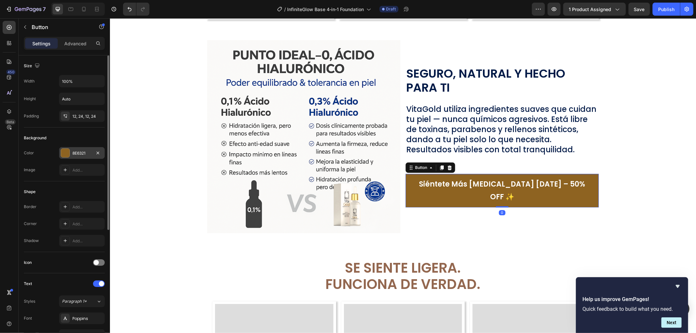
click at [66, 155] on div at bounding box center [65, 153] width 8 height 8
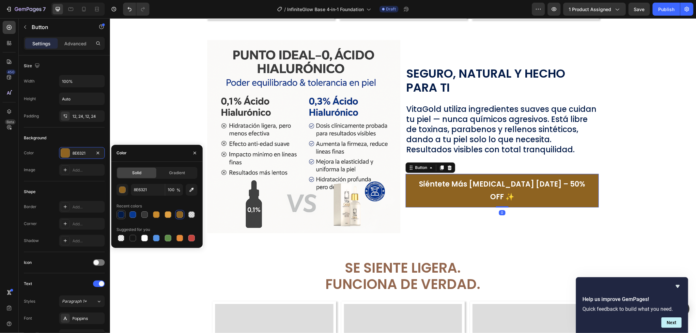
click at [118, 213] on div at bounding box center [121, 214] width 7 height 7
type input "021A47"
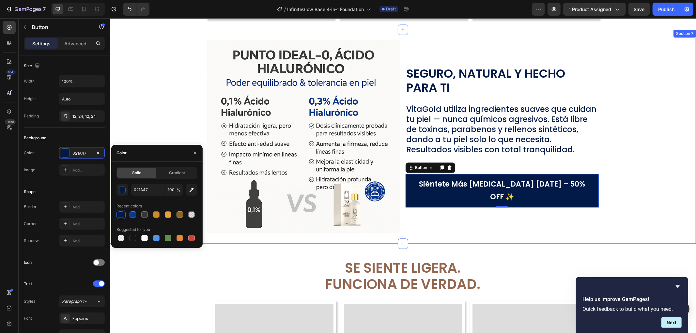
click at [675, 183] on div "Image Seguro, Natural y Hecho para Ti Text Block VitaGold utiliza ingredientes …" at bounding box center [403, 136] width 586 height 193
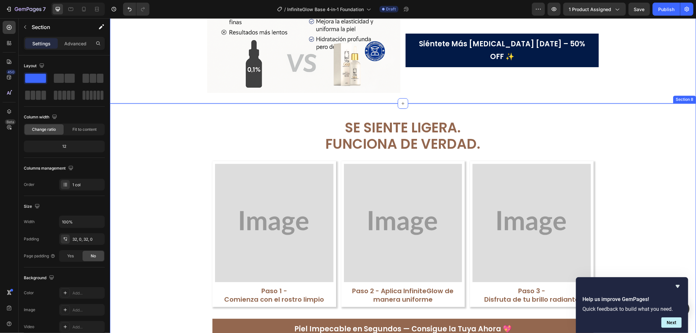
scroll to position [1341, 0]
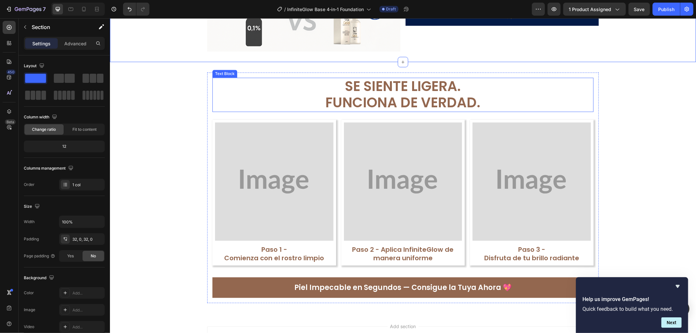
click at [362, 98] on p "Funciona de Verdad." at bounding box center [403, 102] width 380 height 16
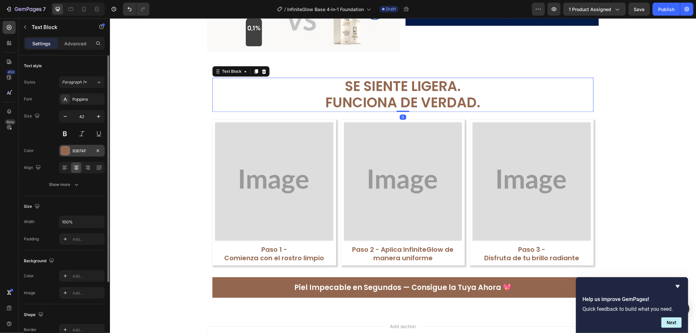
click at [69, 153] on div at bounding box center [65, 150] width 9 height 9
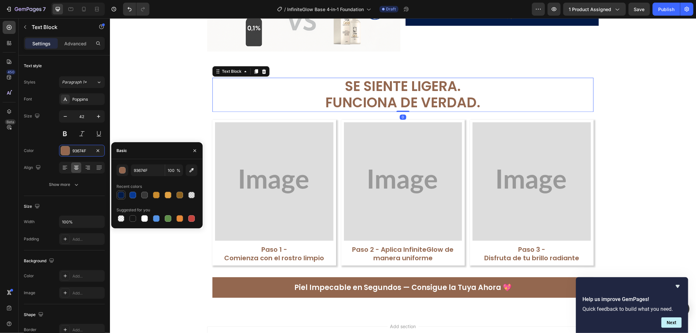
click at [118, 193] on div at bounding box center [121, 195] width 7 height 7
type input "021A47"
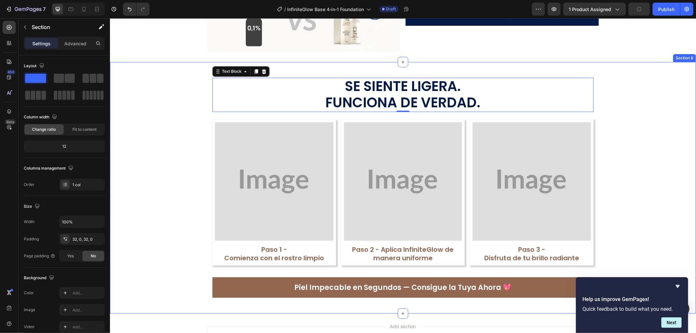
click at [611, 146] on div "Se Siente Ligera. Funciona de Verdad. Text Block 0 Image Paso 1 - Comienza con …" at bounding box center [403, 187] width 586 height 231
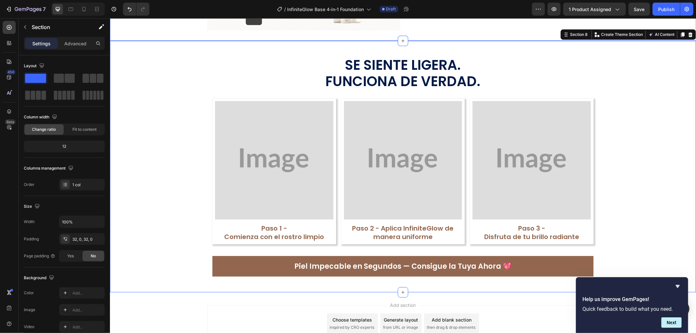
scroll to position [1377, 0]
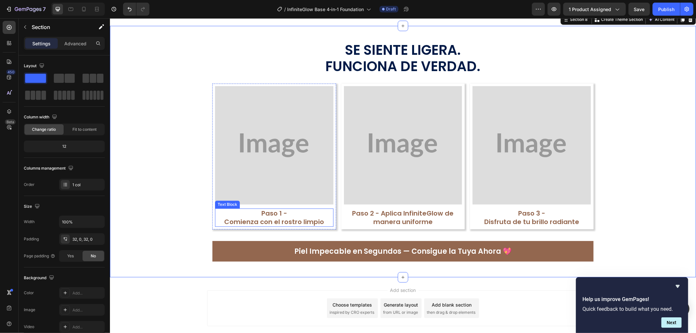
click at [284, 223] on p "Comienza con el rostro limpio" at bounding box center [273, 221] width 117 height 8
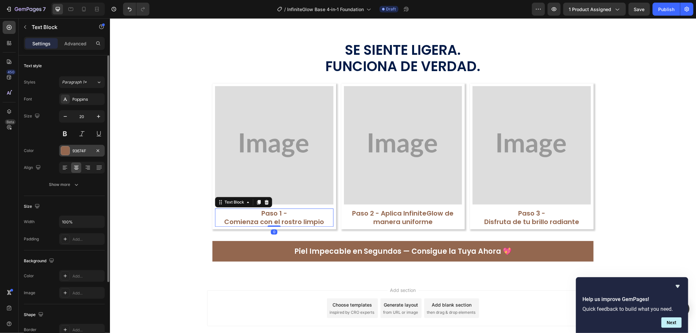
click at [59, 148] on div "93674F" at bounding box center [82, 151] width 46 height 12
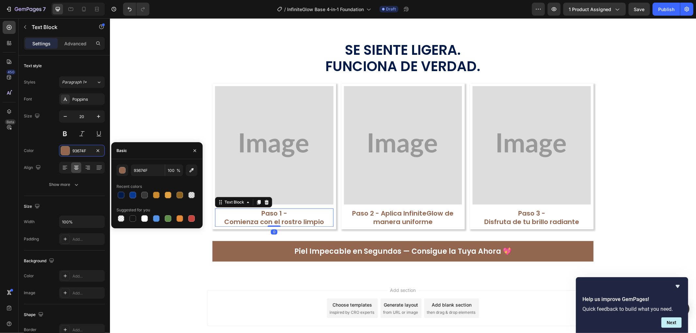
drag, startPoint x: 124, startPoint y: 200, endPoint x: 193, endPoint y: 201, distance: 69.2
click at [125, 200] on div at bounding box center [120, 194] width 9 height 9
type input "021A47"
click at [369, 222] on p "Paso 2 - Aplica InfiniteGlow de manera uniforme" at bounding box center [402, 217] width 117 height 17
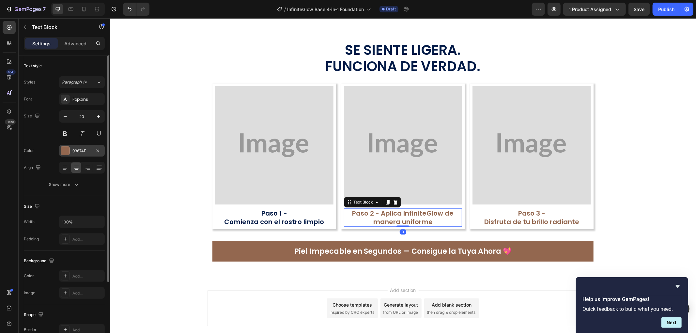
drag, startPoint x: 64, startPoint y: 154, endPoint x: 76, endPoint y: 158, distance: 12.6
click at [65, 154] on div at bounding box center [65, 150] width 8 height 8
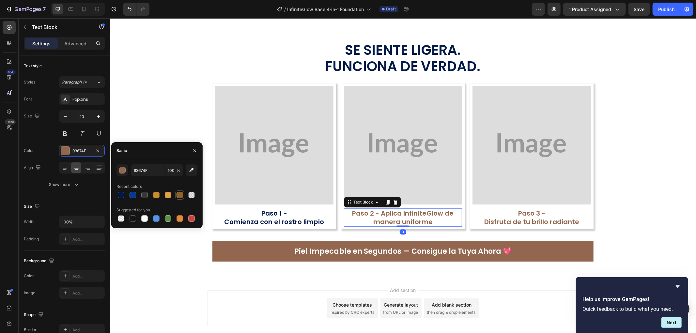
drag, startPoint x: 119, startPoint y: 193, endPoint x: 180, endPoint y: 195, distance: 61.0
click at [121, 193] on div at bounding box center [121, 195] width 7 height 7
type input "021A47"
click at [548, 215] on p "Paso 3 -" at bounding box center [531, 213] width 117 height 8
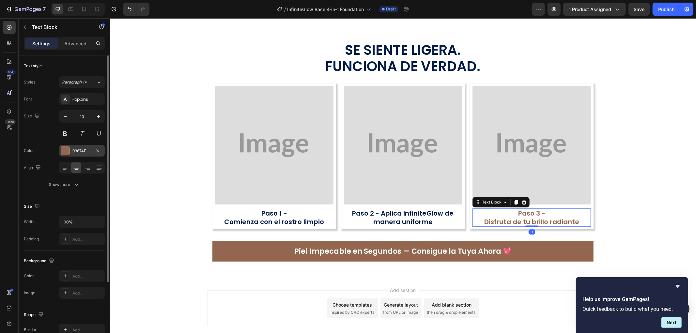
click at [69, 150] on div at bounding box center [65, 150] width 8 height 8
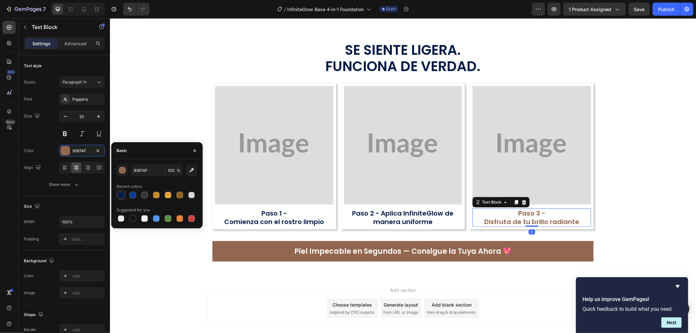
click at [120, 197] on div at bounding box center [121, 195] width 7 height 7
type input "021A47"
click at [642, 84] on div "Se Siente Ligera. Funciona de Verdad. Text Block Image Paso 1 - Comienza con el…" at bounding box center [403, 151] width 586 height 231
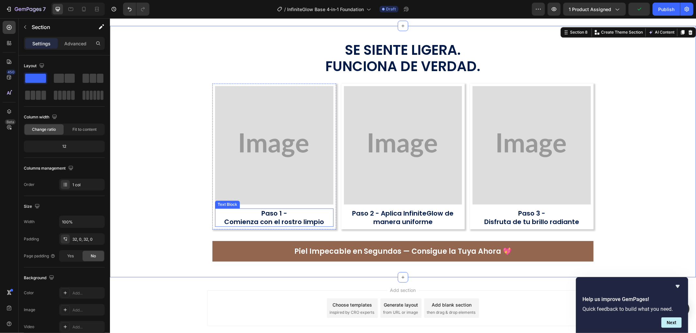
click at [278, 222] on p "Comienza con el rostro limpio" at bounding box center [273, 221] width 117 height 8
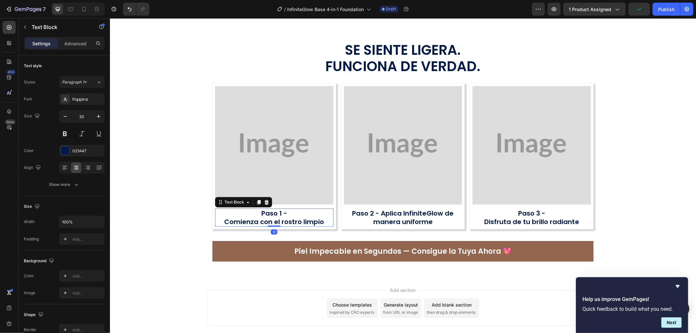
click at [278, 222] on p "Comienza con el rostro limpio" at bounding box center [273, 221] width 117 height 8
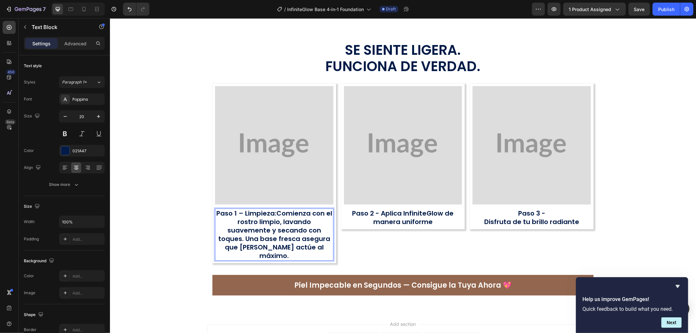
click at [242, 210] on strong "Paso 1 – Limpieza:" at bounding box center [246, 212] width 60 height 9
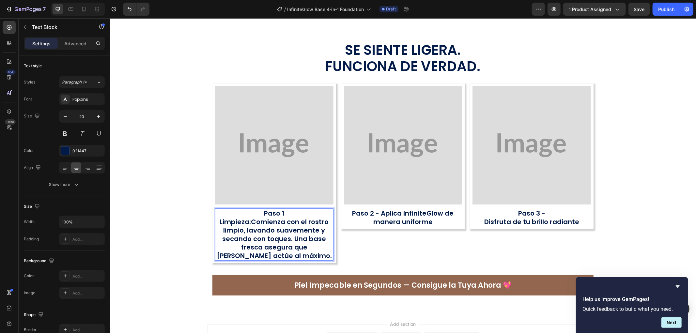
drag, startPoint x: 258, startPoint y: 212, endPoint x: 312, endPoint y: 214, distance: 53.5
click at [312, 214] on p "Paso 1" at bounding box center [273, 213] width 117 height 8
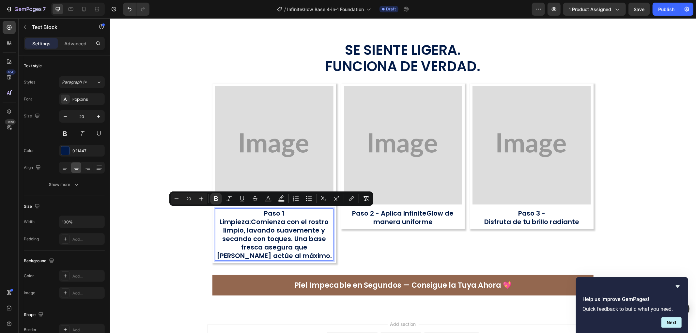
click at [273, 217] on p "Limpieza: Comienza con el rostro limpio, lavando suavemente y secando con toque…" at bounding box center [273, 238] width 117 height 42
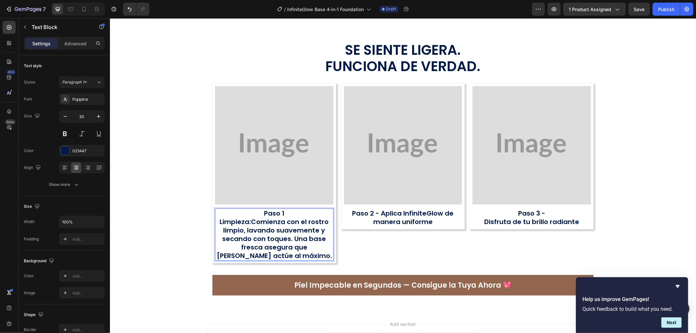
click at [319, 242] on p "Limpieza: Comienza con el rostro limpio, lavando suavemente y secando con toque…" at bounding box center [273, 238] width 117 height 42
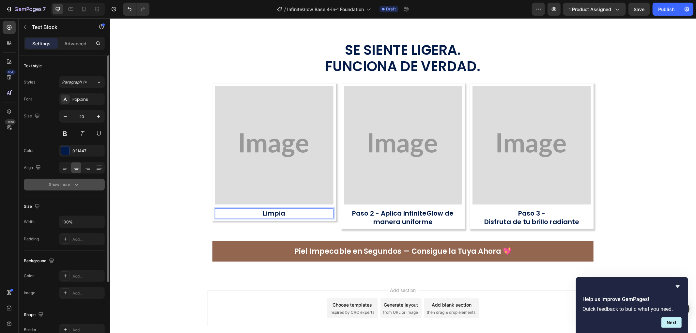
click at [67, 188] on button "Show more" at bounding box center [64, 185] width 81 height 12
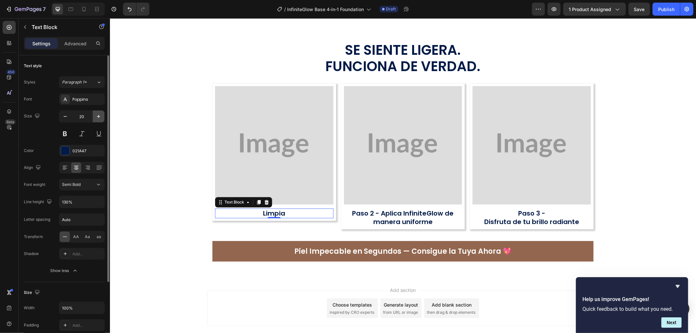
click at [97, 121] on button "button" at bounding box center [99, 117] width 12 height 12
type input "24"
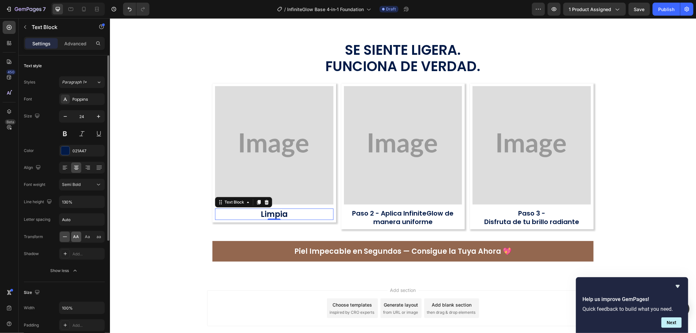
click at [76, 236] on span "AA" at bounding box center [76, 237] width 6 height 6
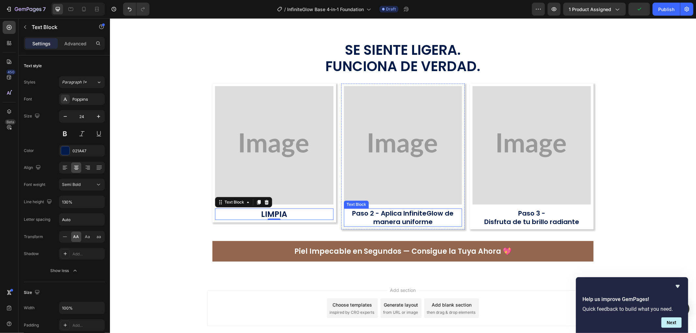
click at [400, 219] on strong "Paso 2 - Aplica InfiniteGlow de manera uniforme" at bounding box center [402, 217] width 101 height 18
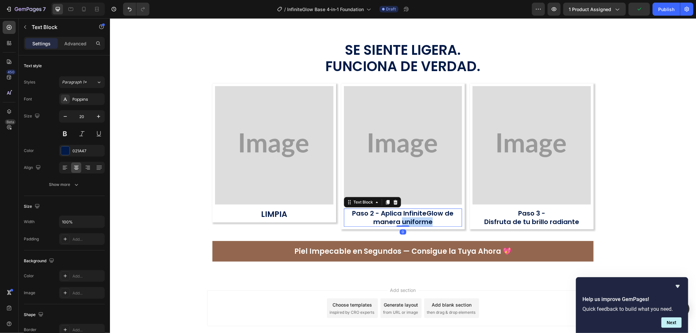
click at [400, 219] on strong "Paso 2 - Aplica InfiniteGlow de manera uniforme" at bounding box center [402, 217] width 101 height 18
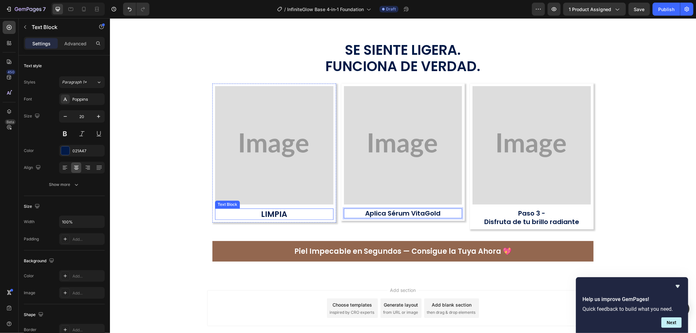
click at [299, 216] on p "Limpia" at bounding box center [273, 214] width 117 height 10
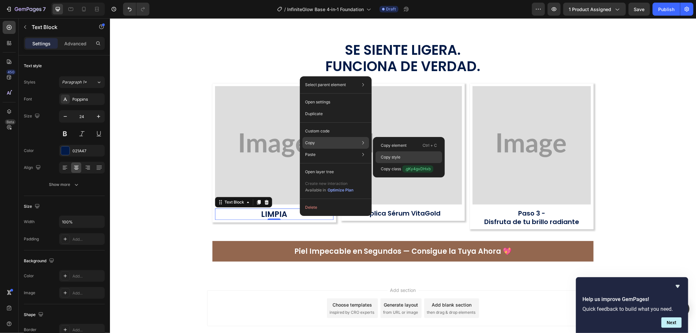
click at [405, 155] on div "Copy style" at bounding box center [408, 157] width 67 height 12
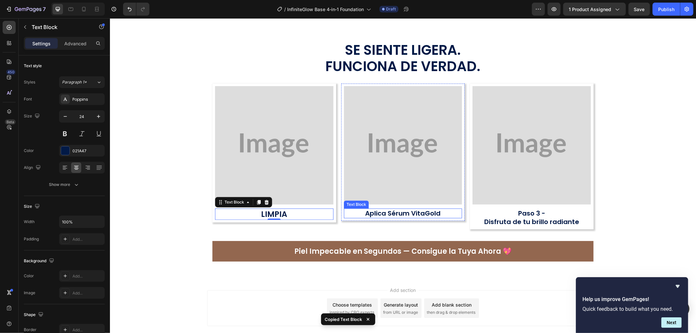
click at [413, 212] on strong "Aplica Sérum VitaGold" at bounding box center [402, 212] width 75 height 9
type input "24"
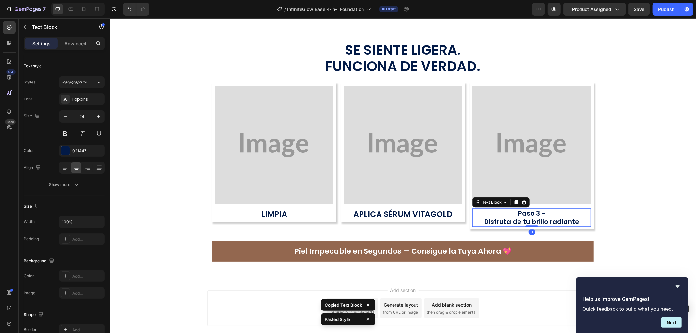
click at [576, 212] on p "Paso 3 -" at bounding box center [531, 213] width 117 height 8
type input "24"
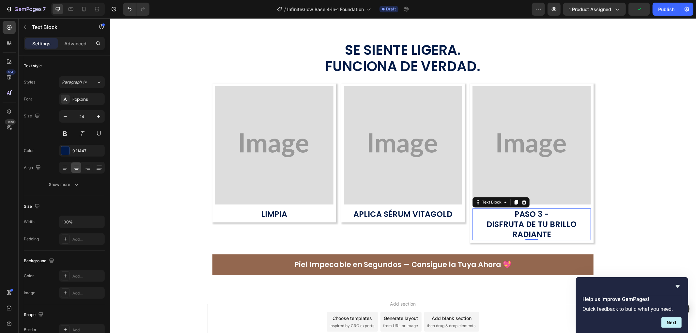
click at [501, 239] on p "Disfruta de tu brillo radiante" at bounding box center [531, 229] width 117 height 20
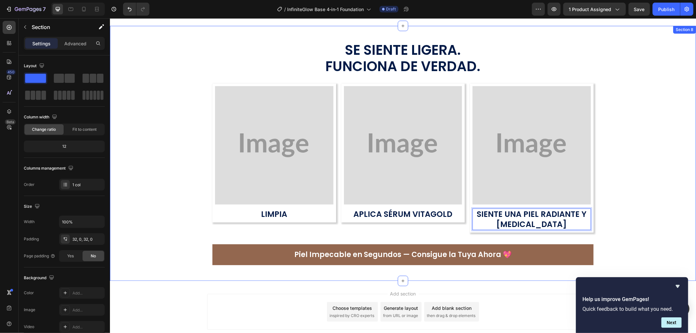
click at [628, 206] on div "Se Siente Ligera. Funciona de Verdad. Text Block Image Limpia Text Block Row Im…" at bounding box center [403, 153] width 586 height 234
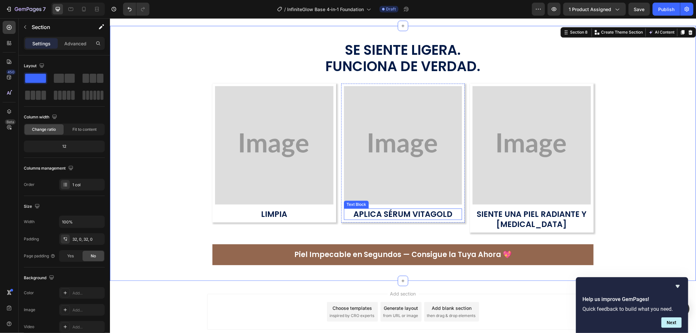
click at [409, 213] on strong "Aplica Sérum VitaGold" at bounding box center [402, 213] width 99 height 11
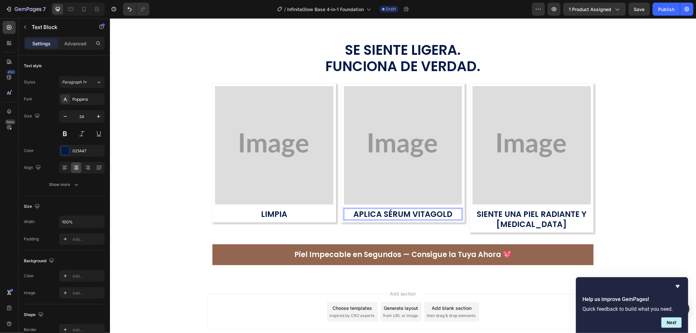
click at [412, 214] on strong "Aplica Sérum VitaGold" at bounding box center [402, 213] width 99 height 11
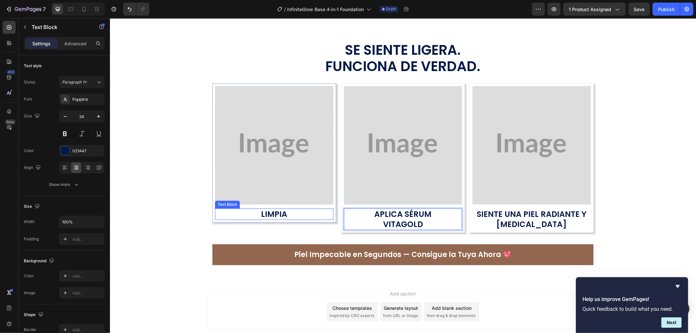
click at [305, 210] on p "Limpia" at bounding box center [273, 214] width 117 height 10
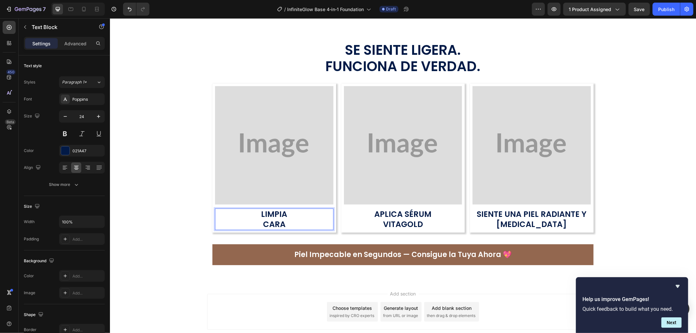
click at [313, 212] on p "Limpia" at bounding box center [273, 214] width 117 height 10
click at [671, 190] on div "Se Siente Ligera. Funciona de Verdad. Text Block Image Limpia CARA Text Block 0…" at bounding box center [403, 153] width 586 height 234
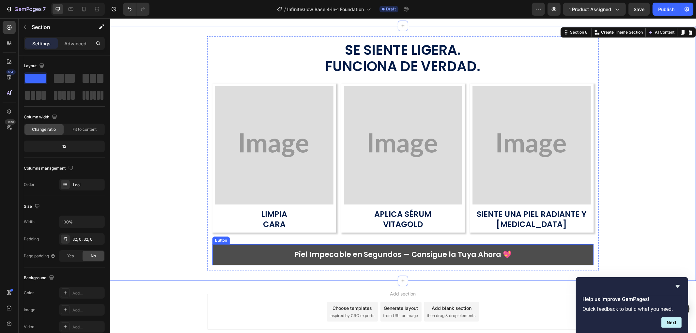
click at [562, 256] on link "Piel Impecable en Segundos — Consigue la Tuya Ahora 💖" at bounding box center [402, 254] width 381 height 21
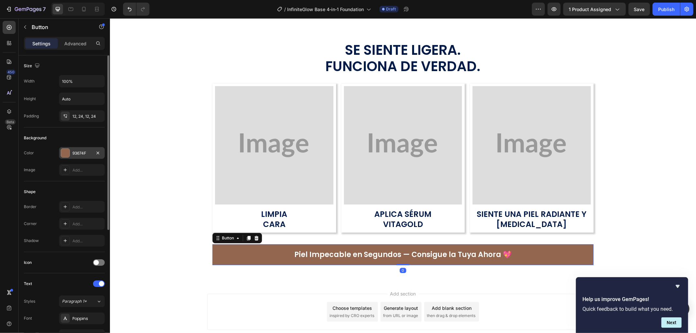
click at [78, 154] on div "93674F" at bounding box center [81, 153] width 19 height 6
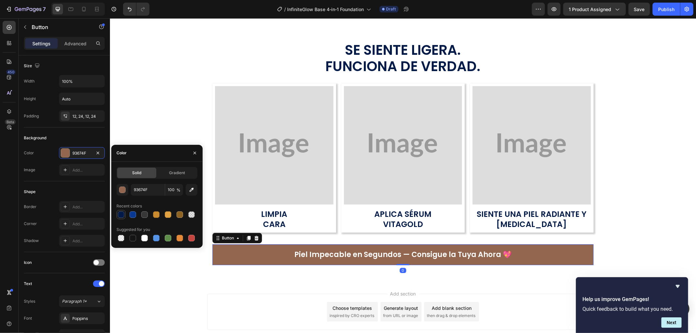
click at [122, 219] on div at bounding box center [120, 214] width 9 height 9
type input "021A47"
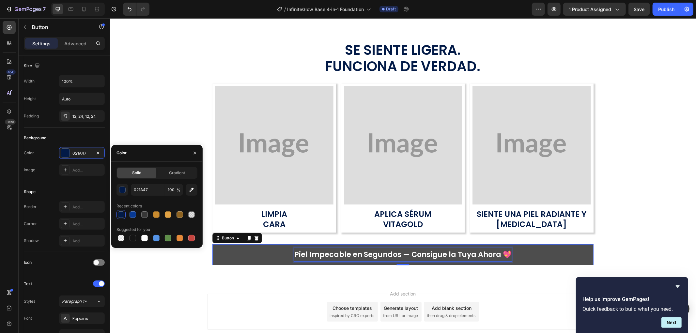
click at [387, 254] on p "Piel Impecable en Segundos — Consigue la Tuya Ahora 💖" at bounding box center [402, 254] width 217 height 13
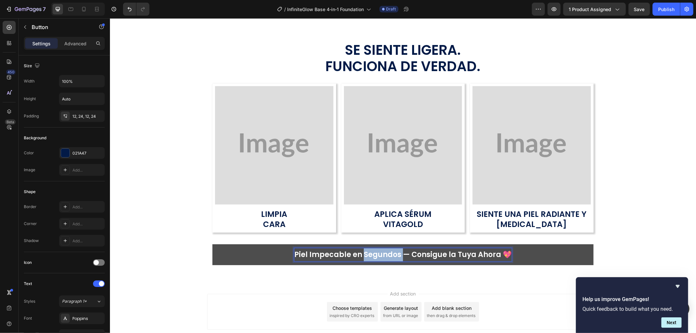
click at [387, 254] on p "Piel Impecable en Segundos — Consigue la Tuya Ahora 💖" at bounding box center [402, 254] width 217 height 13
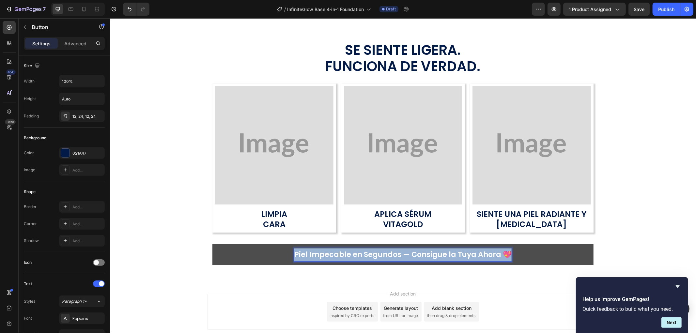
click at [387, 254] on p "Piel Impecable en Segundos — Consigue la Tuya Ahora 💖" at bounding box center [402, 254] width 217 height 13
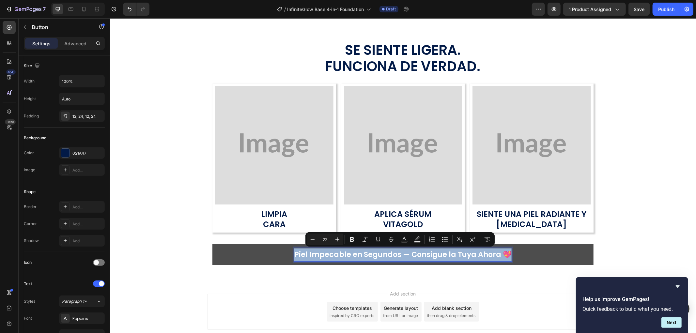
click at [454, 253] on p "Piel Impecable en Segundos — Consigue la Tuya Ahora 💖" at bounding box center [402, 254] width 217 height 13
drag, startPoint x: 494, startPoint y: 254, endPoint x: 259, endPoint y: 254, distance: 234.8
click at [259, 254] on link "Piel Impecable en Segundos — Consigue la Tuya Ahora 💖" at bounding box center [402, 254] width 381 height 21
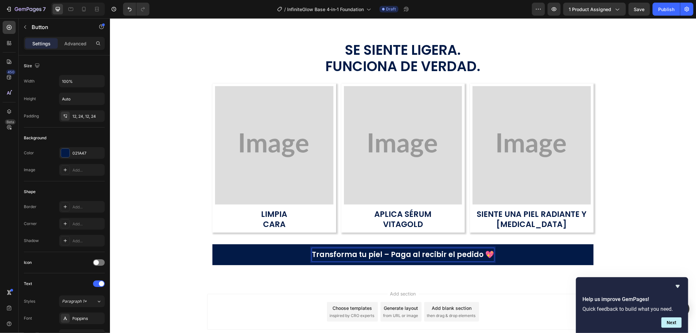
click at [660, 172] on div "Se Siente Ligera. Funciona de Verdad. Text Block Image Limpia CARA Text Block R…" at bounding box center [403, 153] width 586 height 234
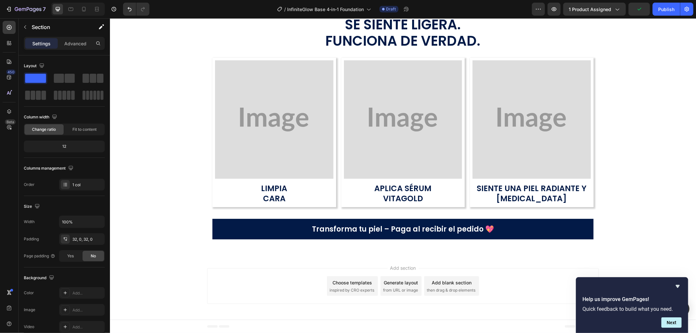
scroll to position [1368, 0]
click at [293, 134] on img at bounding box center [274, 119] width 118 height 118
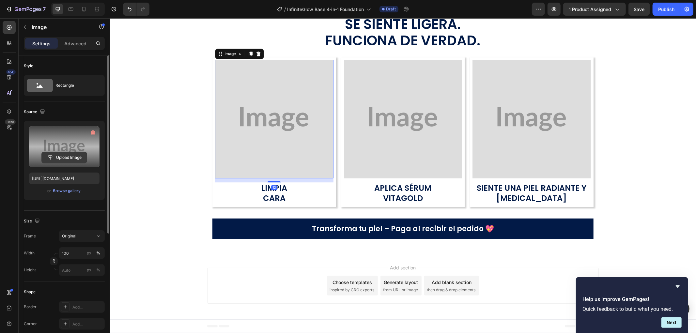
click at [58, 157] on input "file" at bounding box center [64, 157] width 45 height 11
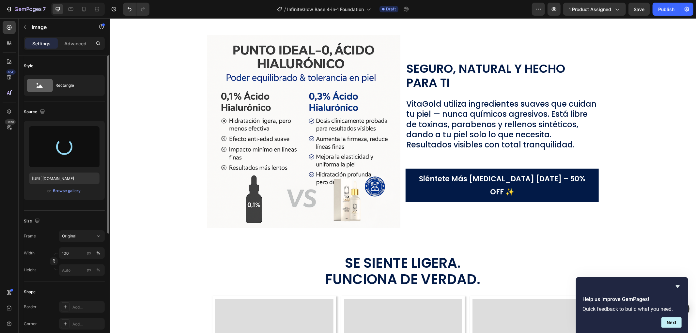
scroll to position [1114, 0]
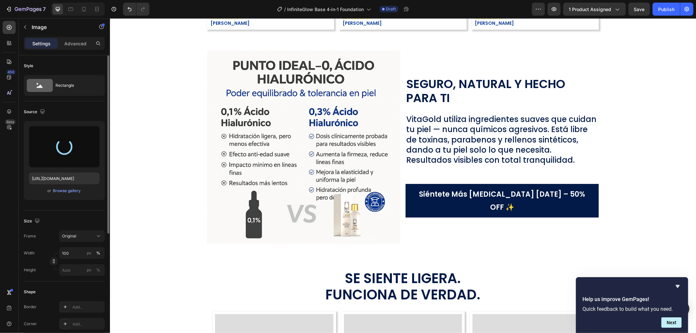
type input "https://cdn.shopify.com/s/files/1/0906/6060/2234/files/gempages_566283674253788…"
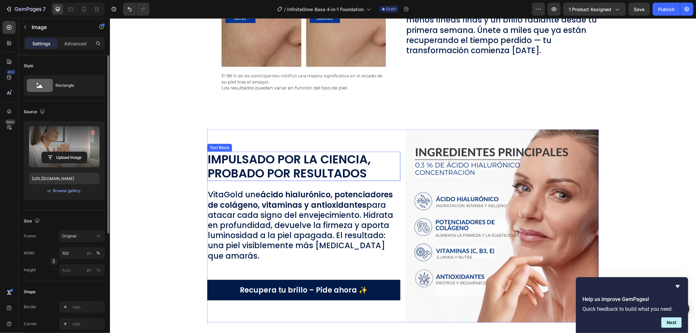
scroll to position [643, 0]
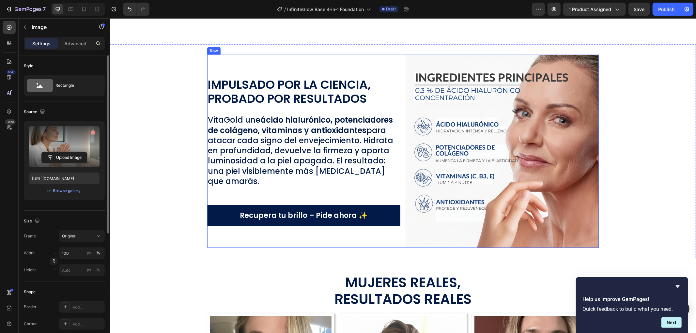
click at [400, 123] on div "Image Impulsado por la Ciencia, Probado por Resultados Text Block VitaGold une …" at bounding box center [402, 150] width 391 height 193
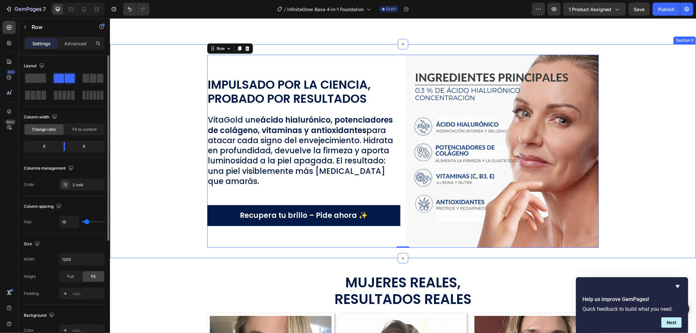
click at [628, 69] on div "Image Impulsado por la Ciencia, Probado por Resultados Text Block VitaGold une …" at bounding box center [403, 150] width 586 height 193
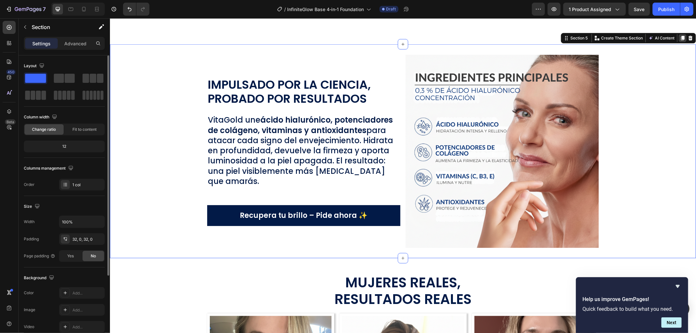
click at [678, 39] on div at bounding box center [682, 38] width 8 height 8
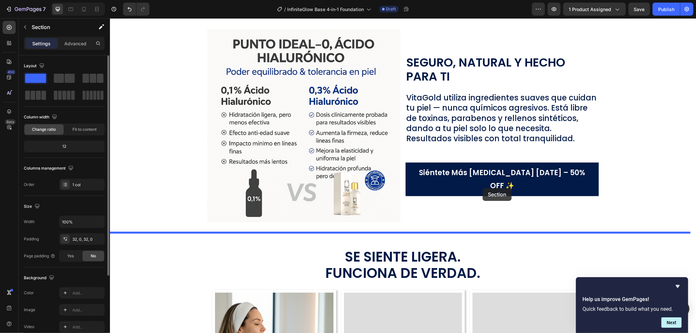
scroll to position [1404, 0]
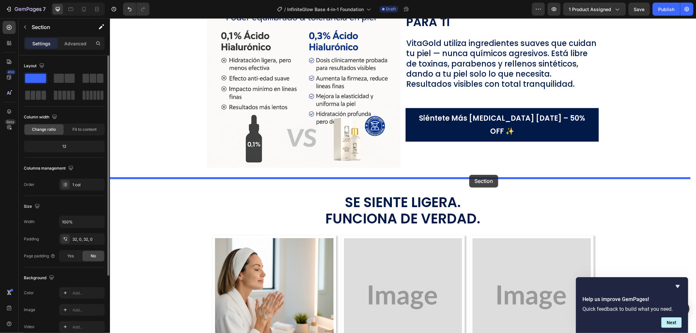
drag, startPoint x: 560, startPoint y: 36, endPoint x: 469, endPoint y: 174, distance: 165.8
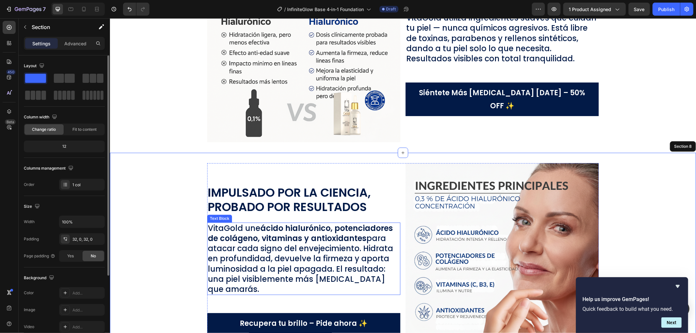
scroll to position [1335, 0]
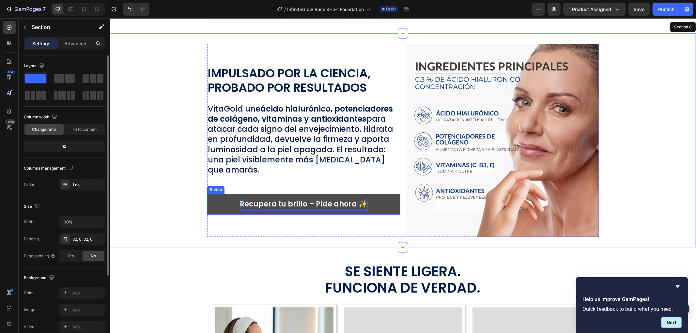
click at [334, 200] on p "Recupera tu brillo – Pide ahora ✨" at bounding box center [304, 203] width 128 height 13
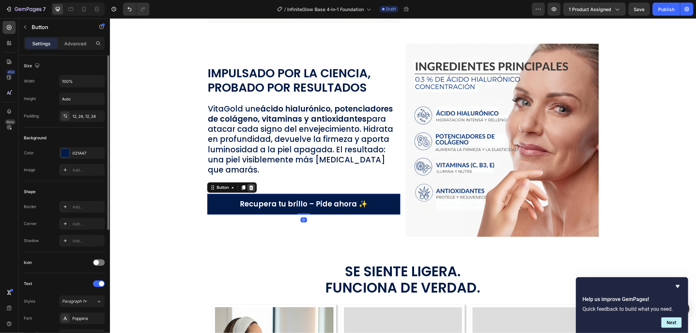
click at [249, 183] on div at bounding box center [251, 187] width 8 height 8
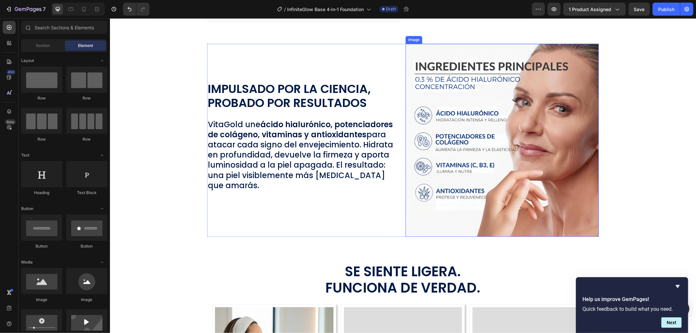
click at [495, 143] on img at bounding box center [501, 139] width 193 height 193
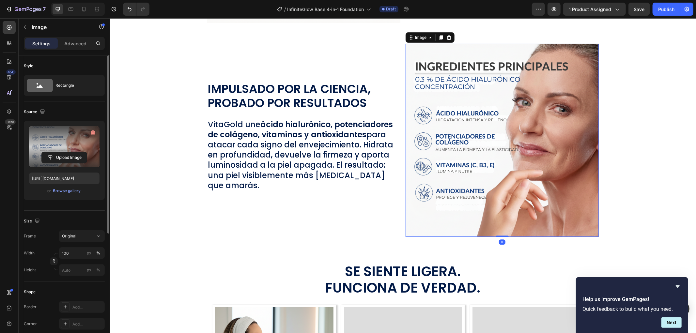
click at [68, 151] on label at bounding box center [64, 146] width 70 height 41
click at [68, 152] on input "file" at bounding box center [64, 157] width 45 height 11
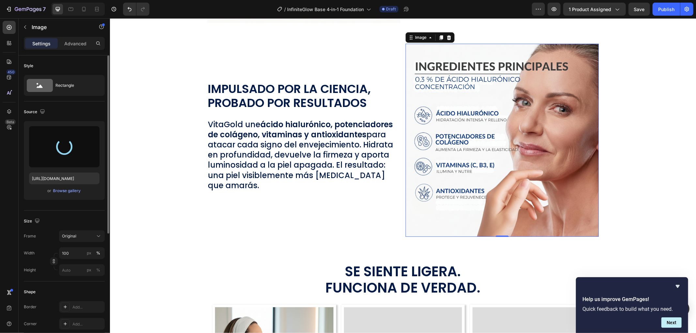
type input "https://cdn.shopify.com/s/files/1/0906/6060/2234/files/gempages_566283674253788…"
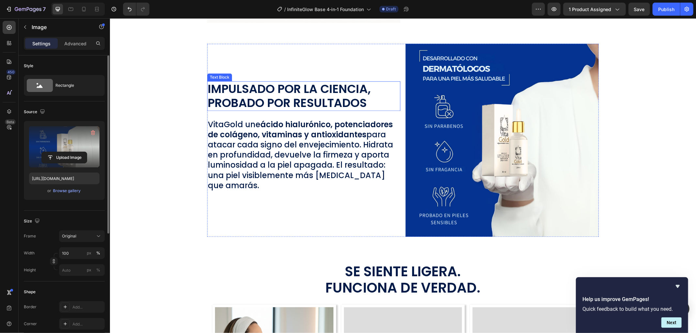
click at [264, 91] on p "Impulsado por la Ciencia, Probado por Resultados" at bounding box center [303, 96] width 192 height 28
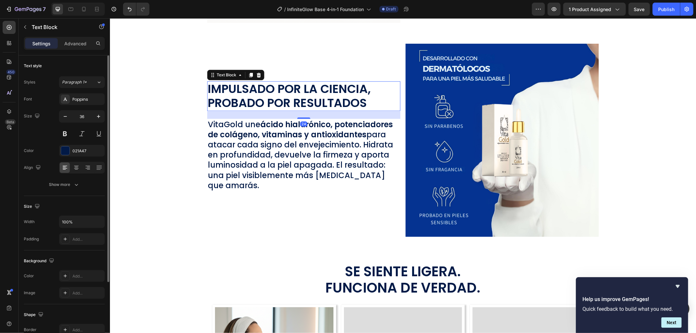
click at [264, 91] on p "Impulsado por la Ciencia, Probado por Resultados" at bounding box center [303, 96] width 192 height 28
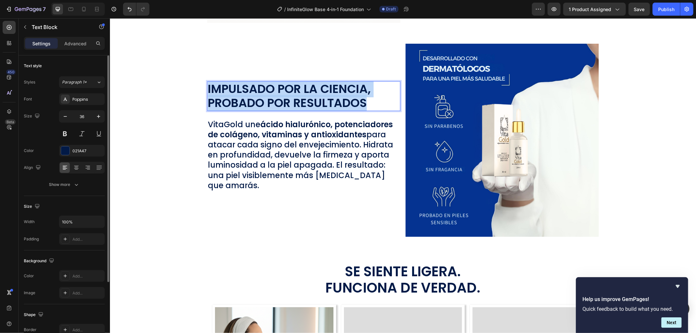
click at [264, 91] on p "Impulsado por la Ciencia, Probado por Resultados" at bounding box center [303, 96] width 192 height 28
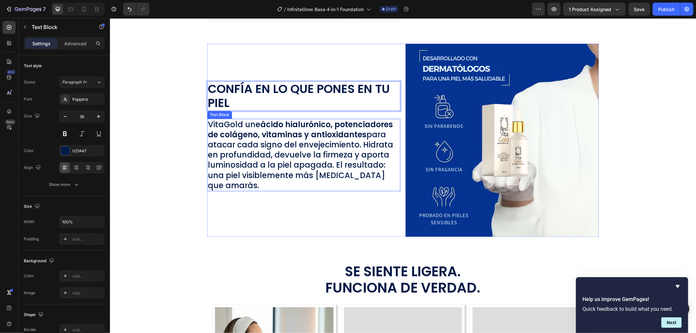
click at [288, 156] on p "VitaGold une ácido hialurónico, potenciadores de colágeno, vitaminas y antioxid…" at bounding box center [303, 154] width 192 height 71
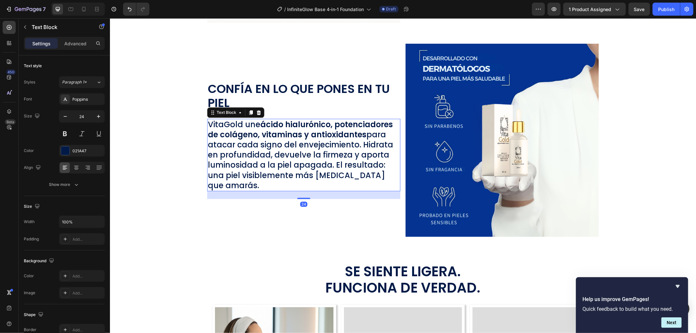
click at [288, 156] on p "VitaGold une ácido hialurónico, potenciadores de colágeno, vitaminas y antioxid…" at bounding box center [303, 154] width 192 height 71
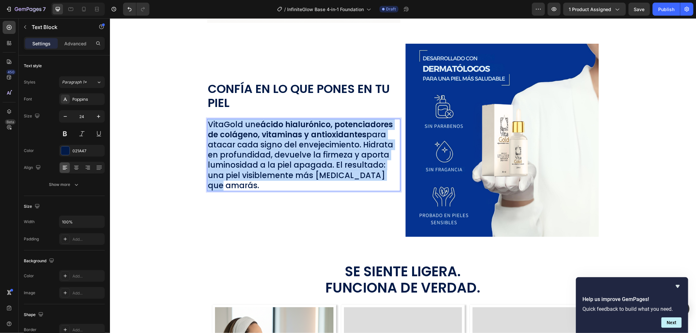
click at [288, 156] on p "VitaGold une ácido hialurónico, potenciadores de colágeno, vitaminas y antioxid…" at bounding box center [303, 154] width 192 height 71
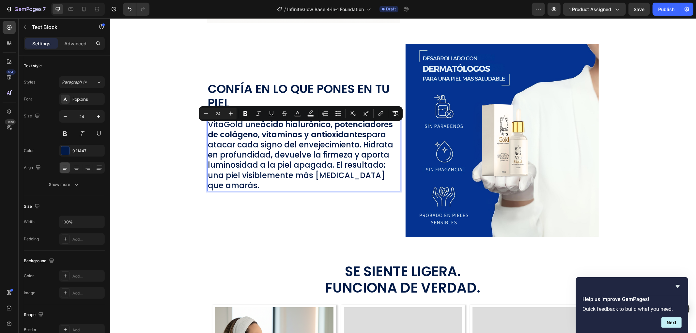
scroll to position [1309, 0]
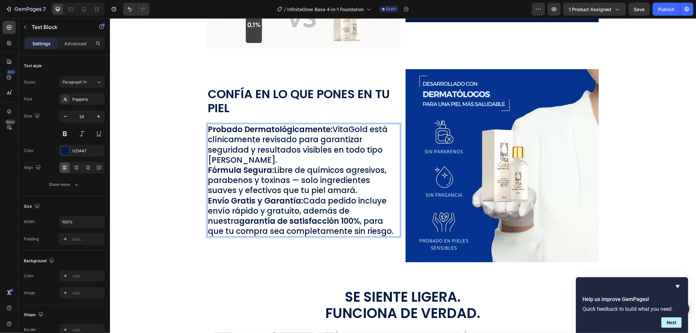
click at [331, 157] on p "Probado Dermatológicamente: VitaGold está clínicamente revisado para garantizar…" at bounding box center [303, 144] width 192 height 41
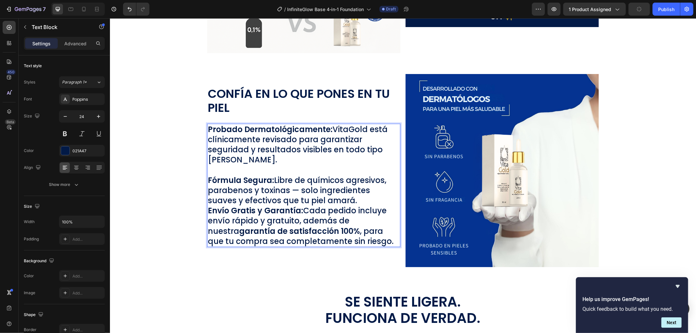
click at [352, 198] on p "Fórmula Segura: Libre de químicos agresivos, parabenos y toxinas — solo ingredi…" at bounding box center [303, 190] width 192 height 31
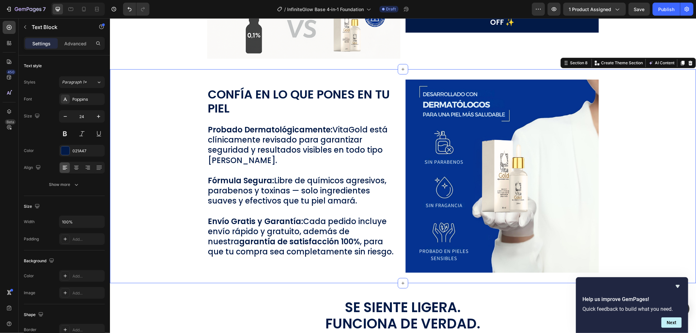
click at [638, 160] on div "Image Confía en lo que Pones en tu Piel Text Block Probado Dermatológicamente: …" at bounding box center [403, 175] width 586 height 193
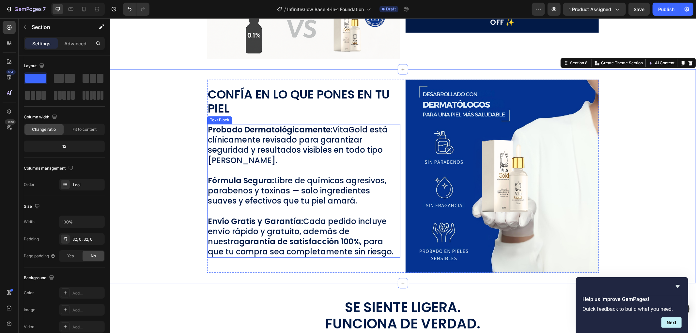
click at [295, 148] on p "Probado Dermatológicamente: VitaGold está clínicamente revisado para garantizar…" at bounding box center [303, 144] width 192 height 41
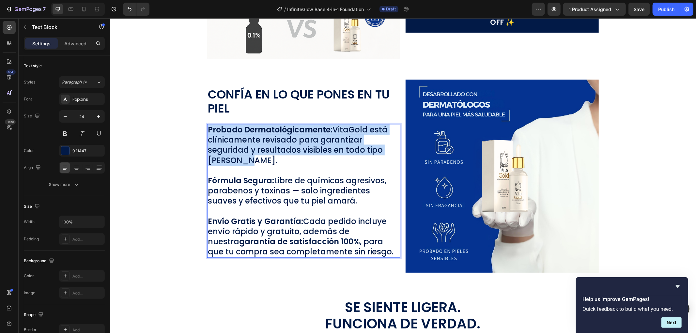
drag, startPoint x: 236, startPoint y: 155, endPoint x: 204, endPoint y: 130, distance: 40.4
click at [207, 130] on p "Probado Dermatológicamente: VitaGold está clínicamente revisado para garantizar…" at bounding box center [303, 144] width 192 height 41
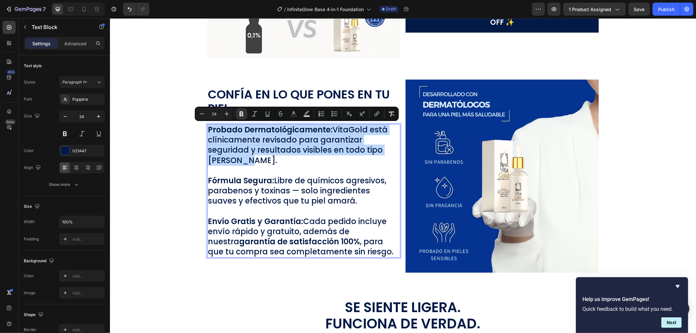
scroll to position [1309, 0]
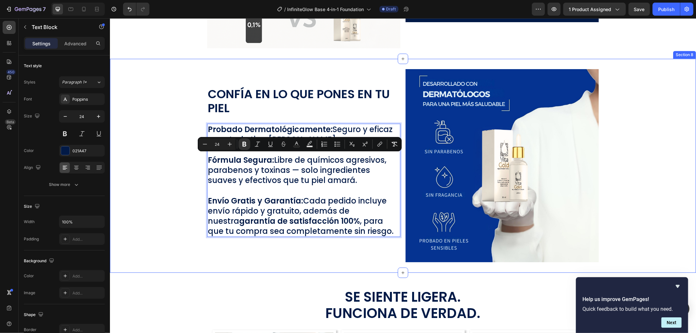
drag, startPoint x: 338, startPoint y: 180, endPoint x: 178, endPoint y: 158, distance: 162.0
click at [178, 158] on div "Image Confía en lo que Pones en tu Piel Text Block Probado Dermatológicamente: …" at bounding box center [403, 165] width 586 height 193
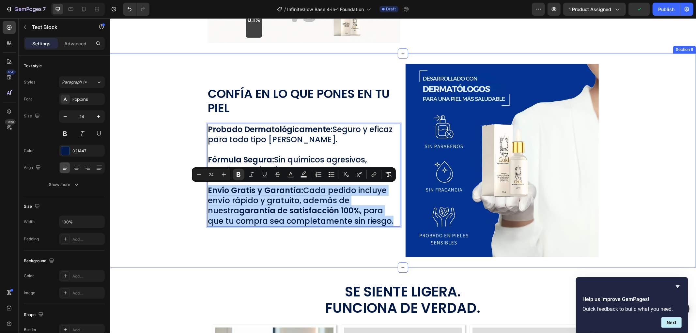
drag, startPoint x: 372, startPoint y: 219, endPoint x: 165, endPoint y: 189, distance: 208.9
click at [165, 189] on div "Image Confía en lo que Pones en tu Piel Text Block Probado Dermatológicamente: …" at bounding box center [403, 160] width 586 height 193
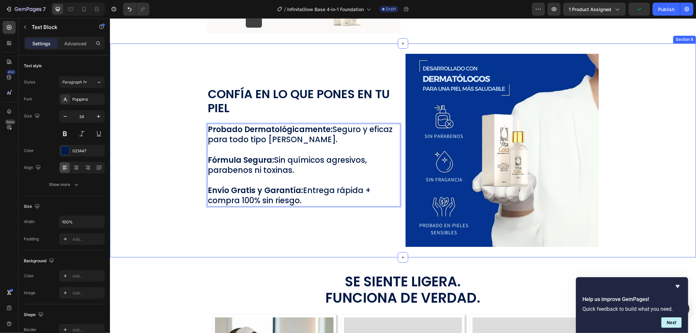
click at [161, 195] on div "Image Confía en lo que Pones en tu Piel Text Block Probado Dermatológicamente: …" at bounding box center [403, 149] width 586 height 193
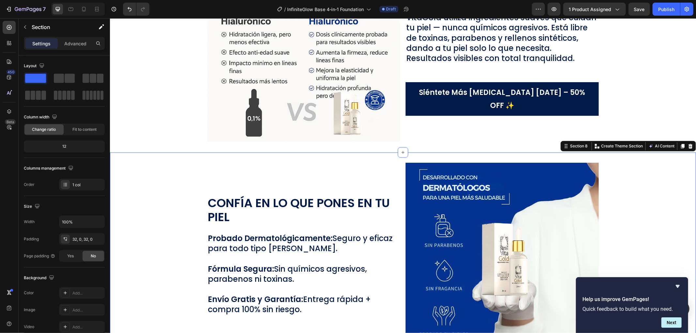
scroll to position [1180, 0]
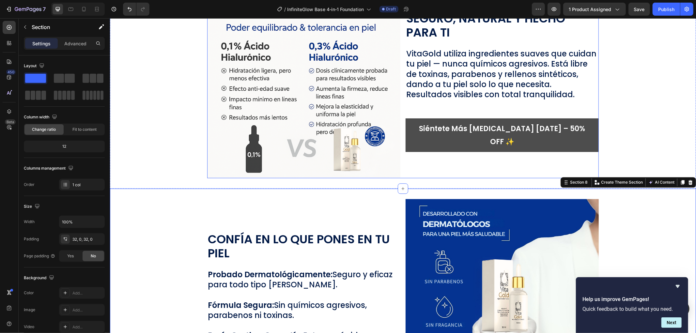
click at [588, 136] on link "Siéntete Más Joven Hoy – 50% OFF ✨" at bounding box center [501, 135] width 193 height 34
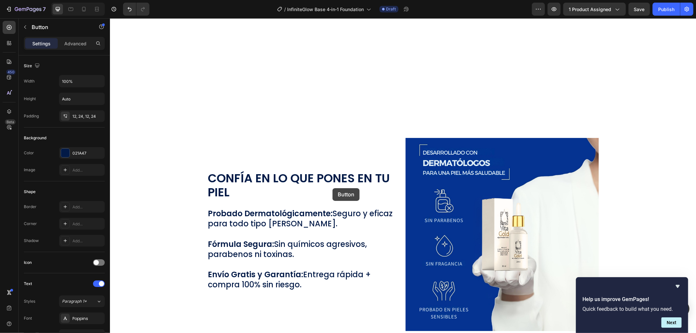
scroll to position [1397, 0]
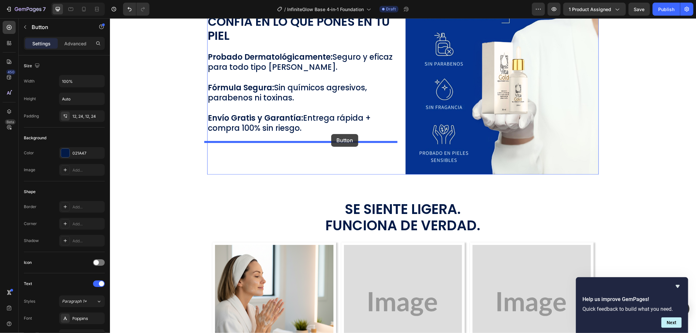
drag, startPoint x: 411, startPoint y: 118, endPoint x: 331, endPoint y: 134, distance: 82.0
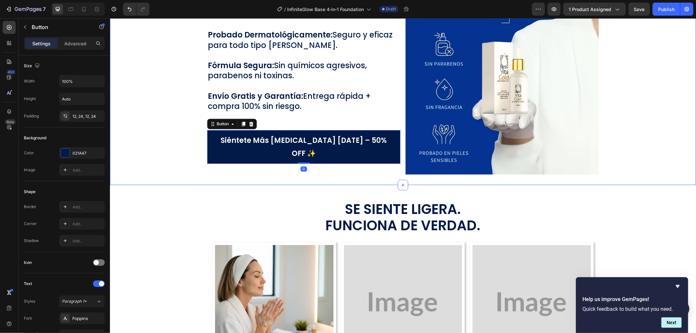
click at [656, 136] on div "Image Confía en lo que Pones en tu Piel Text Block Probado Dermatológicamente: …" at bounding box center [403, 77] width 586 height 193
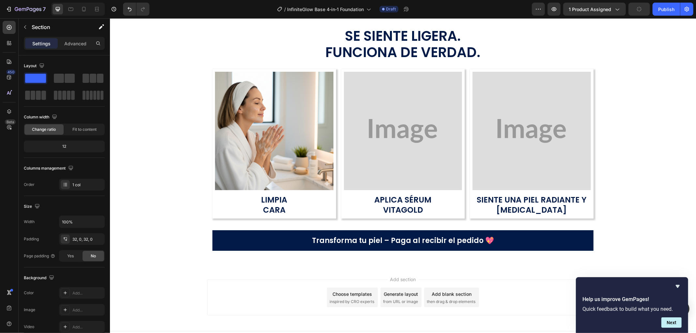
scroll to position [1579, 0]
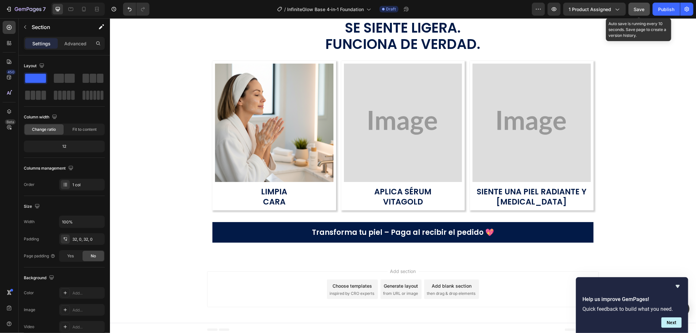
click at [645, 8] on button "Save" at bounding box center [639, 9] width 22 height 13
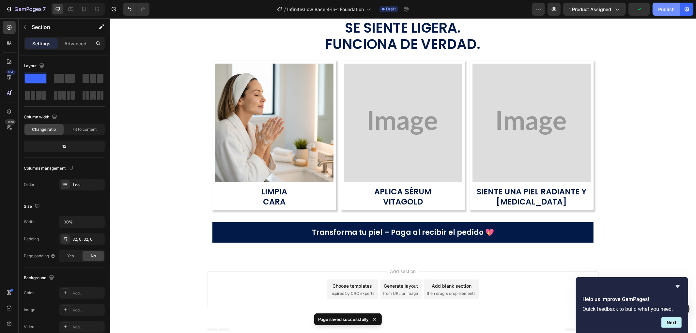
click at [664, 8] on div "Publish" at bounding box center [666, 9] width 16 height 7
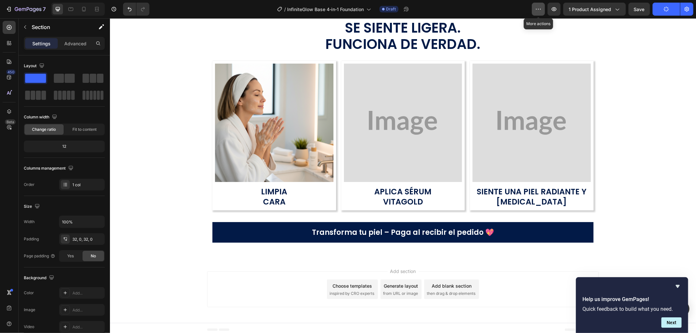
click at [544, 7] on button "button" at bounding box center [538, 9] width 13 height 13
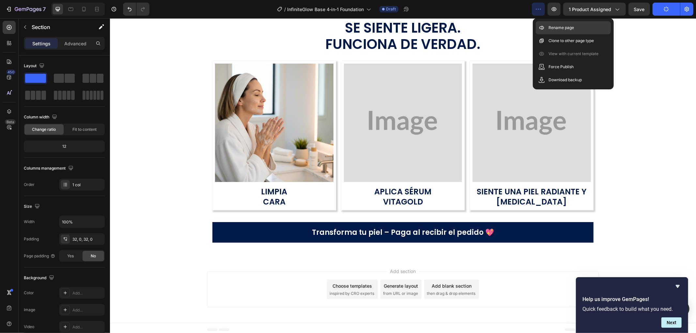
click at [575, 26] on div "Rename page" at bounding box center [573, 27] width 75 height 13
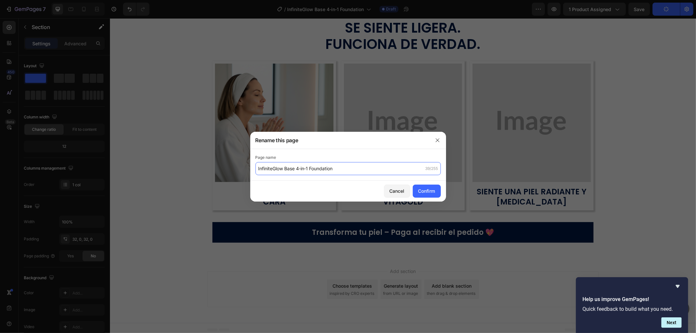
click at [365, 162] on input "InfiniteGlow Base 4‑in‑1 Foundation" at bounding box center [347, 168] width 185 height 13
paste input "VitaGold - [MEDICAL_DATA]"
type input "VitaGold - [MEDICAL_DATA]"
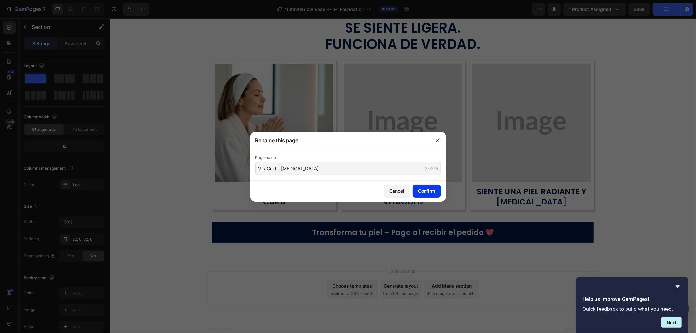
click at [415, 191] on button "Confirm" at bounding box center [427, 191] width 28 height 13
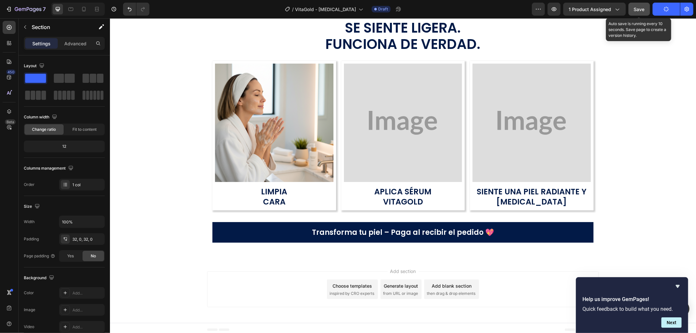
click at [638, 9] on span "Save" at bounding box center [639, 10] width 11 height 6
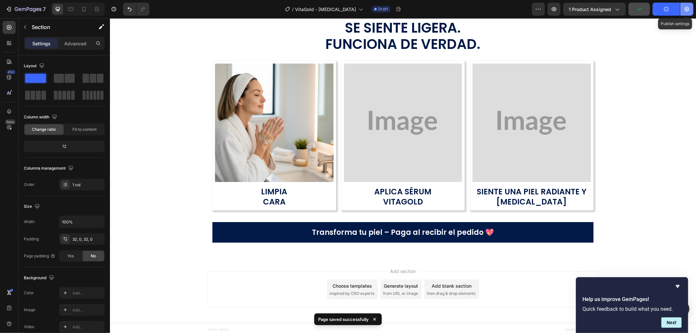
click at [688, 5] on button "button" at bounding box center [686, 9] width 13 height 13
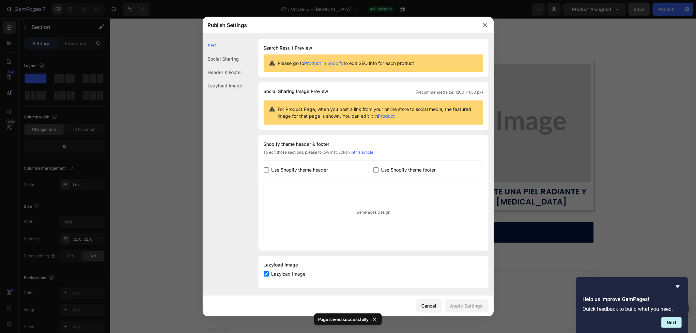
click at [417, 166] on span "Use Shopify theme footer" at bounding box center [408, 170] width 54 height 8
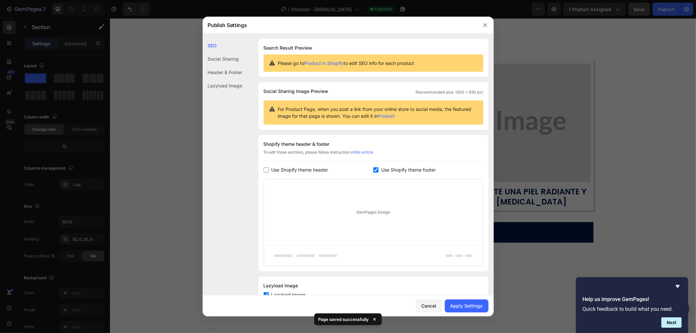
click at [417, 166] on span "Use Shopify theme footer" at bounding box center [408, 170] width 54 height 8
checkbox input "false"
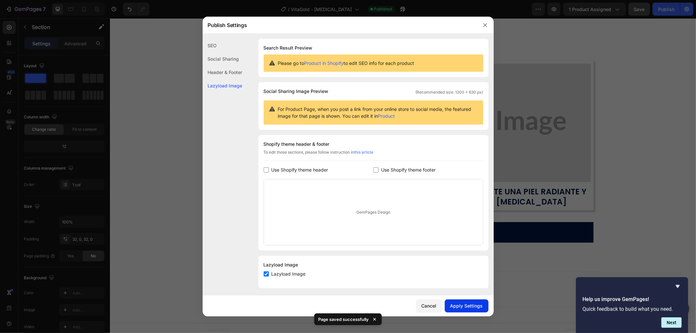
click at [459, 301] on button "Apply Settings" at bounding box center [467, 305] width 44 height 13
click at [485, 23] on icon "button" at bounding box center [484, 25] width 5 height 5
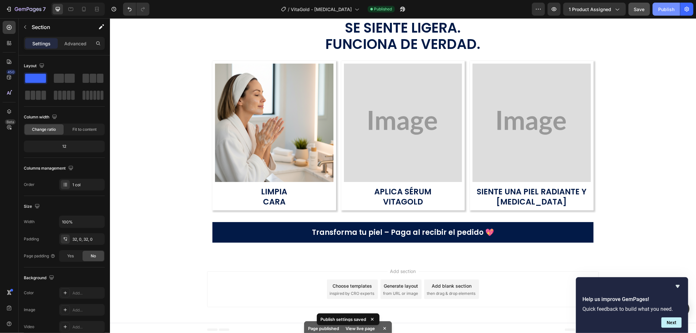
click at [674, 8] on div "Publish" at bounding box center [666, 9] width 16 height 7
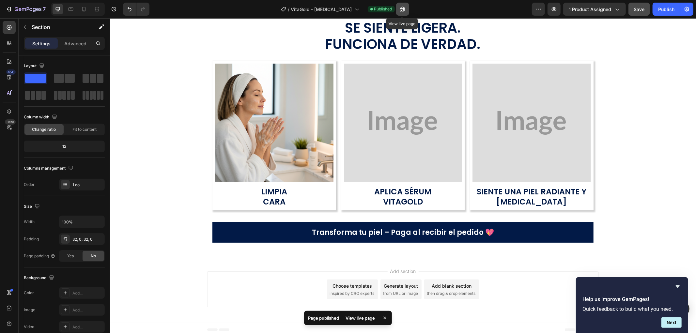
click at [399, 11] on icon "button" at bounding box center [402, 9] width 7 height 7
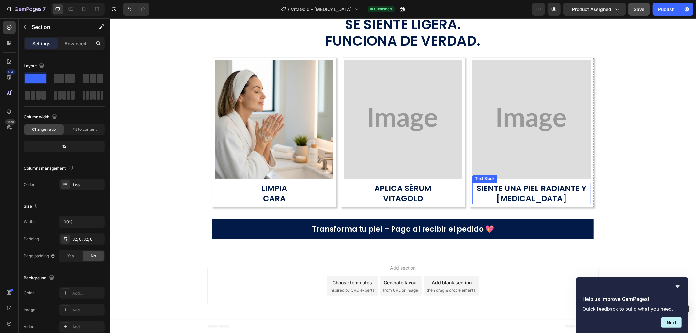
scroll to position [1582, 0]
click at [371, 116] on img at bounding box center [402, 119] width 118 height 118
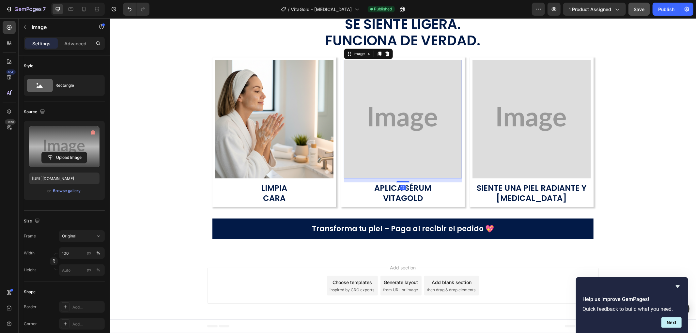
click at [66, 151] on label at bounding box center [64, 146] width 70 height 41
click at [66, 152] on input "file" at bounding box center [64, 157] width 45 height 11
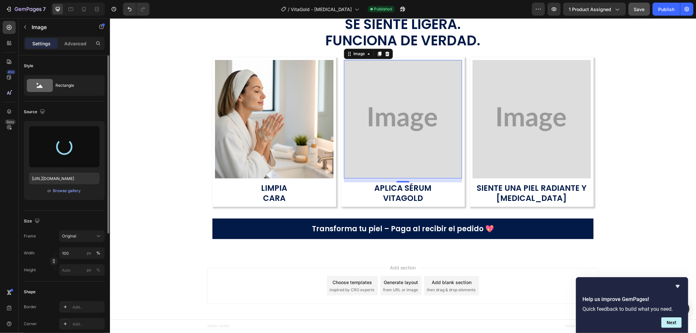
type input "https://cdn.shopify.com/s/files/1/0906/6060/2234/files/gempages_566283674253788…"
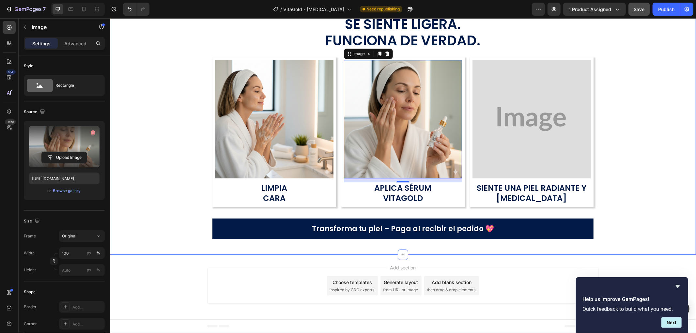
click at [664, 171] on div "Se Siente Ligera. Funciona de Verdad. Text Block Image Limpia CARA Text Block R…" at bounding box center [403, 127] width 586 height 234
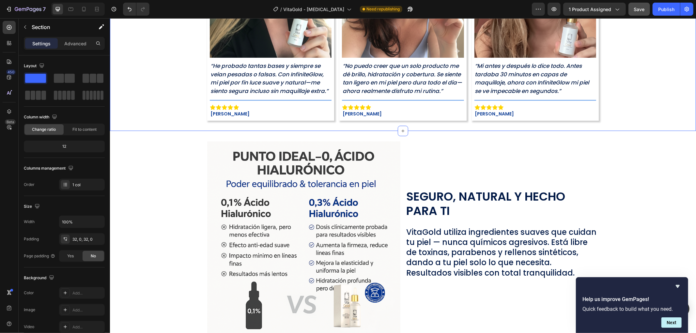
scroll to position [1051, 0]
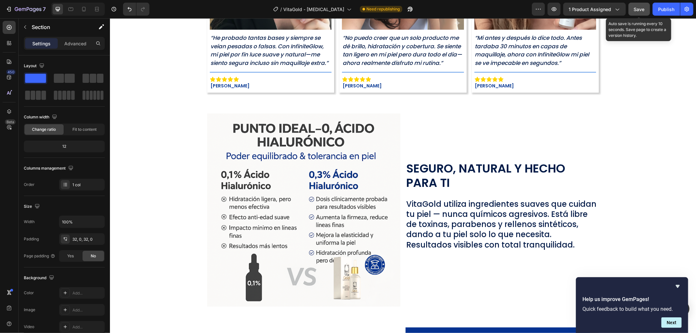
click at [638, 15] on button "Save" at bounding box center [639, 9] width 22 height 13
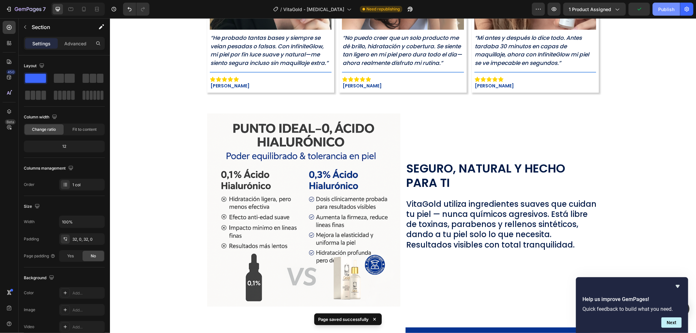
click at [671, 6] on div "Publish" at bounding box center [666, 9] width 16 height 7
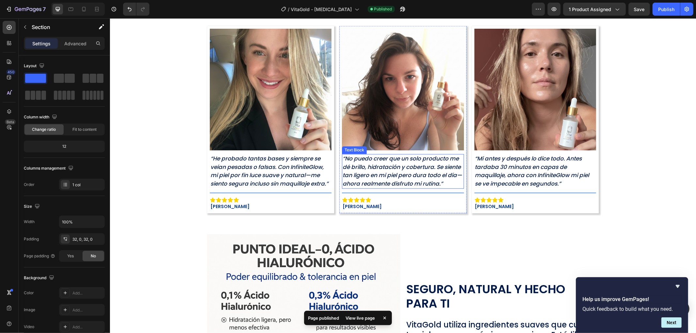
scroll to position [907, 0]
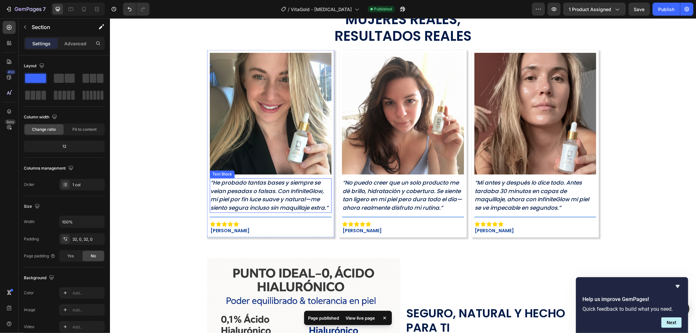
click at [278, 202] on p "“He probado tantas bases y siempre se veían pesadas o falsas. Con InfiniteGlow,…" at bounding box center [270, 195] width 120 height 33
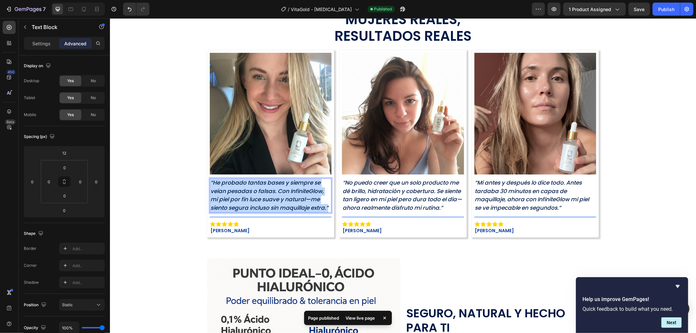
click at [278, 202] on p "“He probado tantas bases y siempre se veían pesadas o falsas. Con InfiniteGlow,…" at bounding box center [270, 195] width 120 height 33
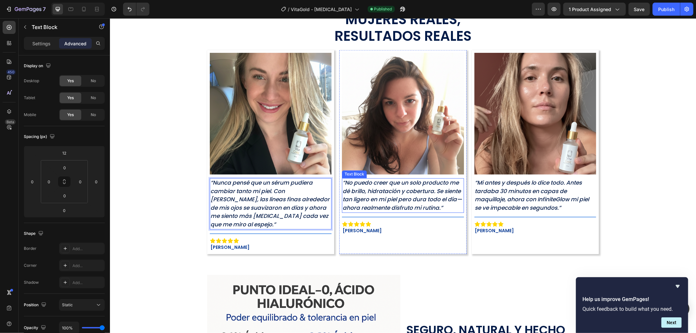
click at [383, 193] on p "“No puedo creer que un solo producto me dé brillo, hidratación y cobertura. Se …" at bounding box center [402, 195] width 120 height 33
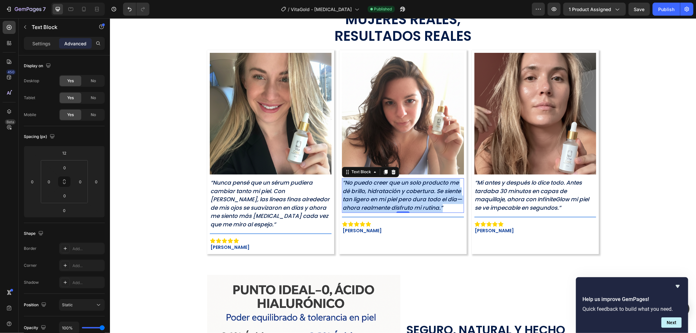
click at [383, 193] on p "“No puedo creer que un solo producto me dé brillo, hidratación y cobertura. Se …" at bounding box center [402, 195] width 120 height 33
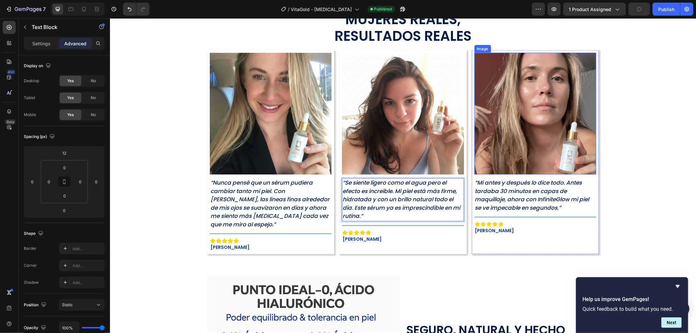
click at [506, 186] on p "“Mi antes y después lo dice todo. Antes tardaba 30 minutos en capas de maquilla…" at bounding box center [535, 195] width 120 height 33
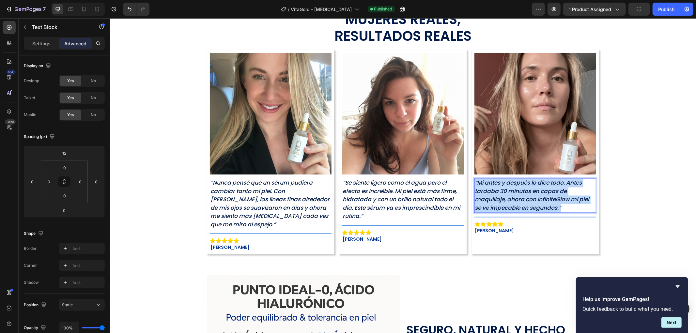
click at [506, 186] on p "“Mi antes y después lo dice todo. Antes tardaba 30 minutos en capas de maquilla…" at bounding box center [535, 195] width 120 height 33
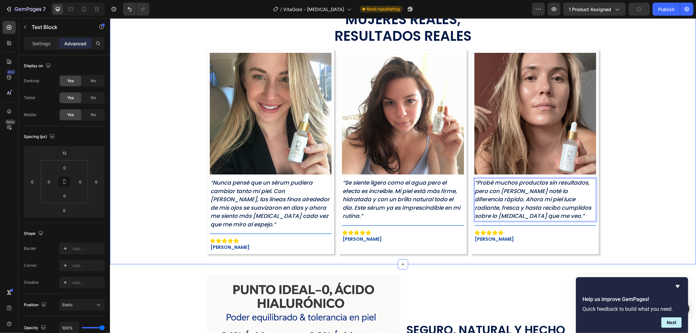
click at [653, 172] on div "Mujeres Reales, Resultados Reales Text Block Row Image “Nunca pensé que un séru…" at bounding box center [403, 129] width 586 height 248
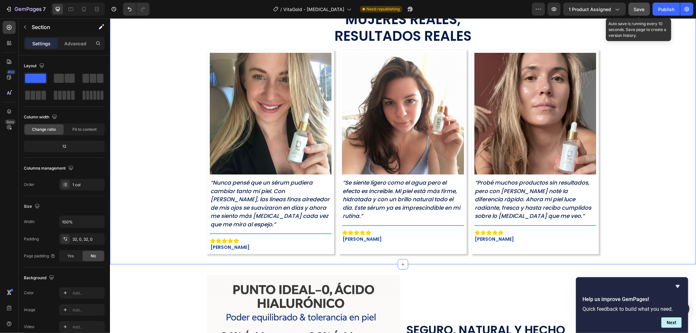
click at [645, 13] on button "Save" at bounding box center [639, 9] width 22 height 13
click at [670, 11] on div "Publish" at bounding box center [666, 9] width 16 height 7
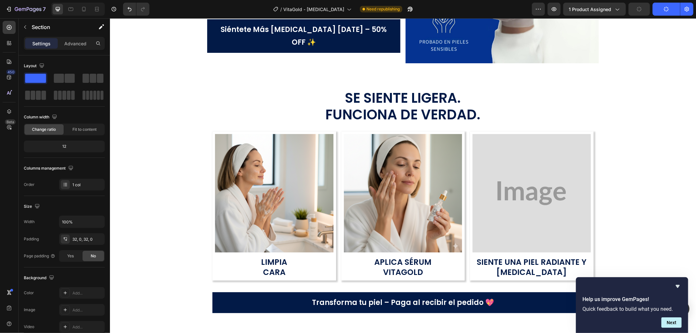
scroll to position [1522, 0]
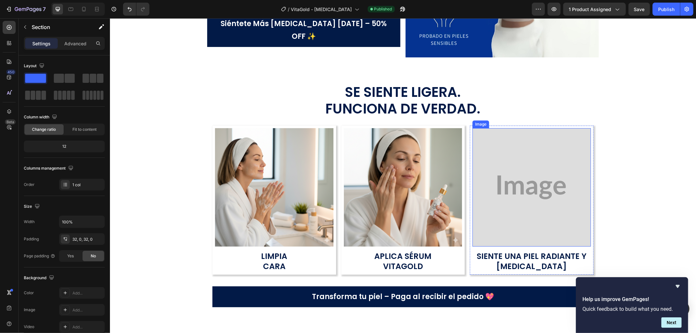
click at [511, 161] on img at bounding box center [531, 187] width 118 height 118
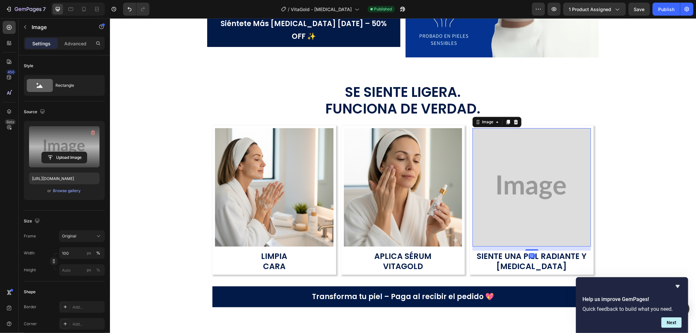
click at [74, 149] on label at bounding box center [64, 146] width 70 height 41
click at [74, 152] on input "file" at bounding box center [64, 157] width 45 height 11
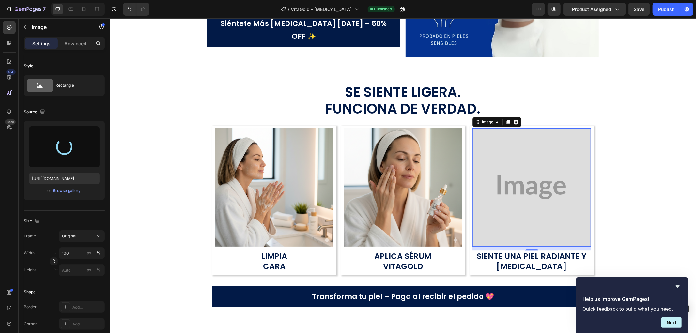
type input "https://cdn.shopify.com/s/files/1/0906/6060/2234/files/gempages_566283674253788…"
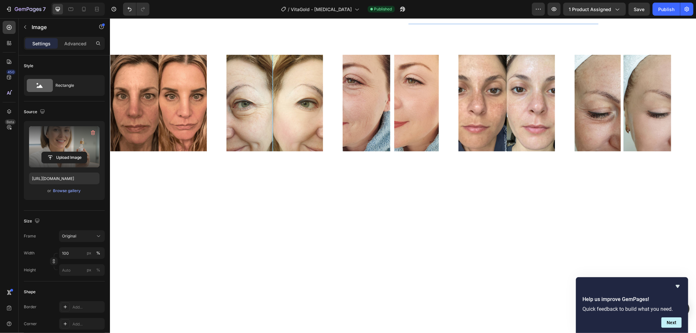
scroll to position [109, 0]
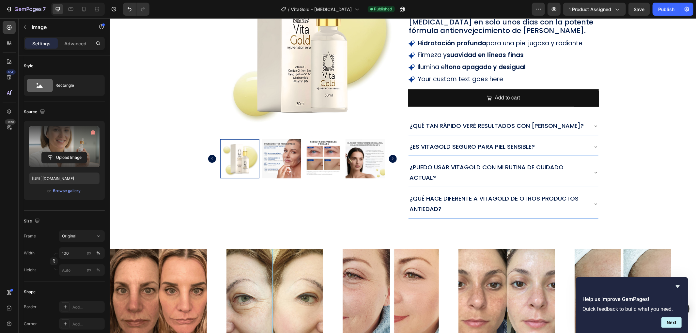
click at [644, 8] on span "Save" at bounding box center [639, 10] width 11 height 6
click at [668, 8] on div "Publish" at bounding box center [666, 9] width 16 height 7
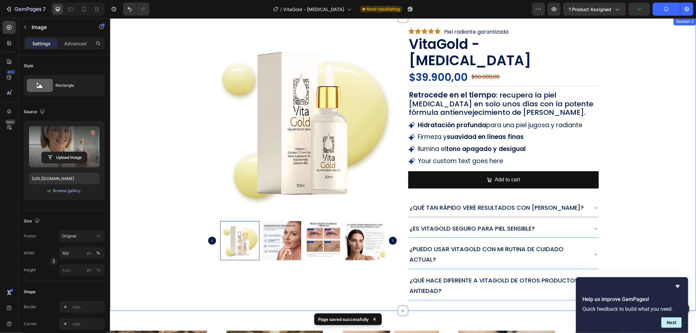
scroll to position [0, 0]
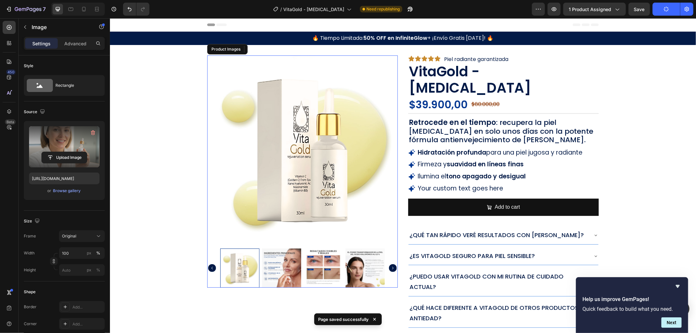
click at [294, 245] on img at bounding box center [302, 150] width 190 height 190
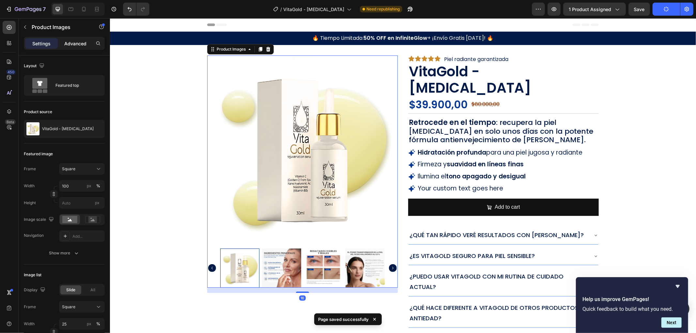
click at [70, 43] on p "Advanced" at bounding box center [75, 43] width 22 height 7
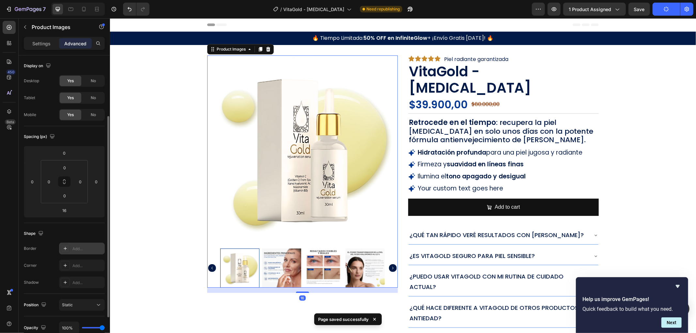
scroll to position [36, 0]
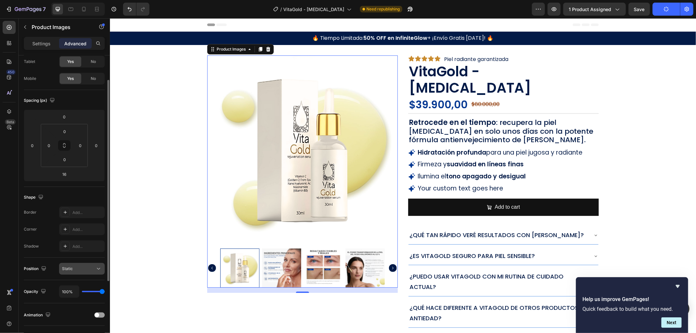
click at [80, 265] on button "Static" at bounding box center [82, 269] width 46 height 12
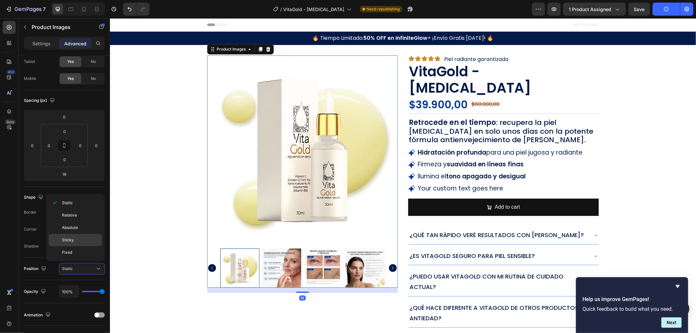
click at [91, 244] on div "Sticky" at bounding box center [75, 240] width 53 height 12
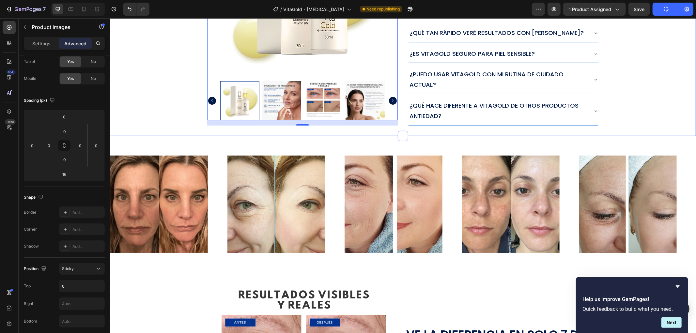
scroll to position [217, 0]
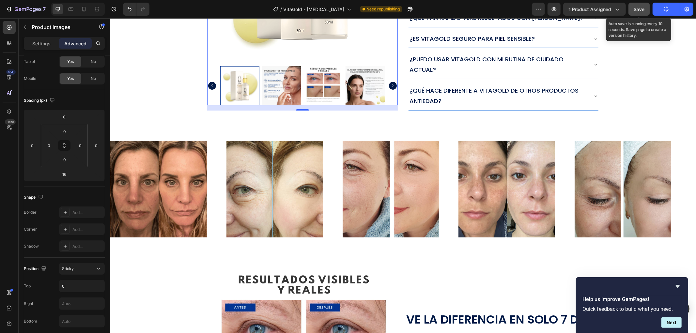
click at [649, 12] on button "Save" at bounding box center [639, 9] width 22 height 13
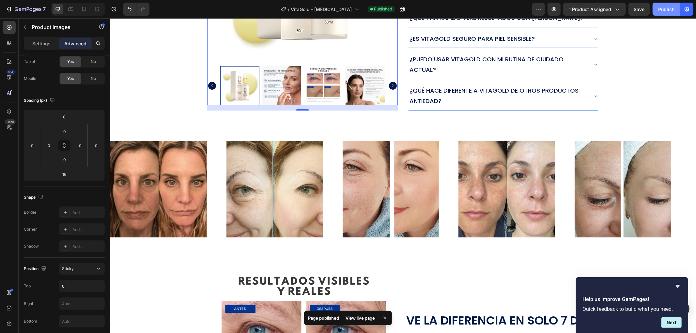
click at [666, 7] on div "Publish" at bounding box center [666, 9] width 16 height 7
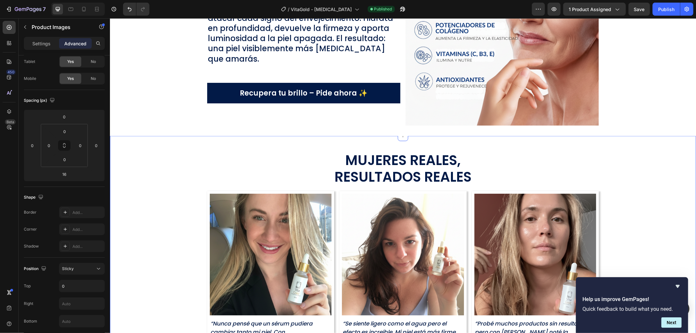
scroll to position [869, 0]
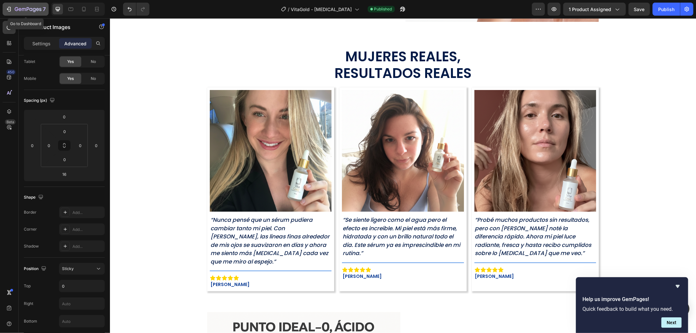
click at [15, 7] on icon "button" at bounding box center [28, 10] width 27 height 6
